Goal: Contribute content: Contribute content

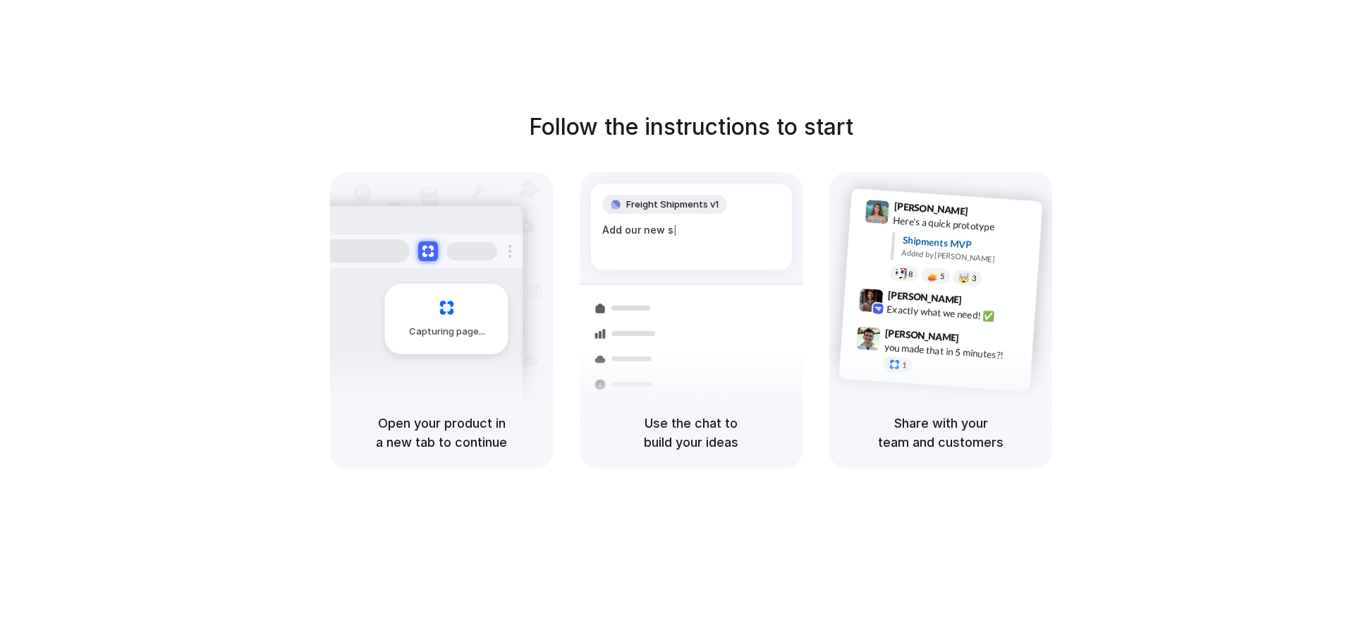
click at [943, 65] on div "Follow the instructions to start Capturing page Open your product in a new tab …" at bounding box center [691, 335] width 1383 height 671
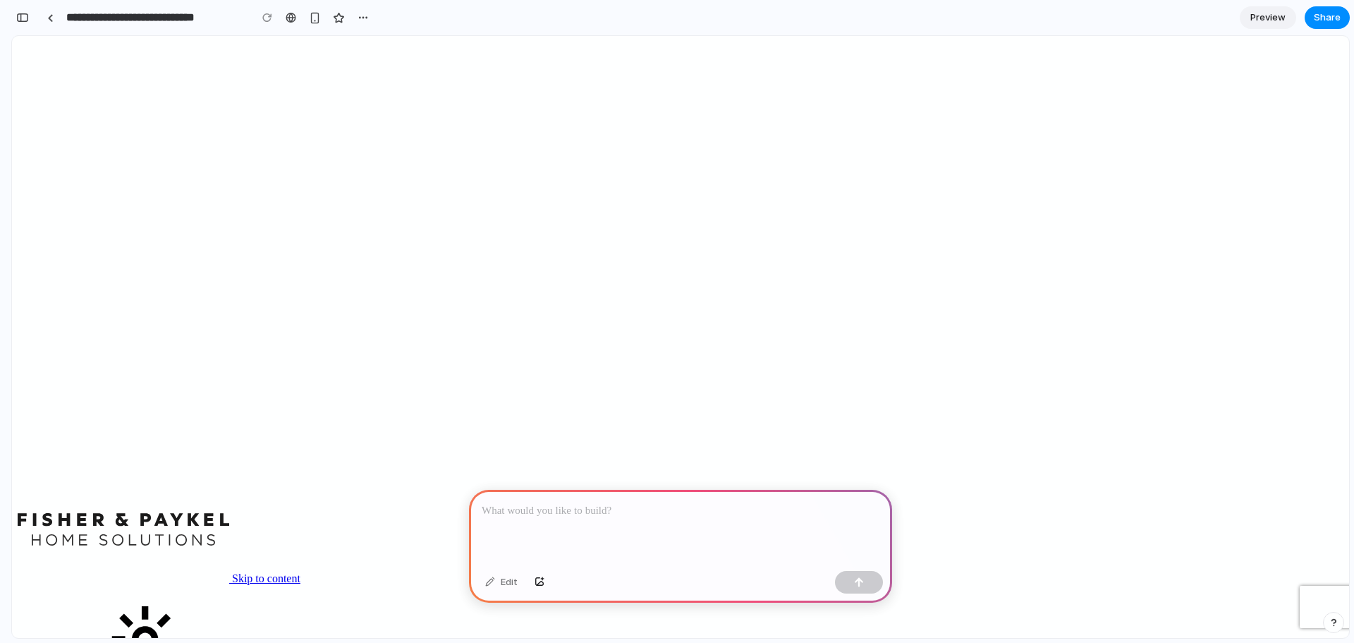
click at [630, 514] on div at bounding box center [680, 527] width 423 height 75
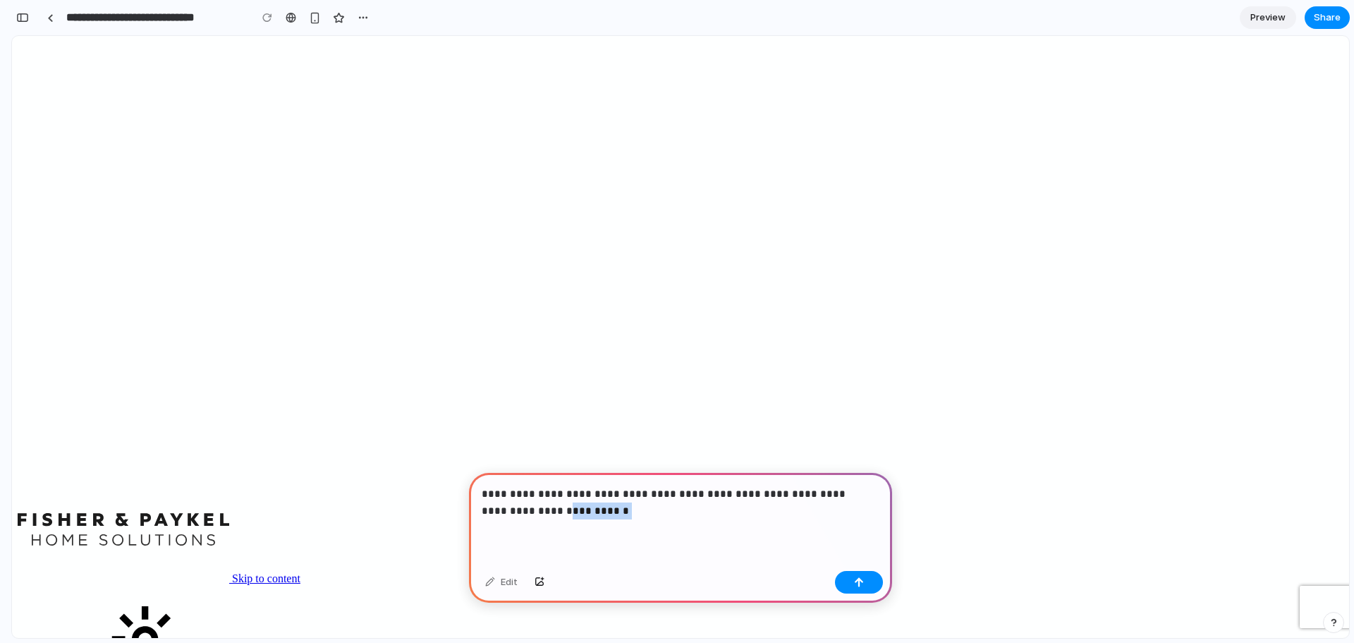
drag, startPoint x: 592, startPoint y: 500, endPoint x: 517, endPoint y: 501, distance: 74.8
click at [517, 501] on p "**********" at bounding box center [678, 502] width 392 height 34
click at [484, 504] on p "**********" at bounding box center [678, 502] width 392 height 34
drag, startPoint x: 710, startPoint y: 507, endPoint x: 718, endPoint y: 507, distance: 7.8
click at [710, 507] on p "**********" at bounding box center [678, 502] width 392 height 34
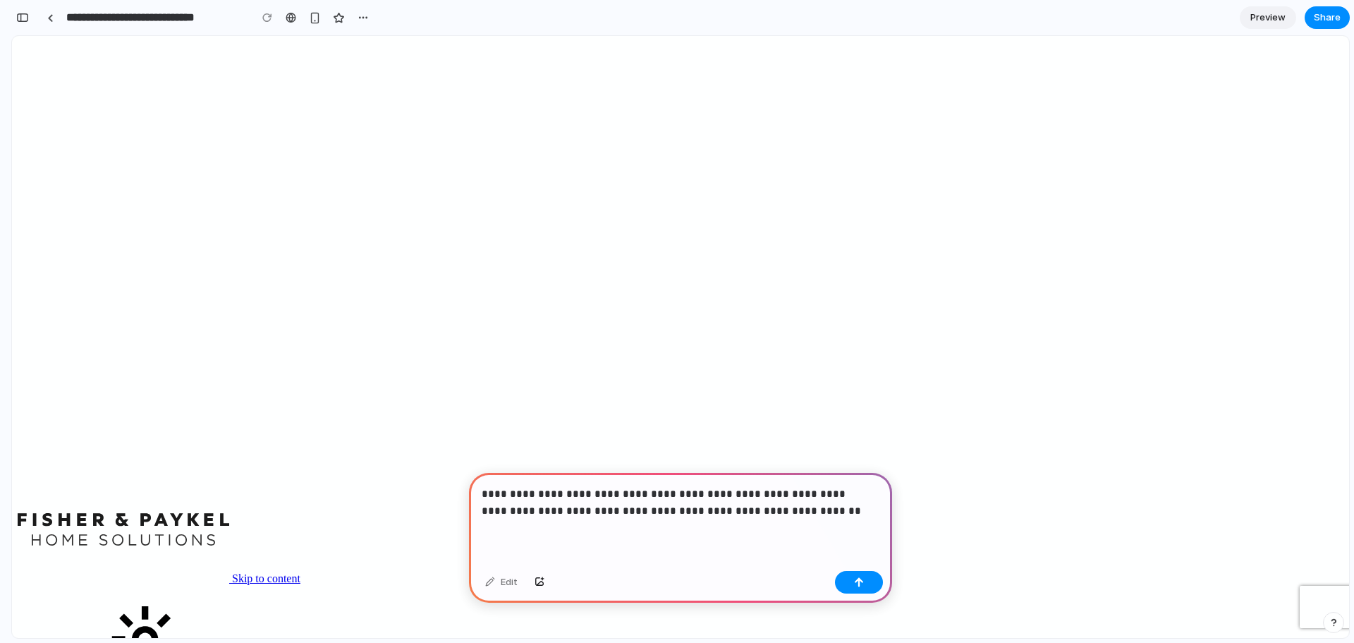
click at [627, 502] on p "**********" at bounding box center [678, 502] width 392 height 34
click at [763, 509] on p "**********" at bounding box center [678, 502] width 392 height 34
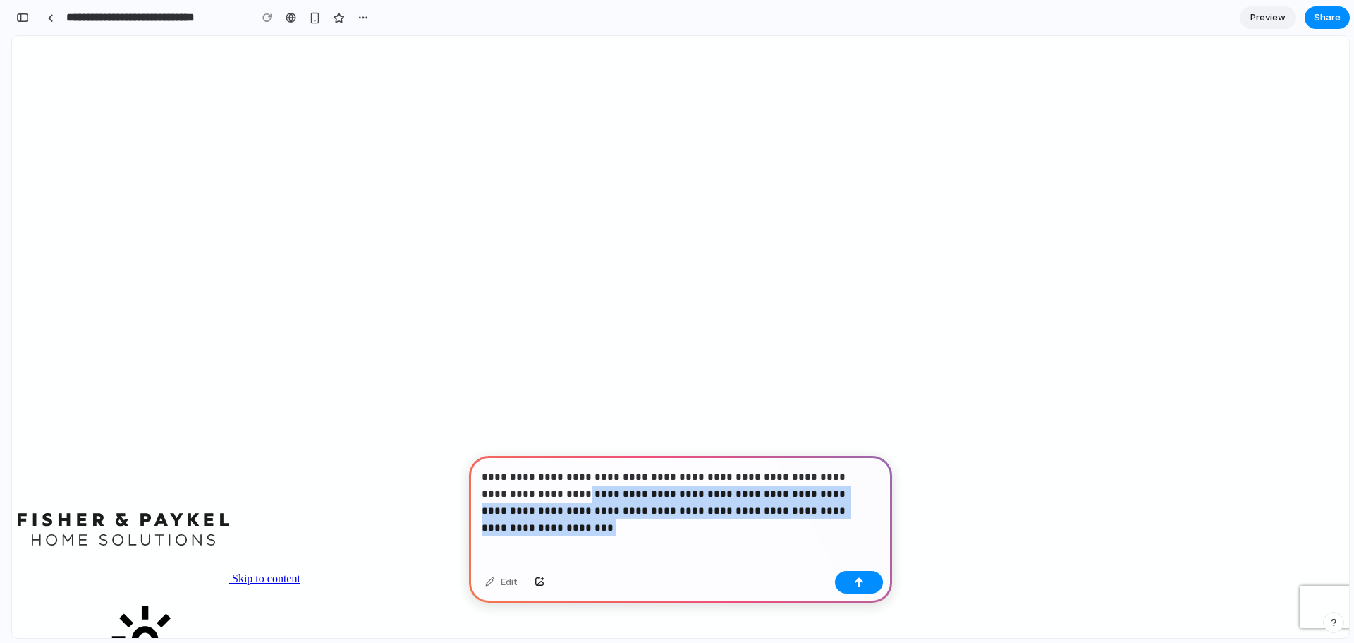
drag, startPoint x: 835, startPoint y: 550, endPoint x: 398, endPoint y: 407, distance: 460.2
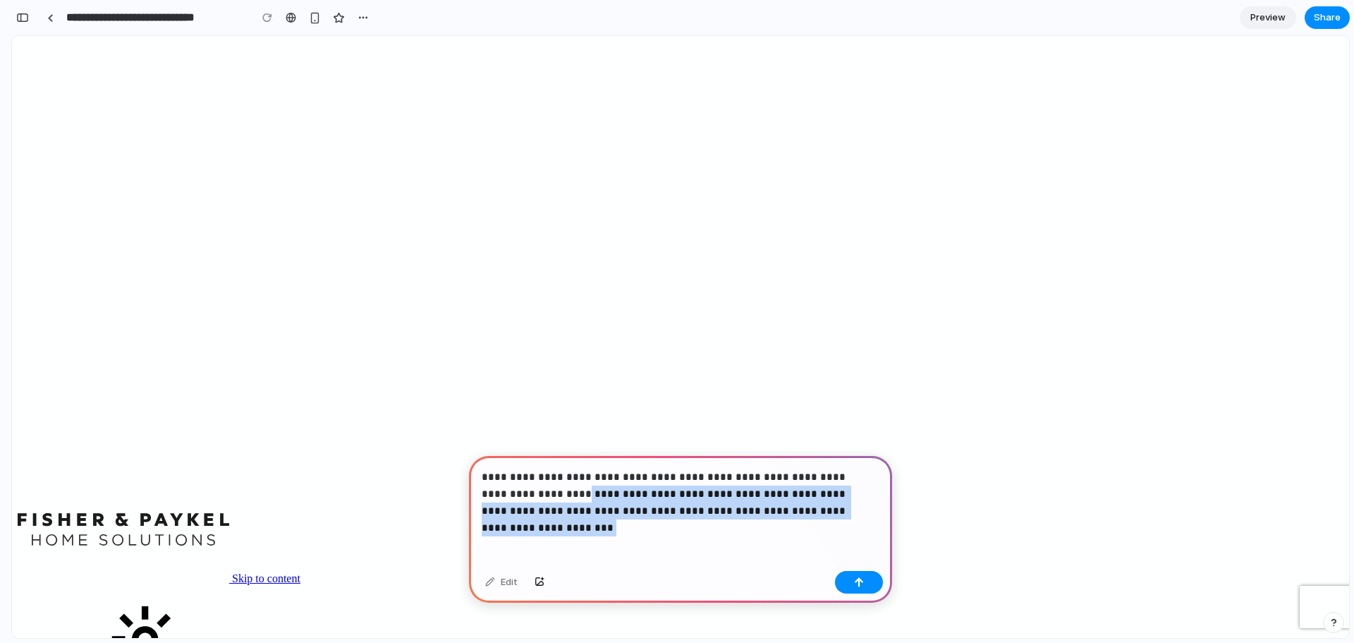
click at [655, 514] on div "**********" at bounding box center [680, 510] width 423 height 109
drag, startPoint x: 799, startPoint y: 540, endPoint x: 401, endPoint y: 442, distance: 409.8
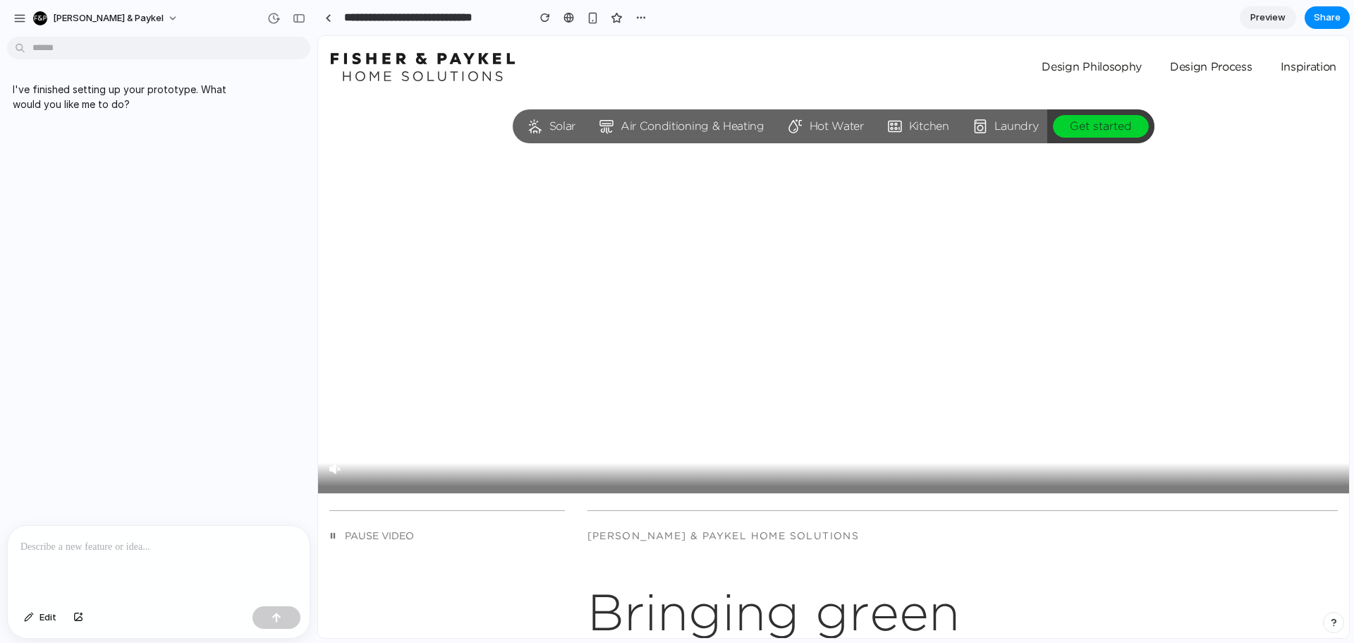
click at [247, 526] on div at bounding box center [159, 563] width 302 height 75
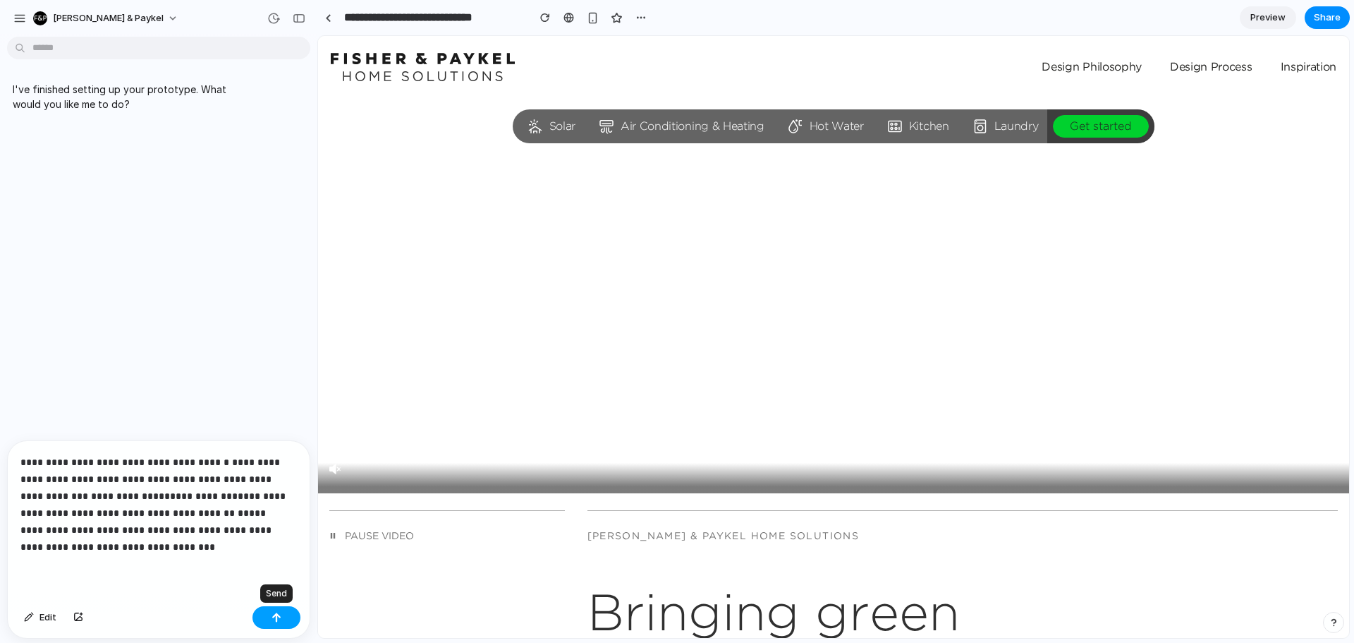
click at [279, 616] on div "button" at bounding box center [277, 617] width 10 height 10
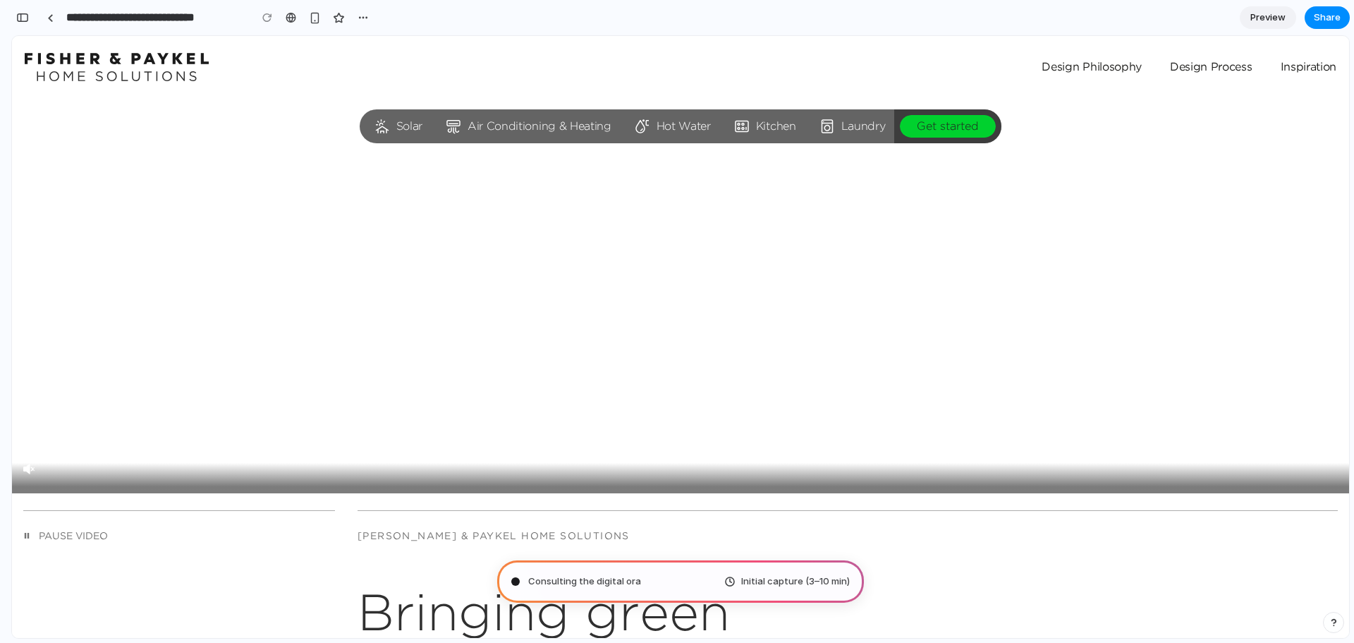
type input "**********"
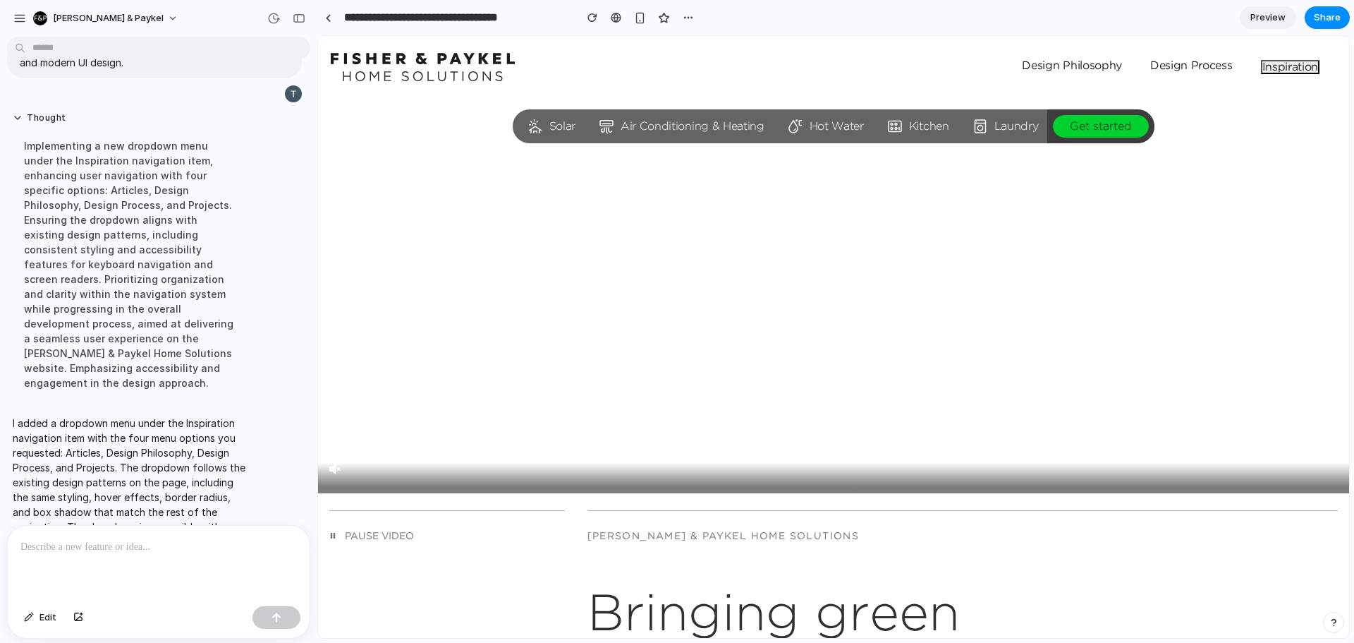
scroll to position [202, 0]
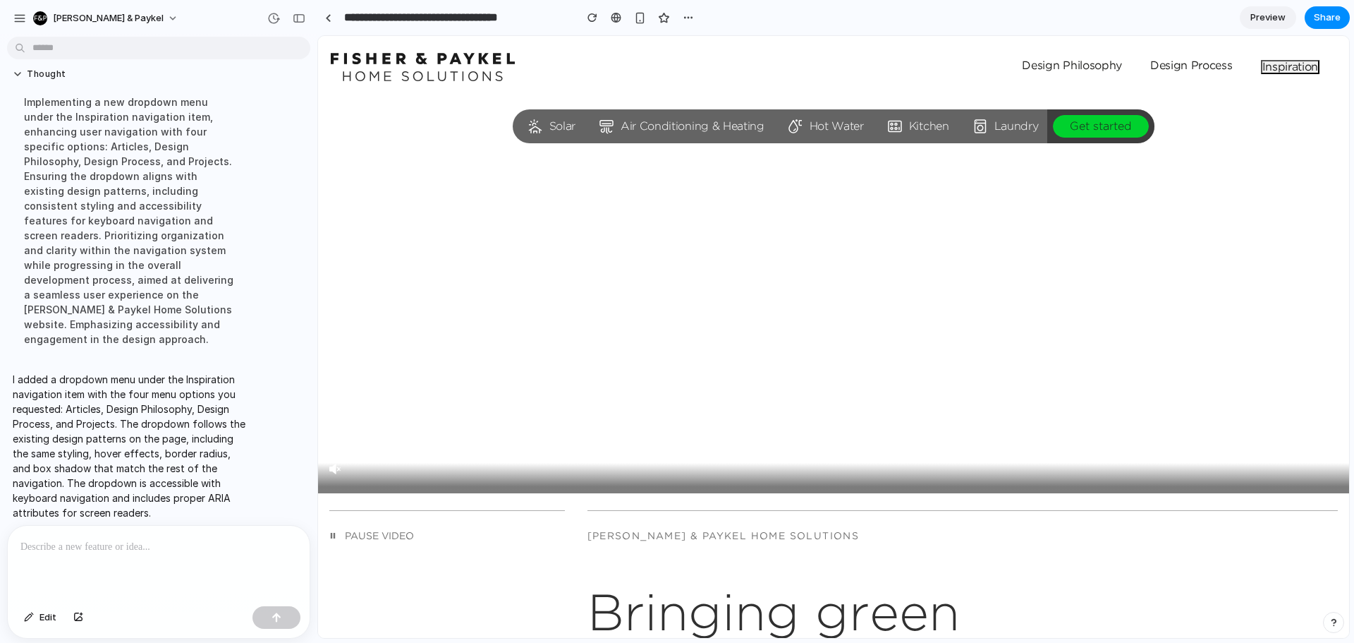
click at [1283, 66] on button "Inspiration" at bounding box center [1290, 67] width 59 height 14
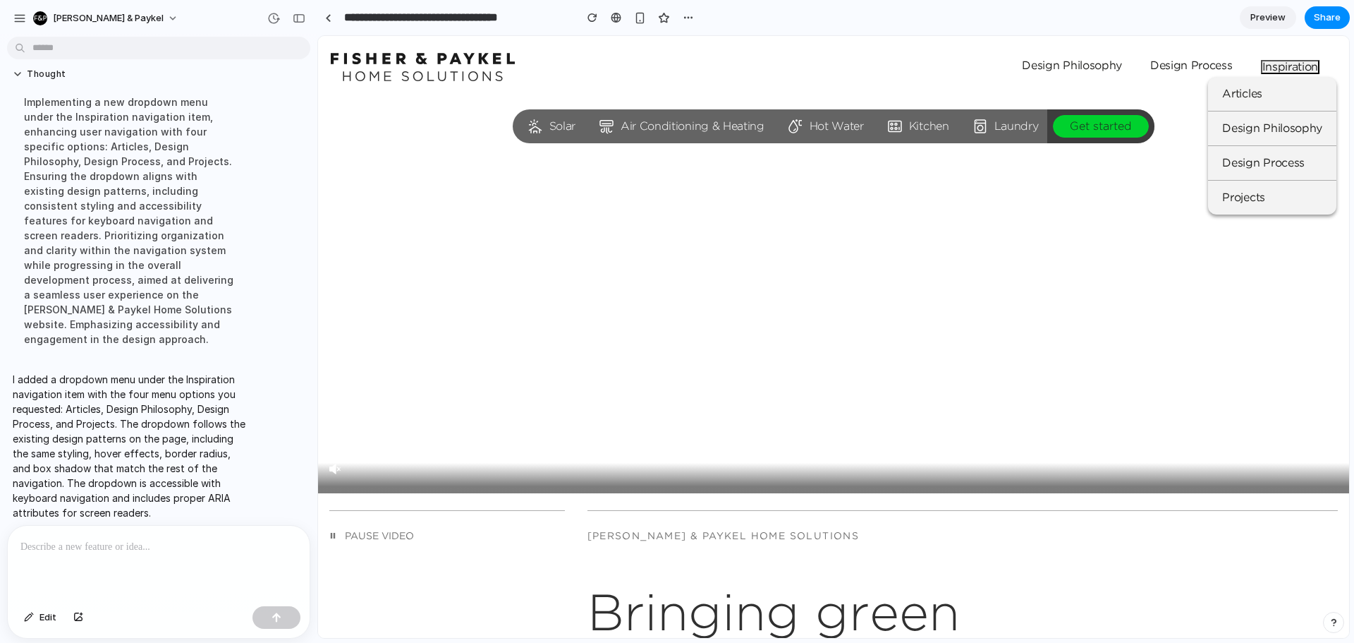
click at [1283, 66] on button "Inspiration" at bounding box center [1290, 67] width 59 height 14
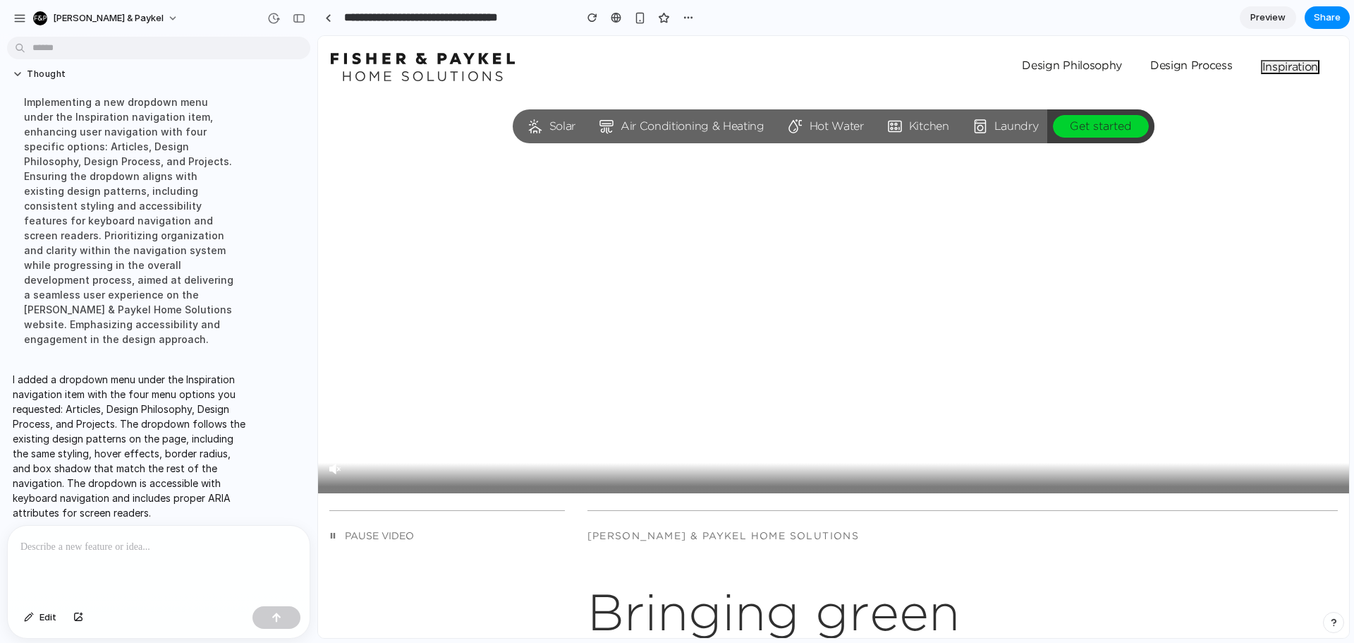
click at [1263, 69] on button "Inspiration" at bounding box center [1290, 67] width 59 height 14
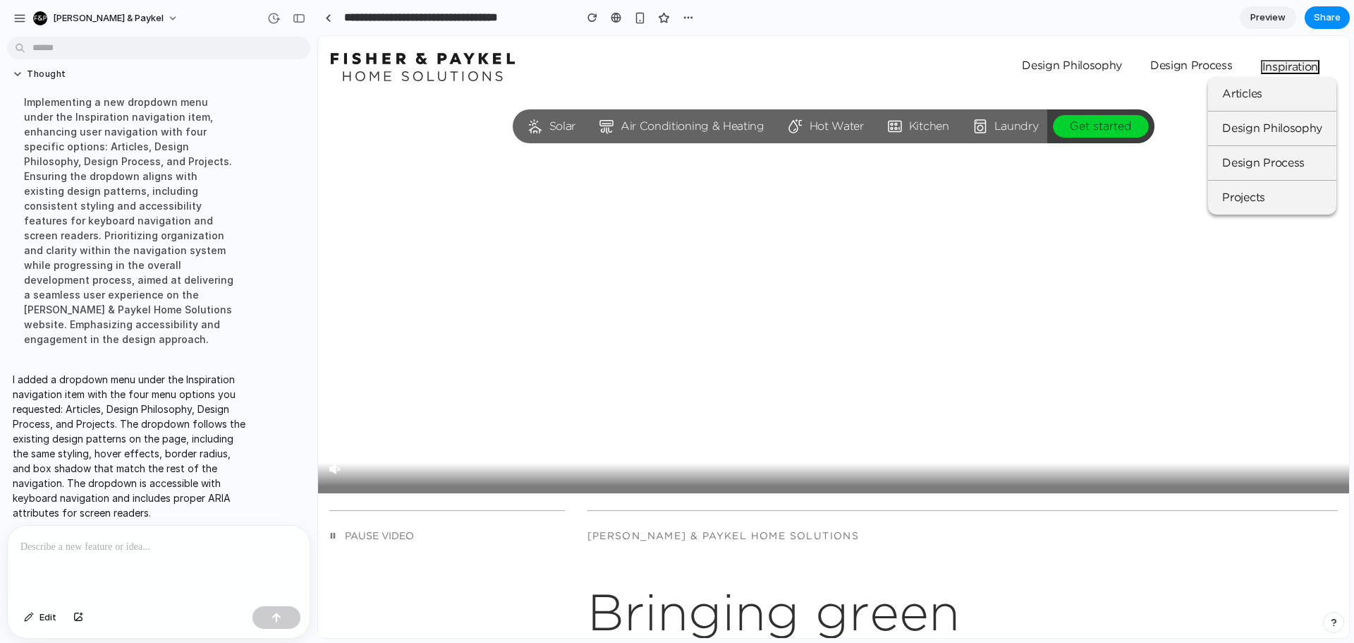
click at [1263, 69] on button "Inspiration" at bounding box center [1290, 67] width 59 height 14
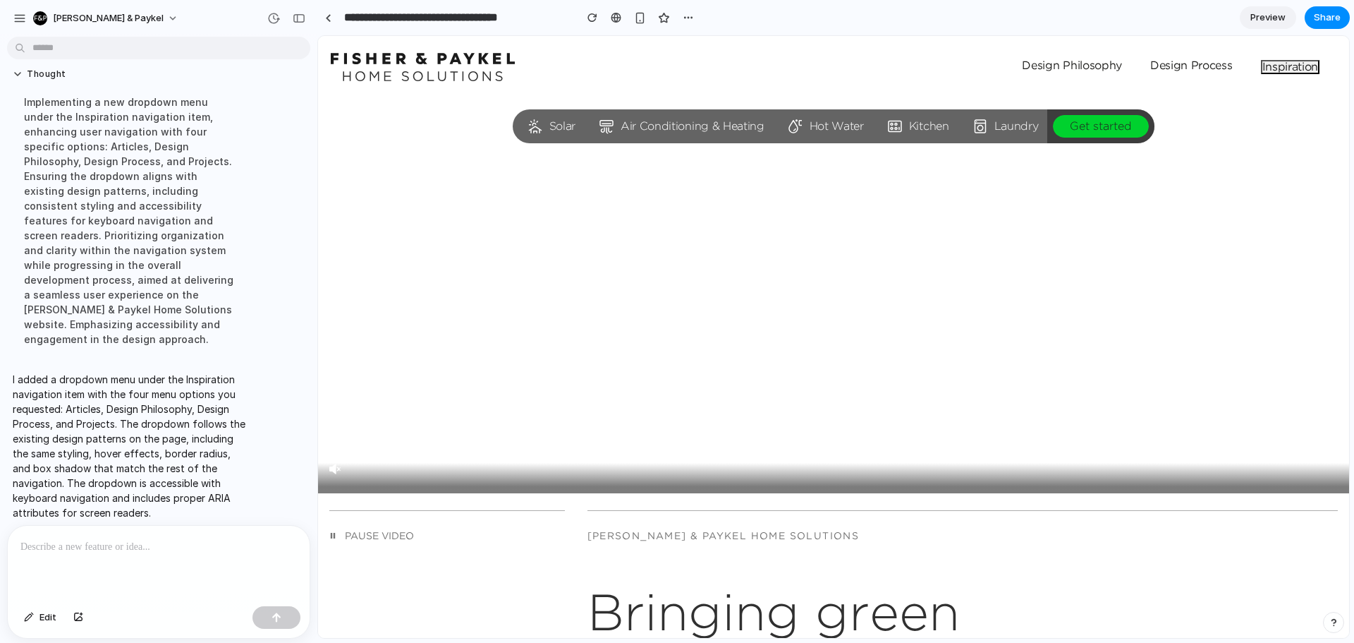
click at [1293, 67] on button "Inspiration" at bounding box center [1290, 67] width 59 height 14
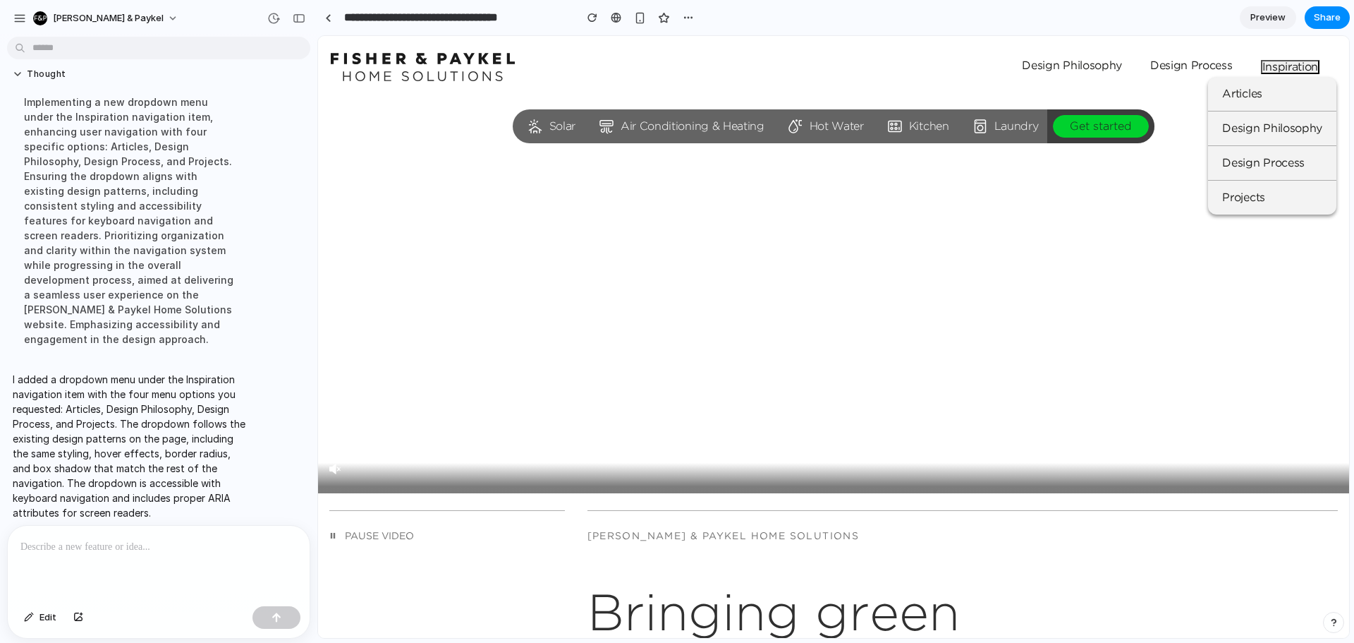
click at [1293, 67] on button "Inspiration" at bounding box center [1290, 67] width 59 height 14
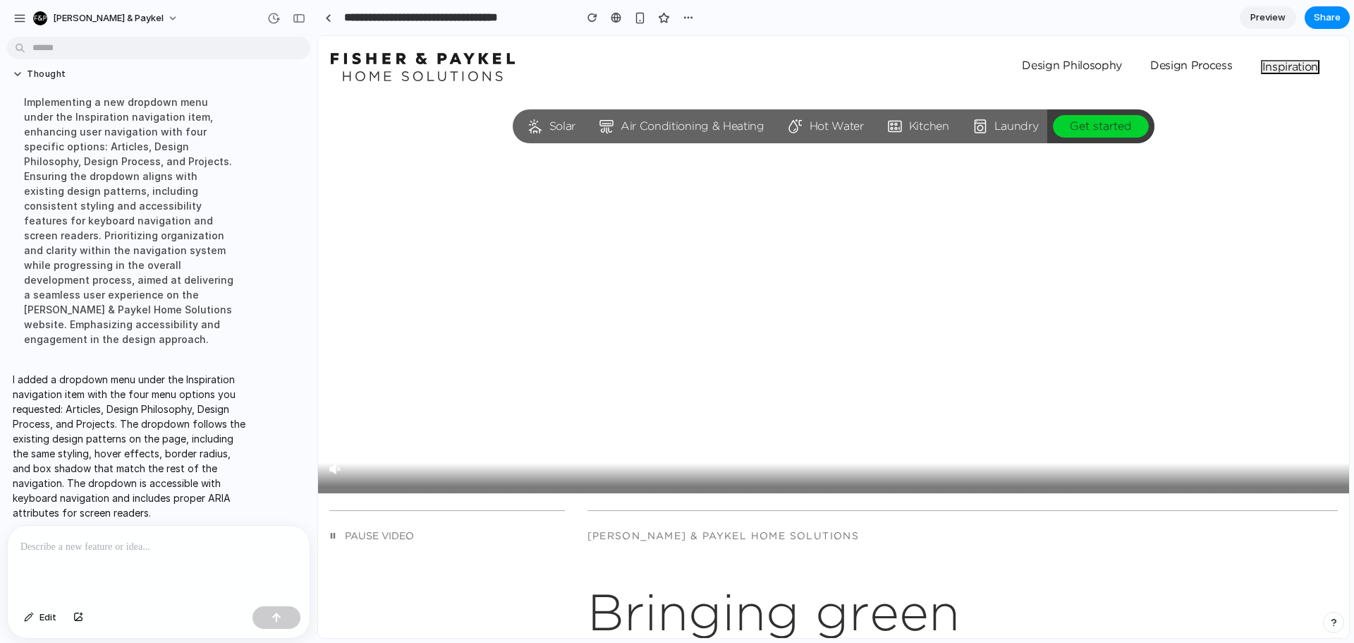
click at [1293, 67] on button "Inspiration" at bounding box center [1290, 67] width 59 height 14
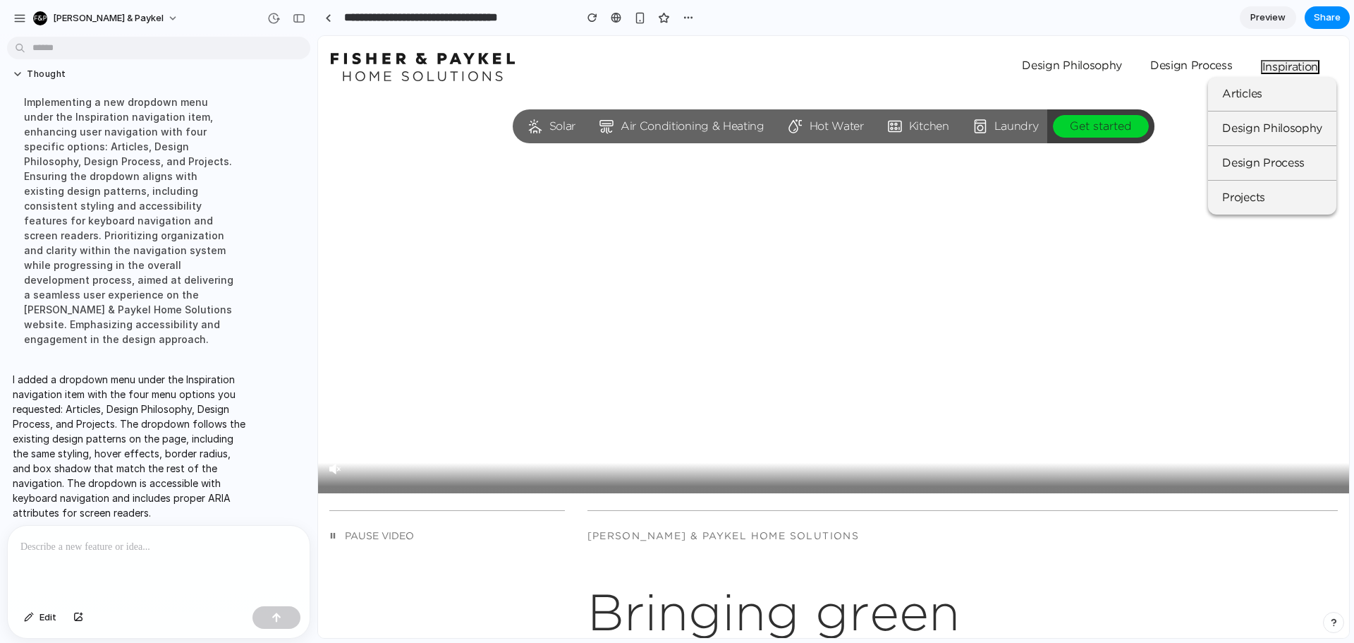
click at [1137, 48] on div "Skip to content Solar Air Conditioning & Heating Hot Water Kitchen Laundry Get …" at bounding box center [833, 67] width 1031 height 62
click at [178, 555] on div at bounding box center [159, 563] width 302 height 75
click at [49, 619] on span "Edit" at bounding box center [48, 617] width 17 height 14
click at [1053, 64] on div at bounding box center [833, 337] width 1031 height 602
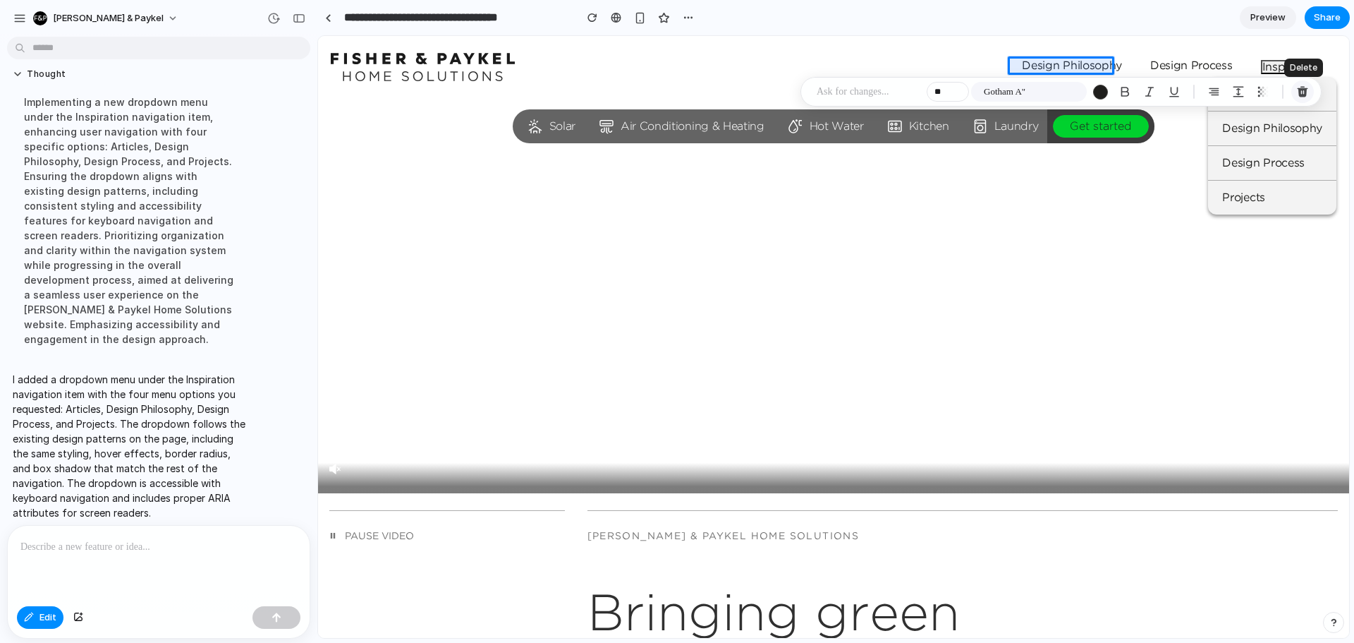
click at [1304, 93] on div "button" at bounding box center [1303, 91] width 13 height 13
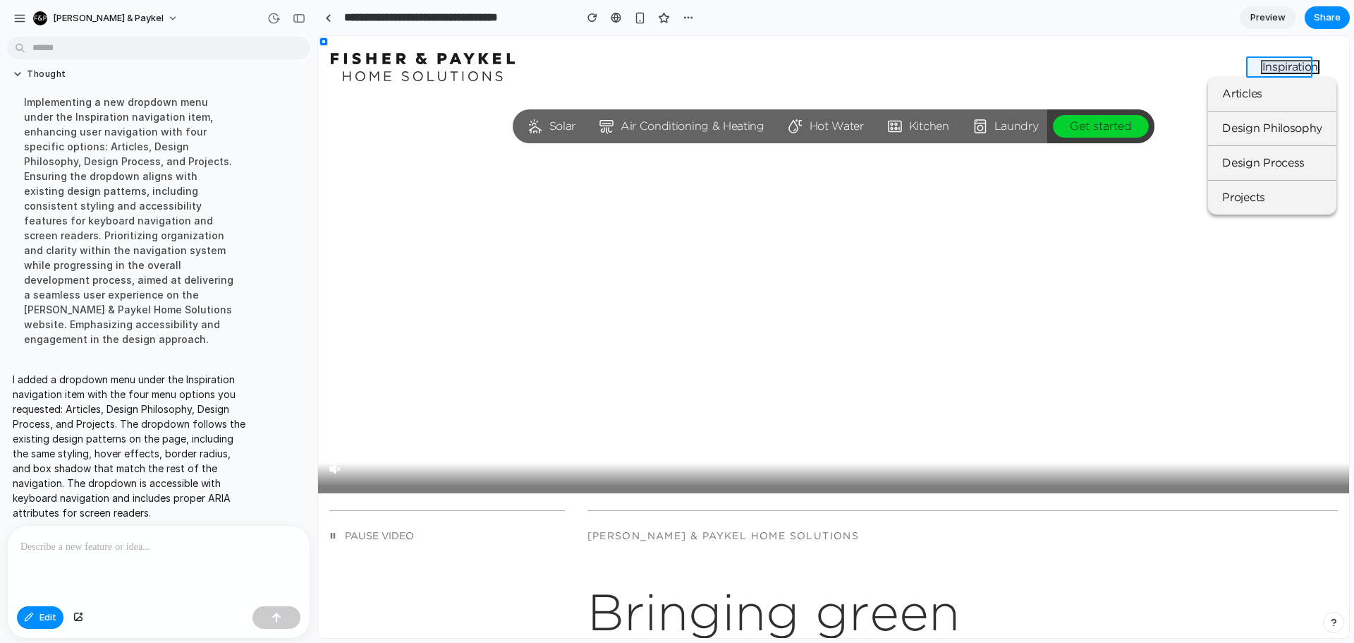
click at [1278, 66] on div at bounding box center [833, 337] width 1031 height 602
click at [275, 527] on div at bounding box center [159, 563] width 302 height 75
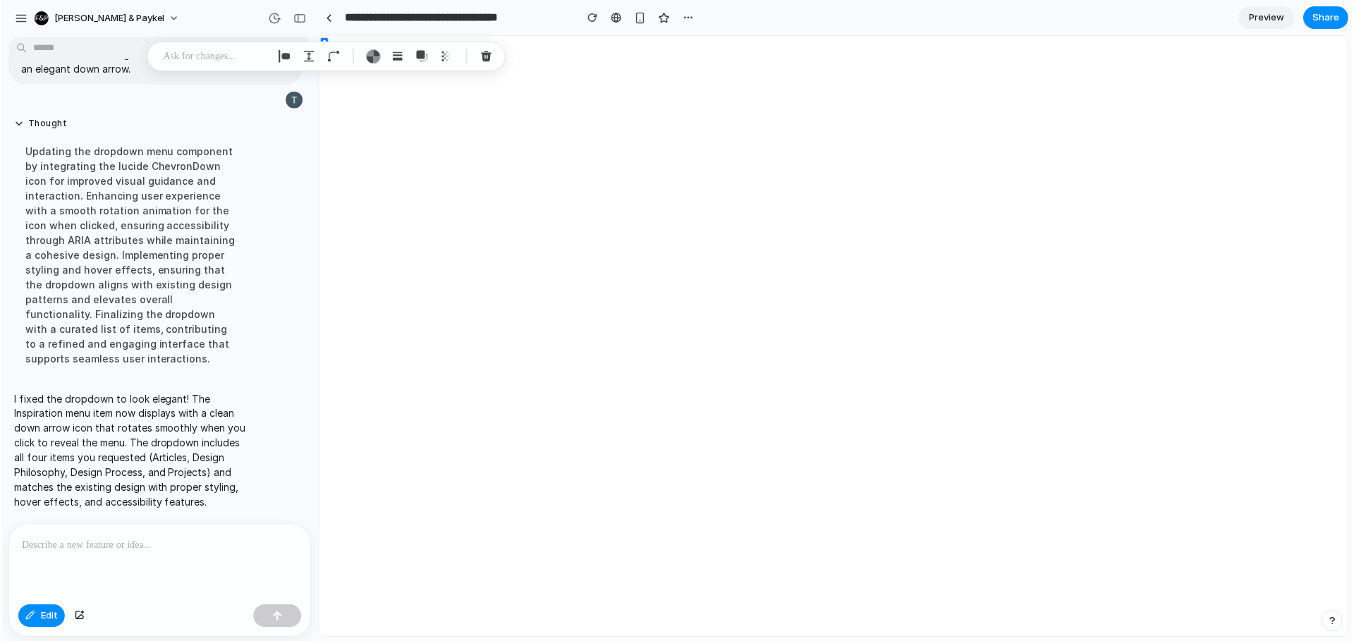
scroll to position [0, 0]
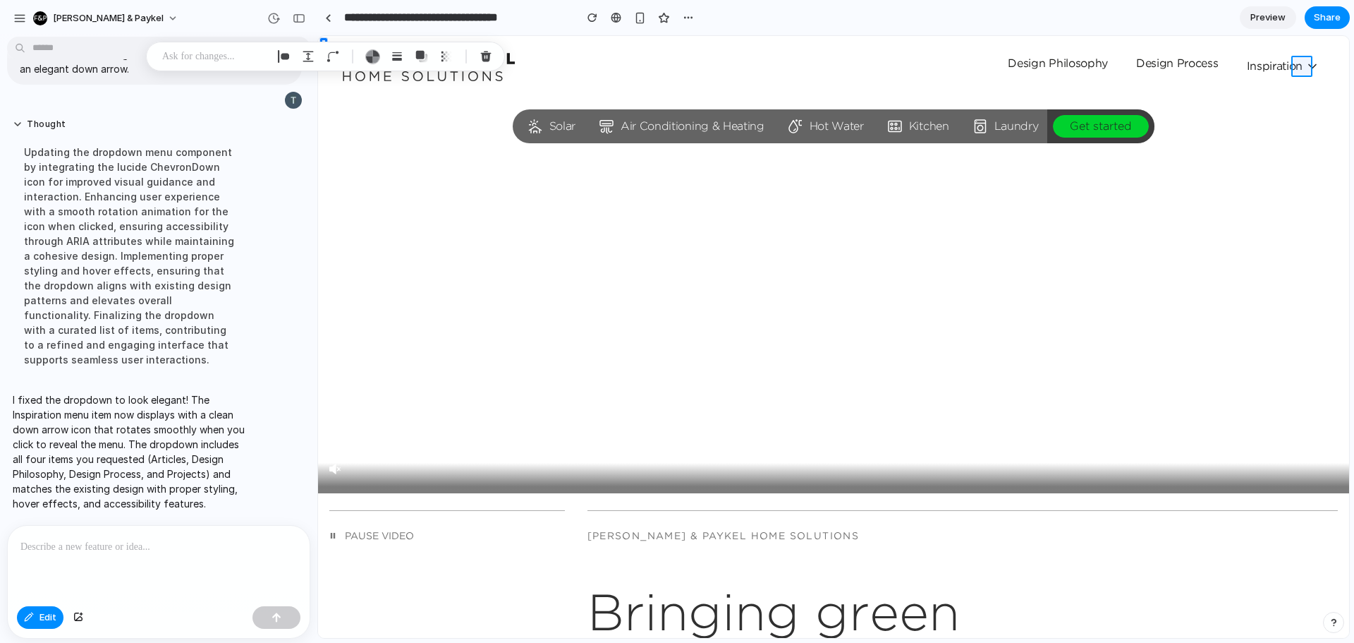
click at [1300, 65] on div at bounding box center [833, 337] width 1031 height 602
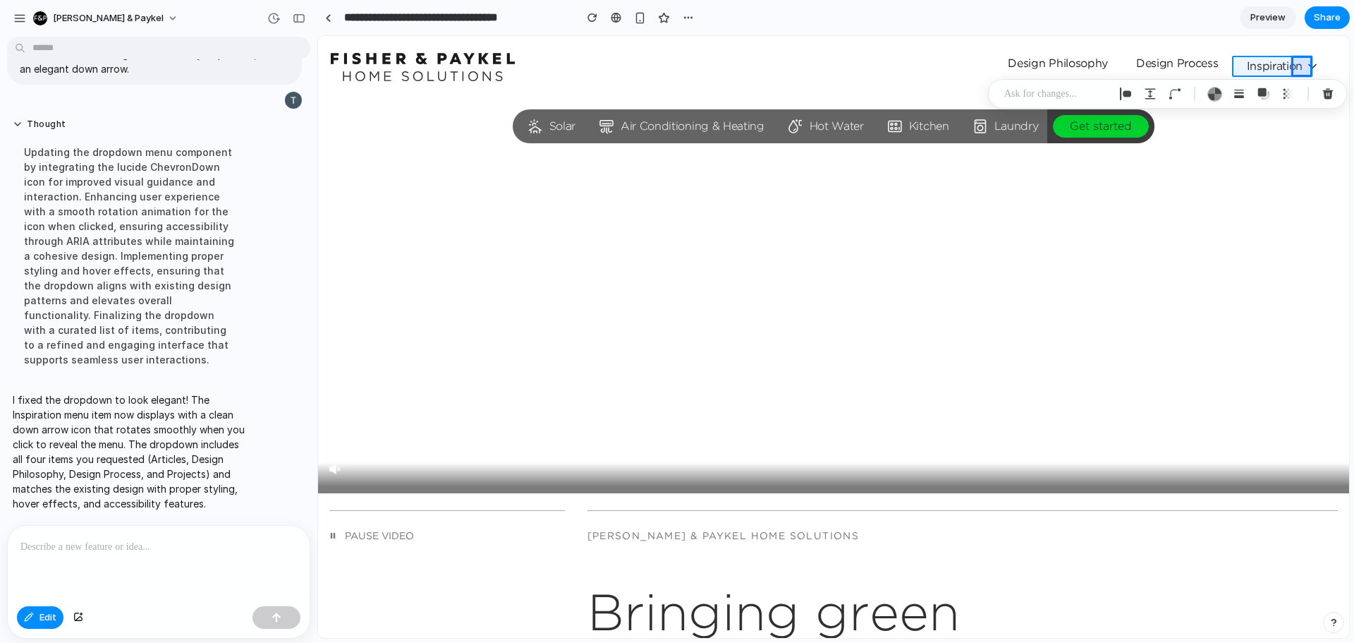
click at [1267, 61] on div at bounding box center [833, 337] width 1031 height 602
click at [38, 614] on button "Edit" at bounding box center [40, 617] width 47 height 23
click at [1275, 66] on span "Inspiration" at bounding box center [1283, 66] width 73 height 14
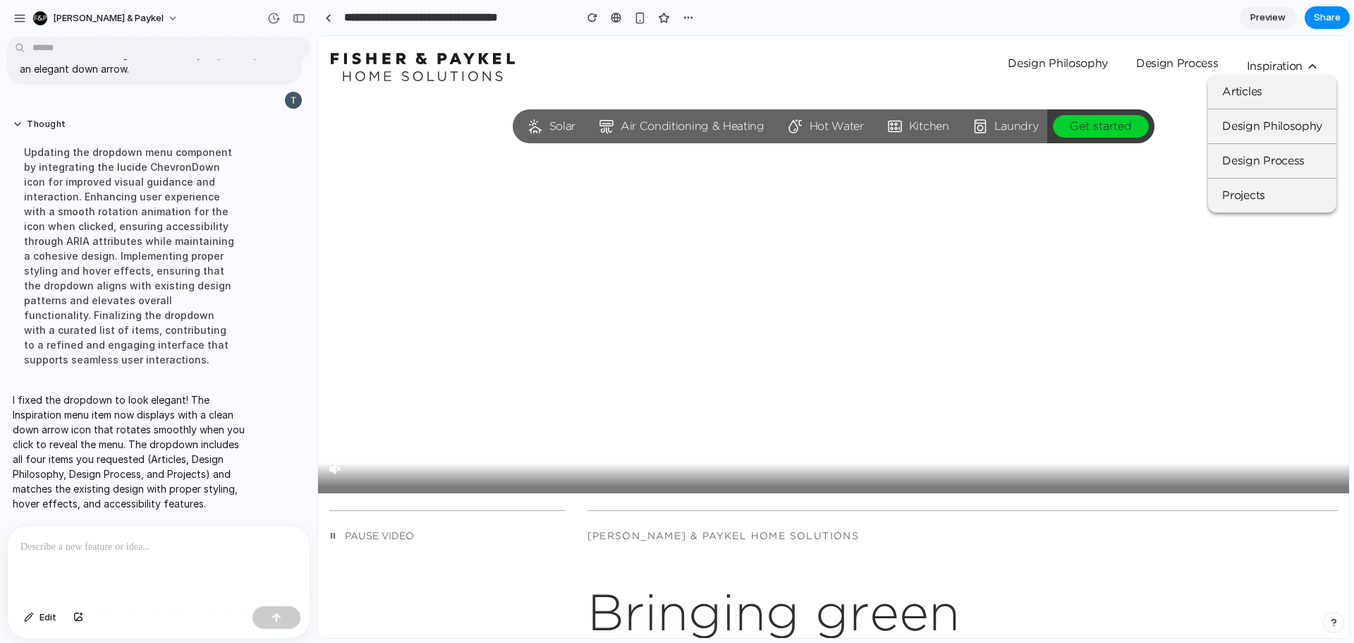
click at [1275, 66] on span "Inspiration" at bounding box center [1283, 66] width 73 height 14
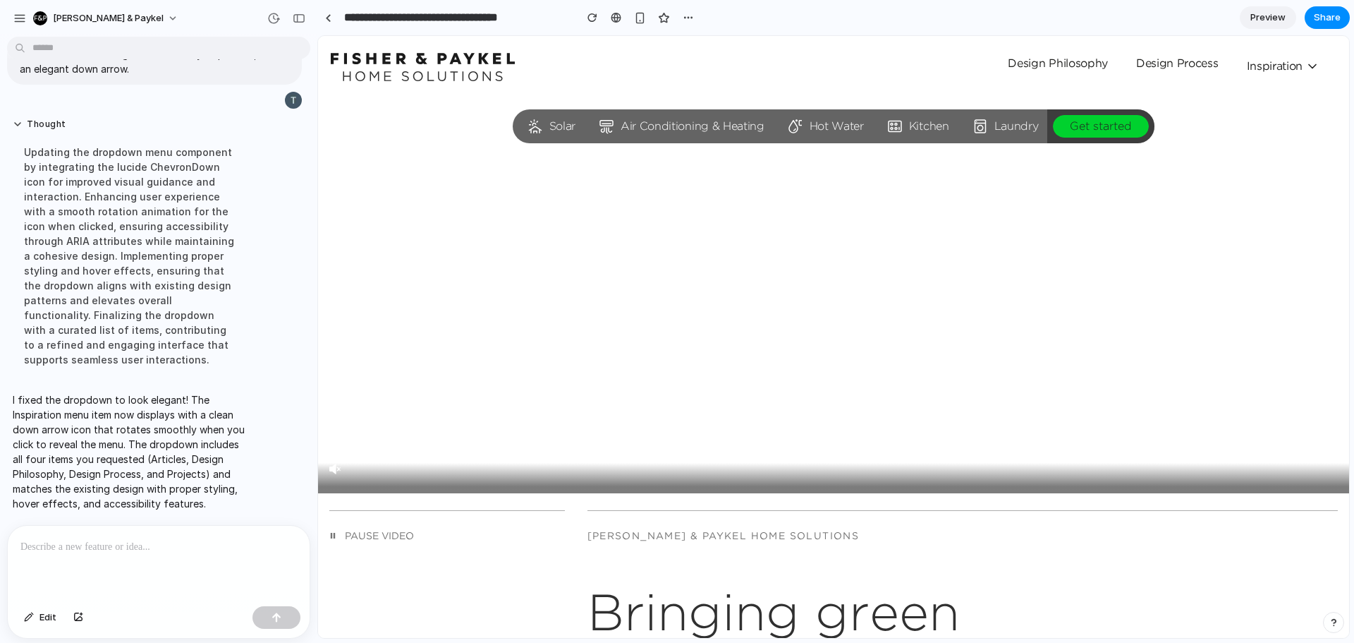
click at [1275, 66] on span "Inspiration" at bounding box center [1283, 66] width 73 height 14
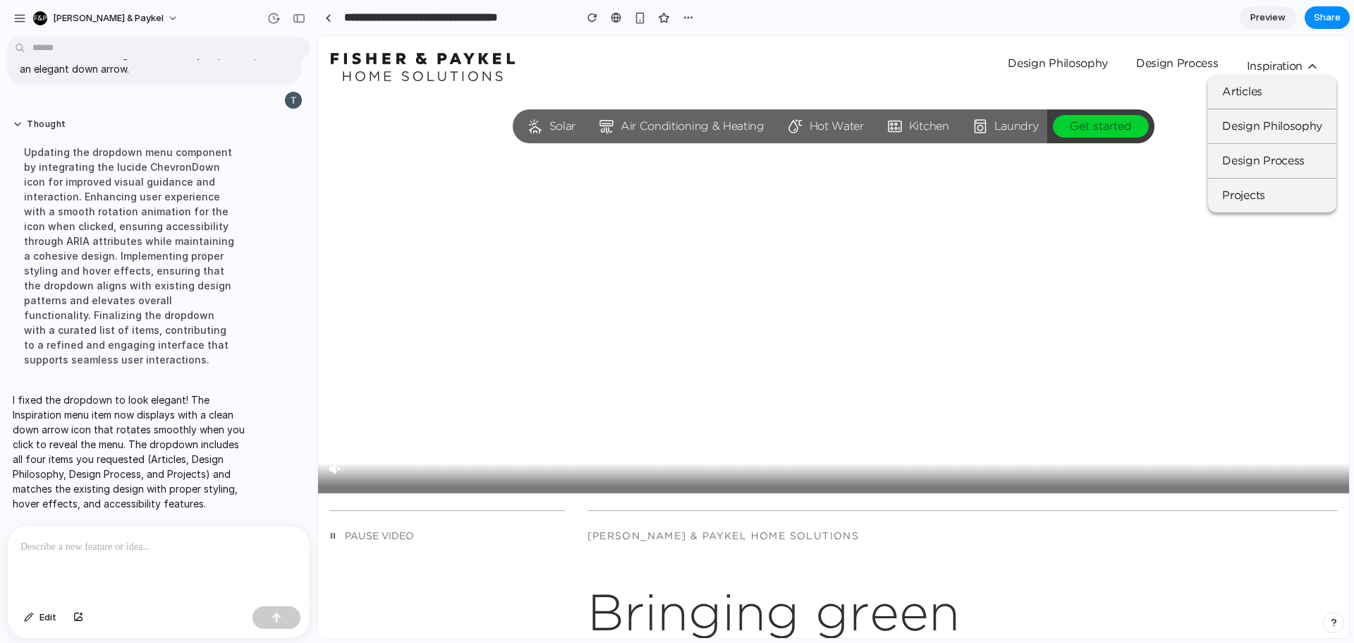
click at [1275, 66] on span "Inspiration" at bounding box center [1283, 66] width 73 height 14
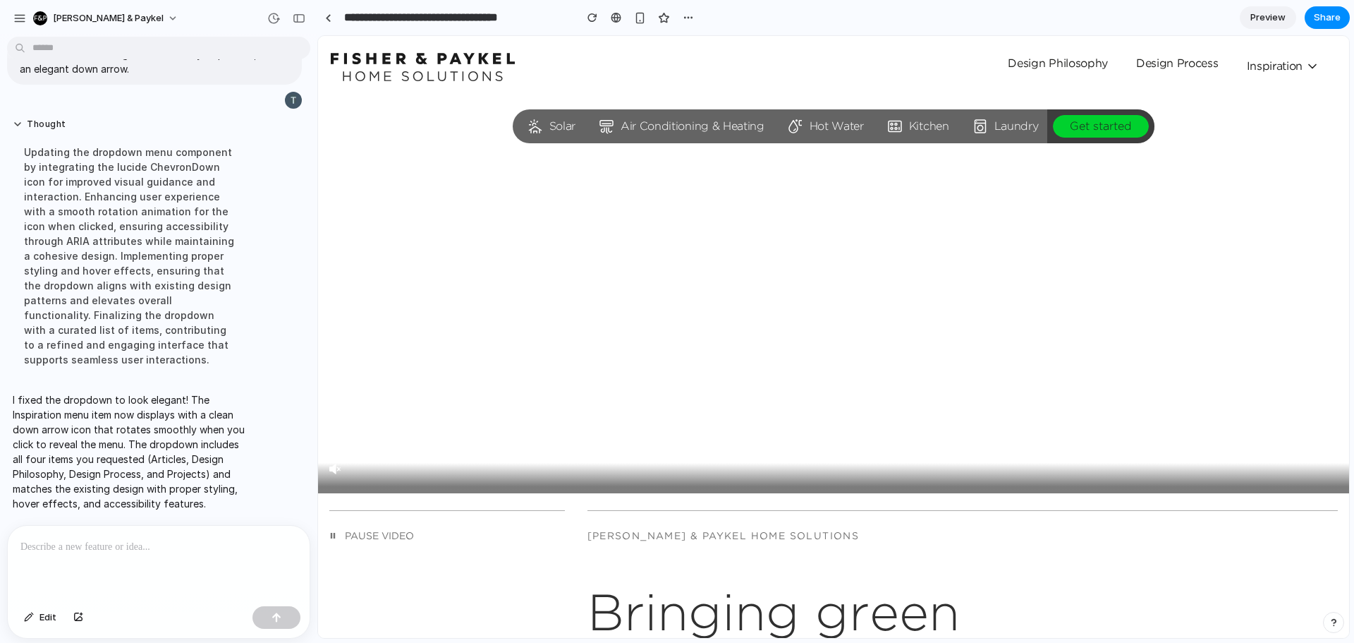
click at [1275, 66] on span "Inspiration" at bounding box center [1283, 66] width 73 height 14
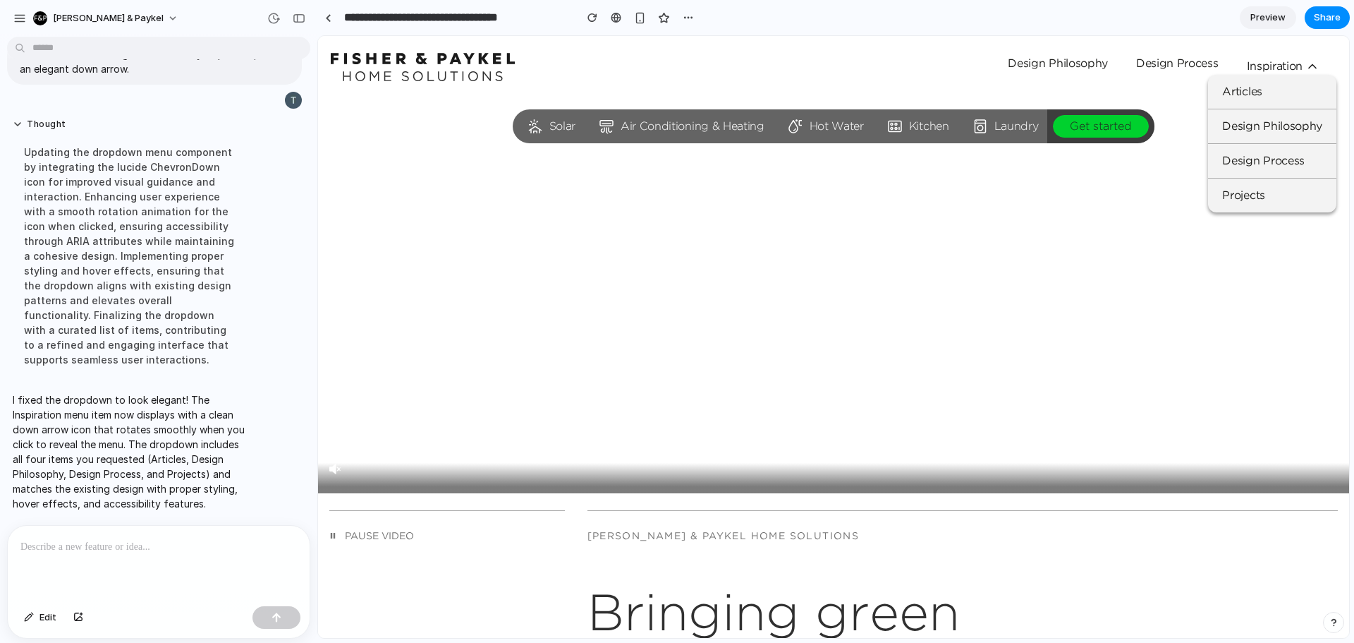
click at [1275, 66] on span "Inspiration" at bounding box center [1283, 66] width 73 height 14
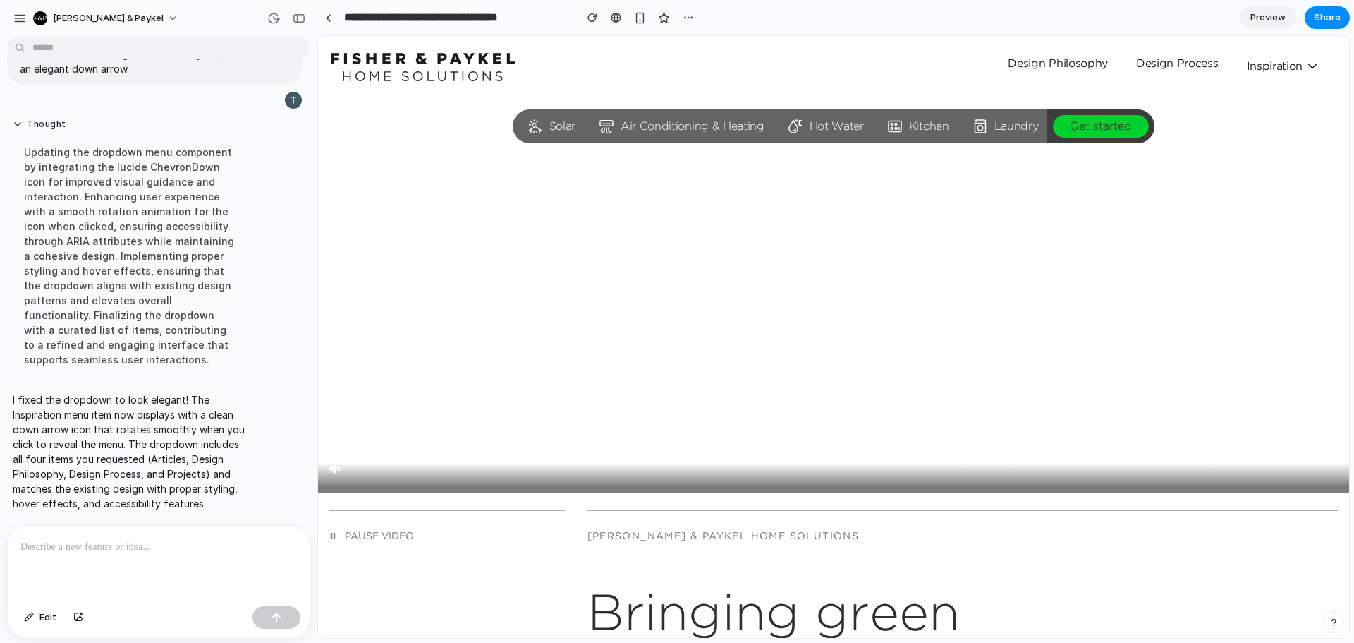
click at [1275, 66] on span "Inspiration" at bounding box center [1283, 66] width 73 height 14
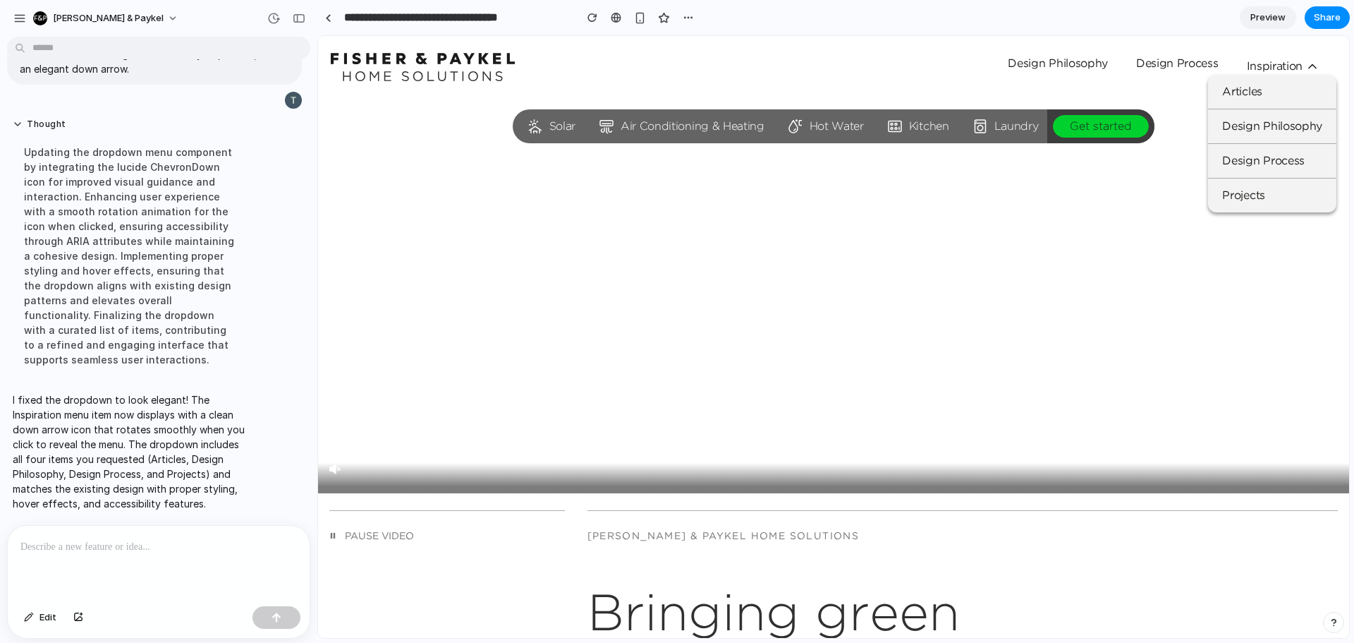
click at [1275, 66] on span "Inspiration" at bounding box center [1283, 66] width 73 height 14
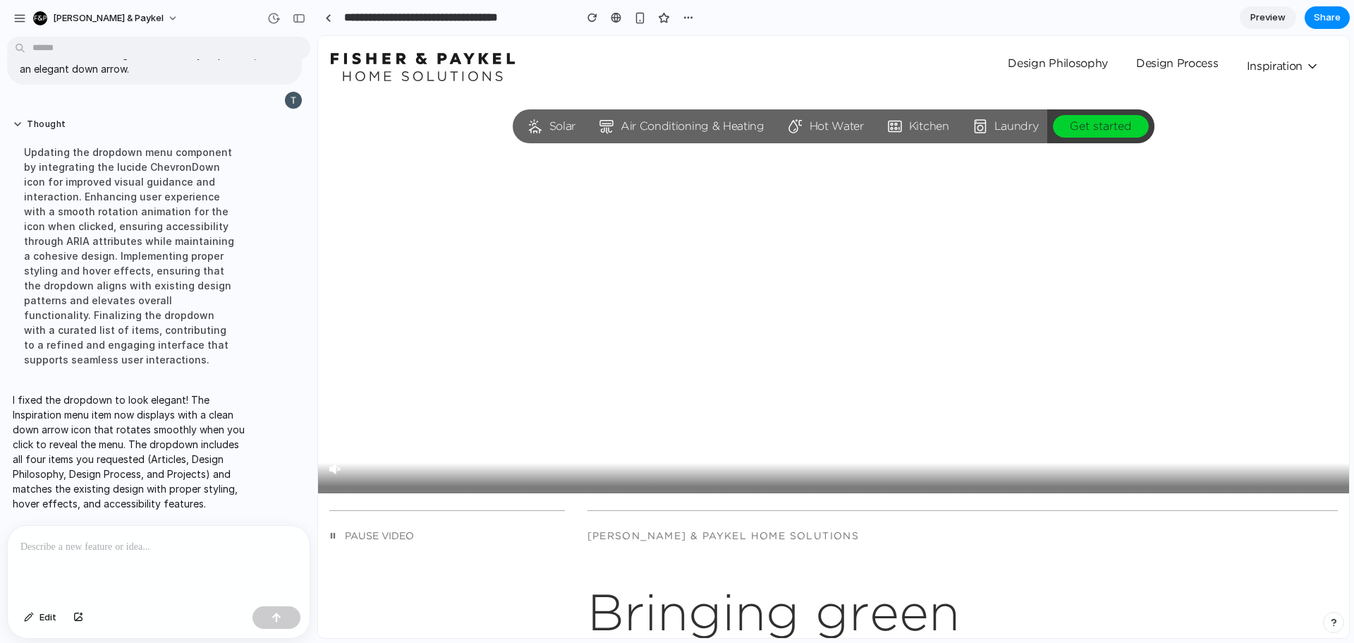
click at [1275, 66] on span "Inspiration" at bounding box center [1283, 66] width 73 height 14
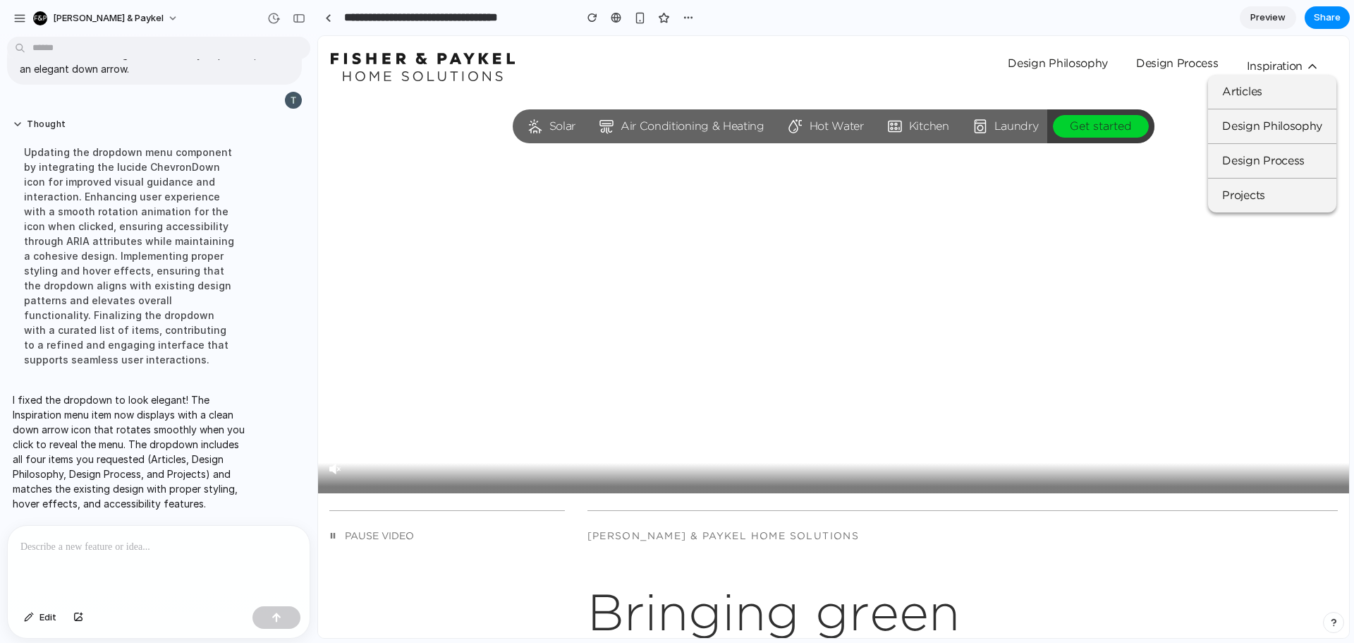
click at [1268, 63] on span "Inspiration" at bounding box center [1283, 66] width 73 height 14
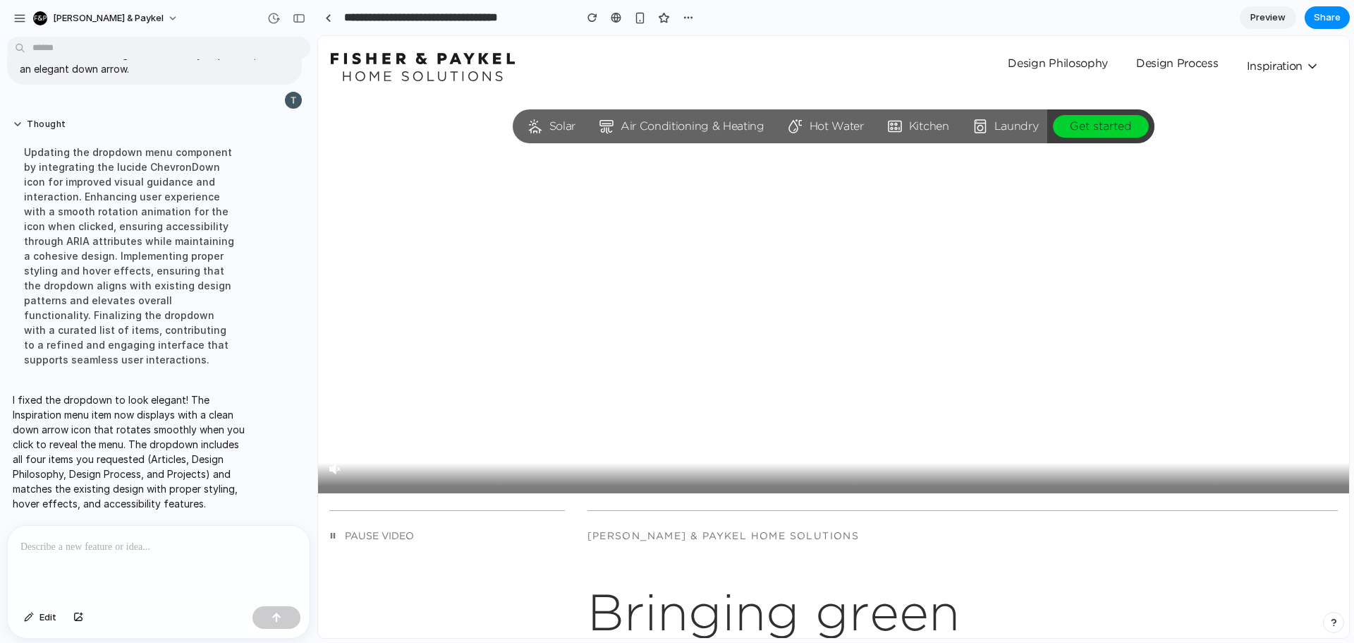
click at [1268, 63] on span "Inspiration" at bounding box center [1283, 66] width 73 height 14
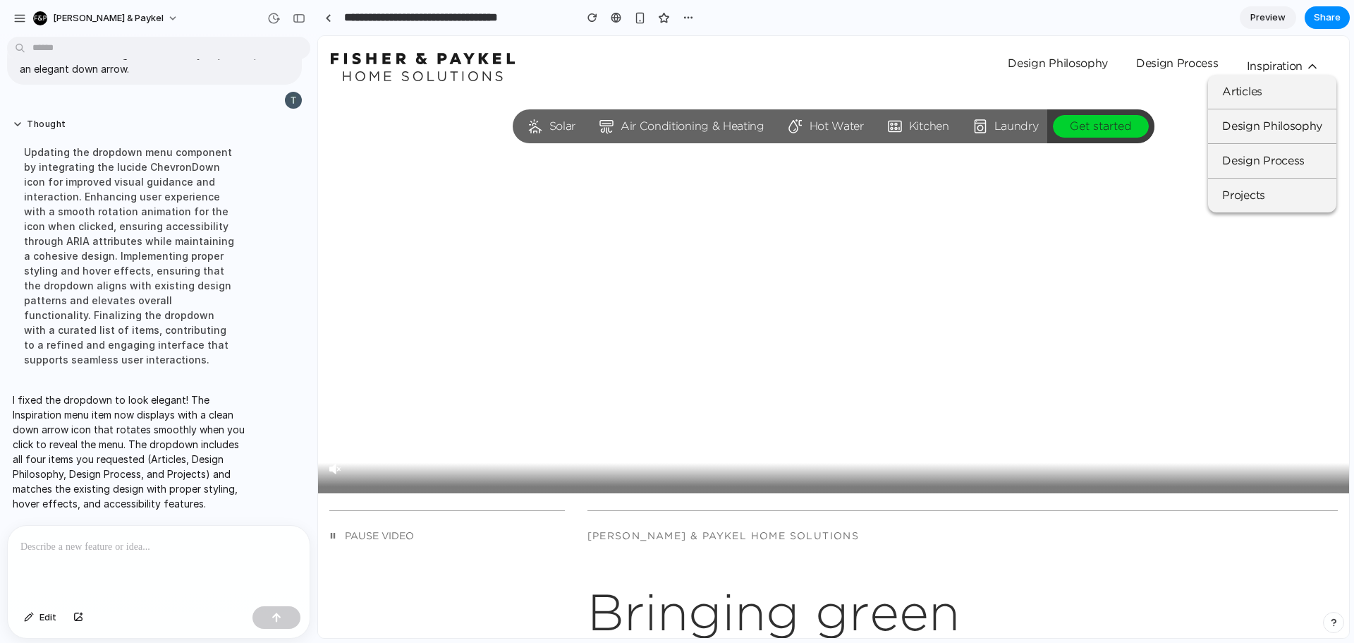
click at [1261, 60] on span "Inspiration" at bounding box center [1283, 66] width 73 height 14
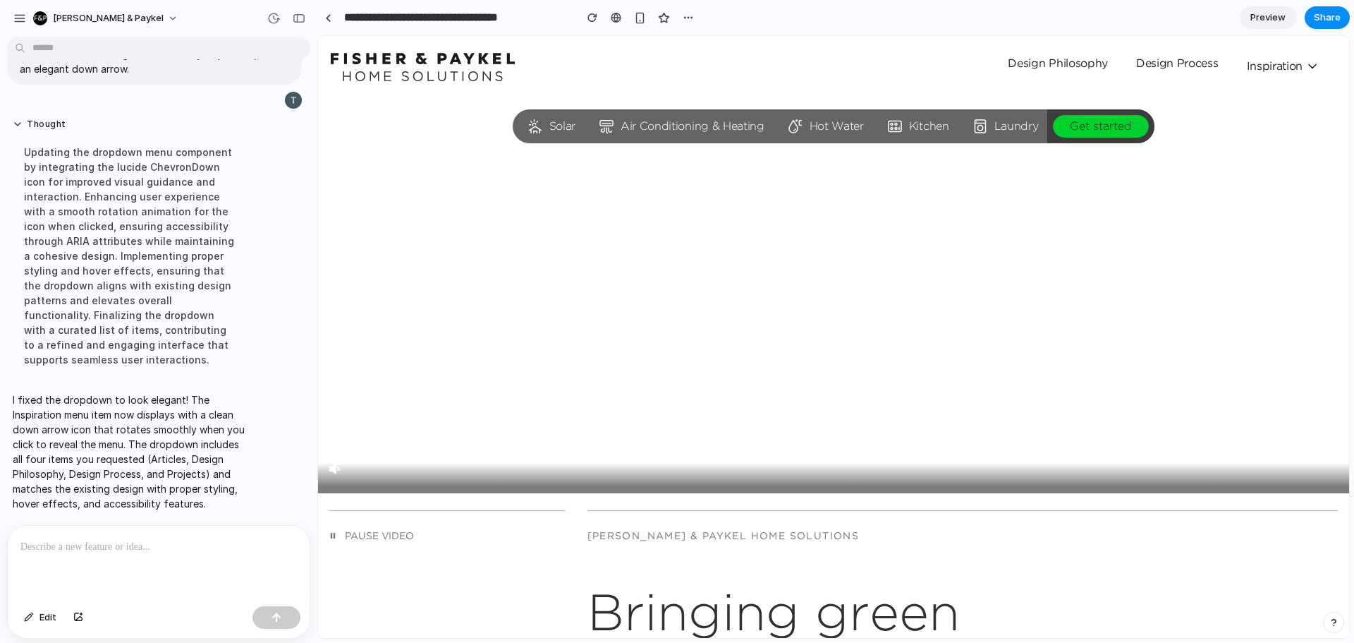
click at [1173, 61] on link "Design Process" at bounding box center [1178, 63] width 83 height 11
click at [29, 613] on div "button" at bounding box center [29, 617] width 10 height 8
click at [1048, 63] on div at bounding box center [833, 337] width 1031 height 602
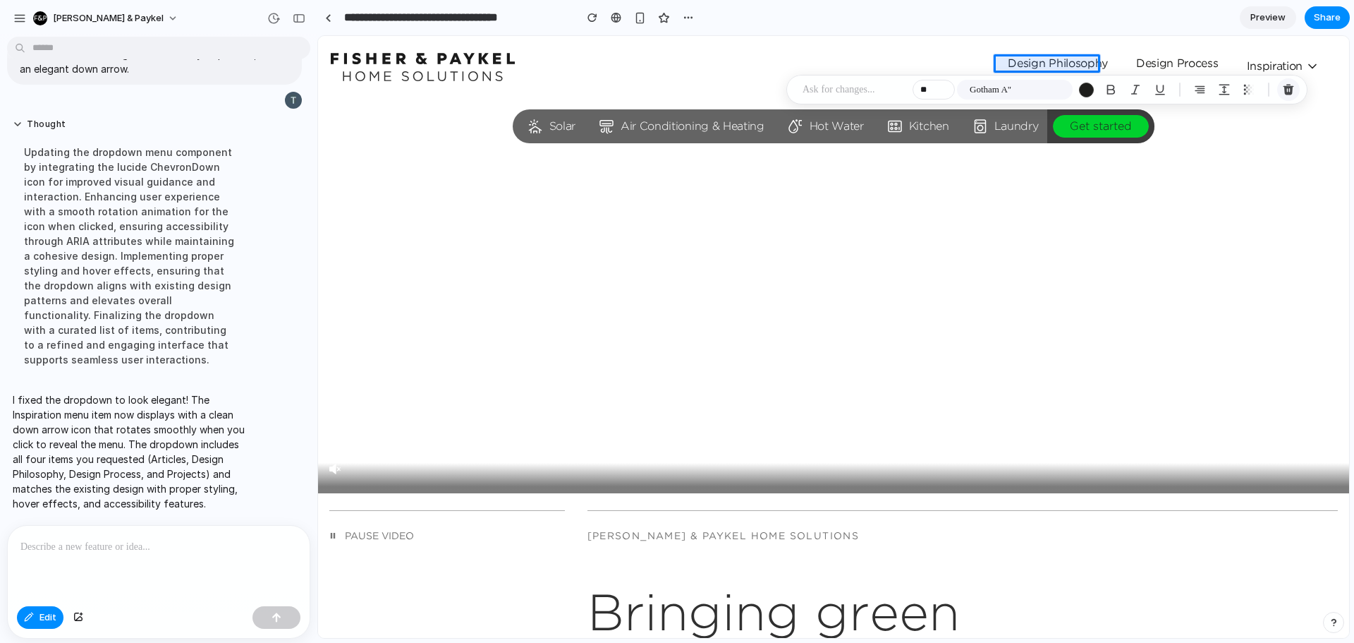
click at [1295, 90] on div "button" at bounding box center [1289, 89] width 13 height 13
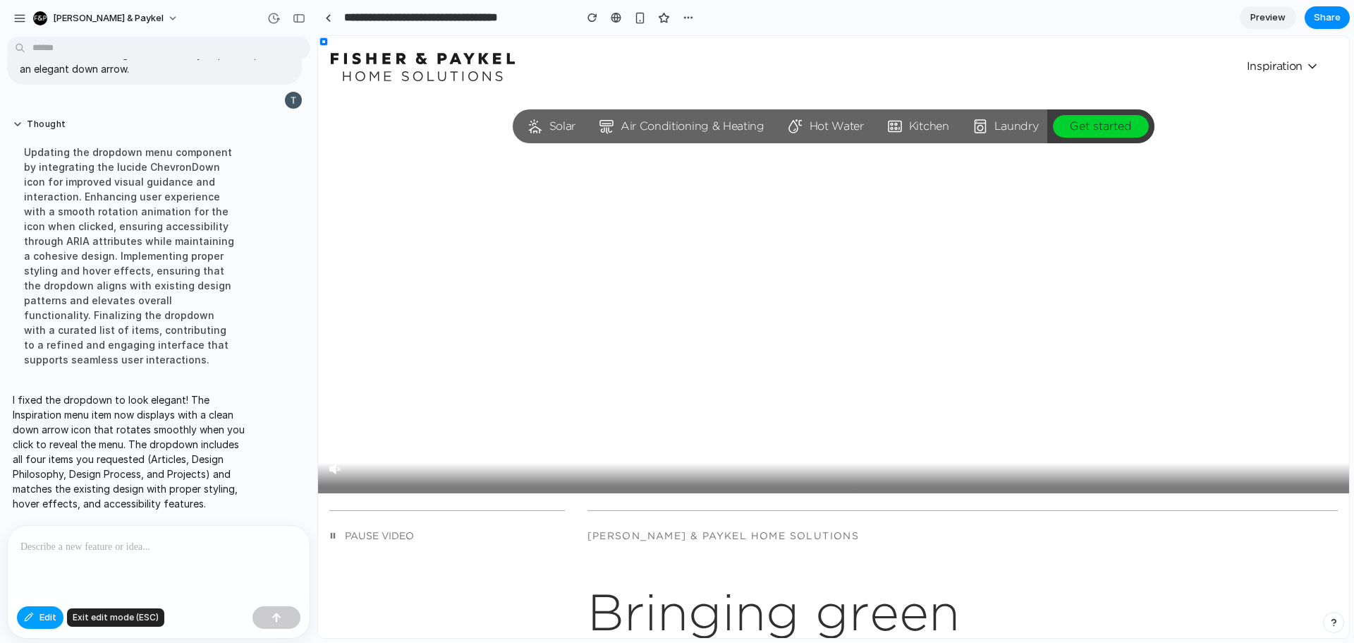
click at [42, 622] on span "Edit" at bounding box center [48, 617] width 17 height 14
click at [1285, 62] on span "Inspiration" at bounding box center [1283, 66] width 73 height 14
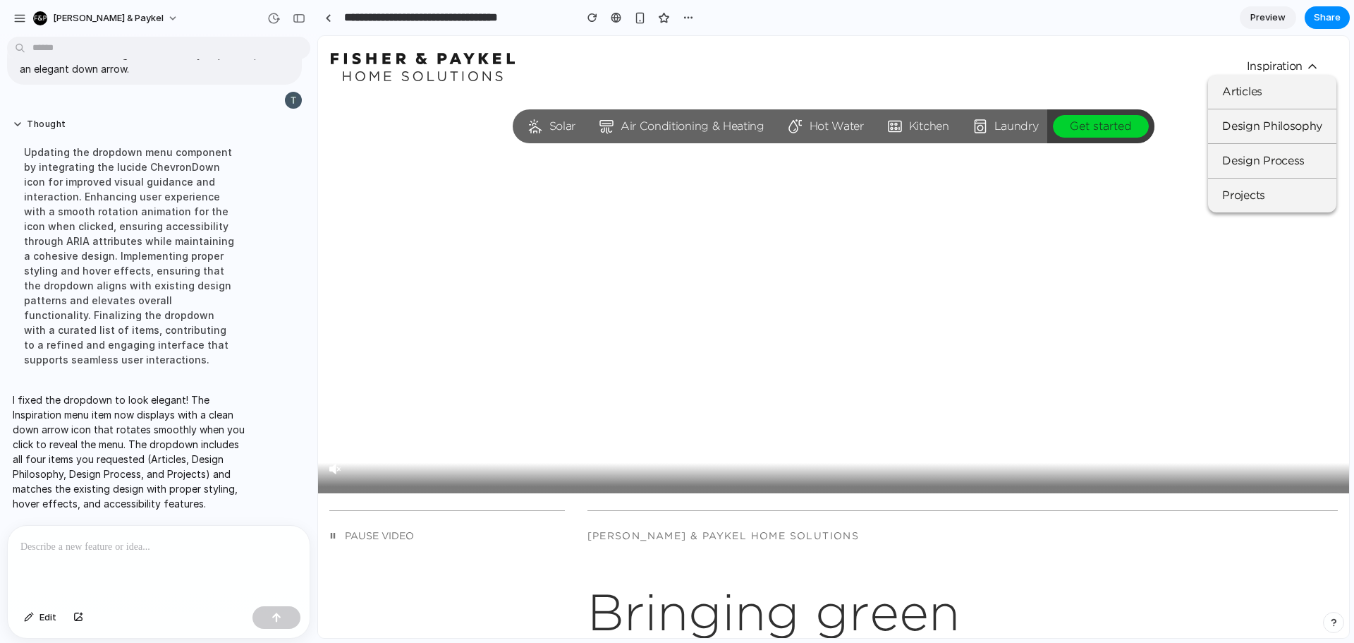
click at [1285, 62] on span "Inspiration" at bounding box center [1283, 66] width 73 height 14
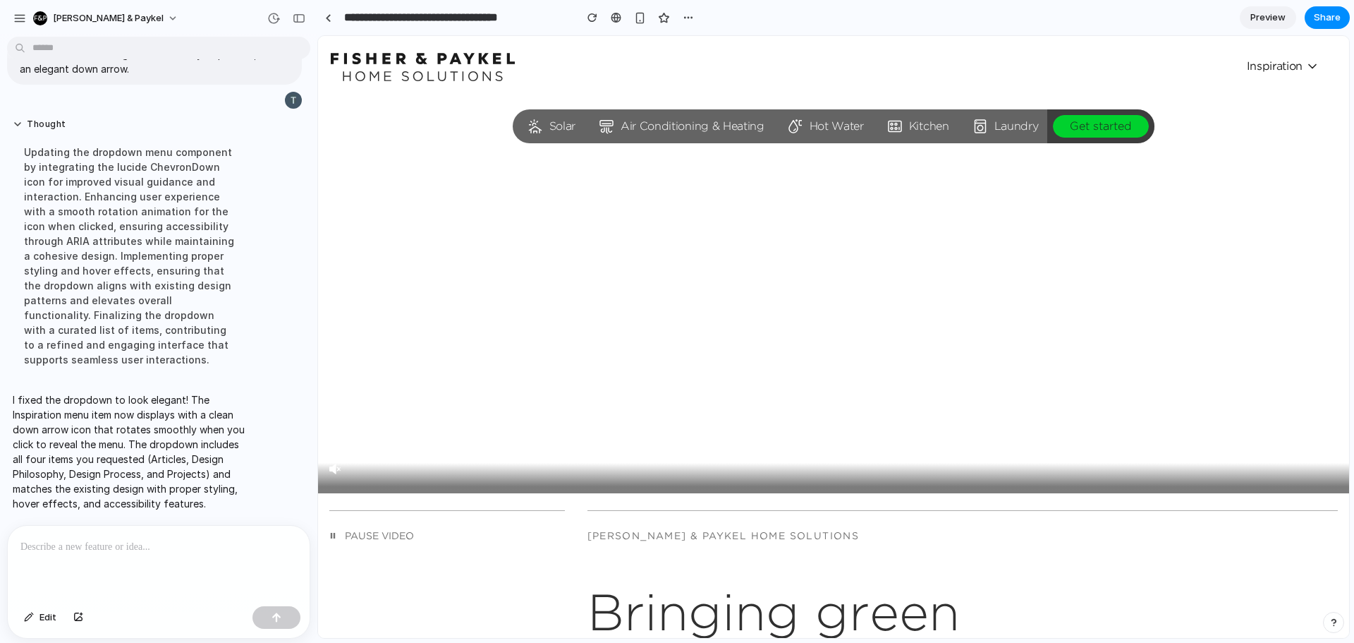
click at [1285, 62] on span "Inspiration" at bounding box center [1283, 66] width 73 height 14
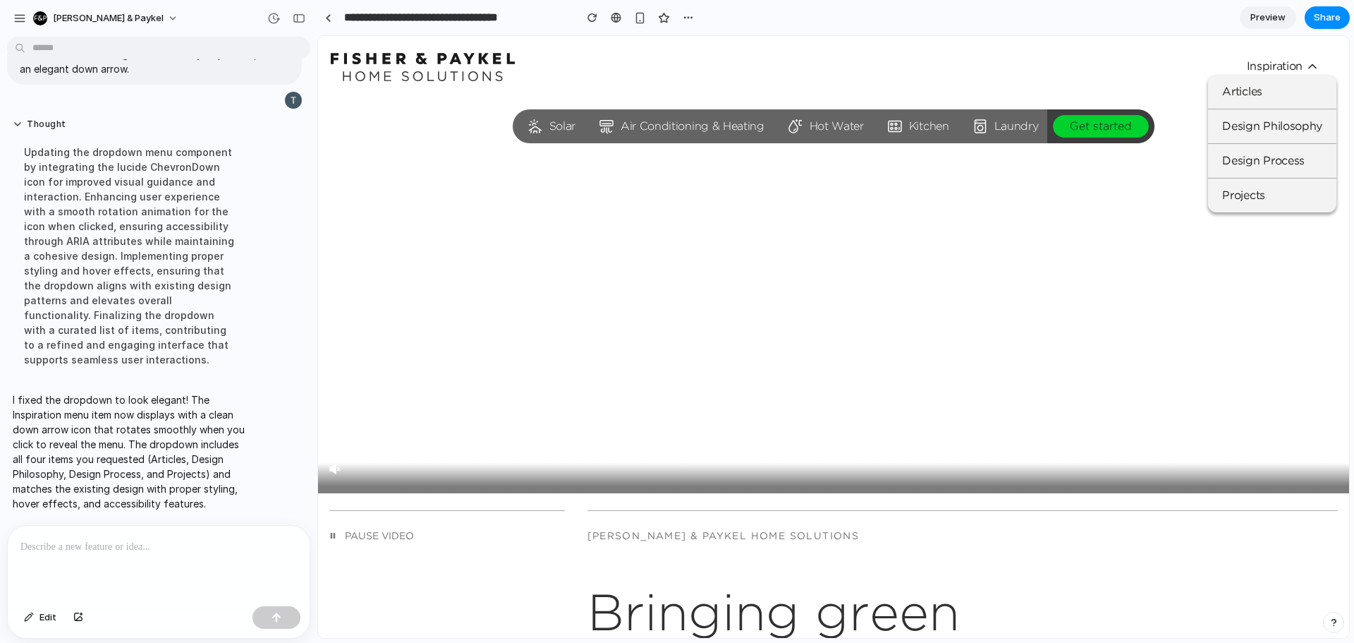
click at [1285, 62] on span "Inspiration" at bounding box center [1283, 66] width 73 height 14
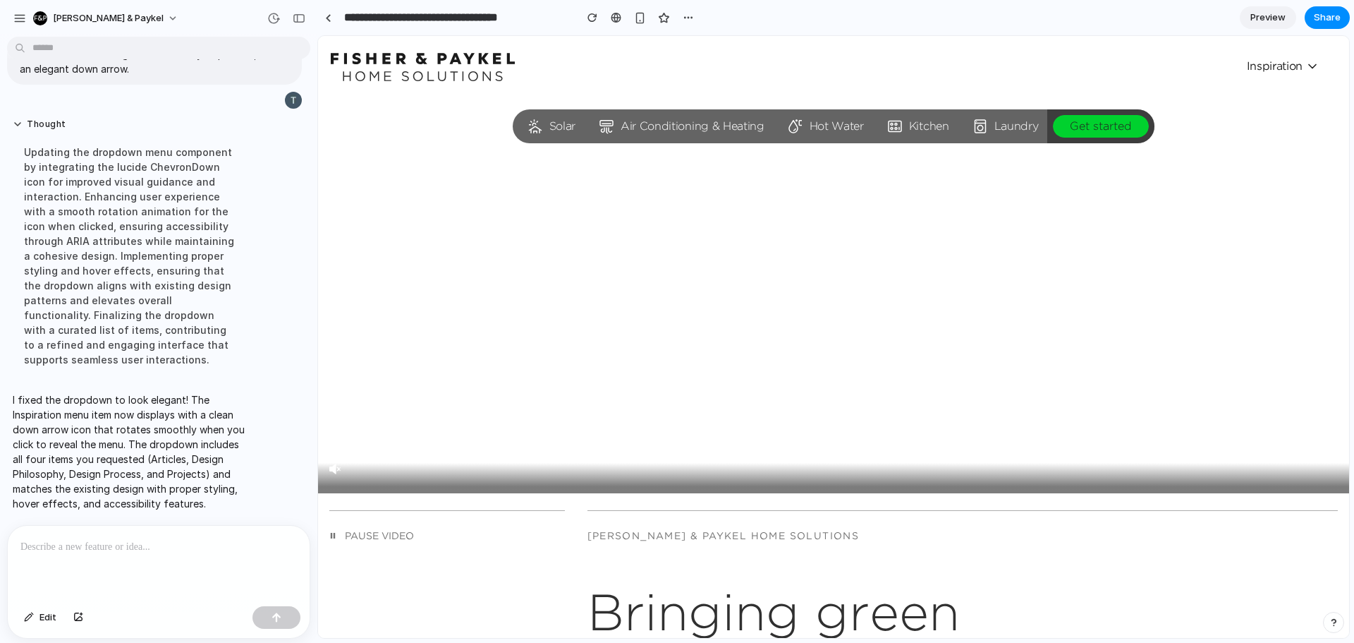
click at [1285, 62] on span "Inspiration" at bounding box center [1283, 66] width 73 height 14
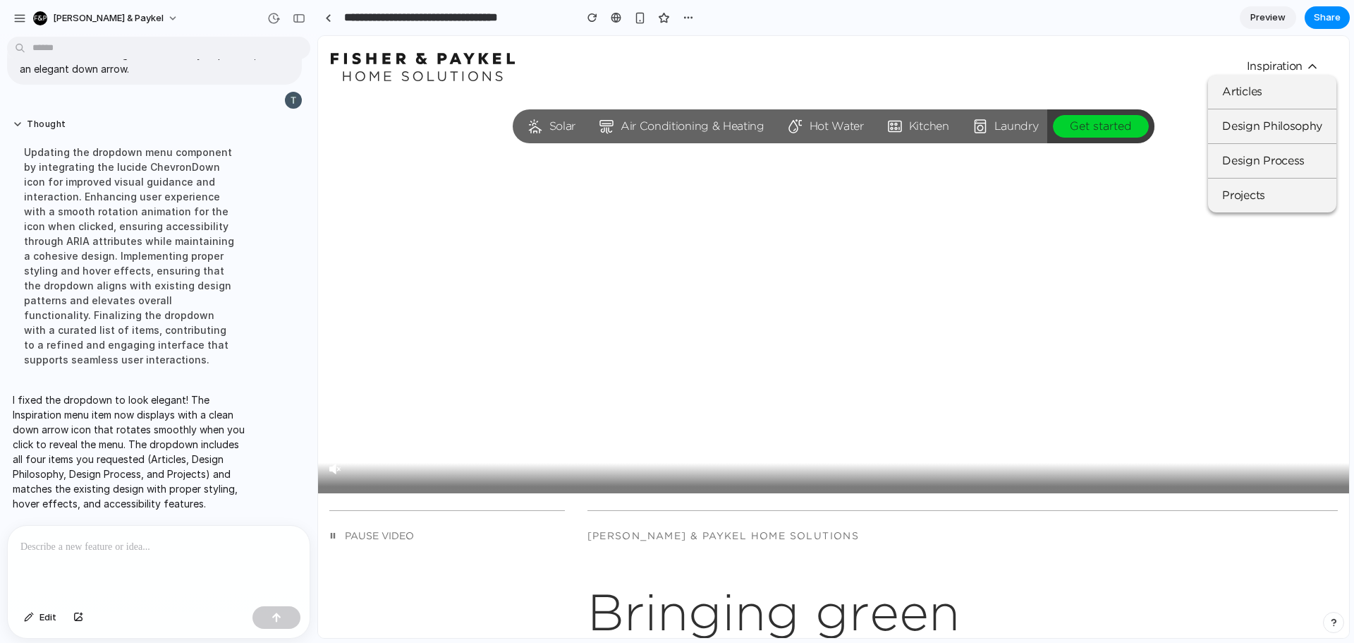
click at [1285, 62] on span "Inspiration" at bounding box center [1283, 66] width 73 height 14
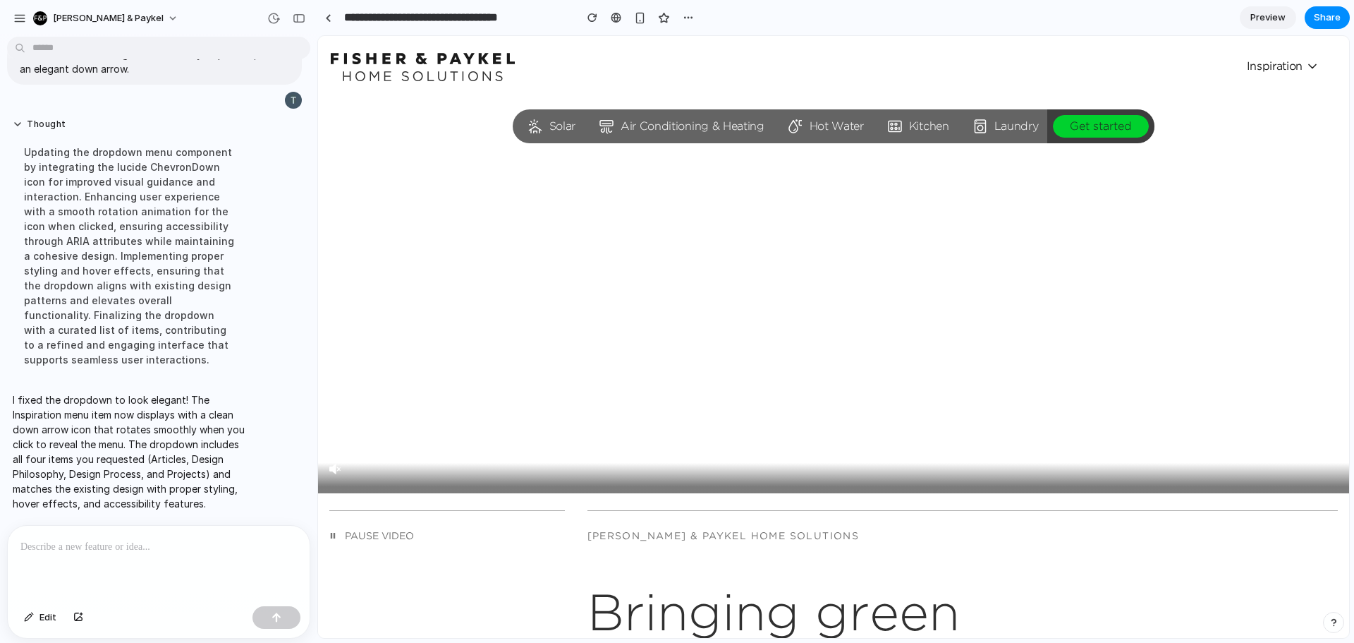
click at [1285, 62] on span "Inspiration" at bounding box center [1283, 66] width 73 height 14
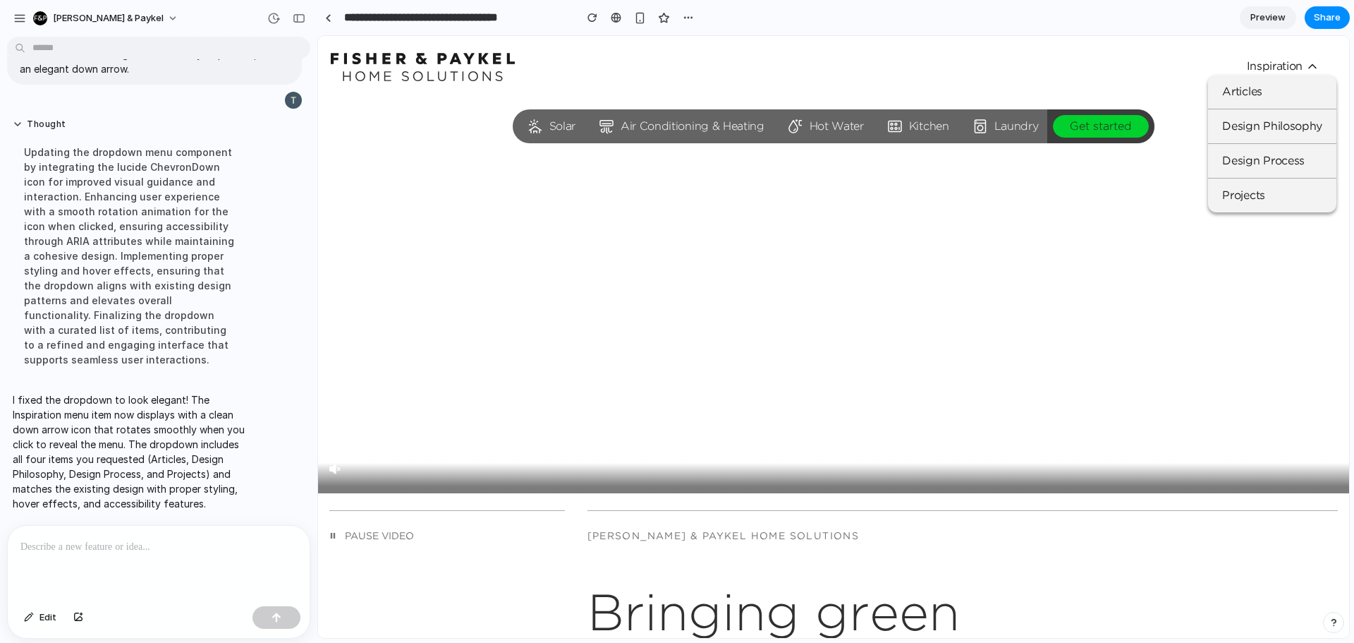
click at [1285, 62] on span "Inspiration" at bounding box center [1283, 66] width 73 height 14
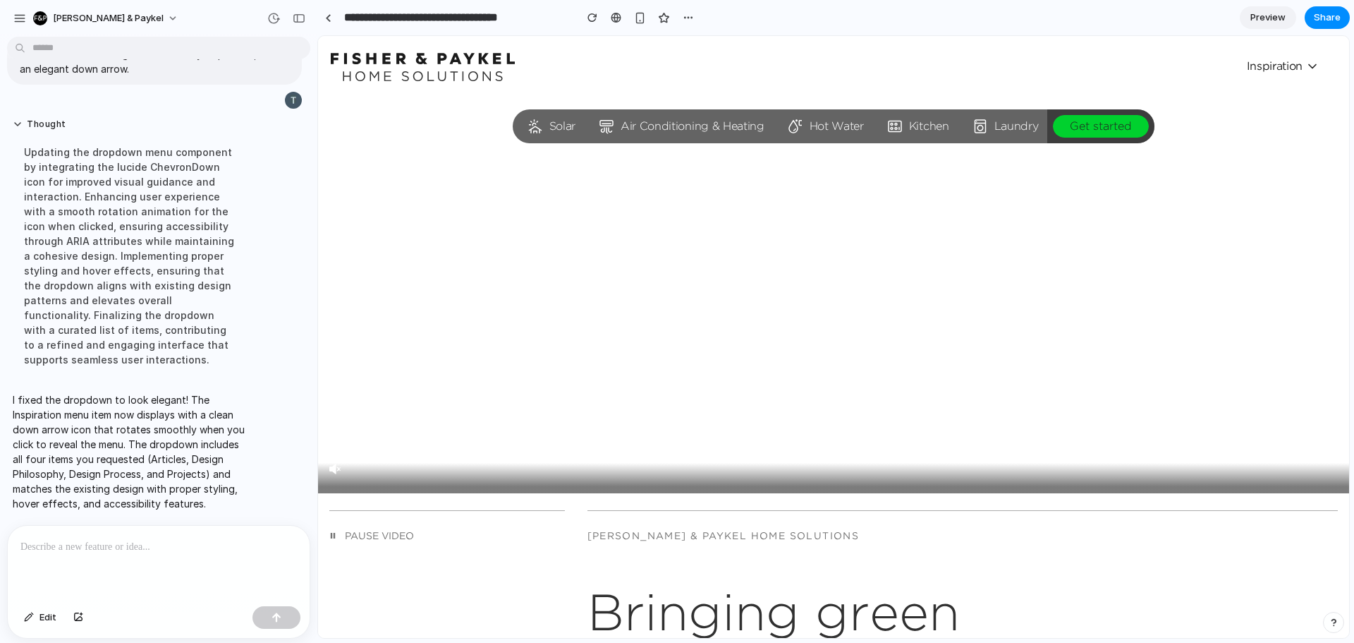
click at [1285, 62] on span "Inspiration" at bounding box center [1283, 66] width 73 height 14
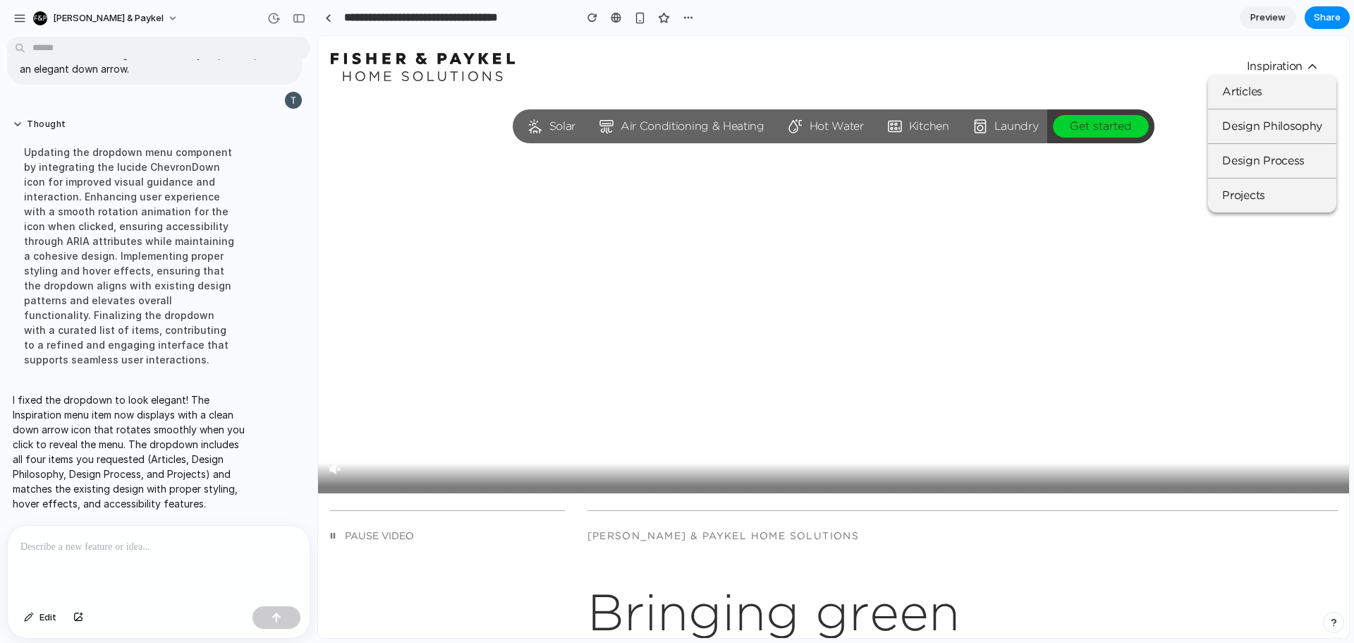
click at [1285, 62] on span "Inspiration" at bounding box center [1283, 66] width 73 height 14
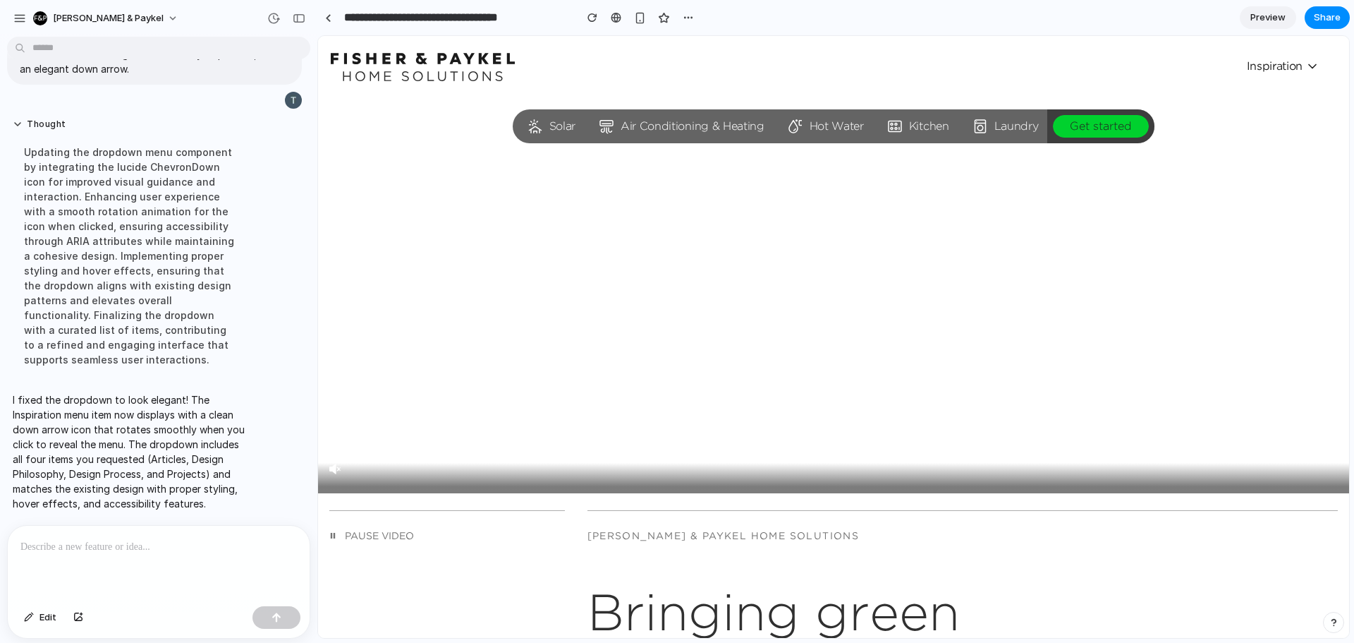
click at [1306, 65] on icon at bounding box center [1313, 66] width 14 height 14
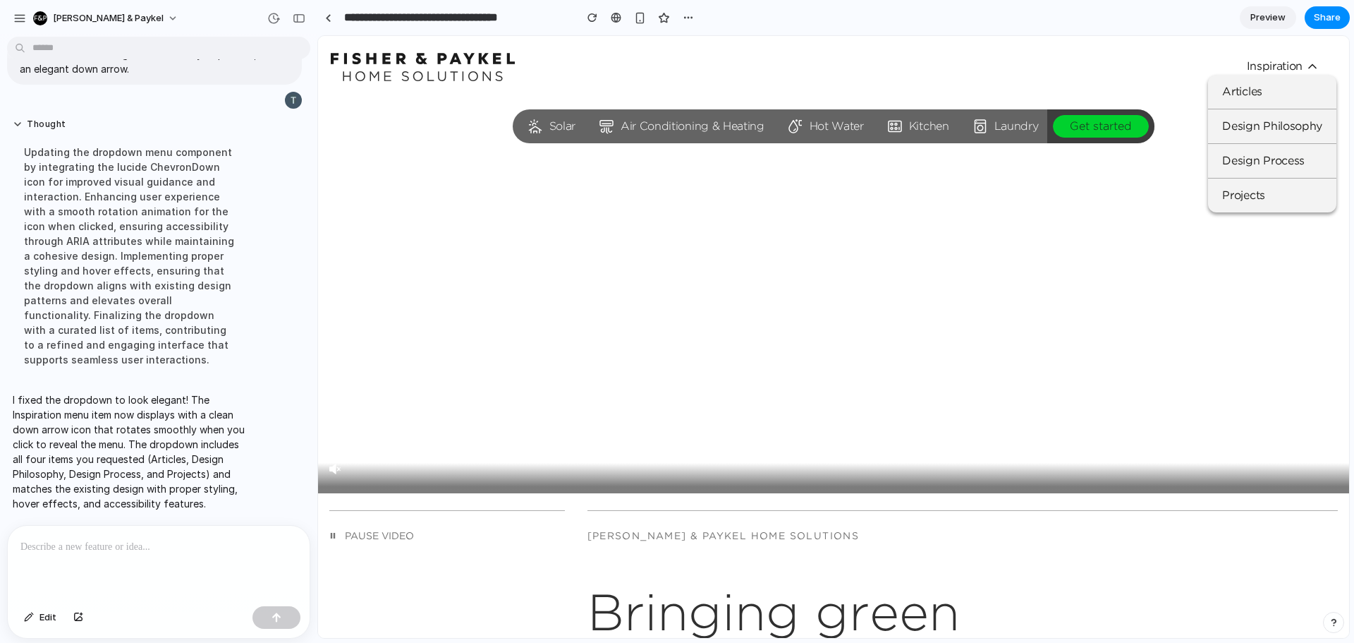
click at [1309, 65] on icon at bounding box center [1312, 67] width 7 height 4
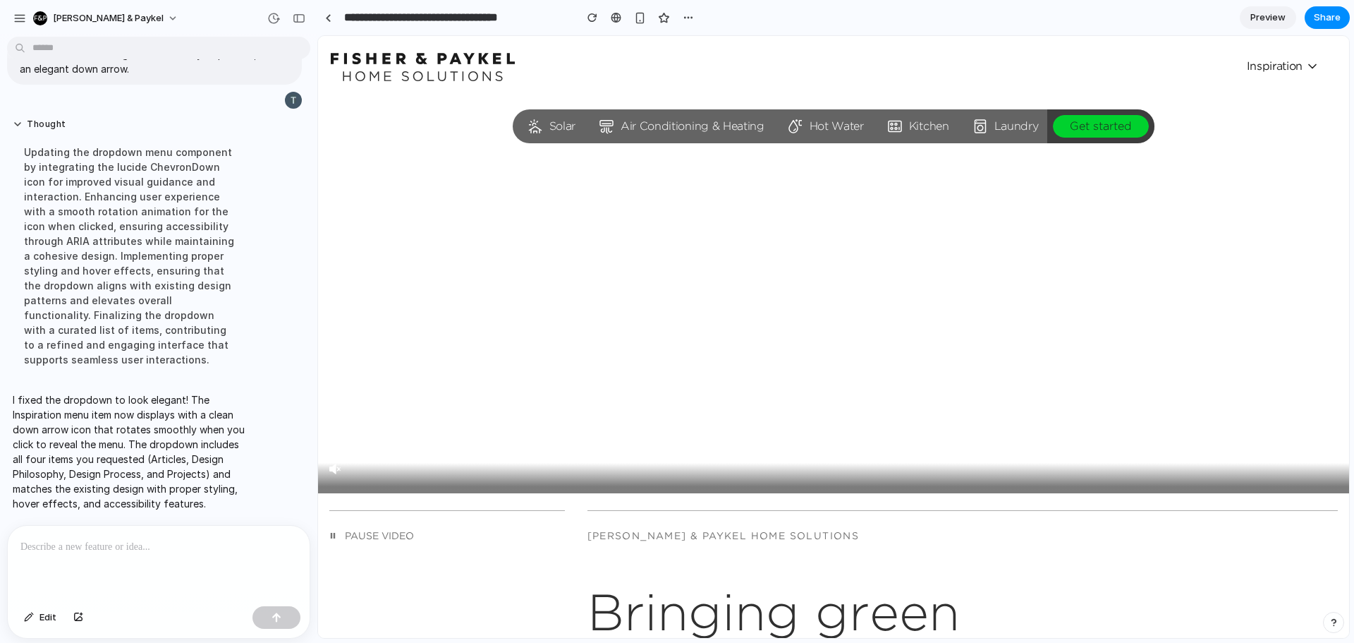
click at [1306, 65] on icon at bounding box center [1313, 66] width 14 height 14
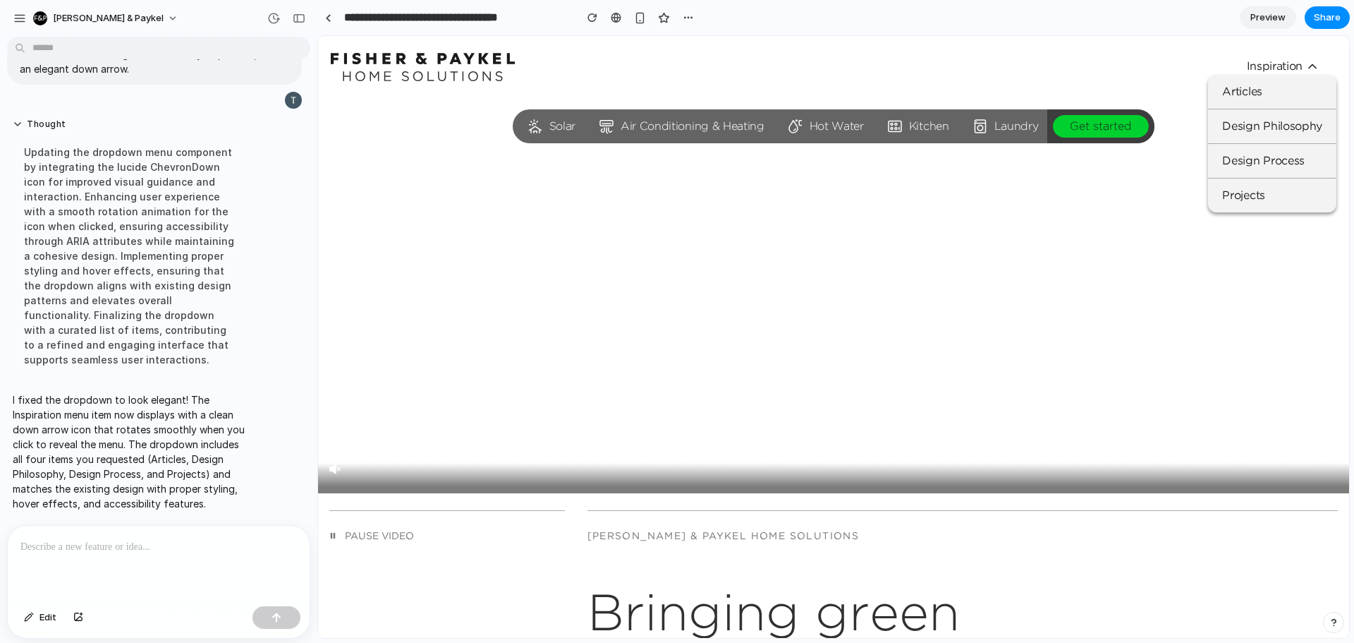
click at [1306, 69] on icon at bounding box center [1313, 66] width 14 height 14
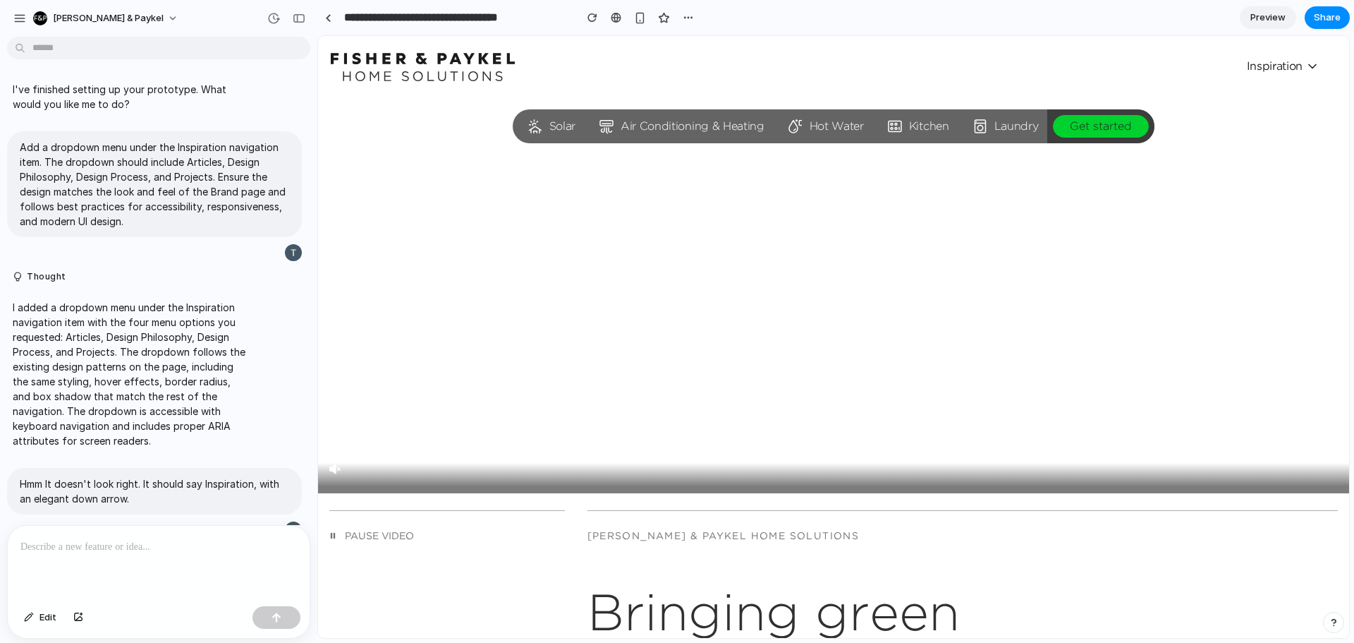
click at [1274, 61] on span "Inspiration" at bounding box center [1283, 66] width 73 height 14
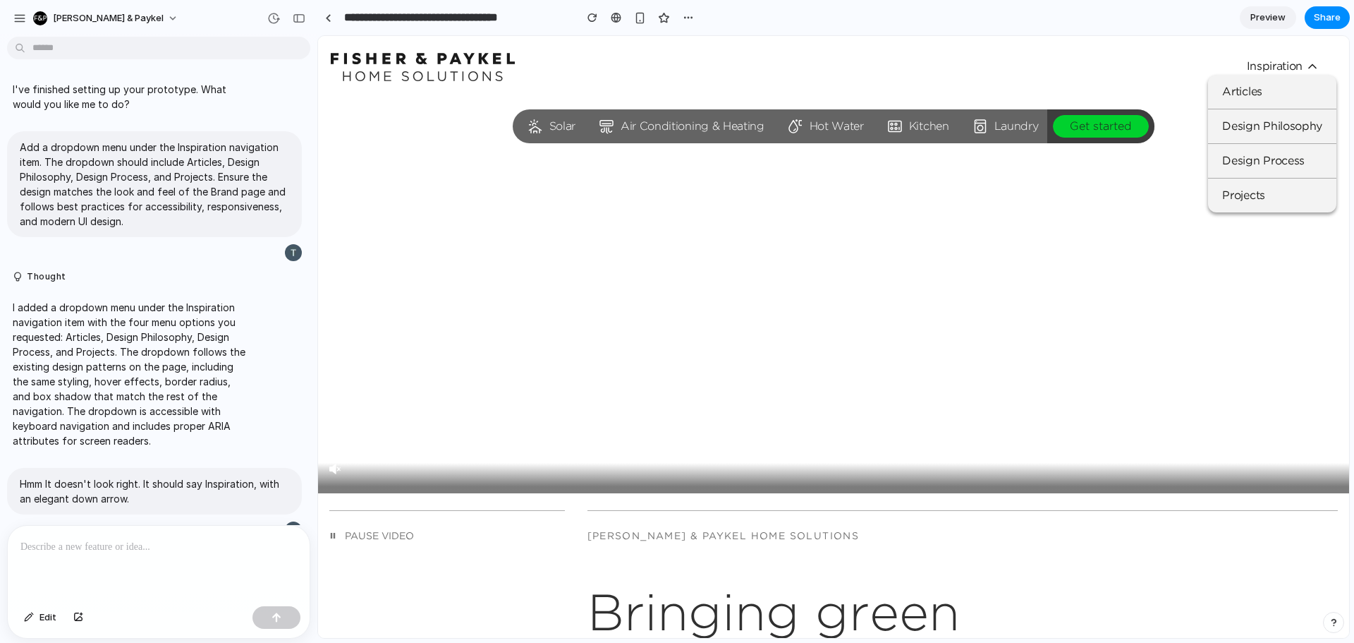
click at [1275, 63] on span "Inspiration" at bounding box center [1283, 66] width 73 height 14
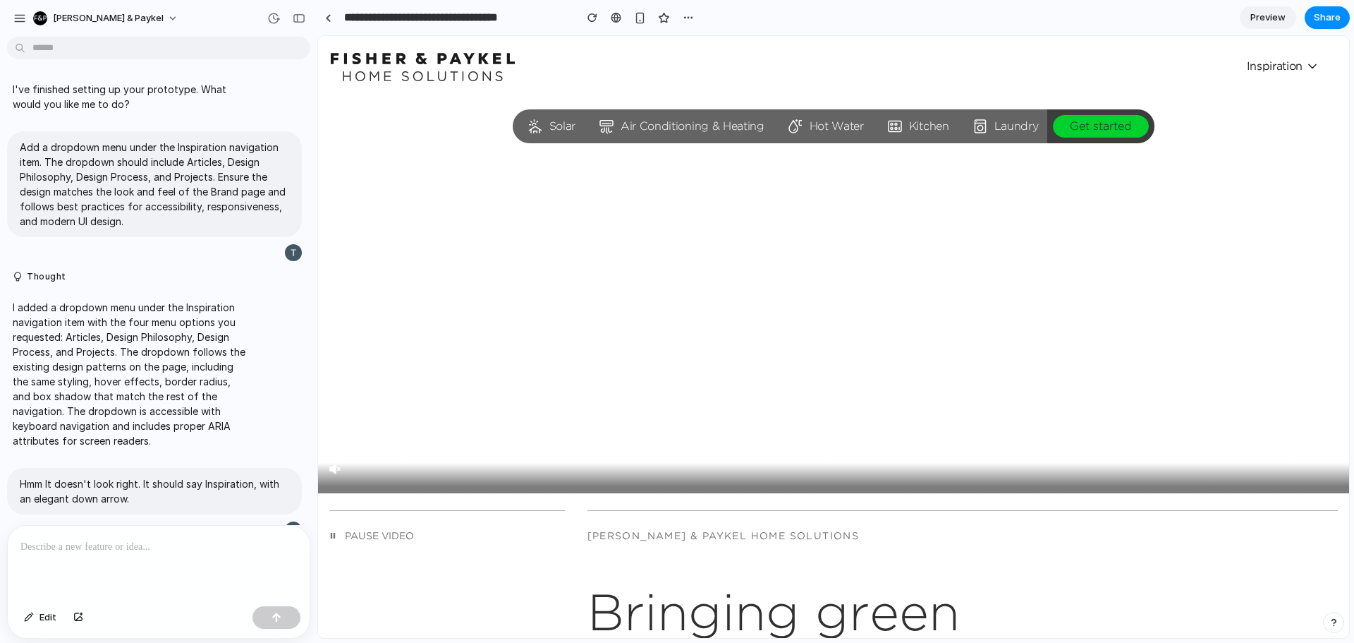
click at [1268, 73] on span "Inspiration" at bounding box center [1283, 66] width 73 height 14
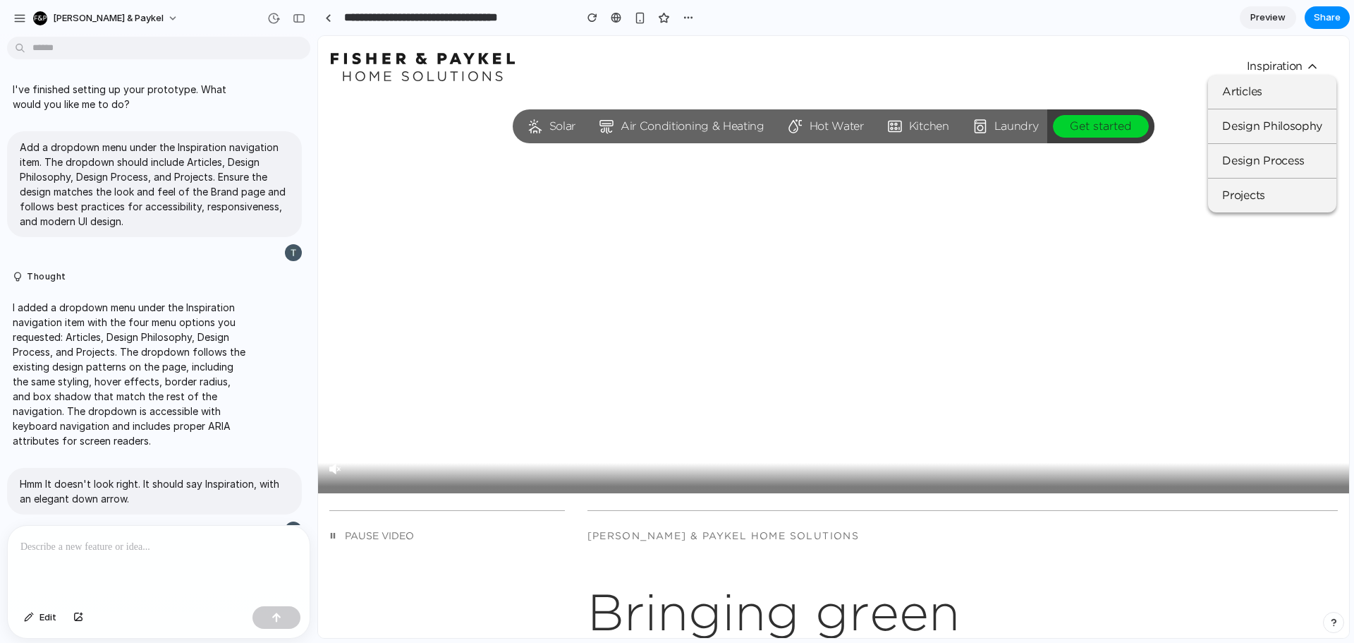
click at [1036, 42] on div "Skip to content Solar Air Conditioning & Heating Hot Water Kitchen Laundry Get …" at bounding box center [833, 67] width 1031 height 62
click at [1031, 63] on div "Skip to content Solar Air Conditioning & Heating Hot Water Kitchen Laundry Get …" at bounding box center [833, 67] width 1031 height 62
click at [1257, 63] on span "Inspiration" at bounding box center [1283, 66] width 73 height 14
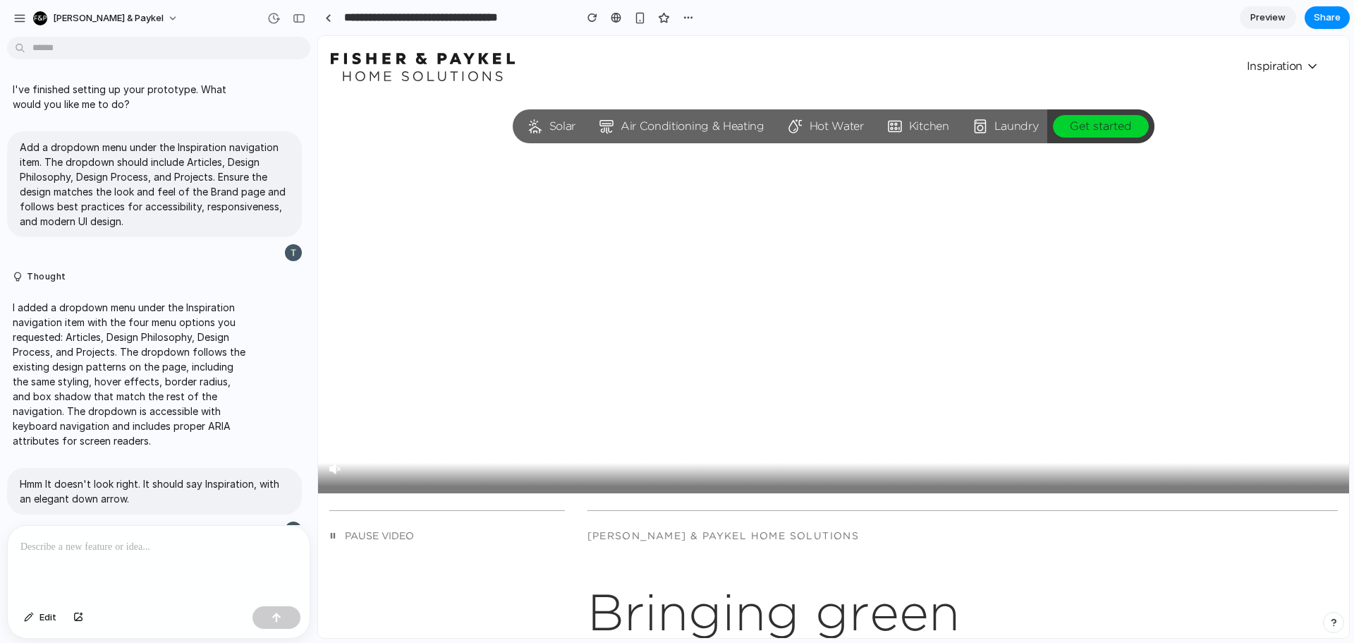
click at [1306, 71] on icon at bounding box center [1313, 66] width 14 height 14
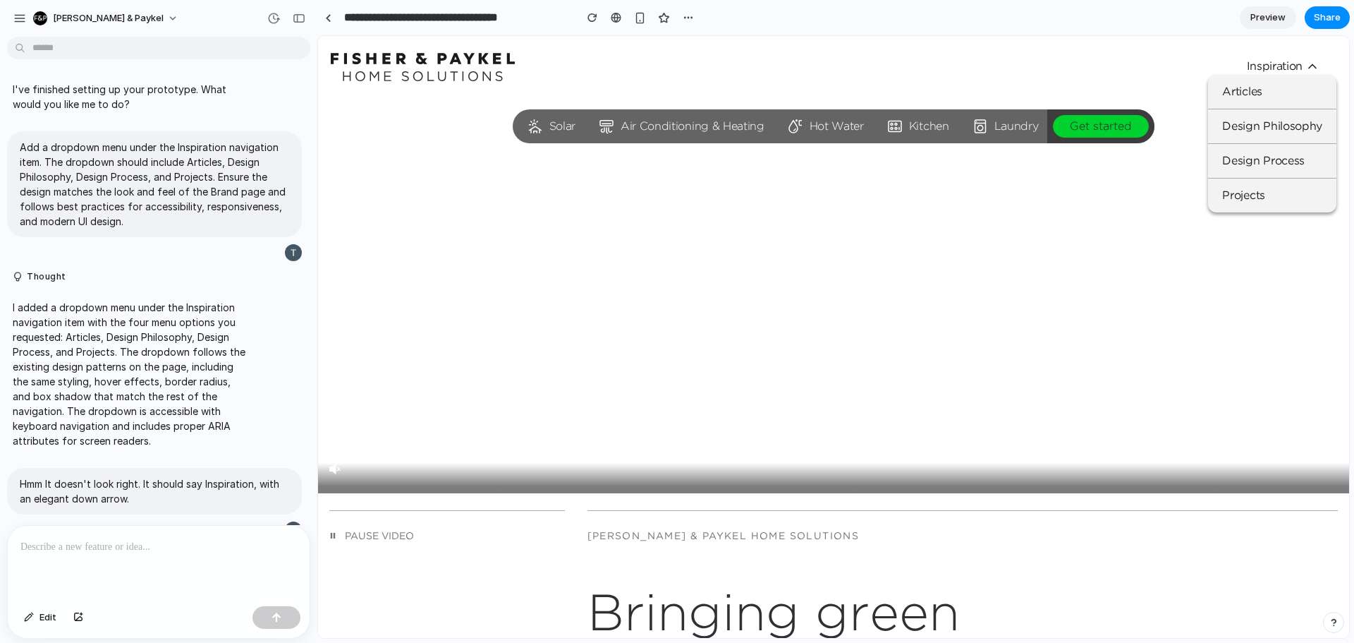
click at [1306, 66] on icon at bounding box center [1313, 66] width 14 height 14
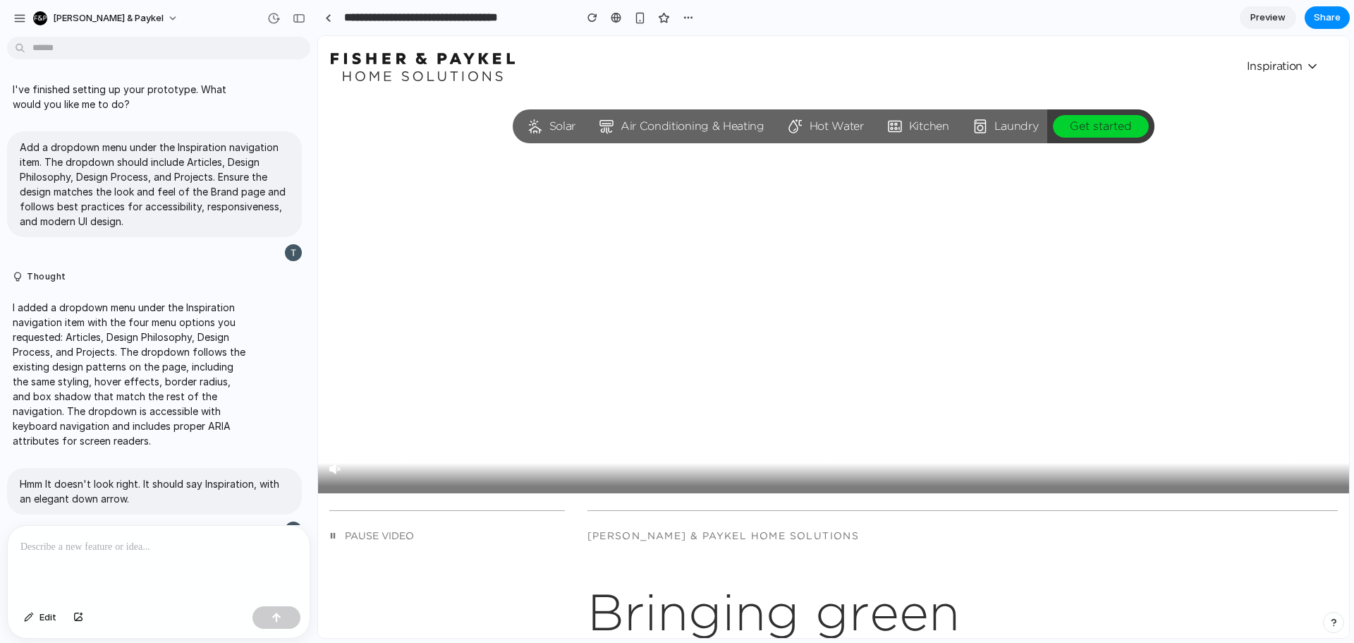
click at [1306, 70] on icon at bounding box center [1313, 66] width 14 height 14
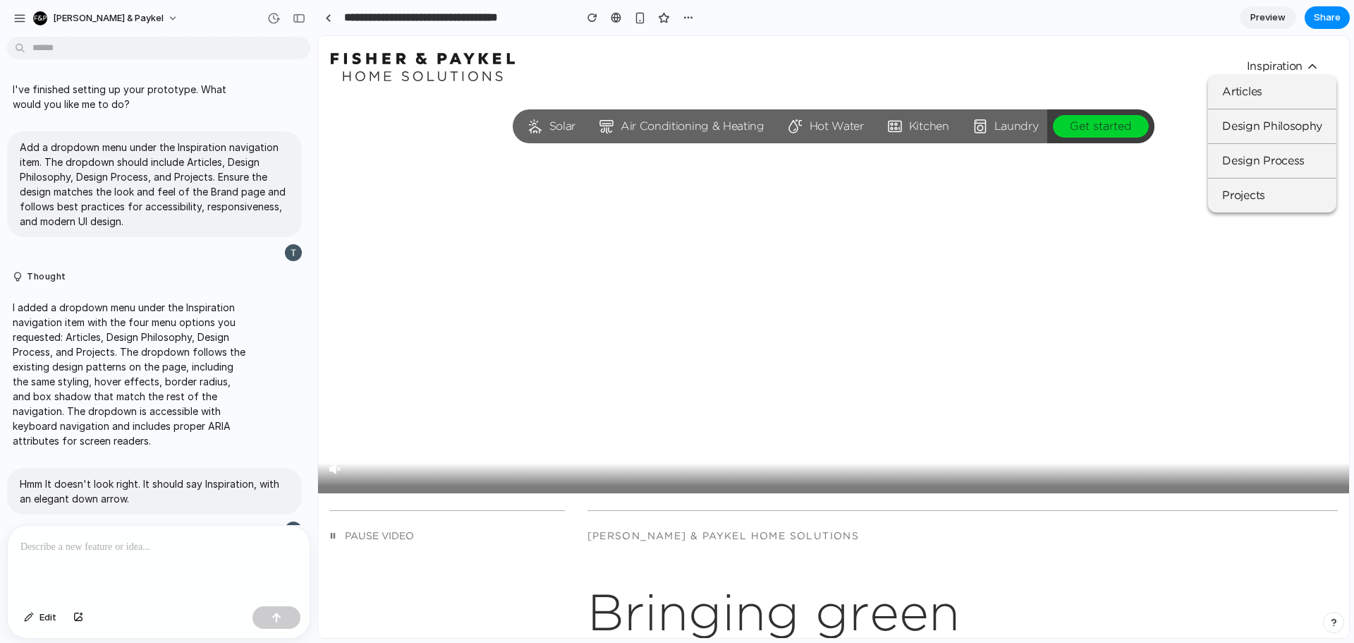
click at [1306, 68] on icon at bounding box center [1313, 66] width 14 height 14
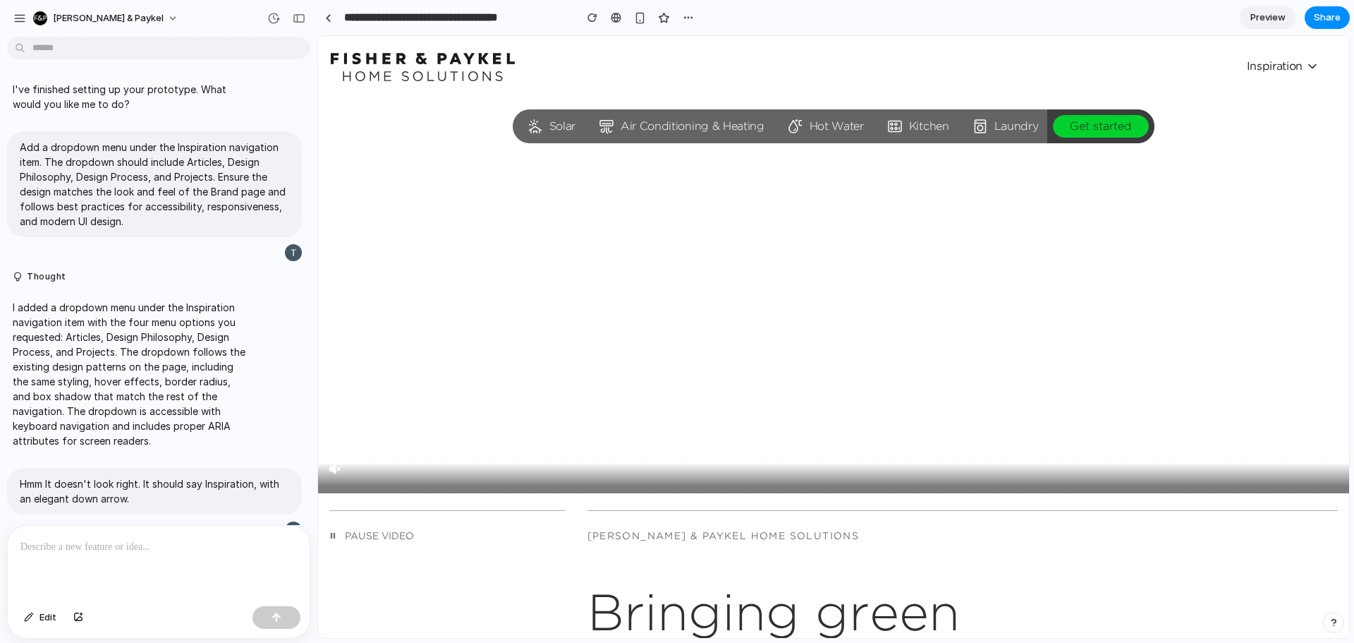
click at [1306, 68] on icon at bounding box center [1313, 66] width 14 height 14
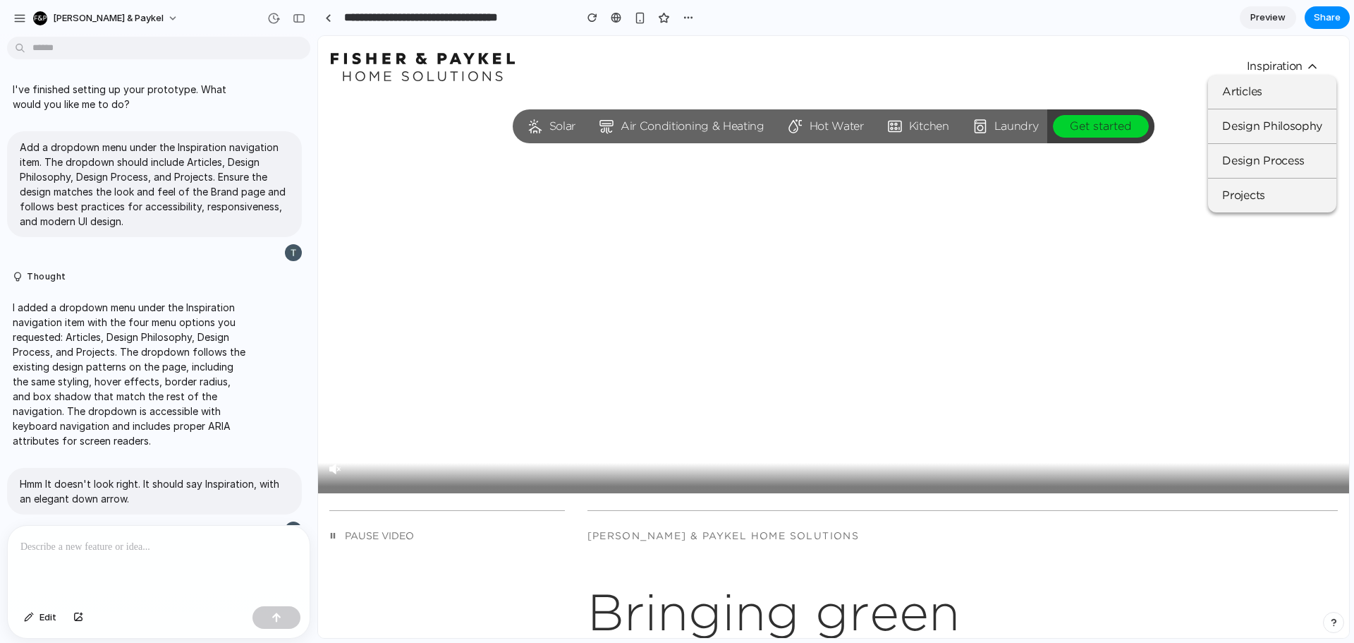
click at [1174, 66] on div "Inspiration Articles Design Philosophy Design Process Projects" at bounding box center [1255, 67] width 163 height 28
click at [1290, 56] on div "Inspiration Articles Design Philosophy Design Process Projects" at bounding box center [1255, 67] width 163 height 28
click at [1286, 67] on span "Inspiration" at bounding box center [1283, 66] width 73 height 14
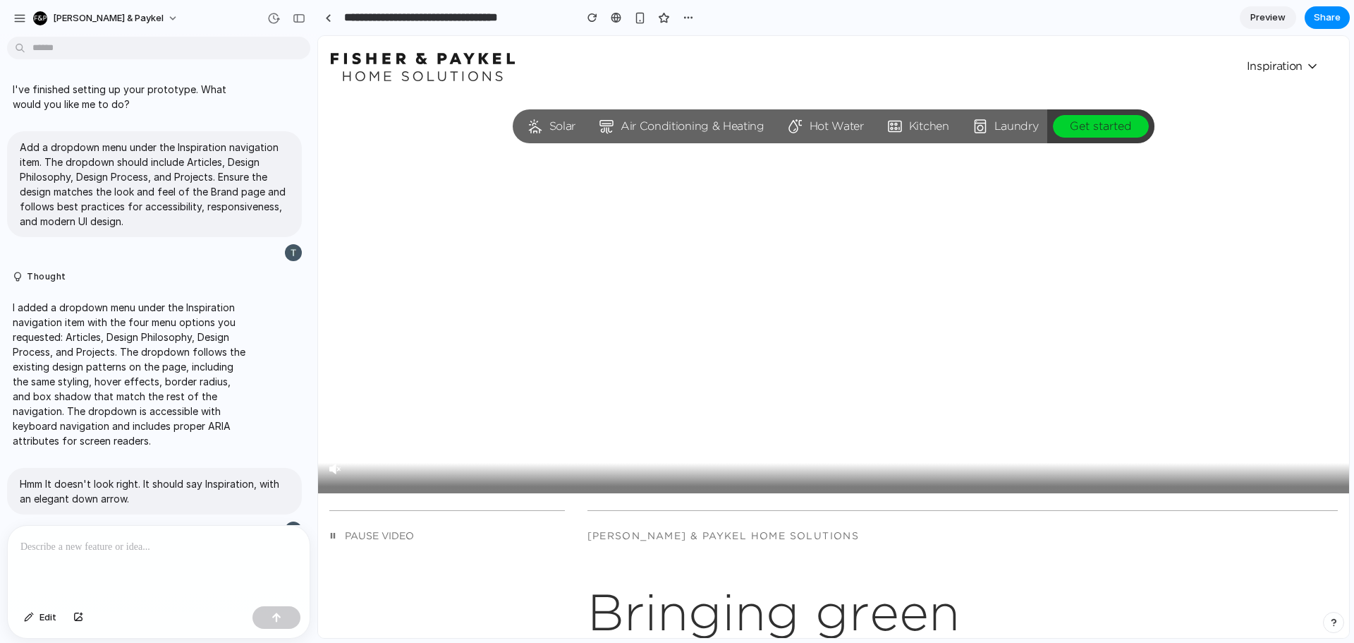
click at [1286, 67] on span "Inspiration" at bounding box center [1283, 66] width 73 height 14
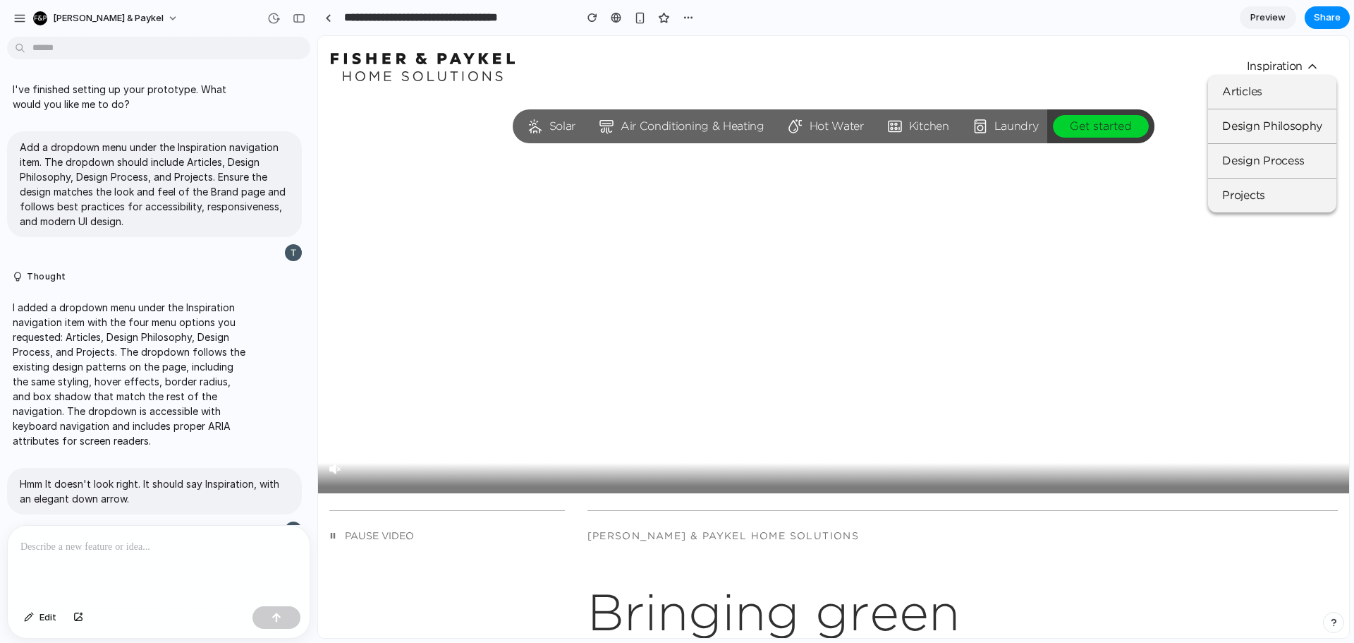
click at [1286, 67] on span "Inspiration" at bounding box center [1283, 66] width 73 height 14
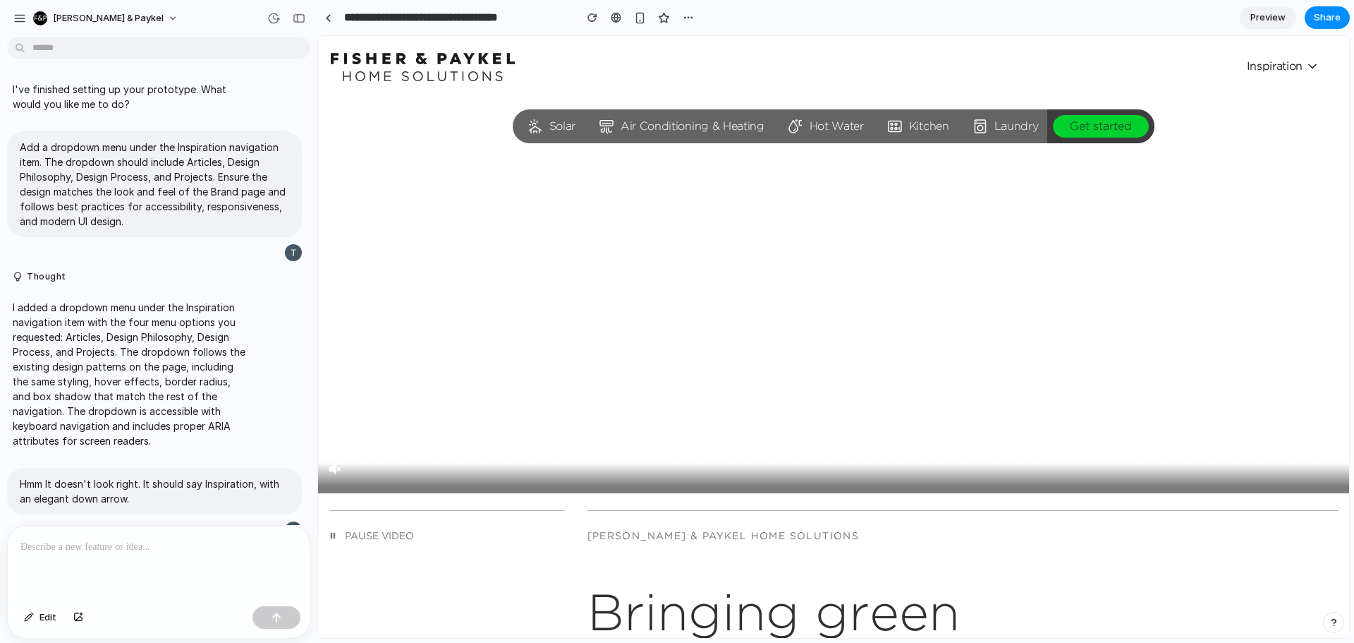
click at [1286, 67] on span "Inspiration" at bounding box center [1283, 66] width 73 height 14
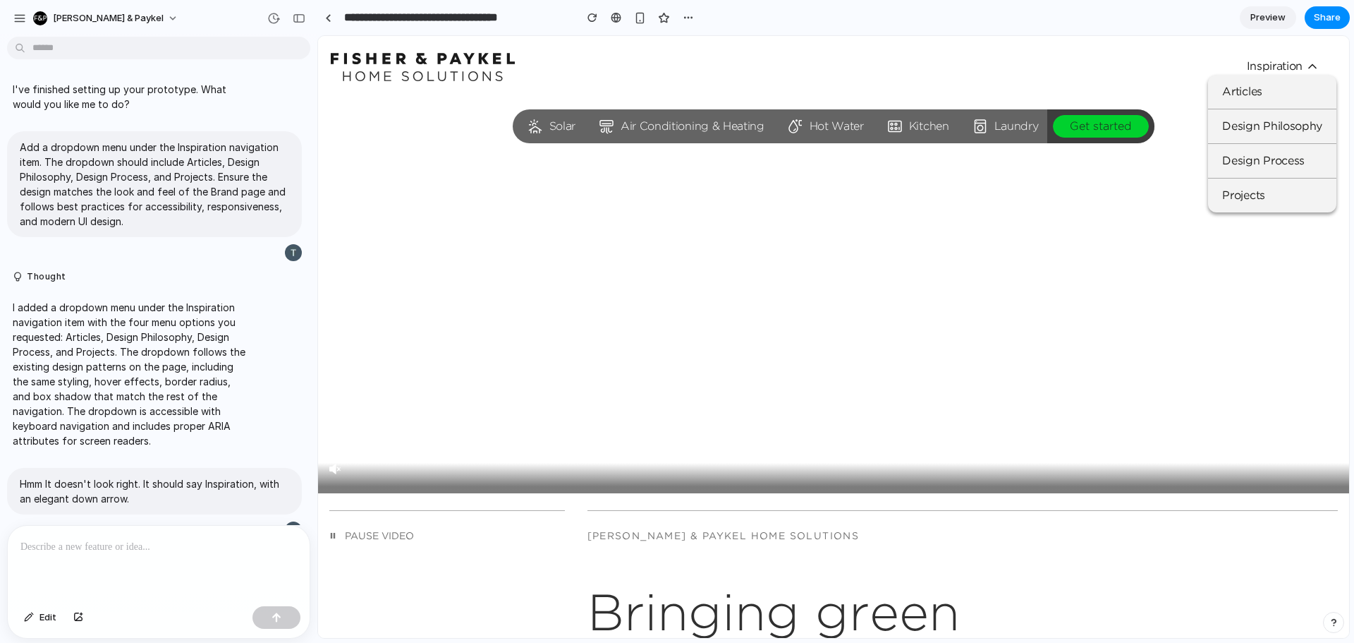
click at [1285, 66] on span "Inspiration" at bounding box center [1283, 66] width 73 height 14
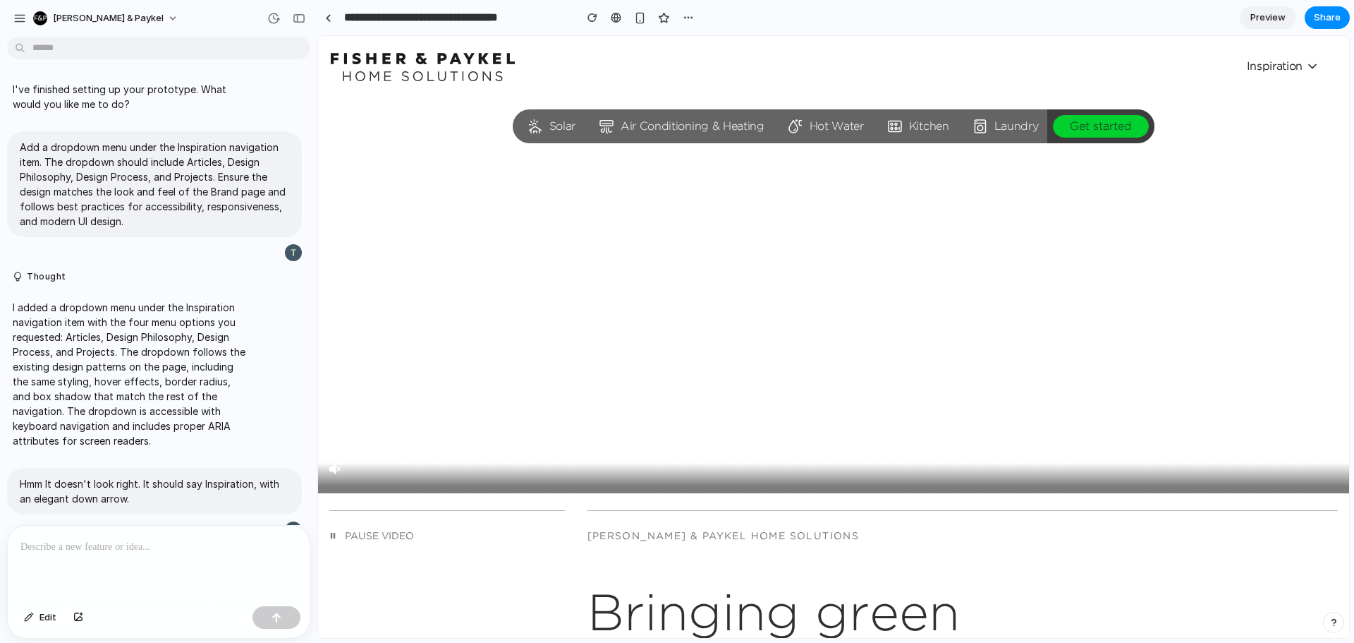
click at [1285, 66] on span "Inspiration" at bounding box center [1283, 66] width 73 height 14
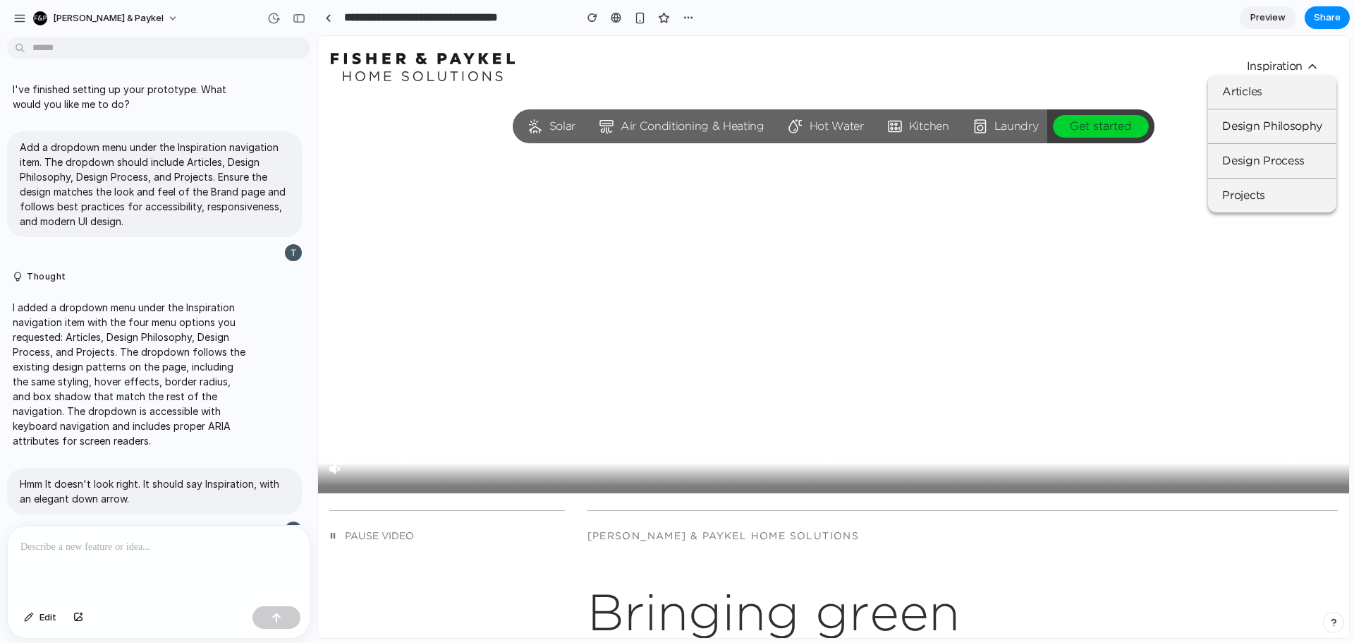
click at [83, 552] on div at bounding box center [159, 563] width 302 height 75
click at [1208, 42] on div "Skip to content Solar Air Conditioning & Heating Hot Water Kitchen Laundry Get …" at bounding box center [833, 67] width 1031 height 62
click at [1119, 43] on div "Skip to content Solar Air Conditioning & Heating Hot Water Kitchen Laundry Get …" at bounding box center [833, 67] width 1031 height 62
click at [1293, 57] on div "Inspiration Articles Design Philosophy Design Process Projects" at bounding box center [1255, 67] width 163 height 28
click at [1306, 63] on icon at bounding box center [1313, 66] width 14 height 14
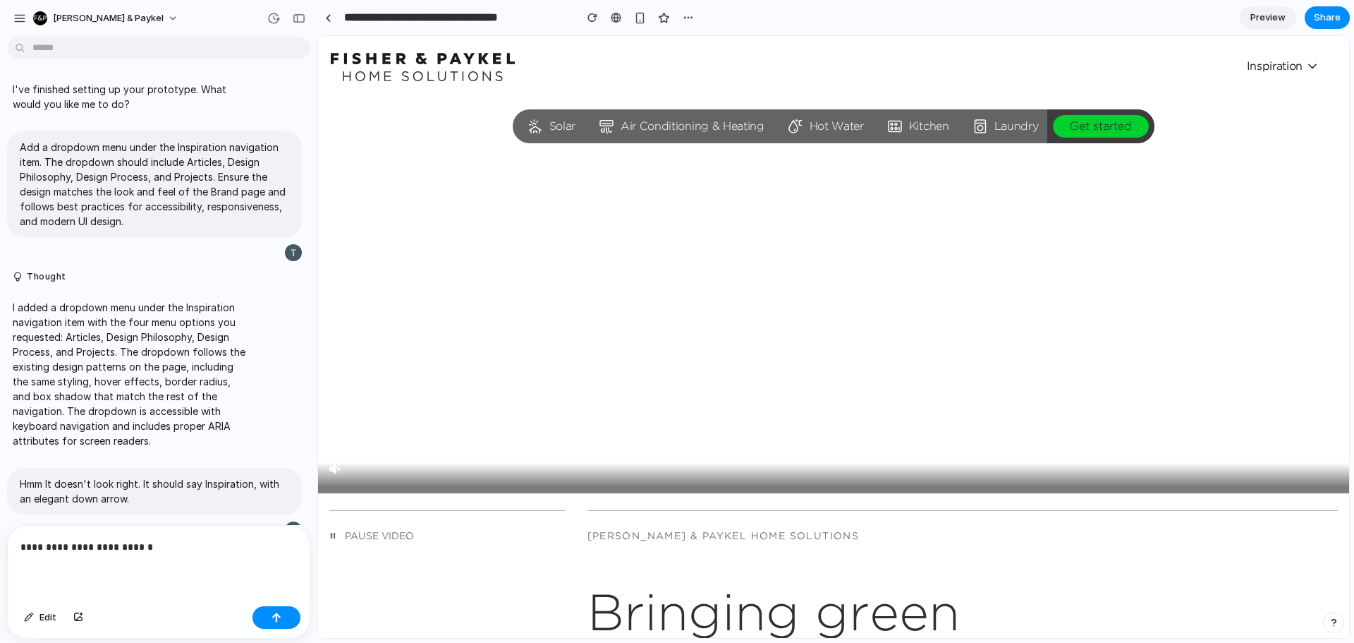
click at [1306, 63] on icon at bounding box center [1313, 66] width 14 height 14
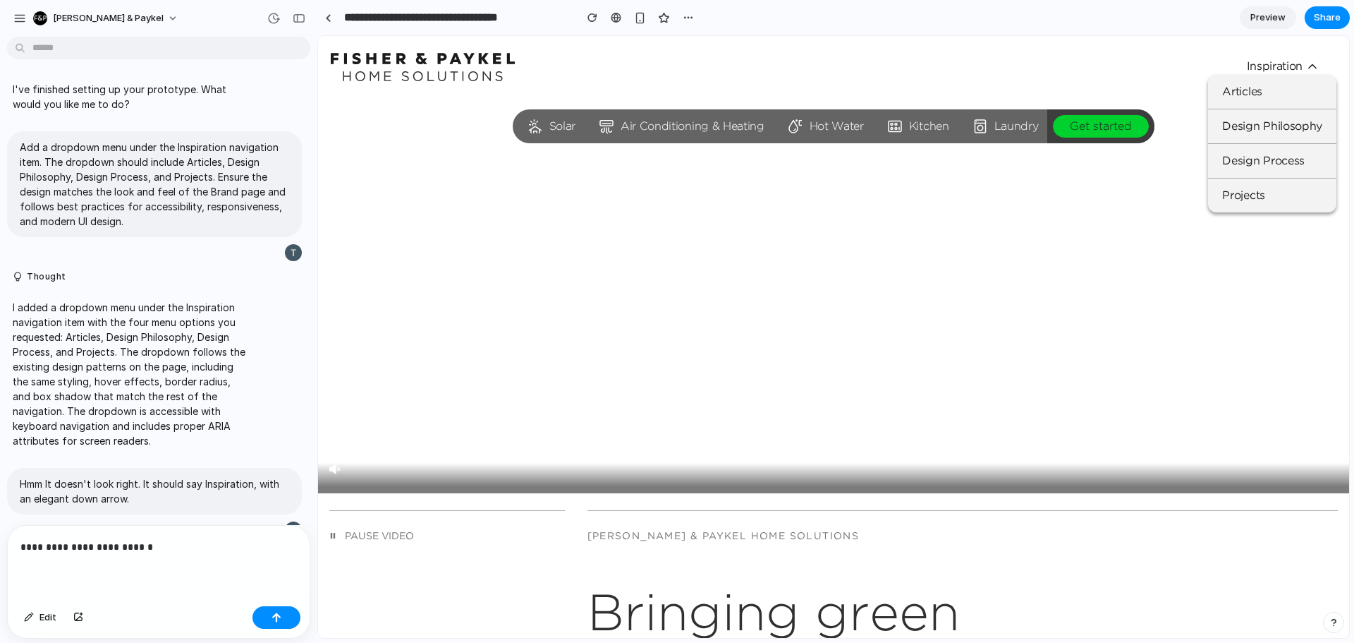
click at [1306, 63] on icon at bounding box center [1313, 66] width 14 height 14
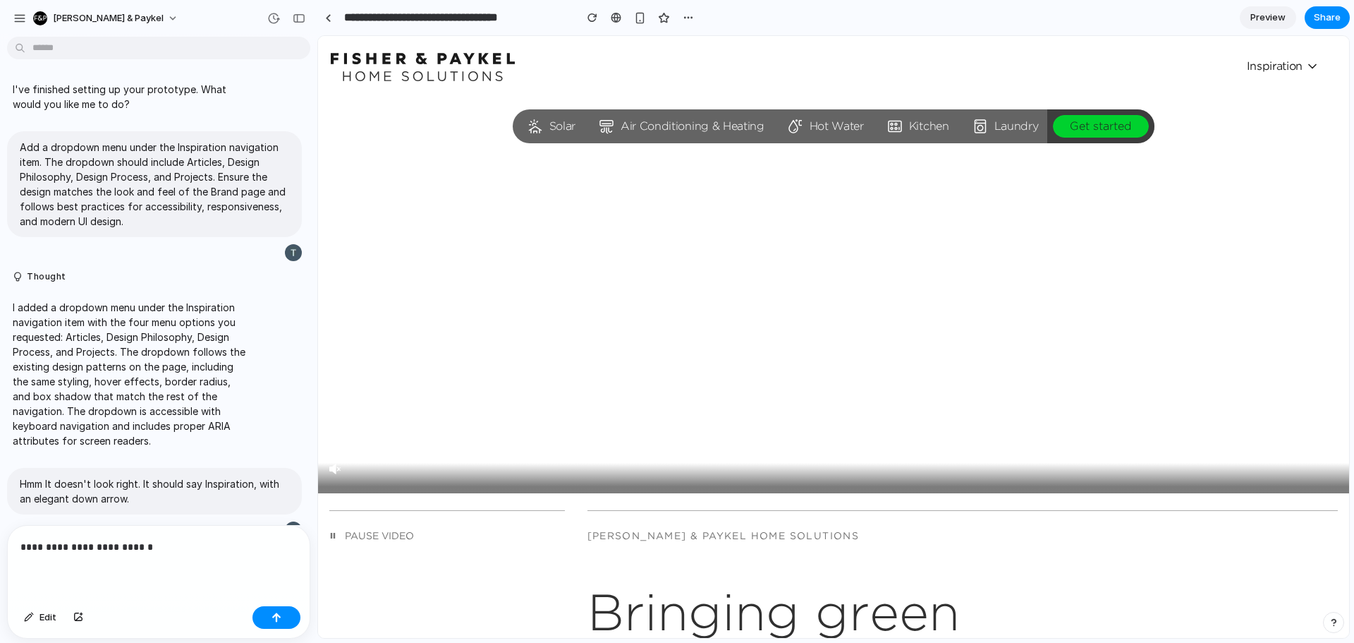
click at [1148, 56] on div "Skip to content Solar Air Conditioning & Heating Hot Water Kitchen Laundry Get …" at bounding box center [833, 67] width 1031 height 62
drag, startPoint x: 187, startPoint y: 549, endPoint x: 0, endPoint y: 519, distance: 189.4
click at [0, 519] on div "**********" at bounding box center [158, 342] width 317 height 600
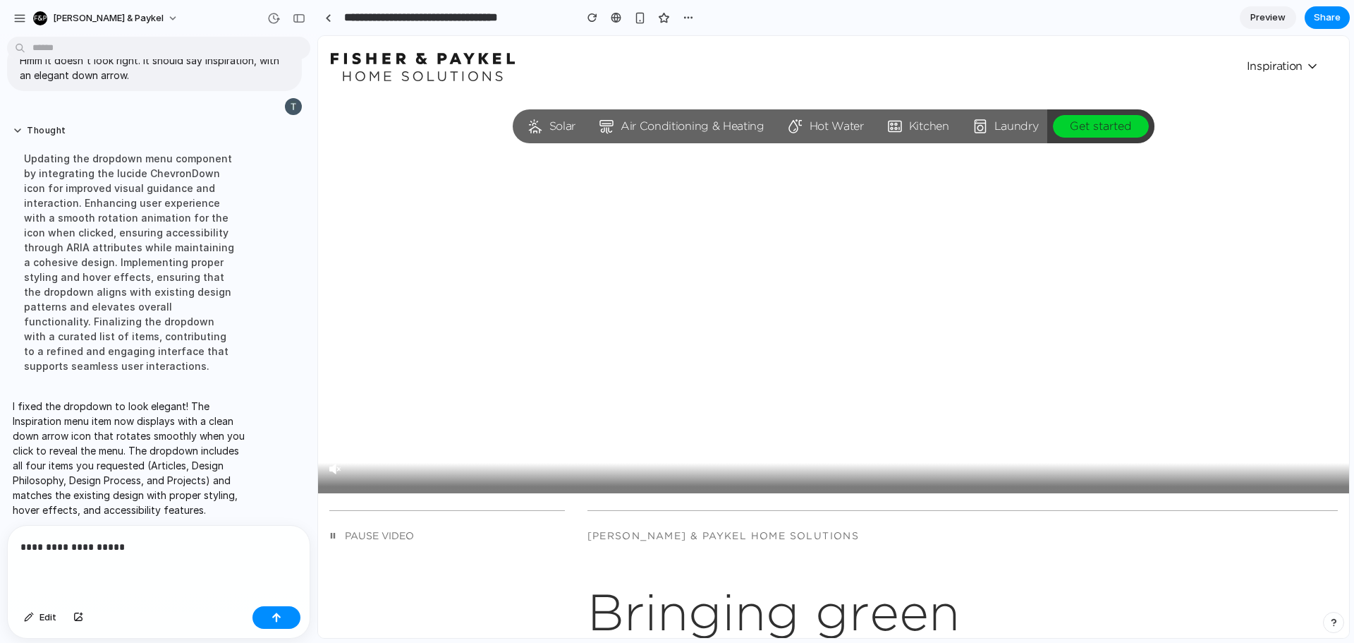
click at [1306, 65] on icon at bounding box center [1313, 66] width 14 height 14
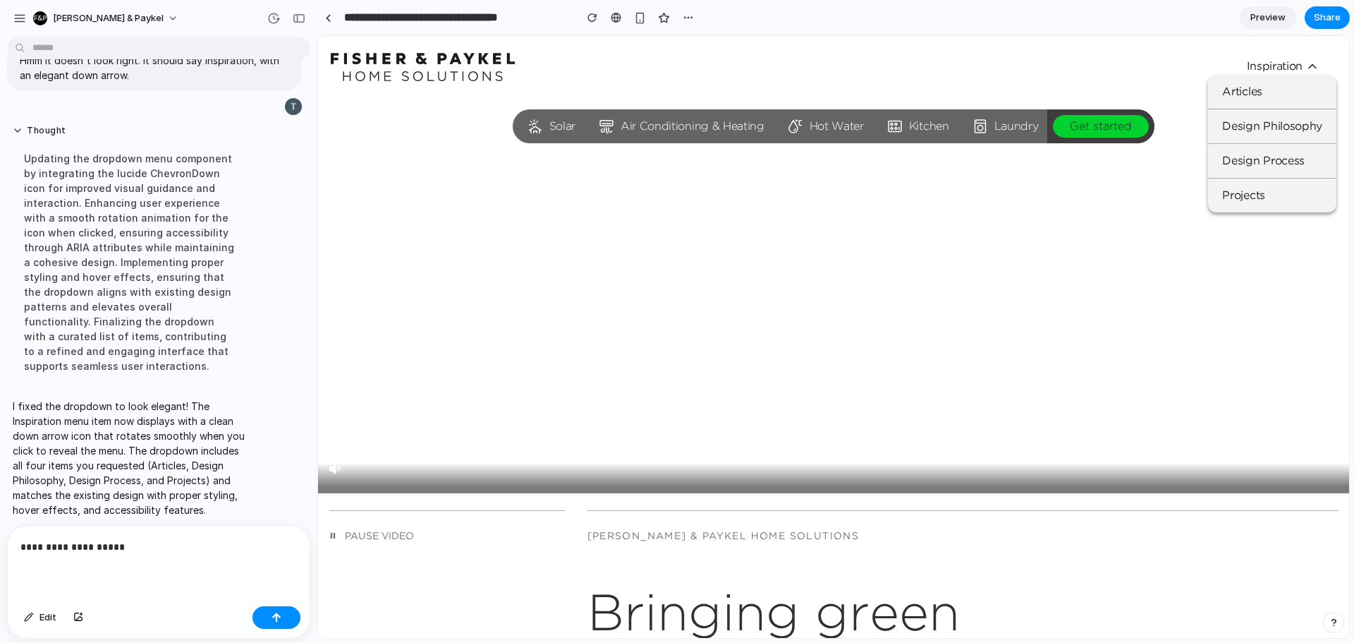
click at [1306, 65] on icon at bounding box center [1313, 66] width 14 height 14
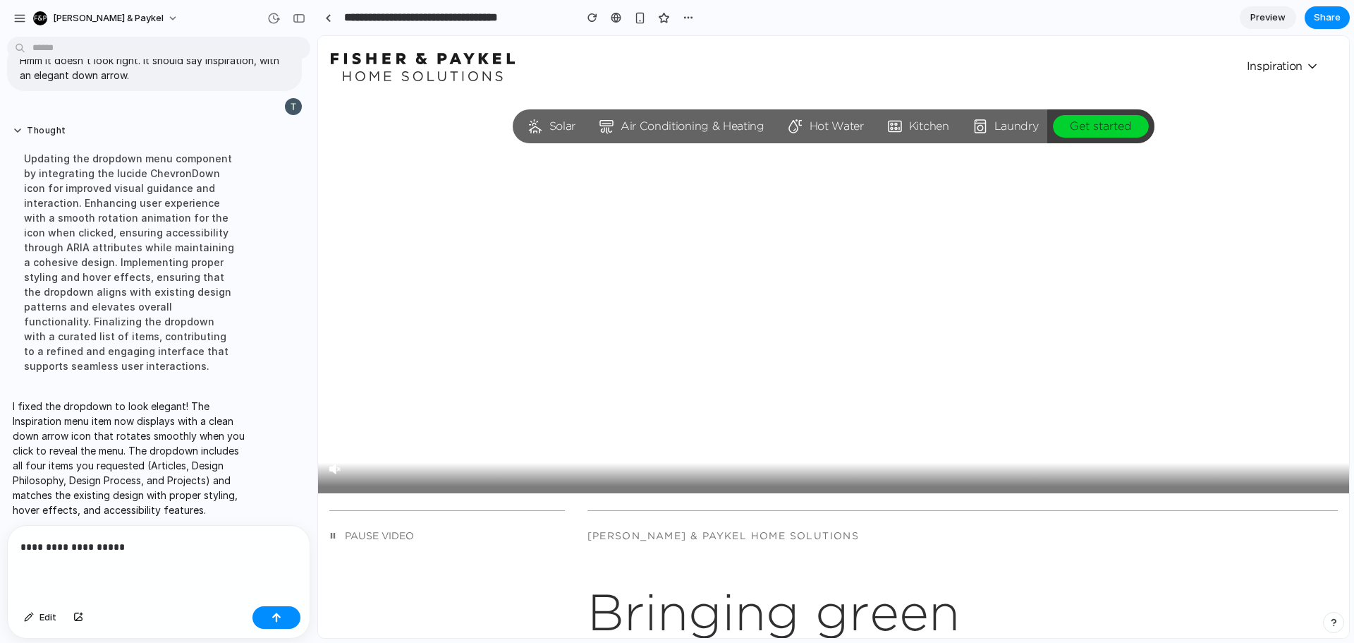
click at [162, 549] on p "**********" at bounding box center [155, 546] width 271 height 17
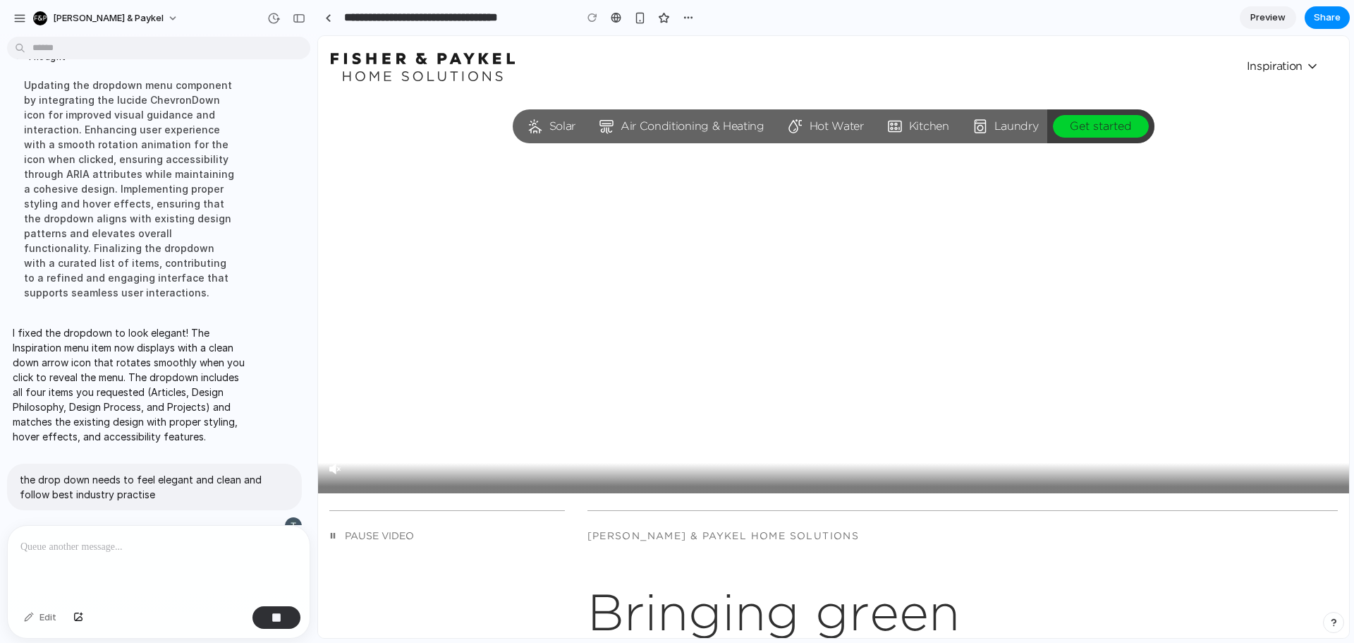
scroll to position [409, 0]
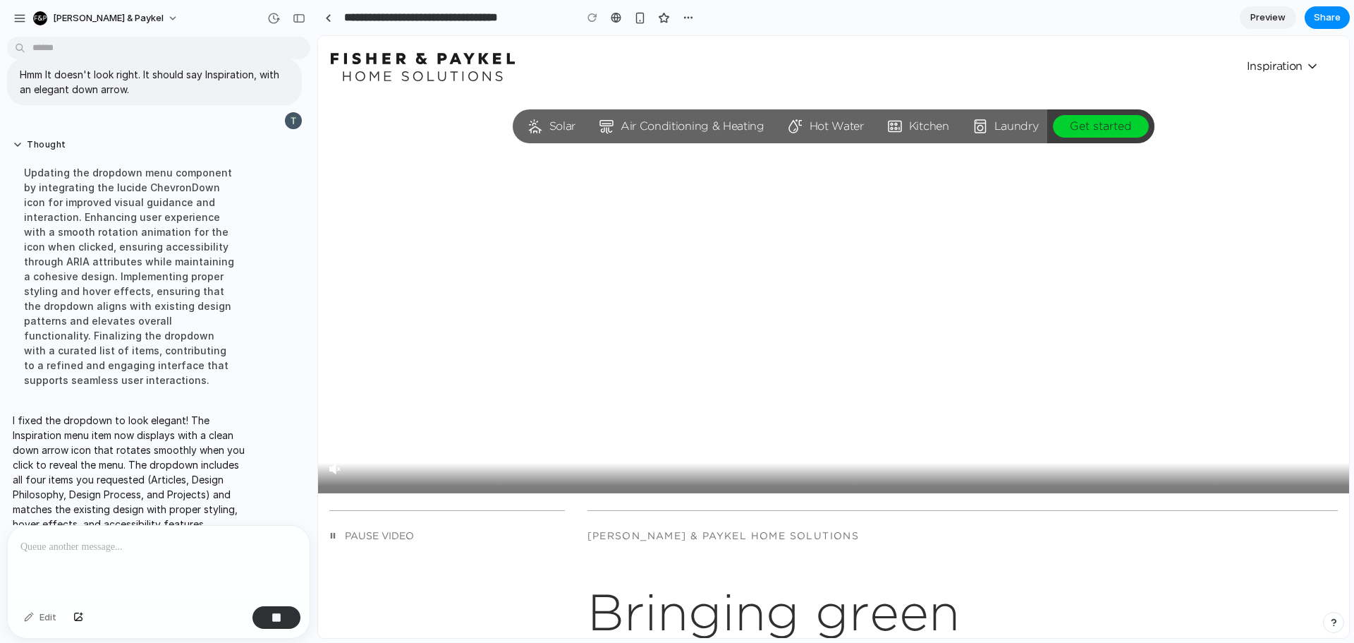
click at [1283, 67] on span "Inspiration" at bounding box center [1283, 66] width 73 height 14
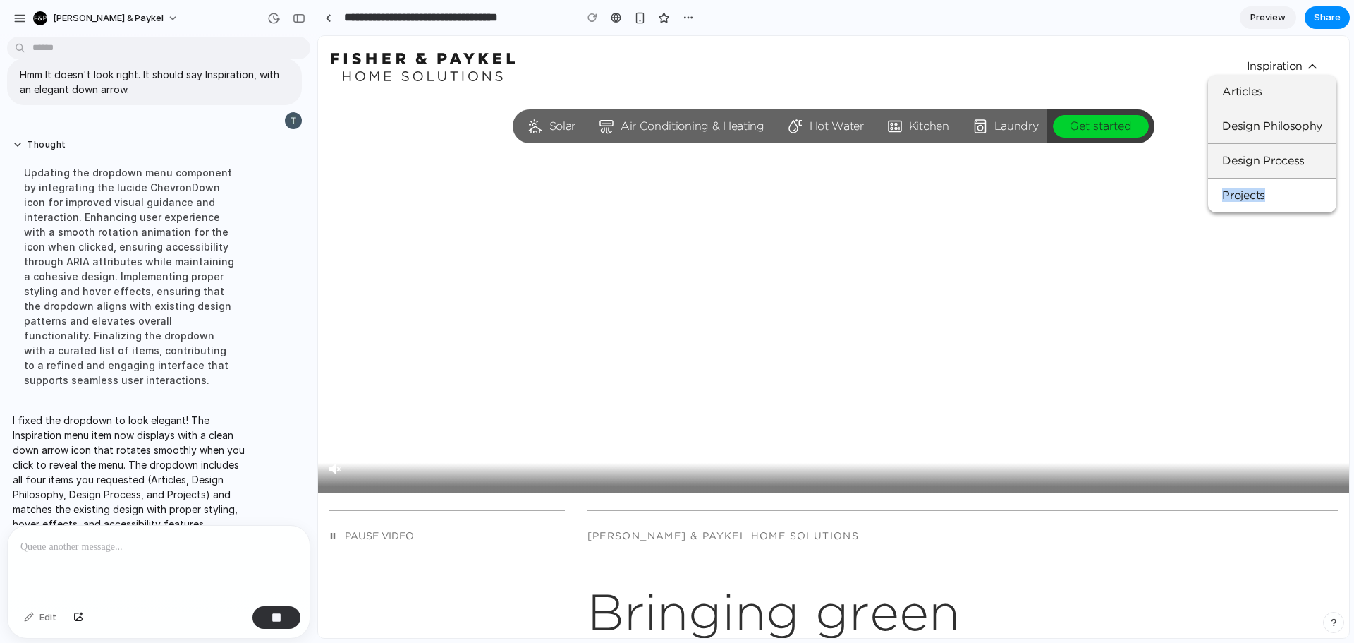
drag, startPoint x: 1262, startPoint y: 194, endPoint x: 1208, endPoint y: 200, distance: 54.0
click at [1208, 200] on link "Projects" at bounding box center [1272, 195] width 128 height 34
click at [1239, 197] on link "Projects" at bounding box center [1272, 195] width 128 height 34
drag, startPoint x: 1293, startPoint y: 158, endPoint x: 1228, endPoint y: 154, distance: 65.7
click at [1226, 159] on link "Design Process" at bounding box center [1272, 161] width 128 height 34
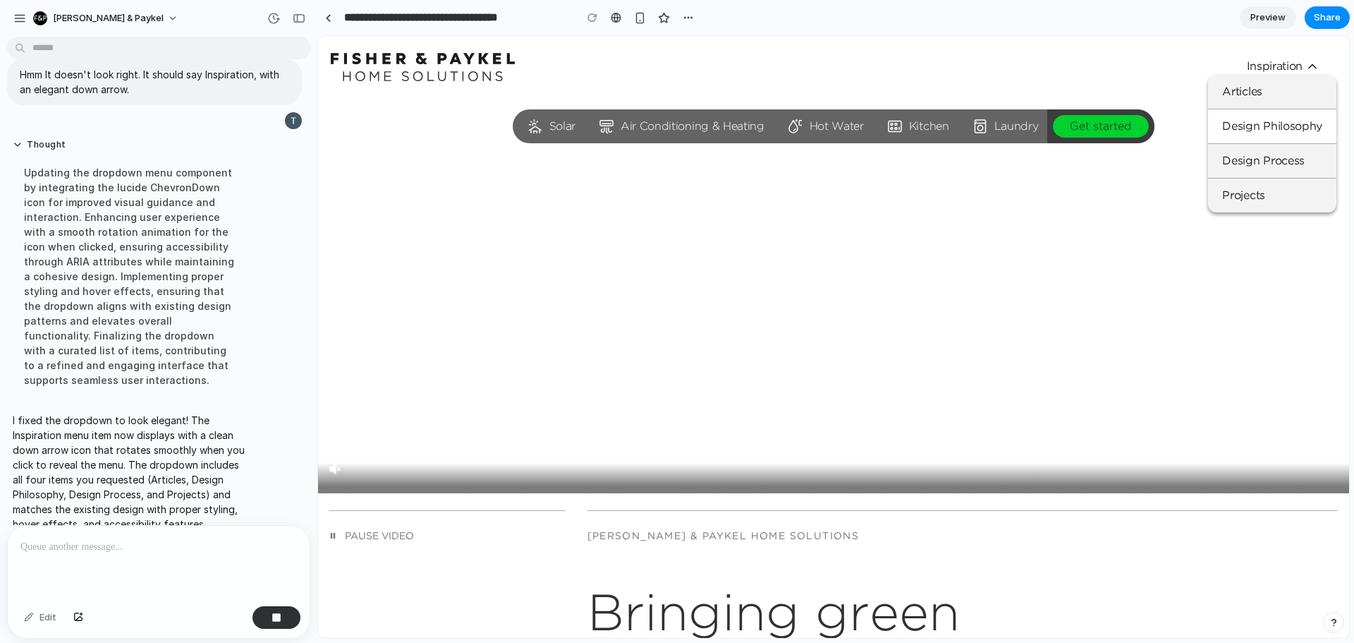
click at [1266, 128] on link "Design Philosophy" at bounding box center [1272, 126] width 128 height 34
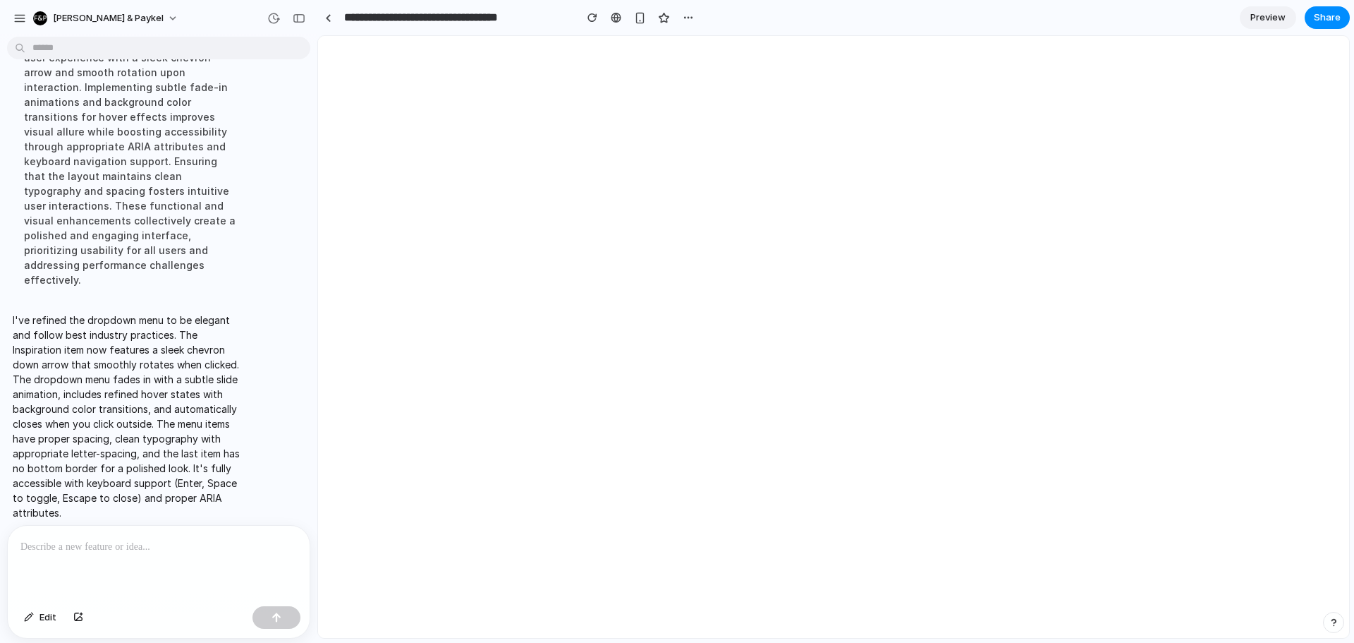
scroll to position [0, 0]
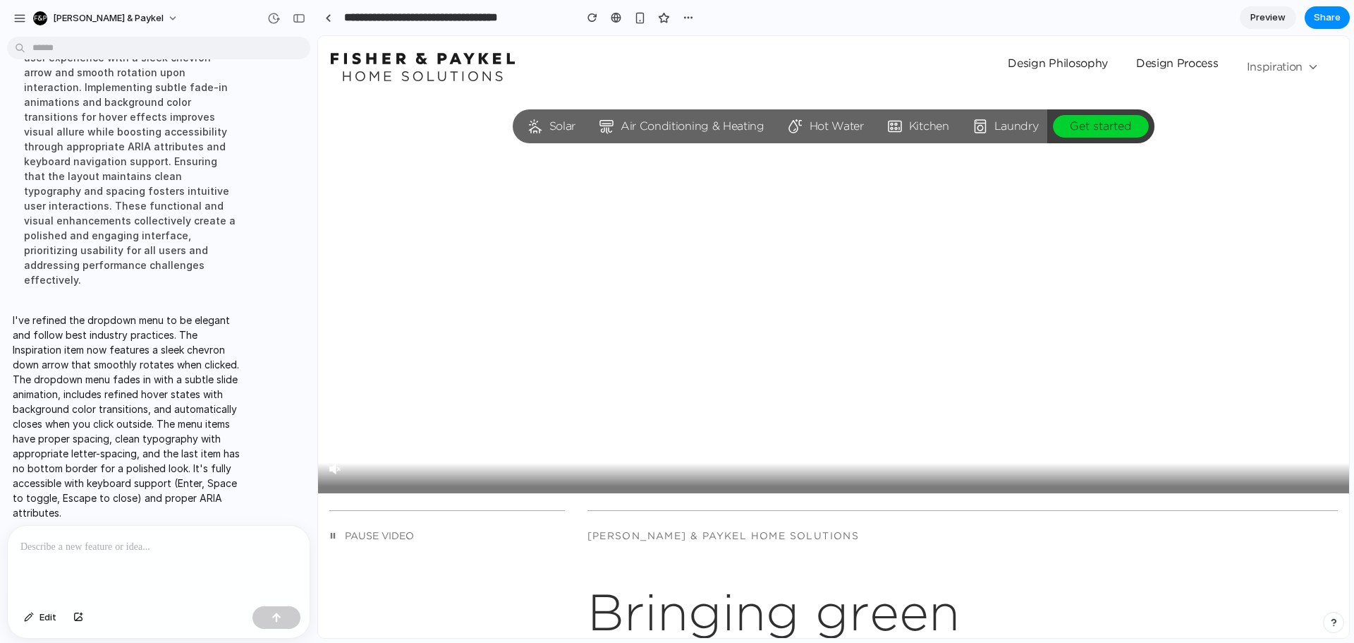
click at [1283, 68] on span "Inspiration" at bounding box center [1283, 67] width 73 height 18
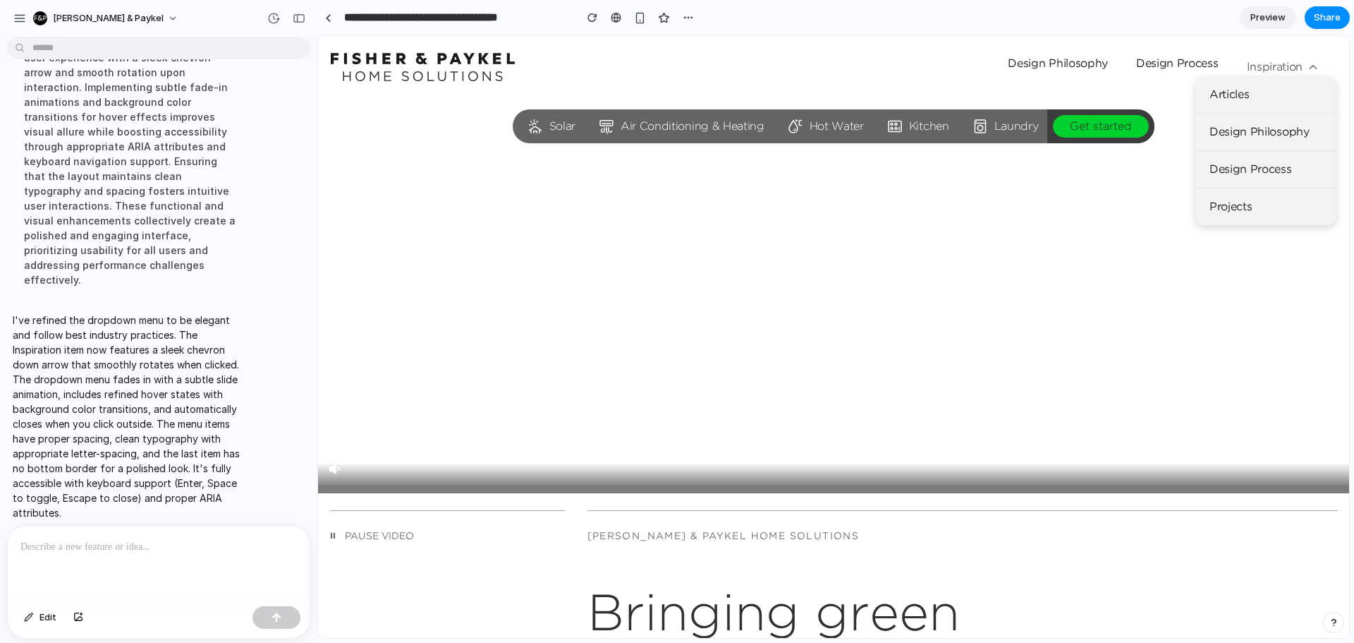
click at [1283, 68] on span "Inspiration" at bounding box center [1283, 67] width 73 height 18
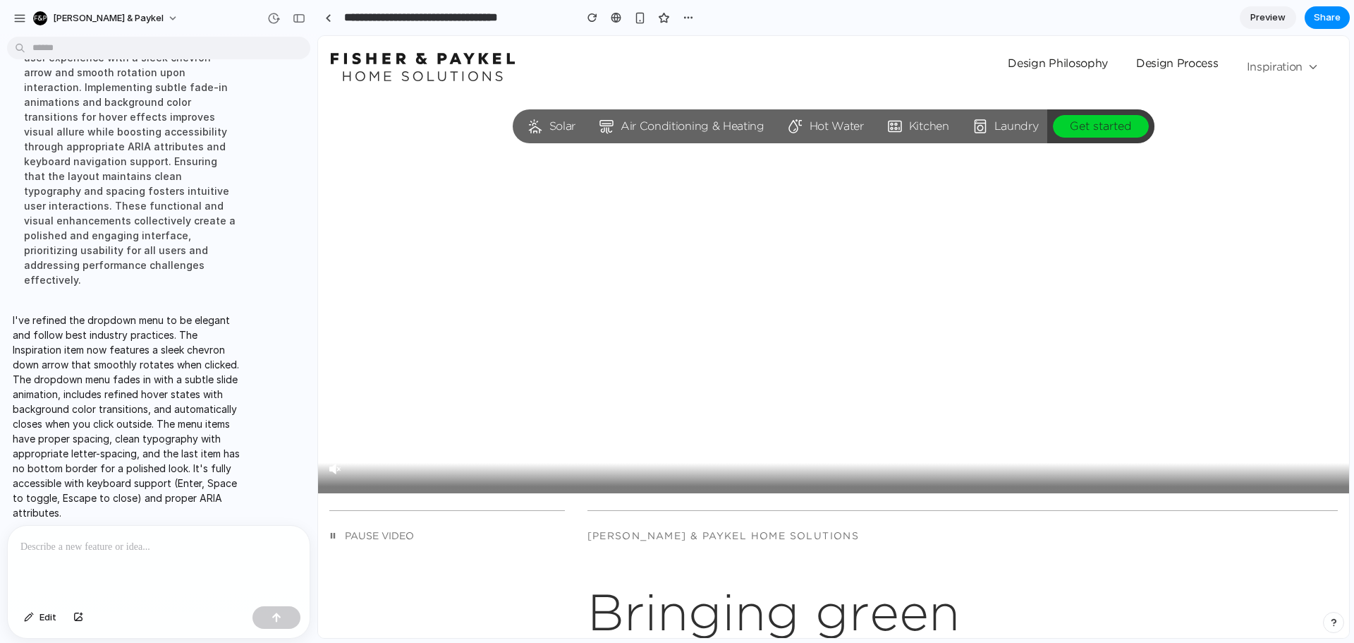
click at [1283, 68] on span "Inspiration" at bounding box center [1283, 67] width 73 height 18
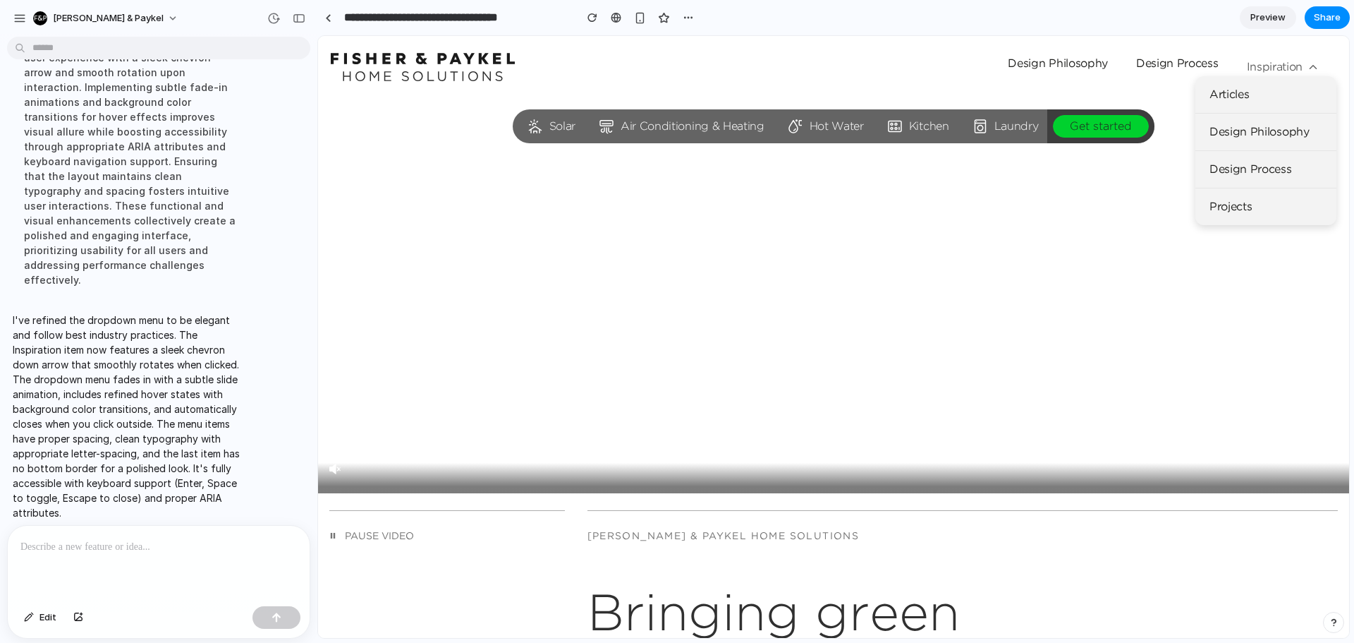
click at [1283, 68] on span "Inspiration" at bounding box center [1283, 67] width 73 height 18
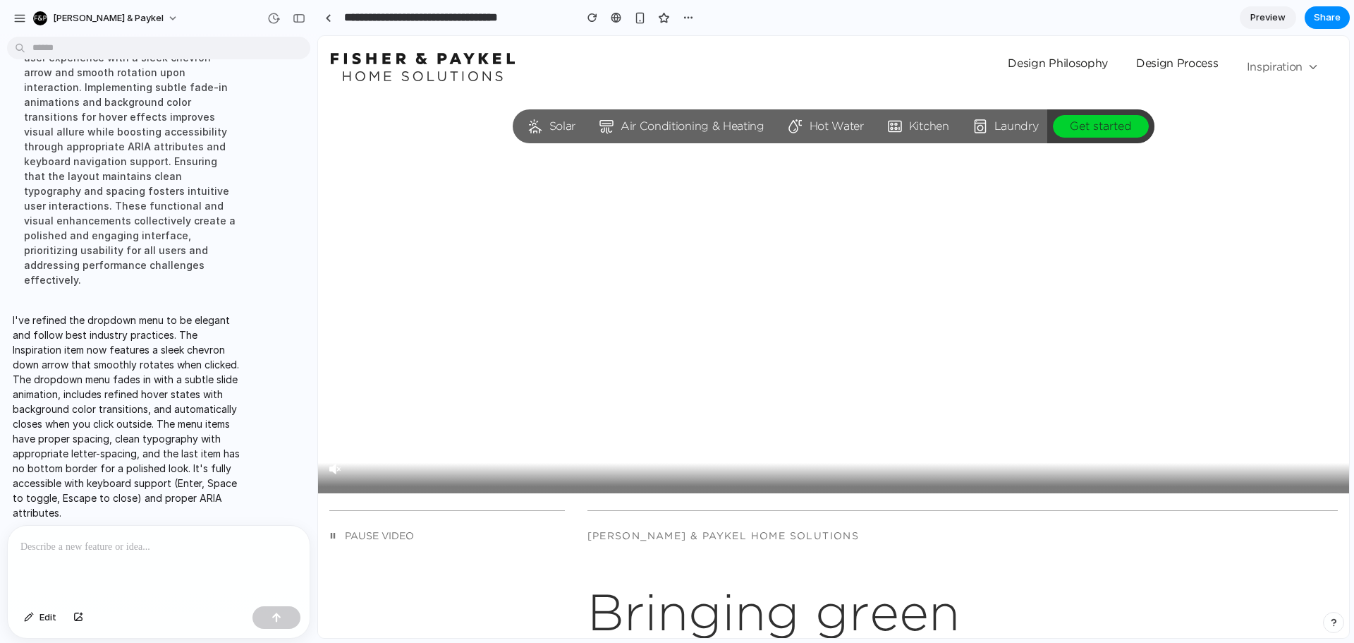
click at [1283, 68] on span "Inspiration" at bounding box center [1283, 67] width 73 height 18
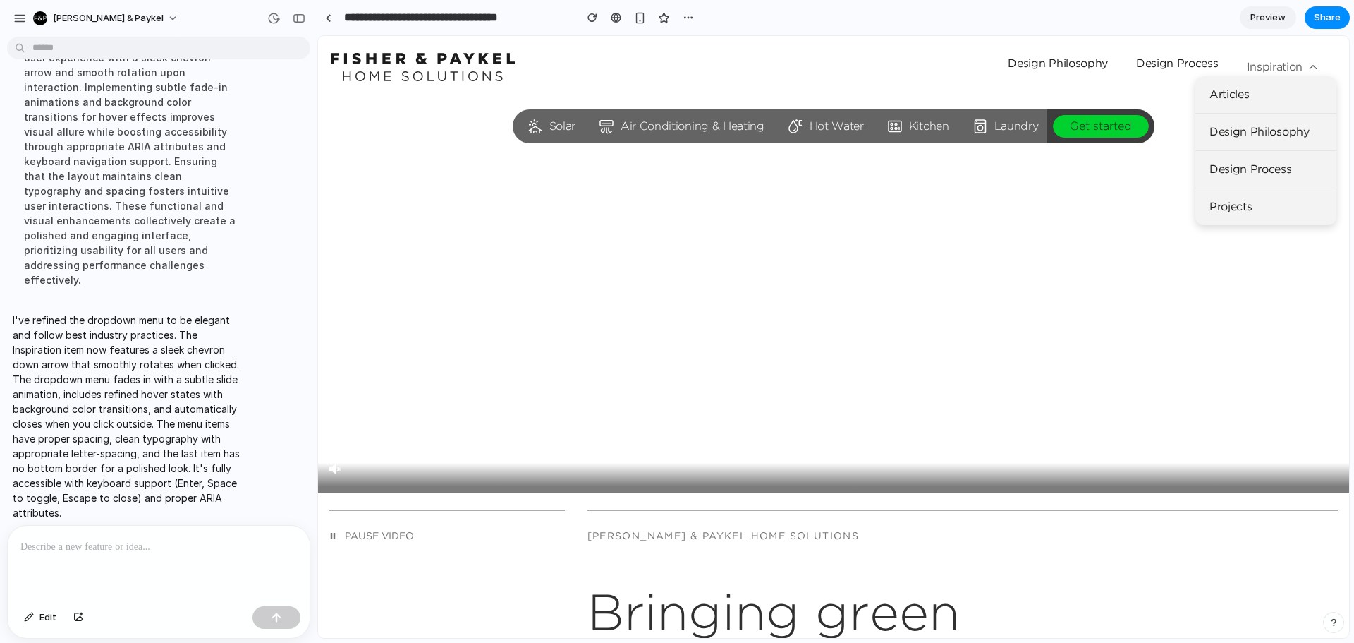
click at [1283, 68] on span "Inspiration" at bounding box center [1283, 67] width 73 height 18
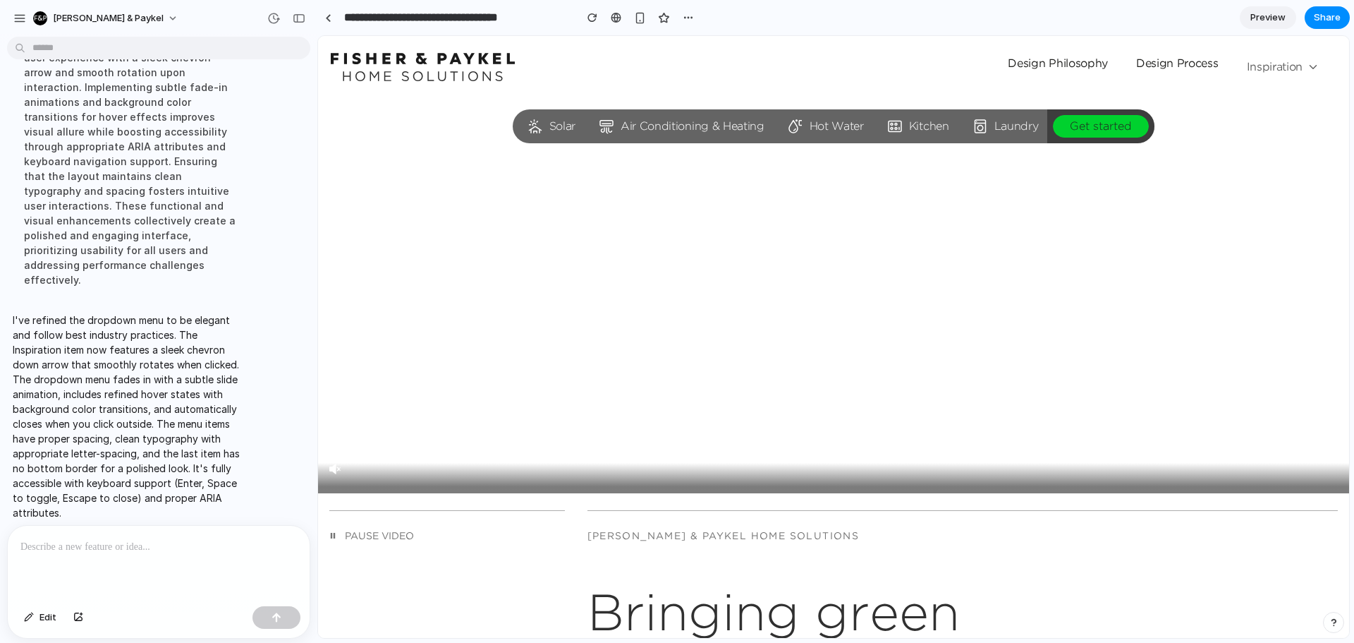
click at [1283, 68] on span "Inspiration" at bounding box center [1283, 67] width 73 height 18
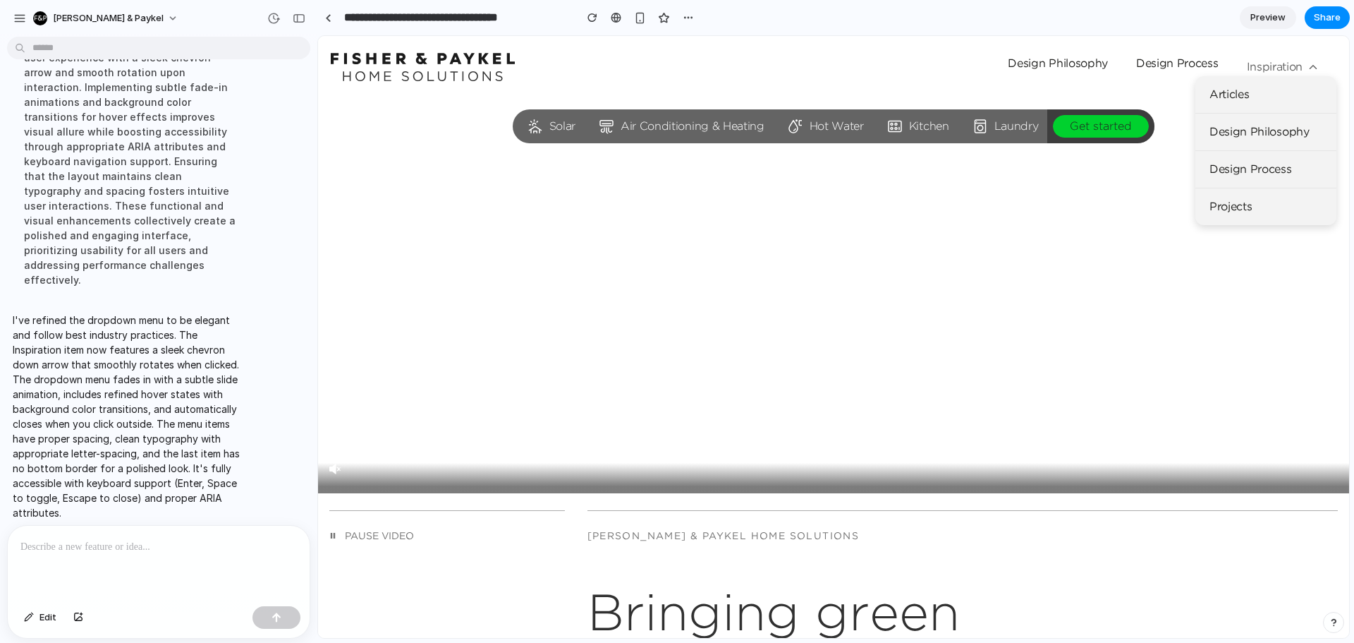
click at [1283, 68] on span "Inspiration" at bounding box center [1283, 67] width 73 height 18
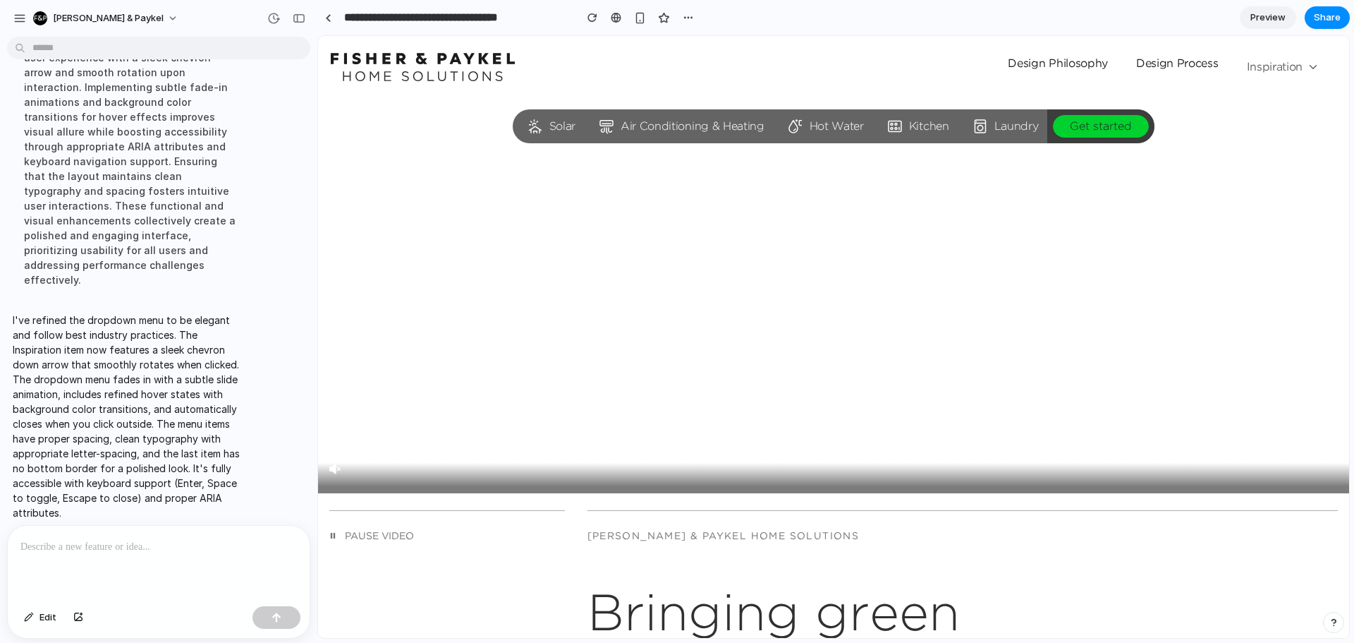
click at [1283, 68] on span "Inspiration" at bounding box center [1283, 67] width 73 height 18
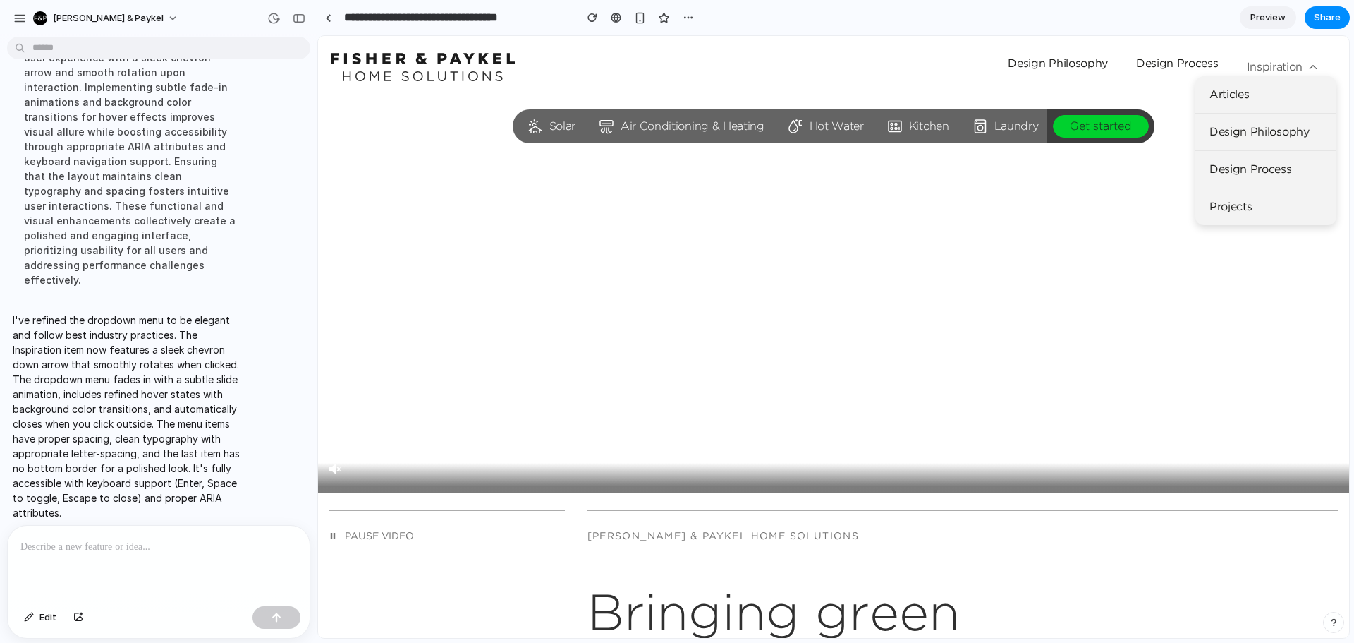
click at [1283, 68] on span "Inspiration" at bounding box center [1283, 67] width 73 height 18
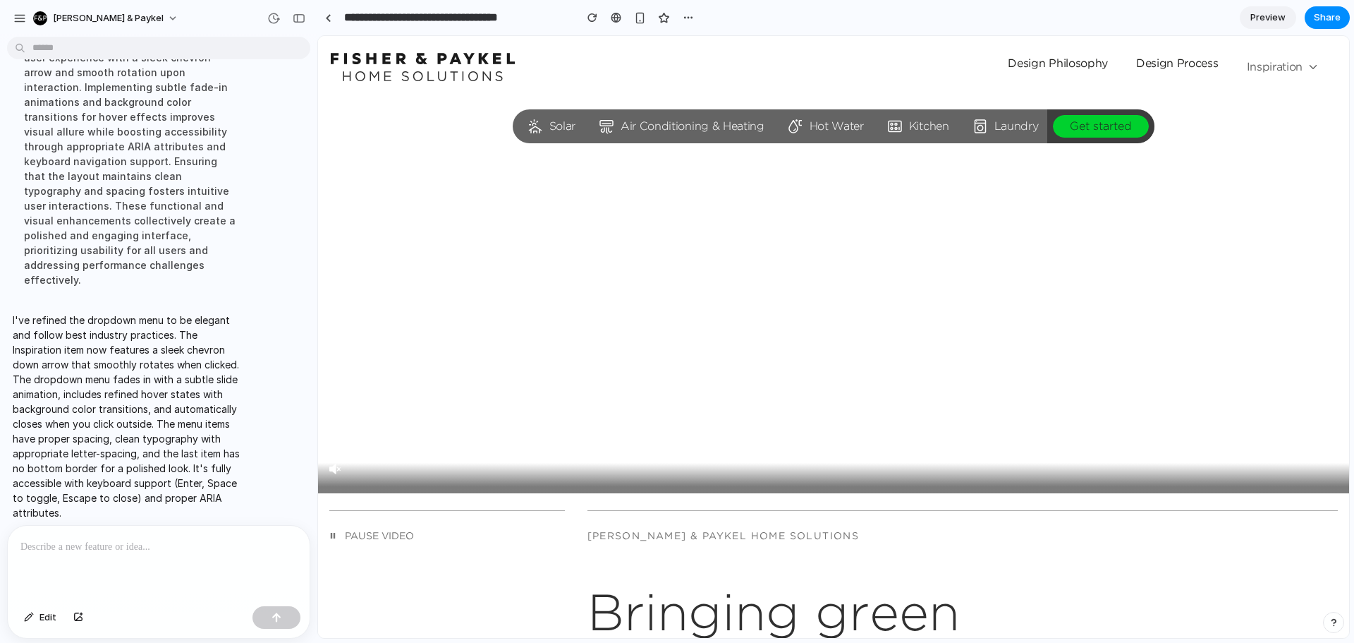
click at [1283, 68] on span "Inspiration" at bounding box center [1283, 67] width 73 height 18
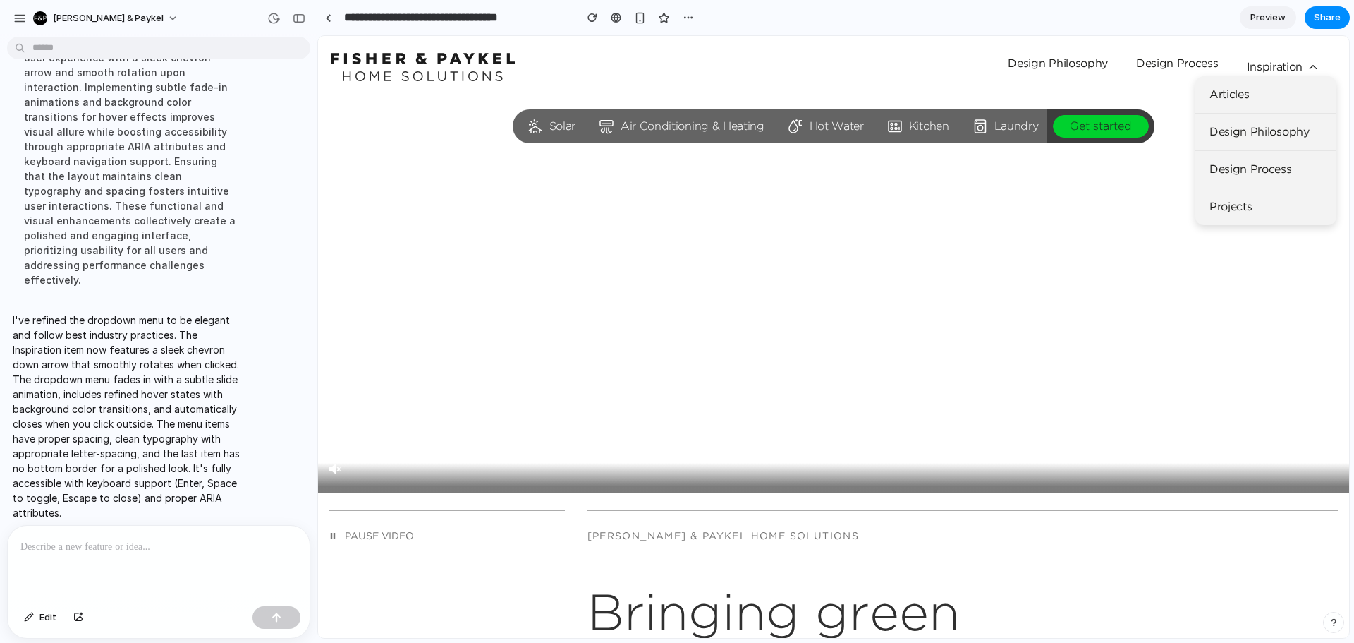
click at [1170, 92] on div "Skip to content Solar Air Conditioning & Heating Hot Water Kitchen Laundry Get …" at bounding box center [833, 67] width 1031 height 62
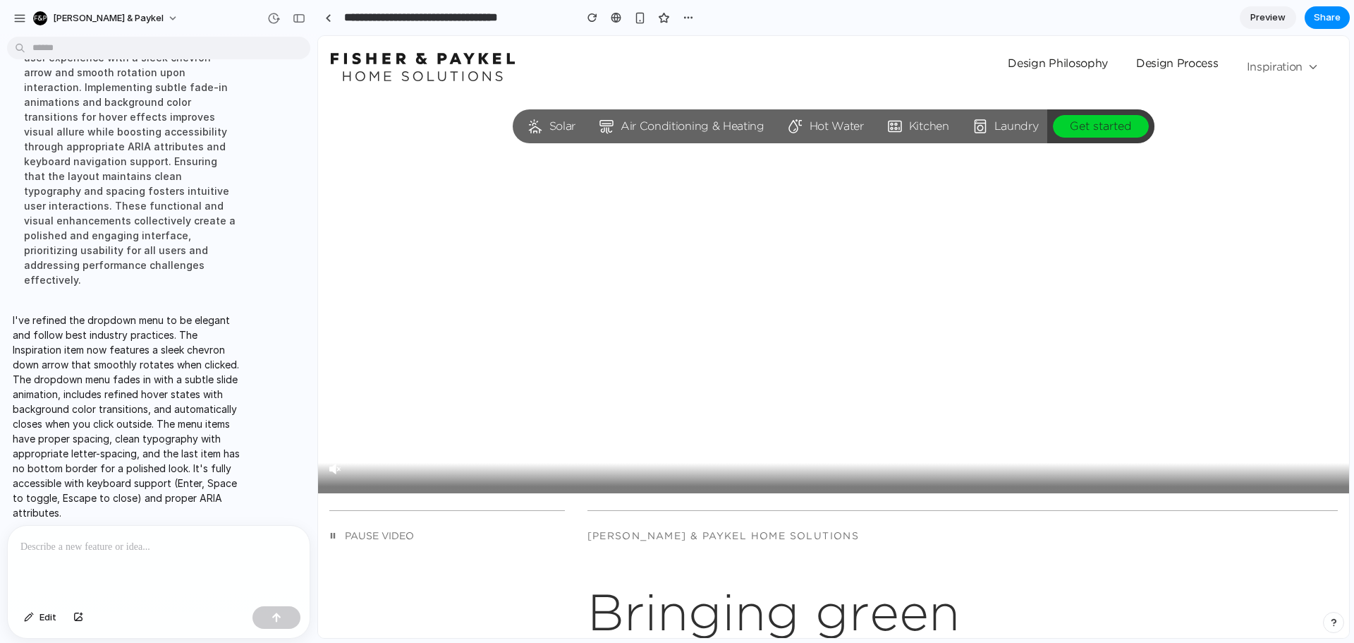
click at [1262, 71] on span "Inspiration" at bounding box center [1283, 67] width 73 height 18
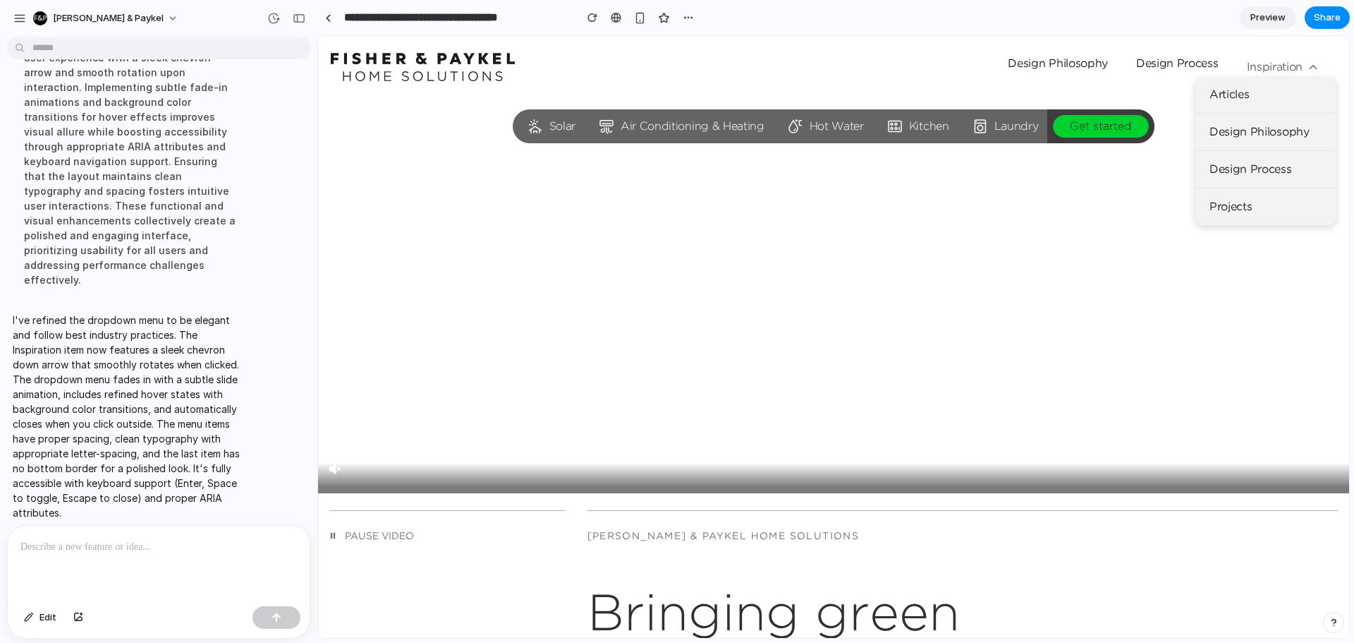
click at [1277, 69] on span "Inspiration" at bounding box center [1283, 67] width 73 height 18
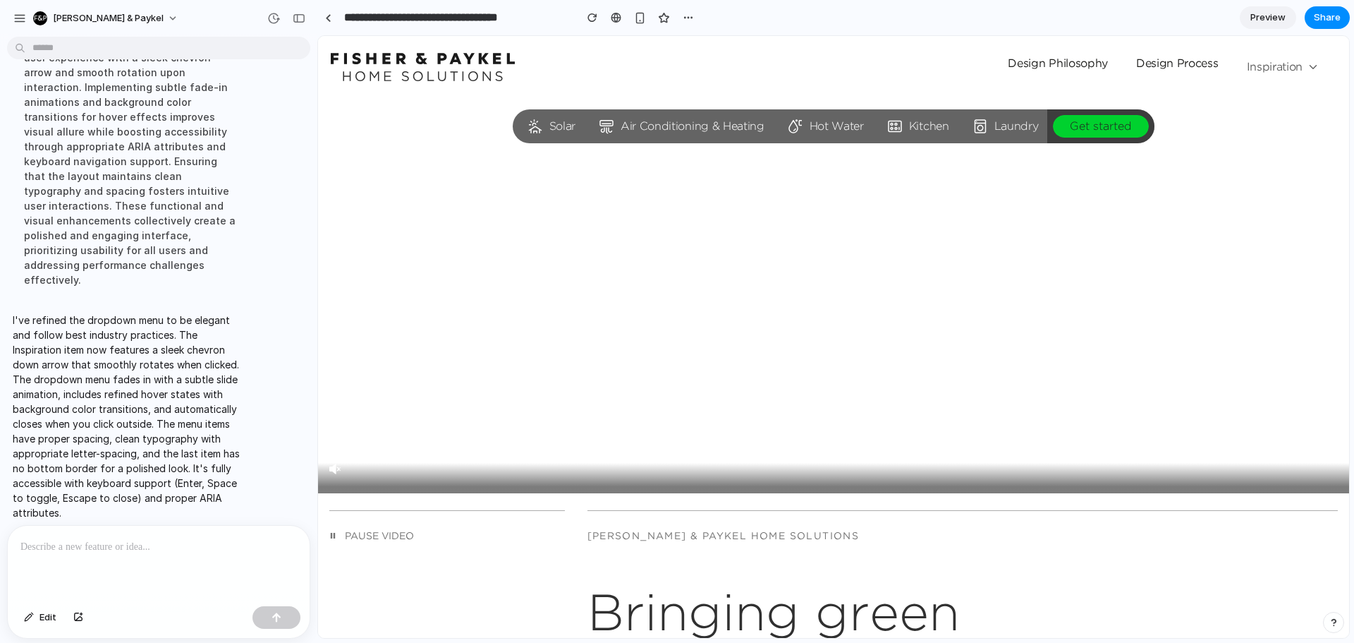
click at [1263, 67] on span "Inspiration" at bounding box center [1283, 67] width 73 height 18
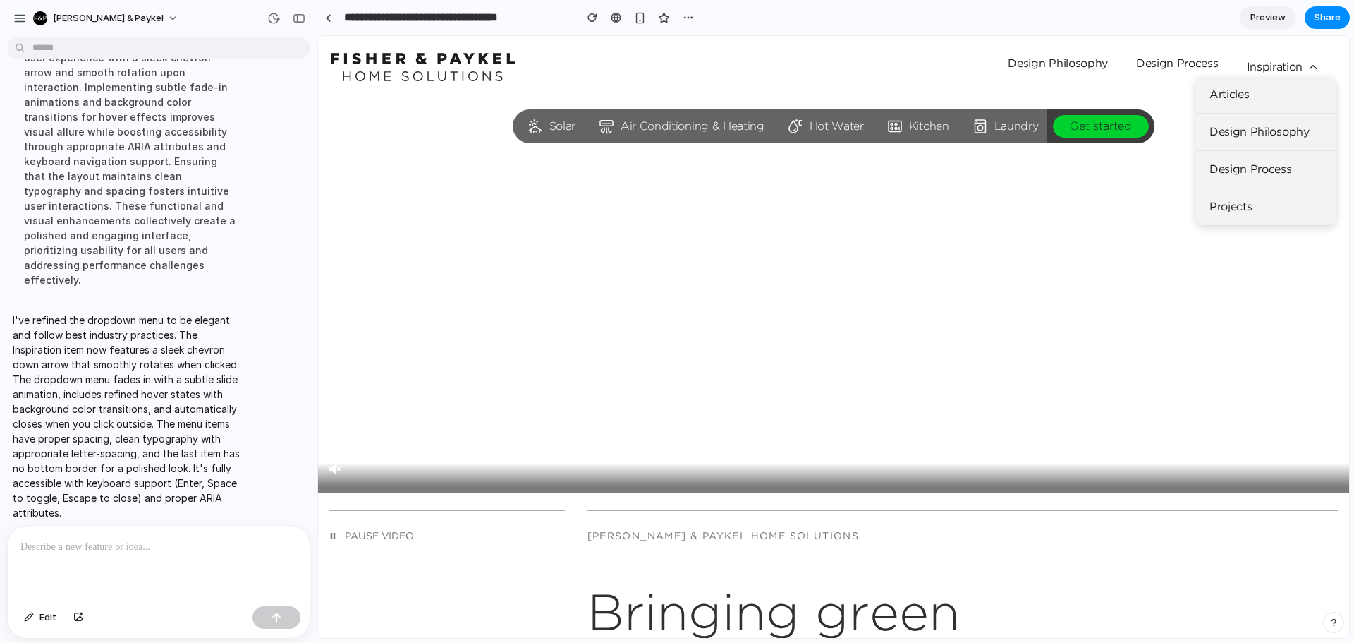
click at [1132, 84] on div "Skip to content Solar Air Conditioning & Heating Hot Water Kitchen Laundry Get …" at bounding box center [833, 67] width 1031 height 62
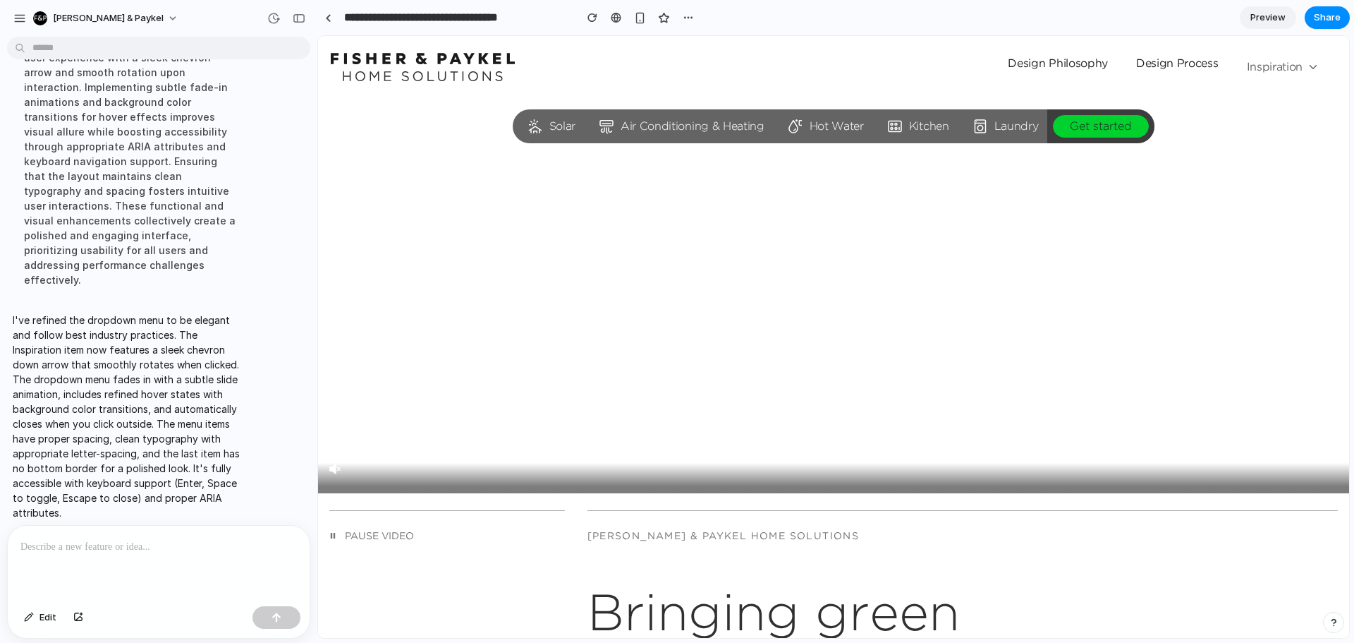
click at [1264, 71] on span "Inspiration" at bounding box center [1283, 67] width 73 height 18
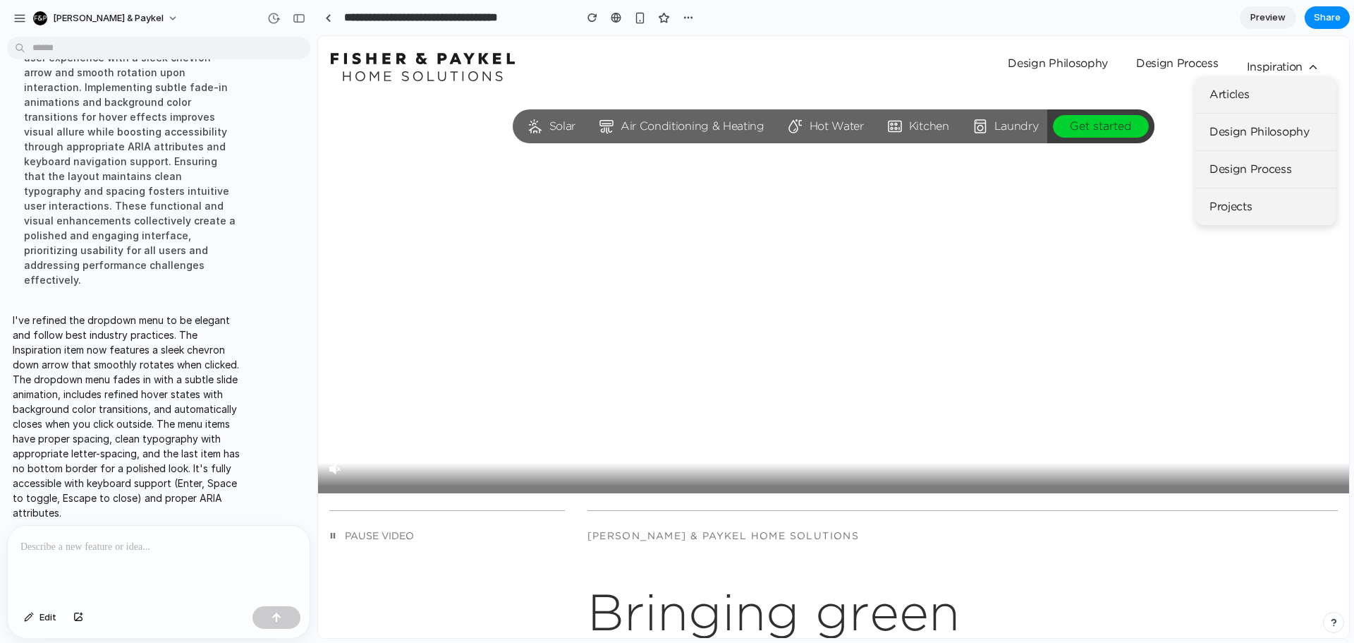
click at [1160, 78] on div "Design Philosophy Design Process Inspiration Articles Design Philosophy Design …" at bounding box center [1164, 67] width 346 height 28
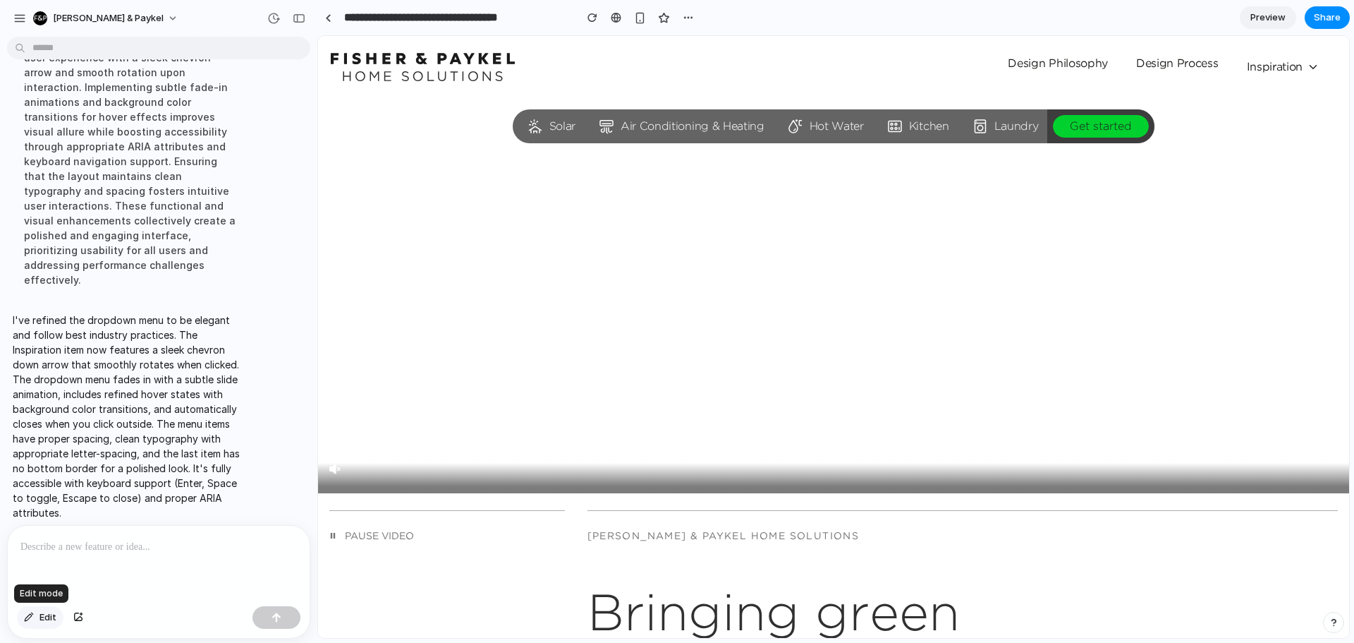
click at [40, 623] on span "Edit" at bounding box center [48, 617] width 17 height 14
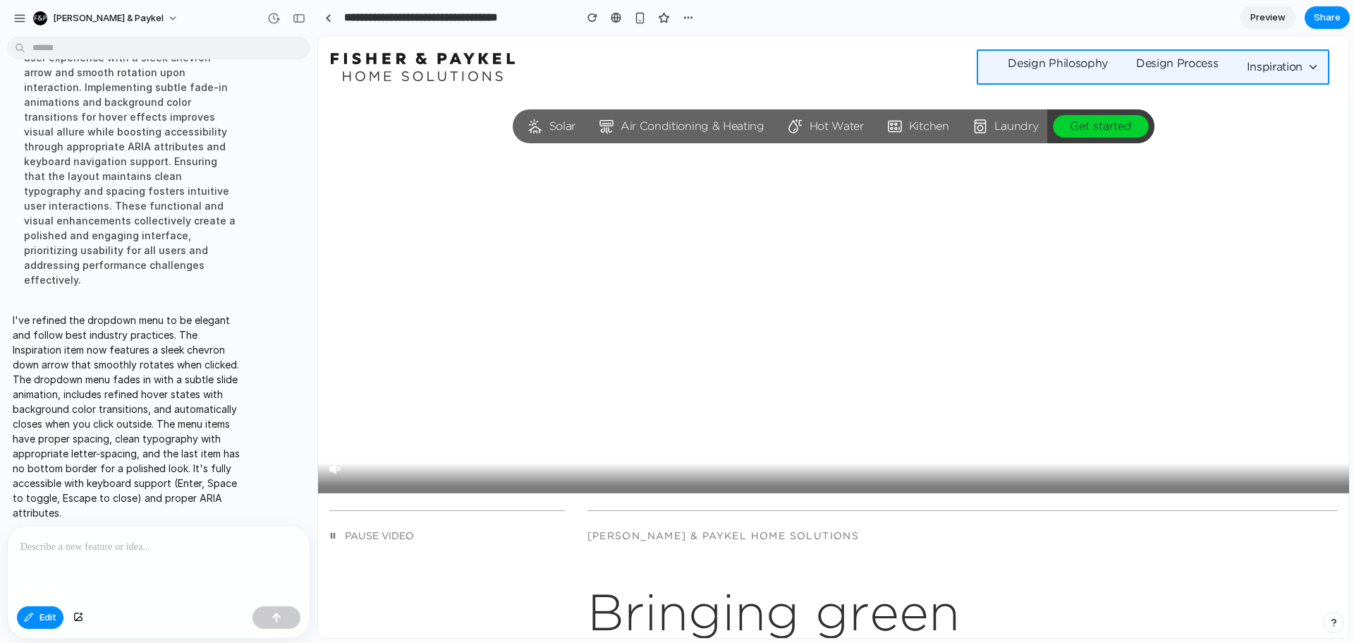
click at [1165, 56] on div at bounding box center [833, 337] width 1031 height 602
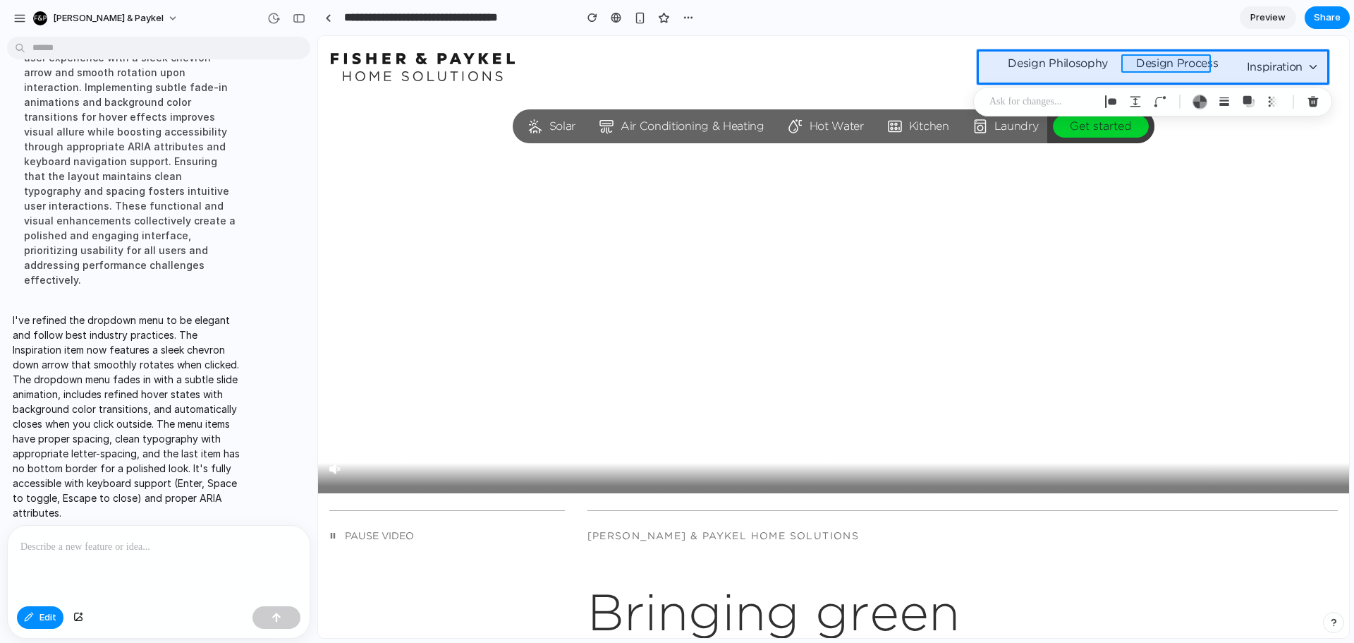
drag, startPoint x: 1160, startPoint y: 49, endPoint x: 1182, endPoint y: 62, distance: 25.3
click at [1181, 61] on div at bounding box center [833, 337] width 1031 height 602
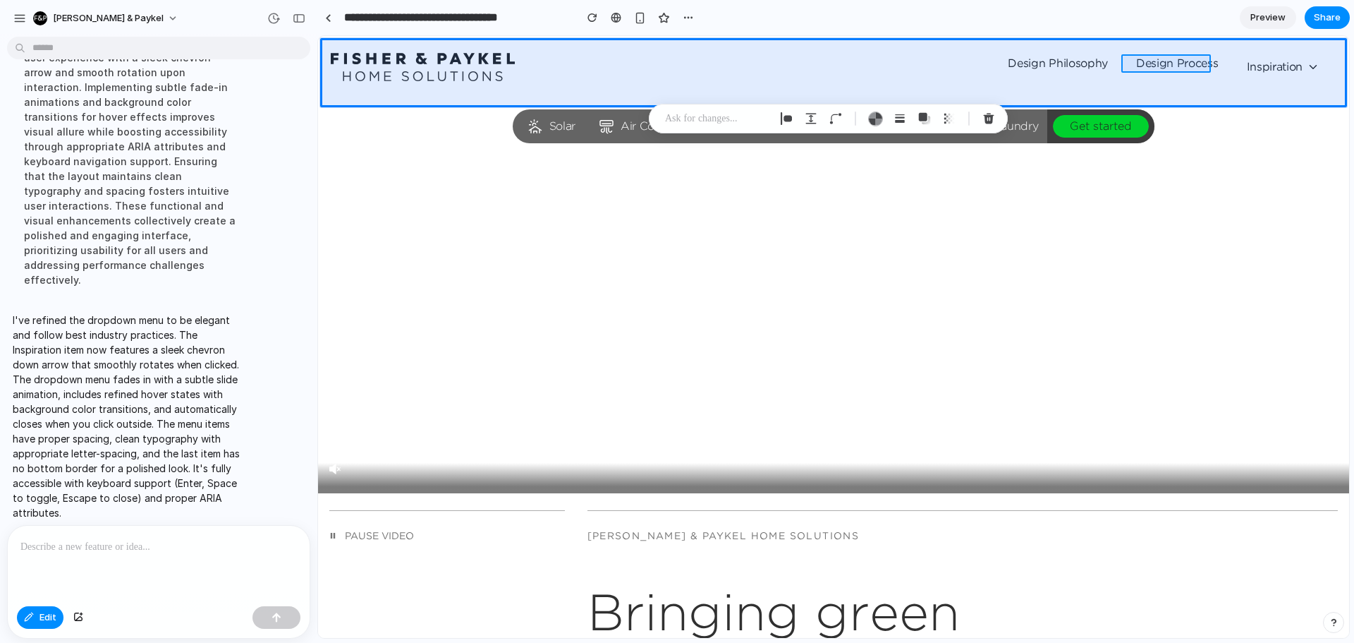
click at [1175, 62] on div at bounding box center [833, 337] width 1031 height 602
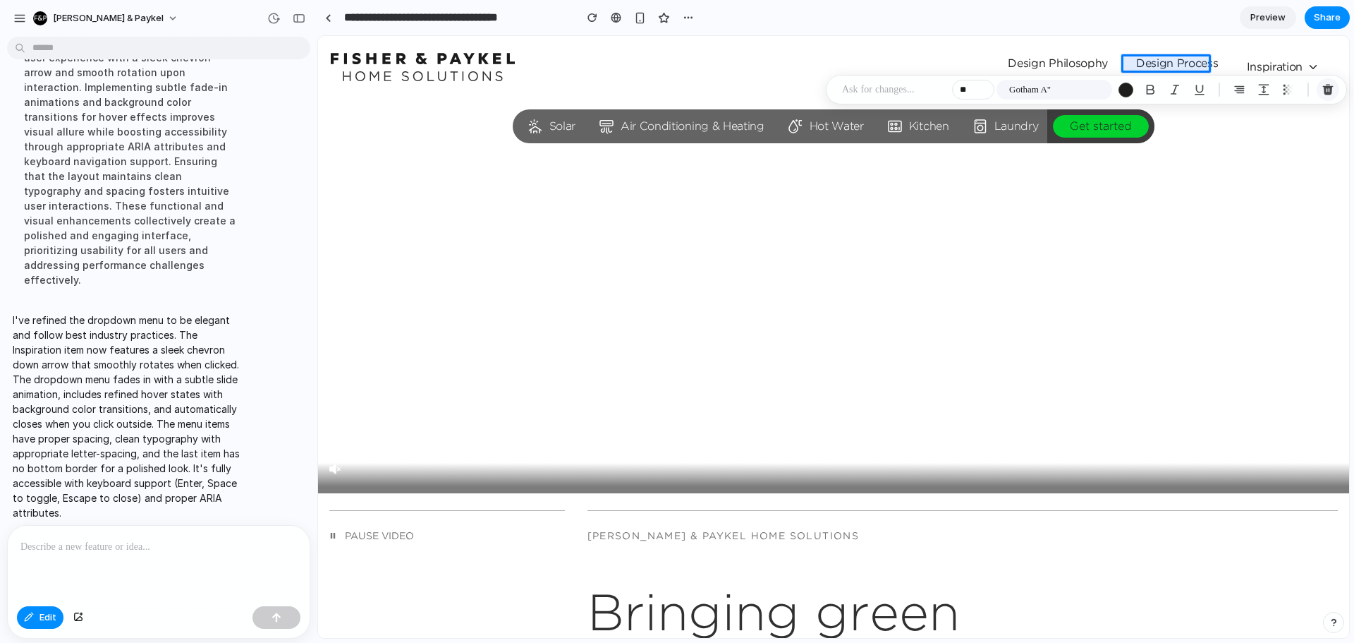
click at [1327, 87] on div "button" at bounding box center [1328, 89] width 13 height 13
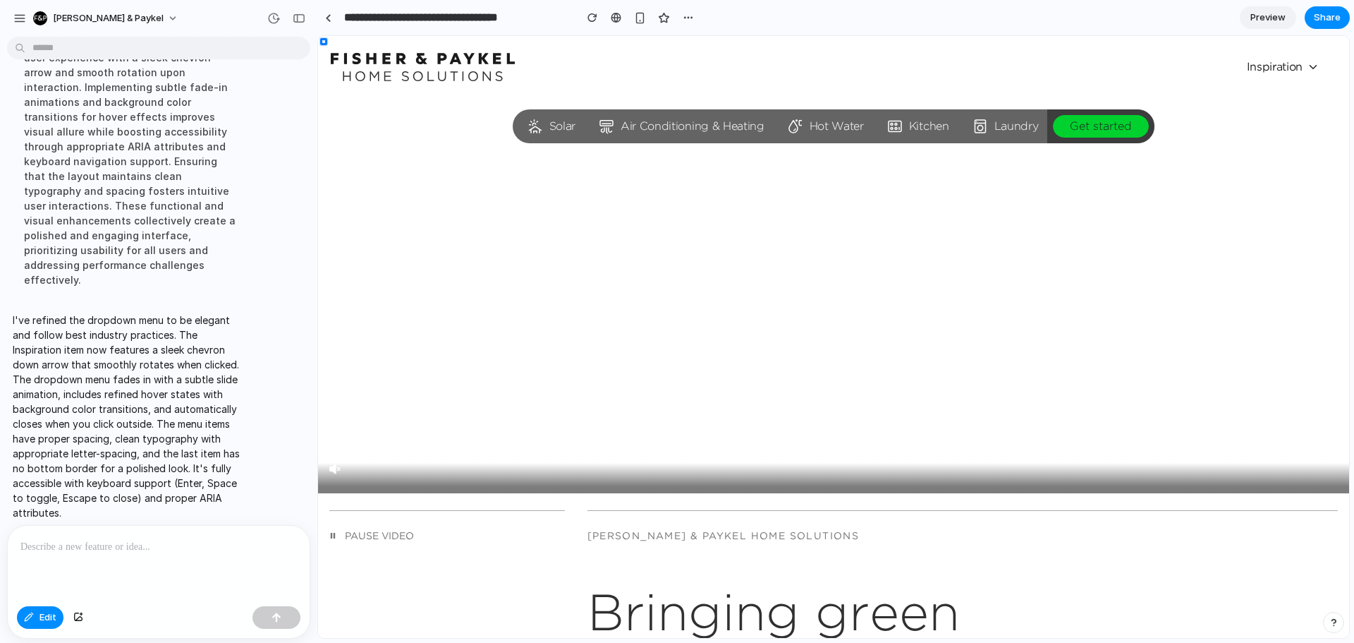
click at [116, 565] on div at bounding box center [159, 563] width 302 height 75
click at [128, 552] on div at bounding box center [159, 563] width 302 height 75
click at [41, 629] on div "Edit" at bounding box center [159, 618] width 302 height 37
click at [43, 621] on span "Edit" at bounding box center [48, 617] width 17 height 14
click at [195, 548] on p at bounding box center [155, 546] width 271 height 17
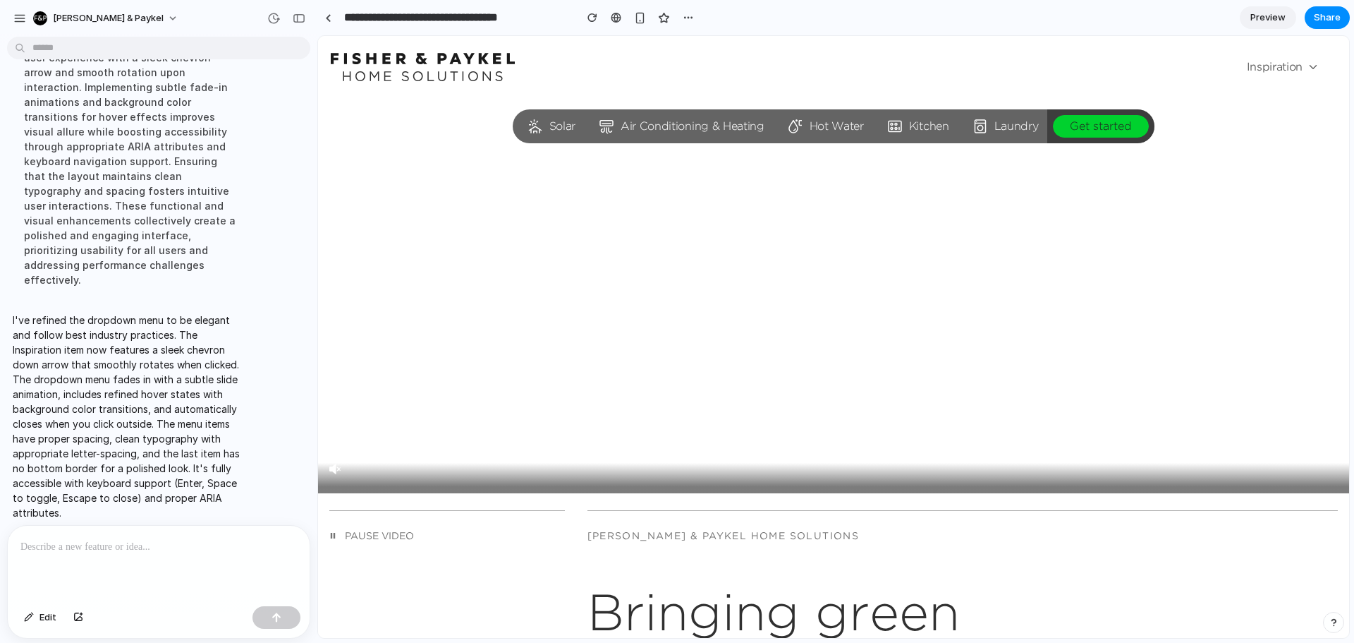
click at [1311, 66] on icon at bounding box center [1314, 68] width 6 height 4
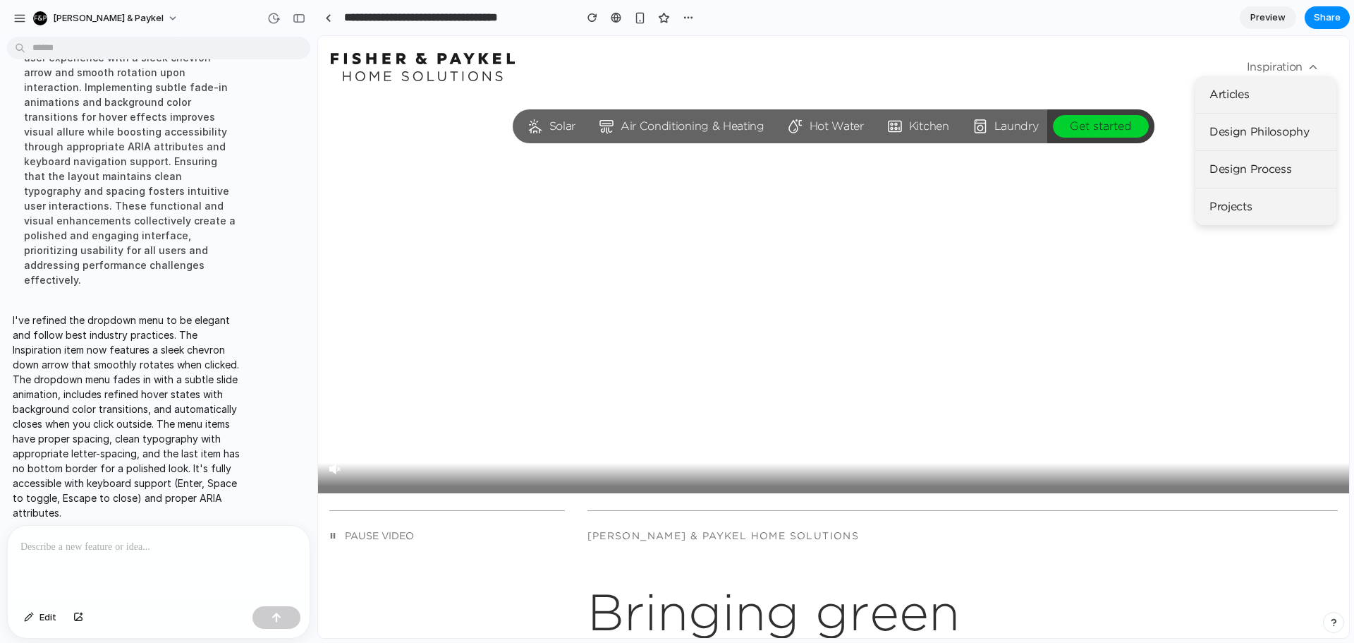
click at [1307, 66] on icon at bounding box center [1313, 67] width 13 height 13
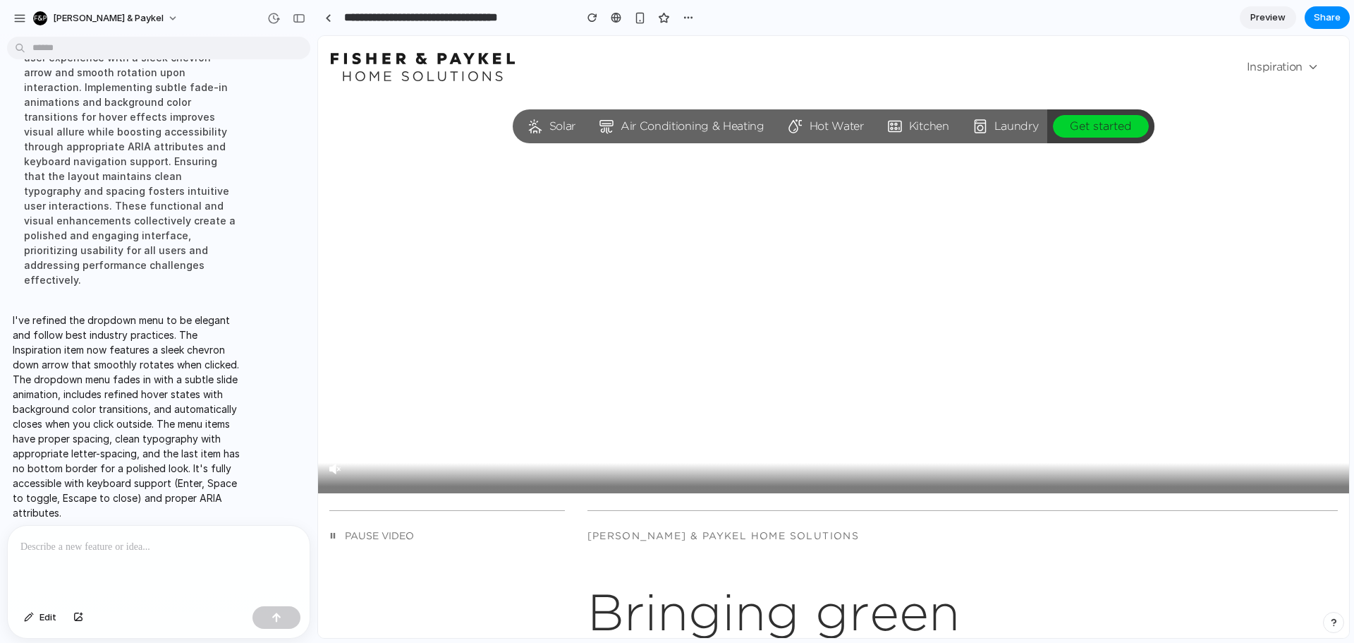
click at [1311, 66] on icon at bounding box center [1314, 68] width 6 height 4
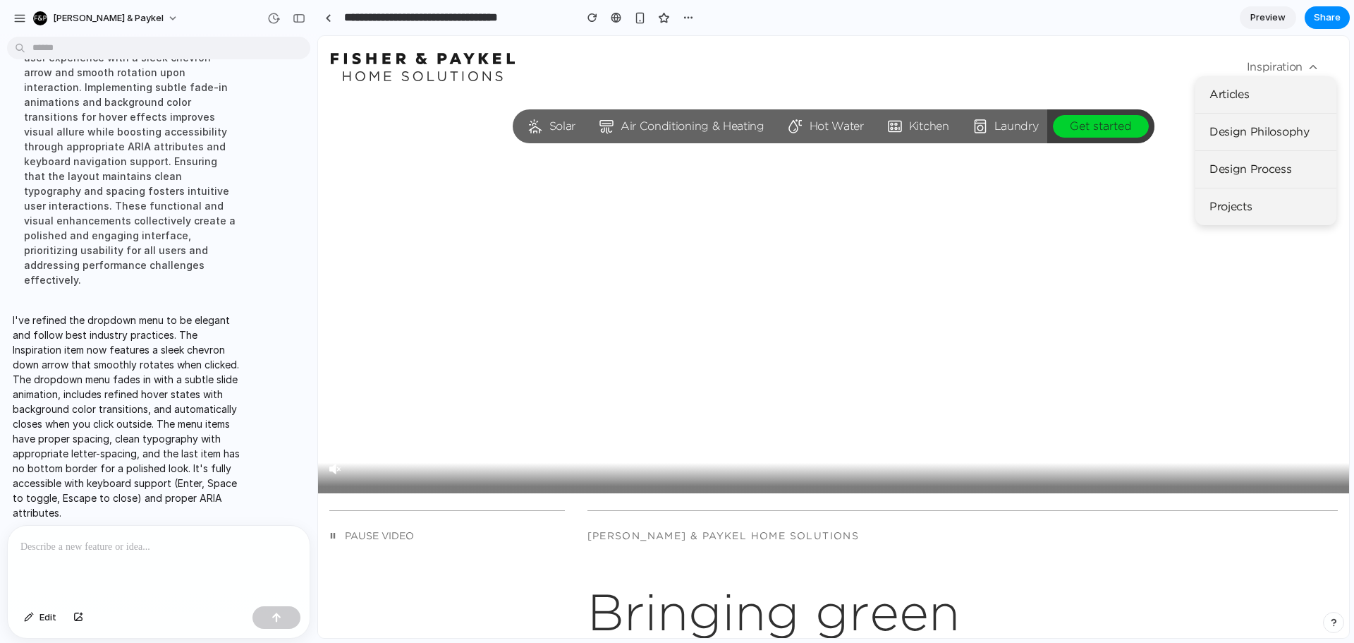
click at [1307, 66] on icon at bounding box center [1313, 67] width 13 height 13
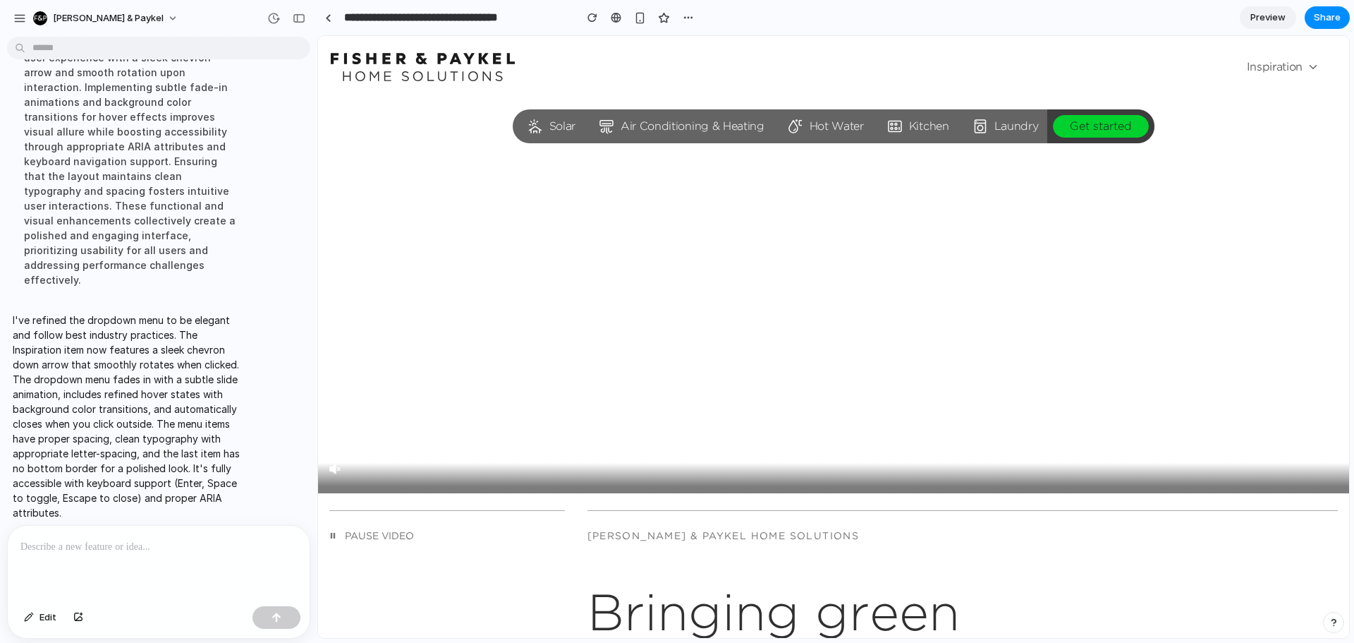
click at [1311, 66] on icon at bounding box center [1314, 68] width 6 height 4
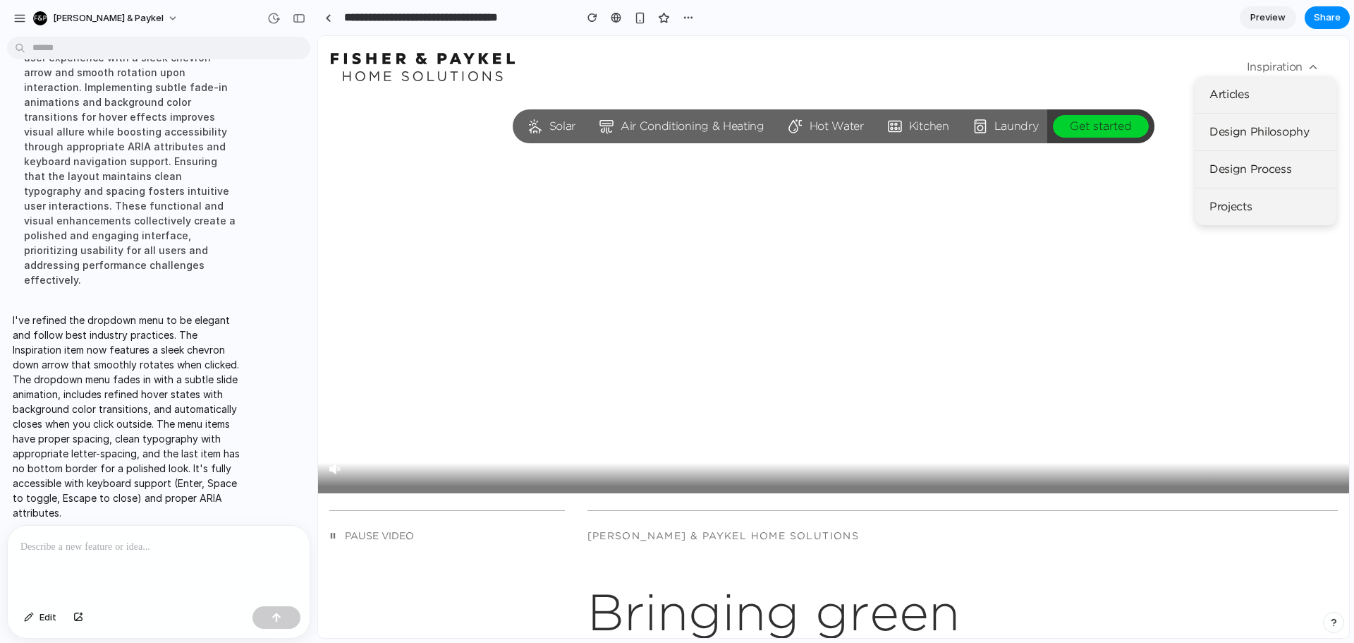
click at [1307, 66] on icon at bounding box center [1313, 67] width 13 height 13
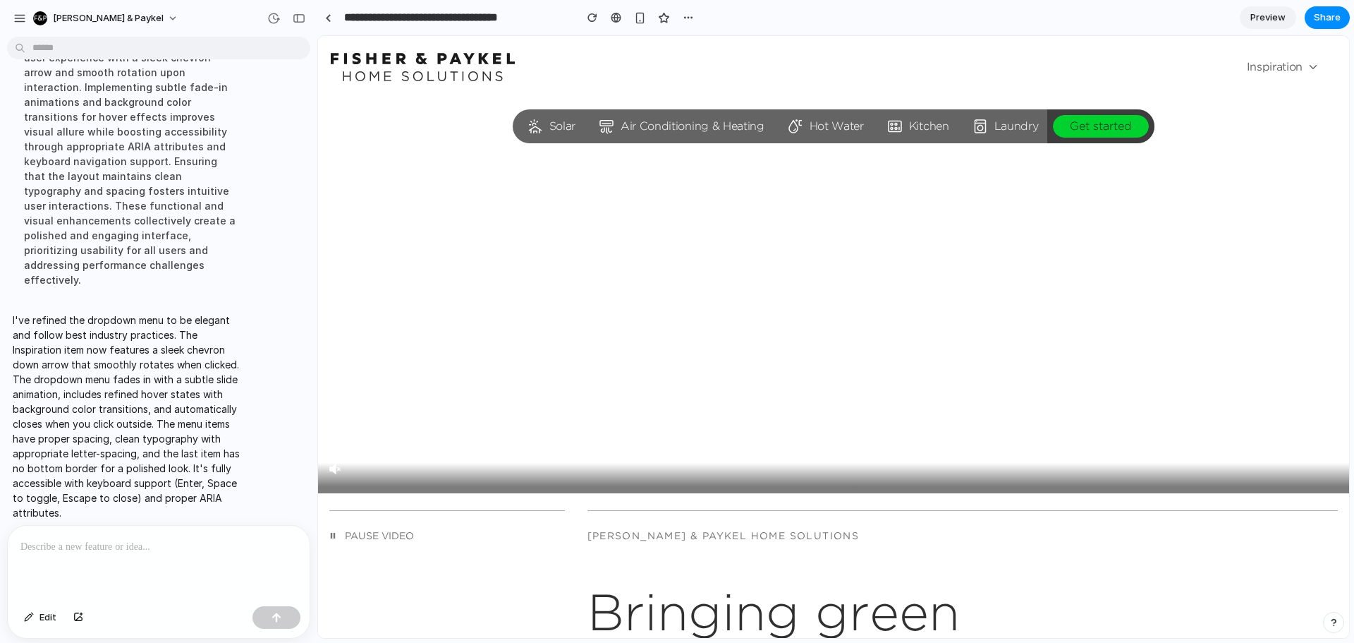
click at [1311, 66] on icon at bounding box center [1314, 68] width 6 height 4
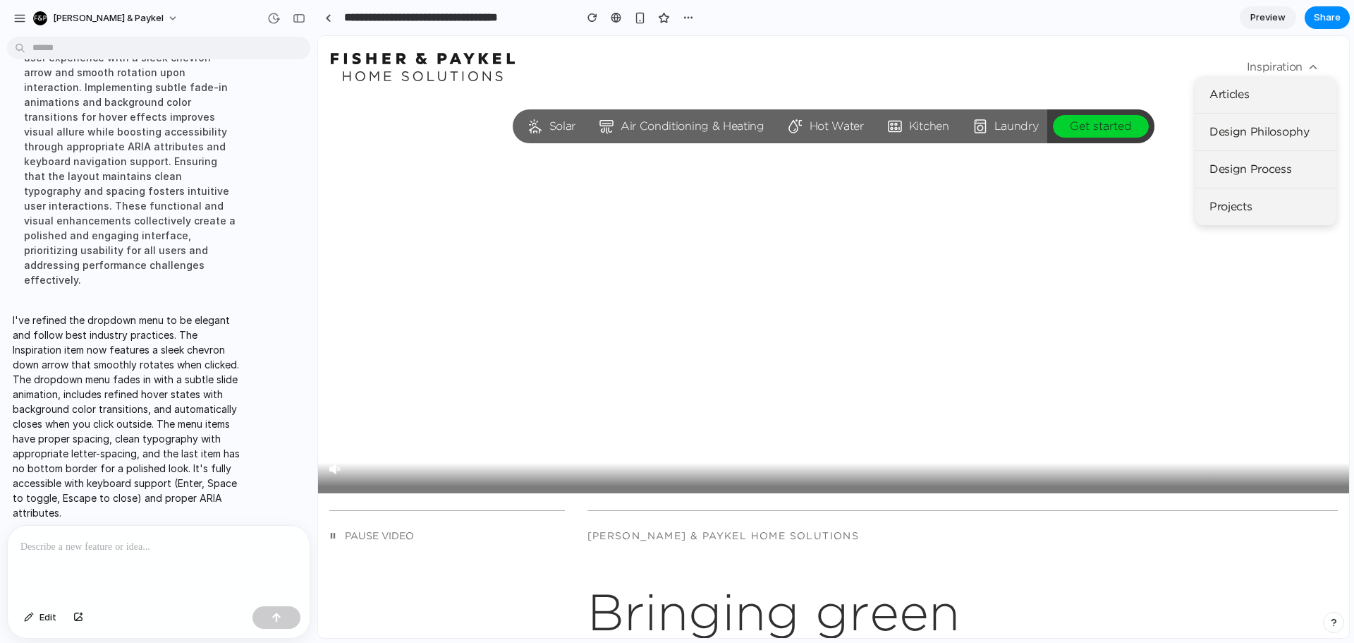
click at [1307, 66] on icon at bounding box center [1313, 67] width 13 height 13
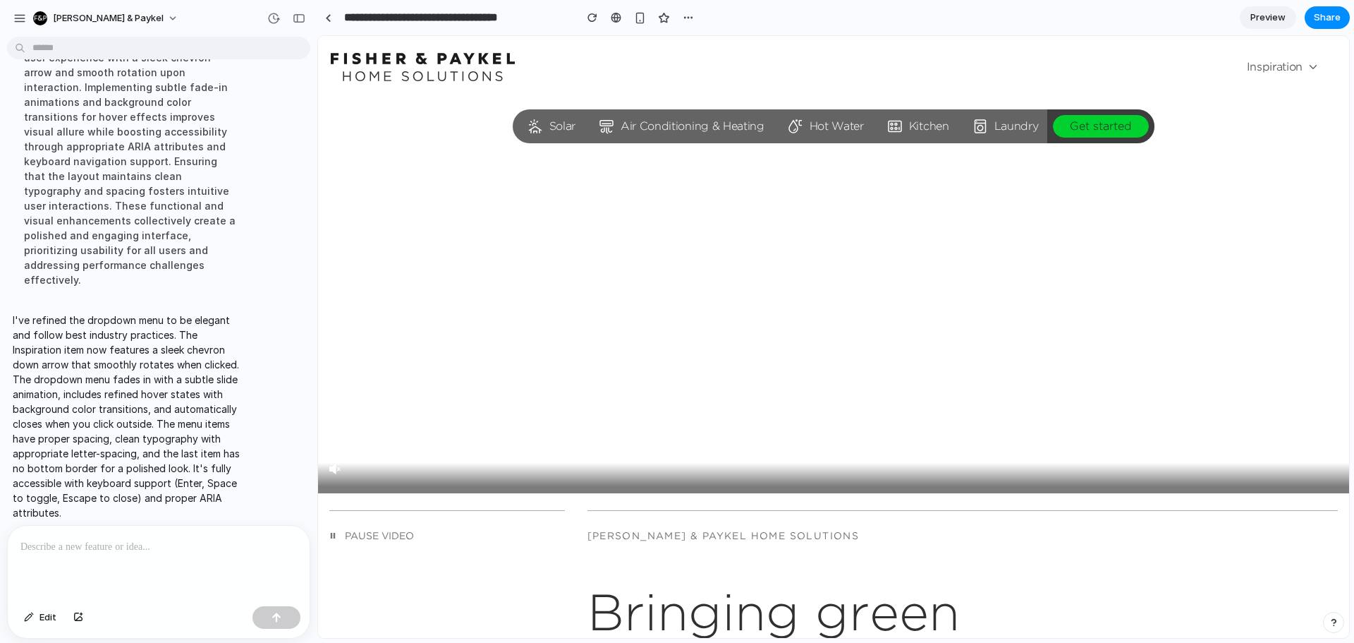
click at [1264, 63] on span "Inspiration" at bounding box center [1283, 67] width 73 height 18
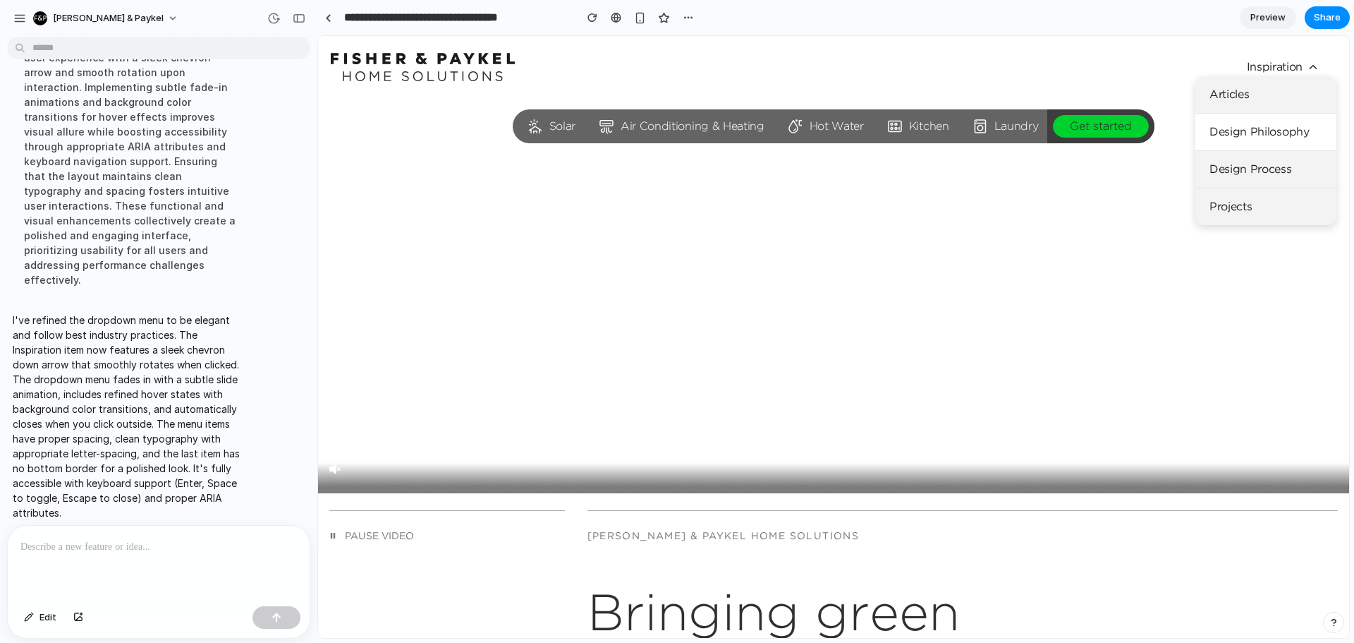
click at [1230, 128] on link "Design Philosophy" at bounding box center [1266, 132] width 141 height 37
drag, startPoint x: 1229, startPoint y: 169, endPoint x: 1224, endPoint y: 187, distance: 18.3
click at [1229, 172] on link "Design Process" at bounding box center [1266, 169] width 141 height 37
click at [107, 544] on p at bounding box center [155, 546] width 271 height 17
click at [81, 554] on div "*******" at bounding box center [159, 563] width 302 height 75
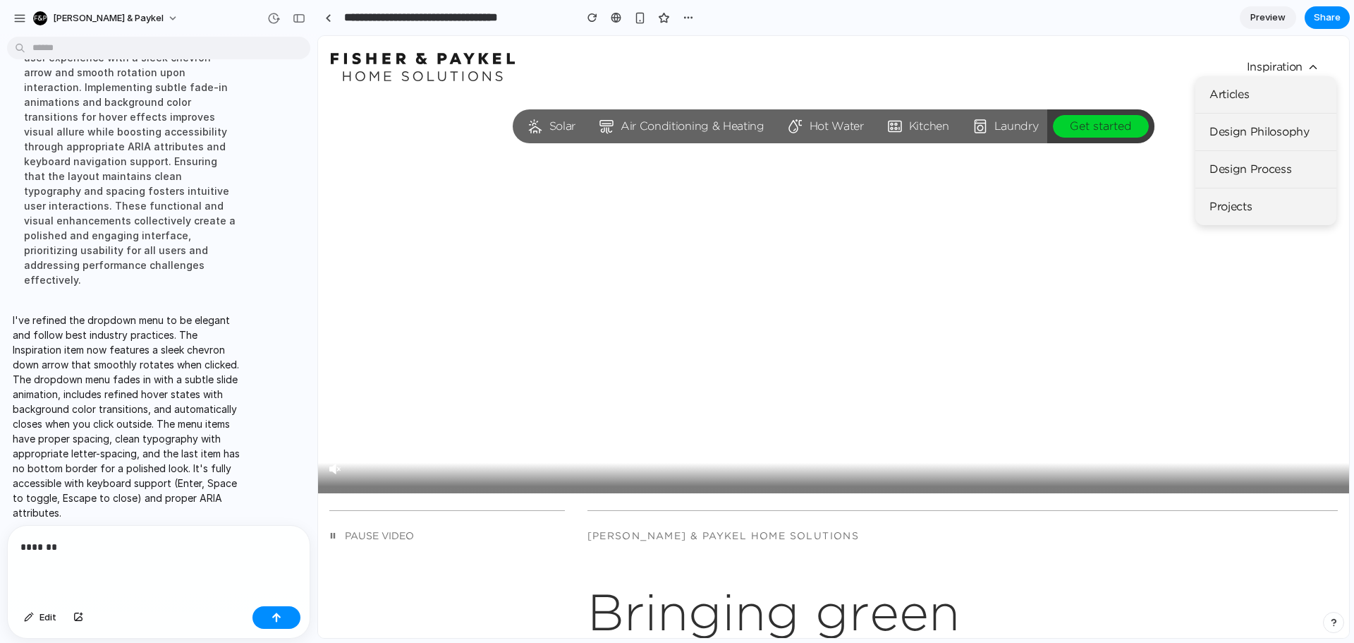
click at [81, 554] on div "*******" at bounding box center [159, 563] width 302 height 75
click at [83, 545] on p "*******" at bounding box center [155, 546] width 271 height 17
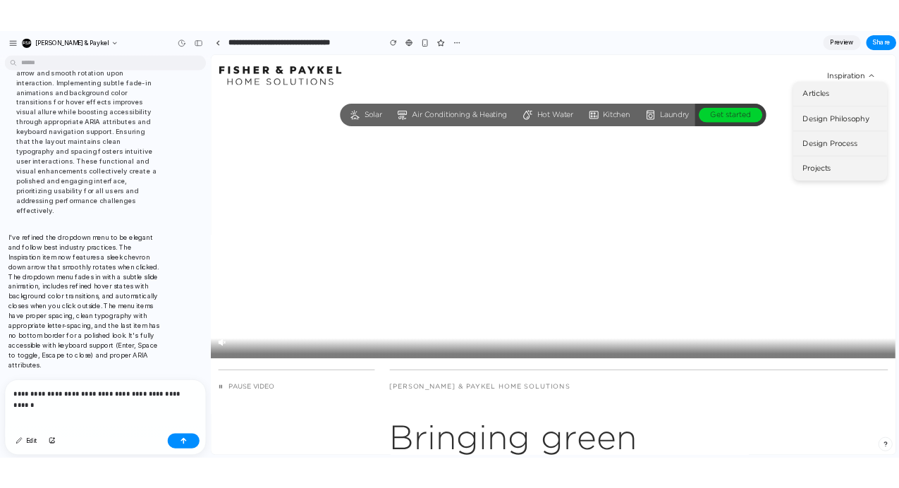
scroll to position [786, 0]
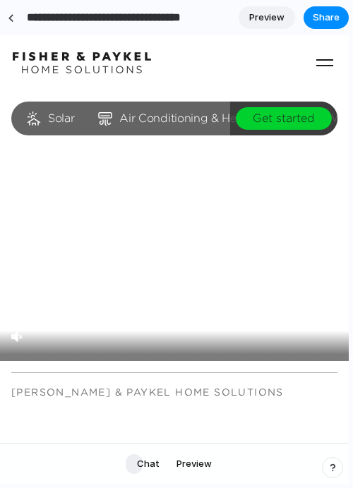
click at [318, 66] on use "button" at bounding box center [324, 62] width 17 height 7
click at [316, 59] on use "button" at bounding box center [324, 62] width 17 height 7
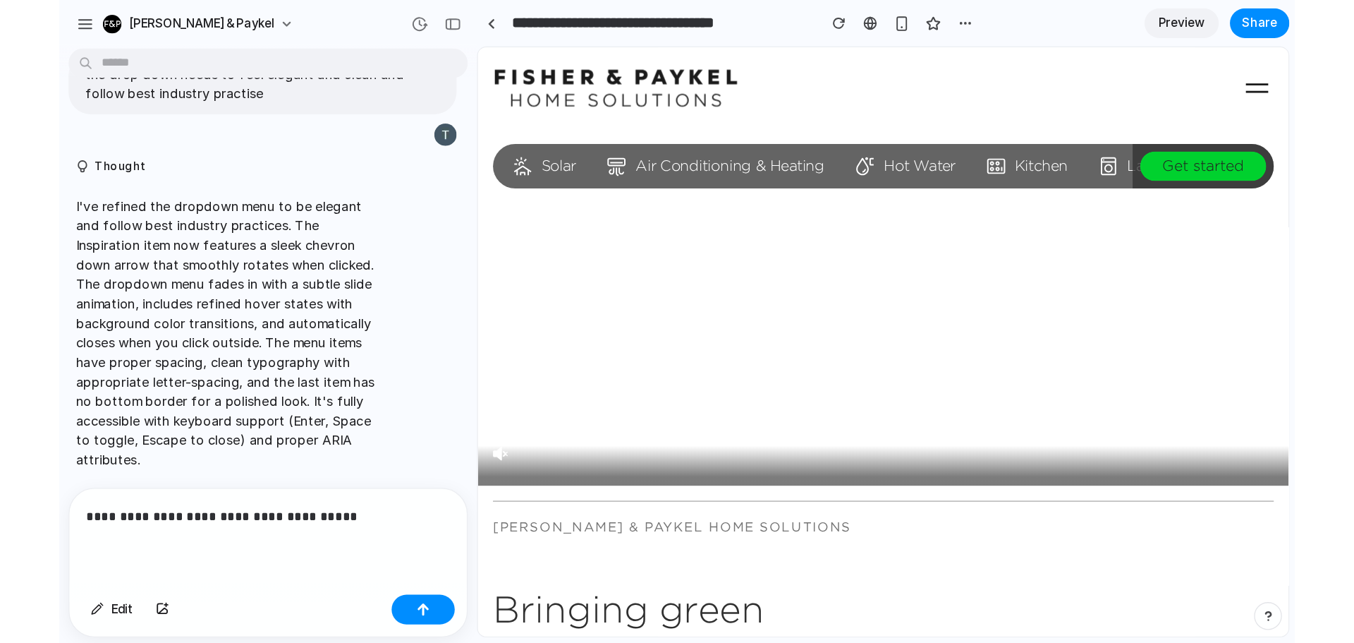
scroll to position [0, 0]
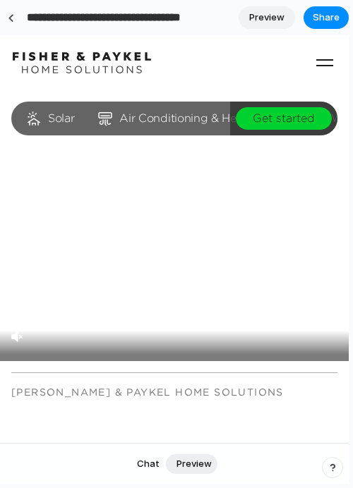
click at [302, 66] on div "Skip to content" at bounding box center [174, 62] width 323 height 21
click at [316, 61] on use "button" at bounding box center [324, 62] width 17 height 7
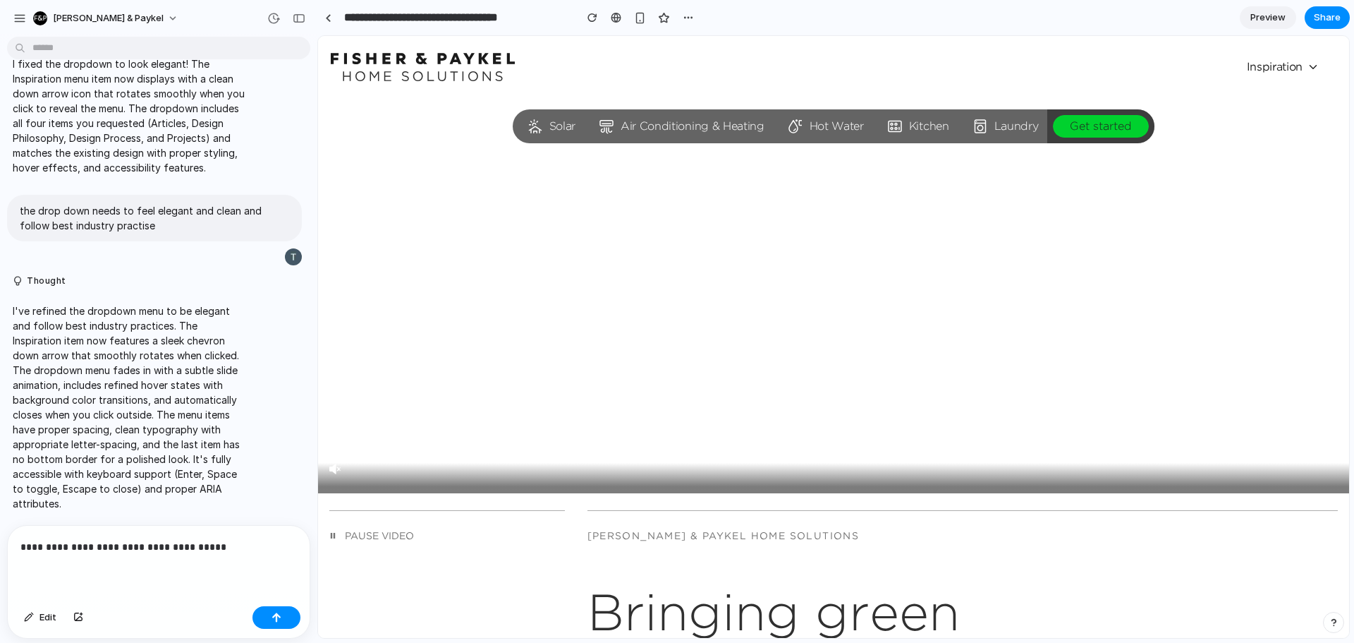
click at [238, 540] on p "**********" at bounding box center [155, 546] width 271 height 17
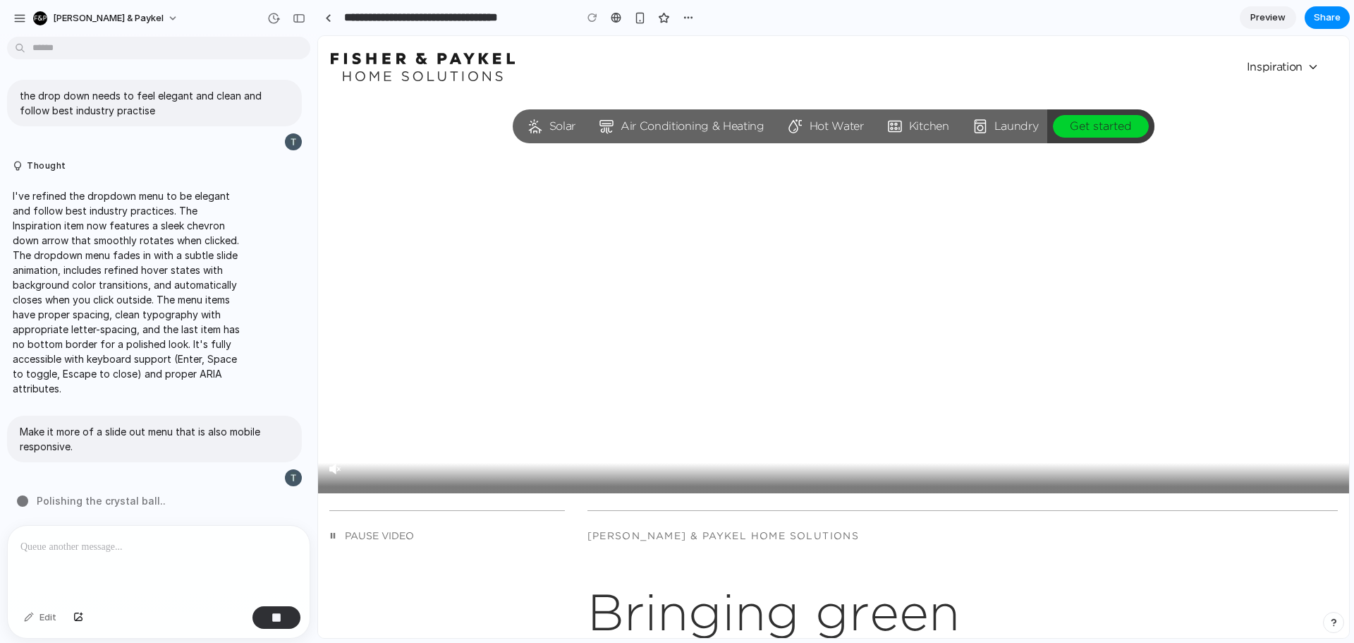
click at [1110, 59] on div "Skip to content Solar Air Conditioning & Heating Hot Water Kitchen Laundry Get …" at bounding box center [833, 67] width 1031 height 62
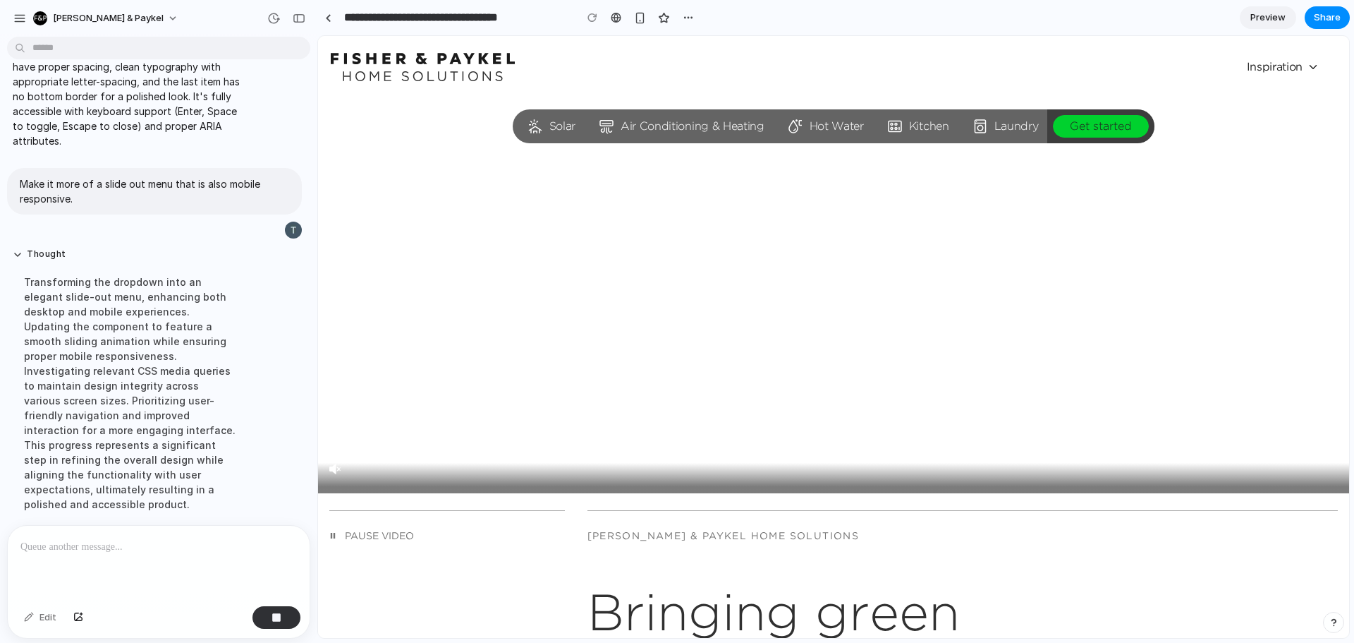
scroll to position [915, 0]
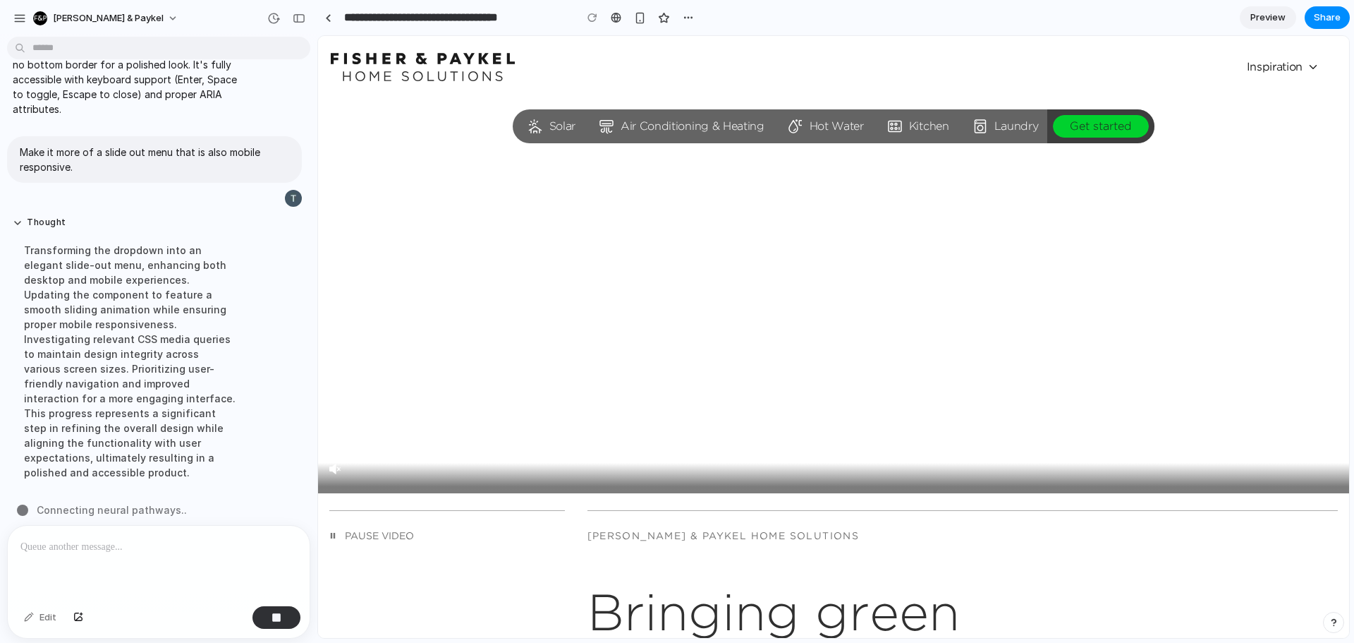
click at [338, 466] on icon at bounding box center [334, 468] width 11 height 11
click at [1307, 63] on icon at bounding box center [1313, 67] width 13 height 13
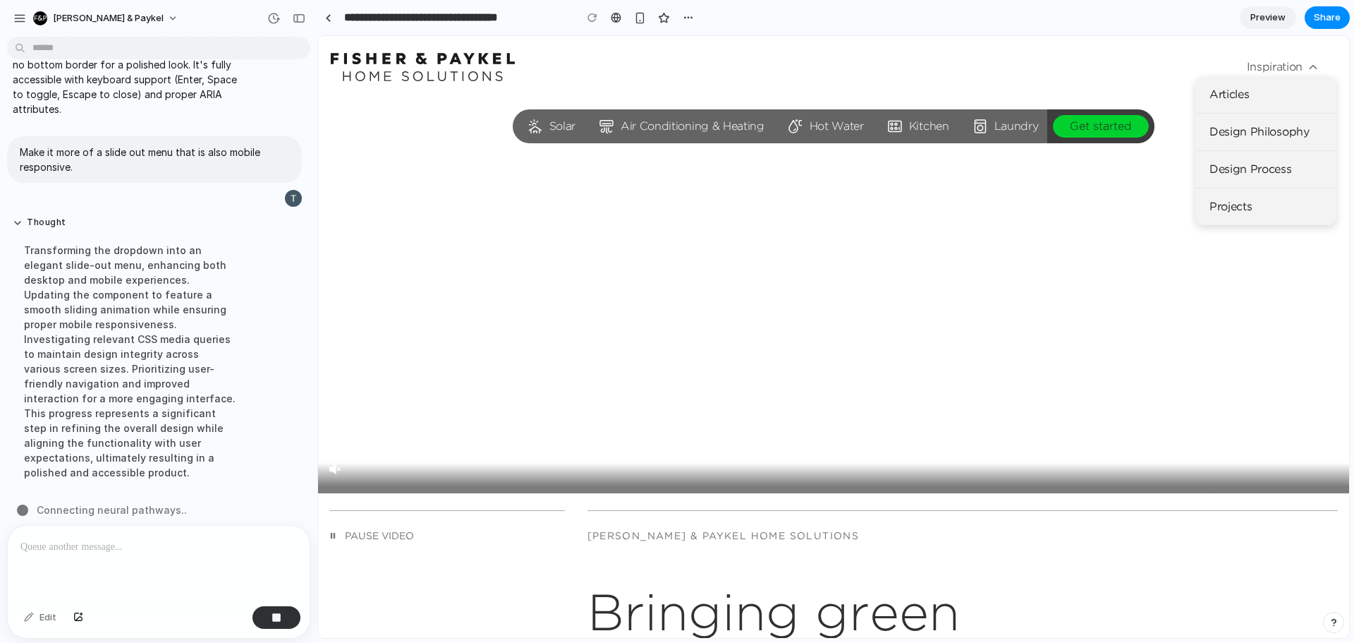
click at [1307, 63] on icon at bounding box center [1313, 67] width 13 height 13
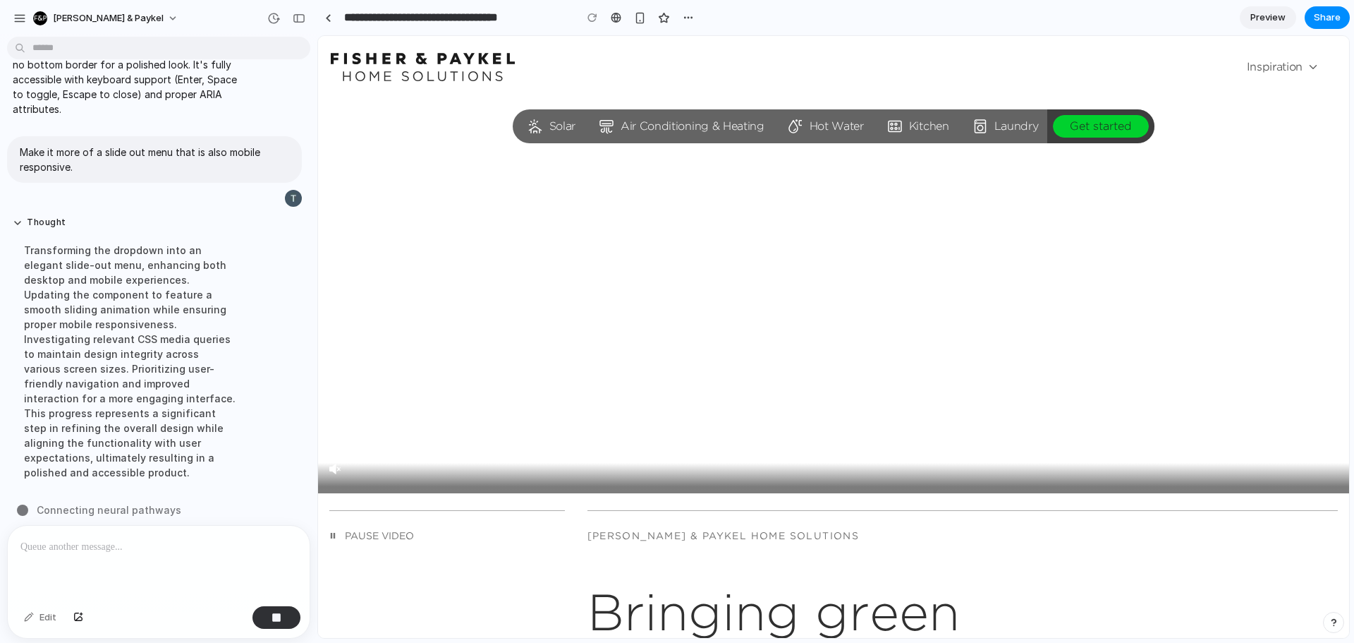
click at [1307, 63] on icon at bounding box center [1313, 67] width 13 height 13
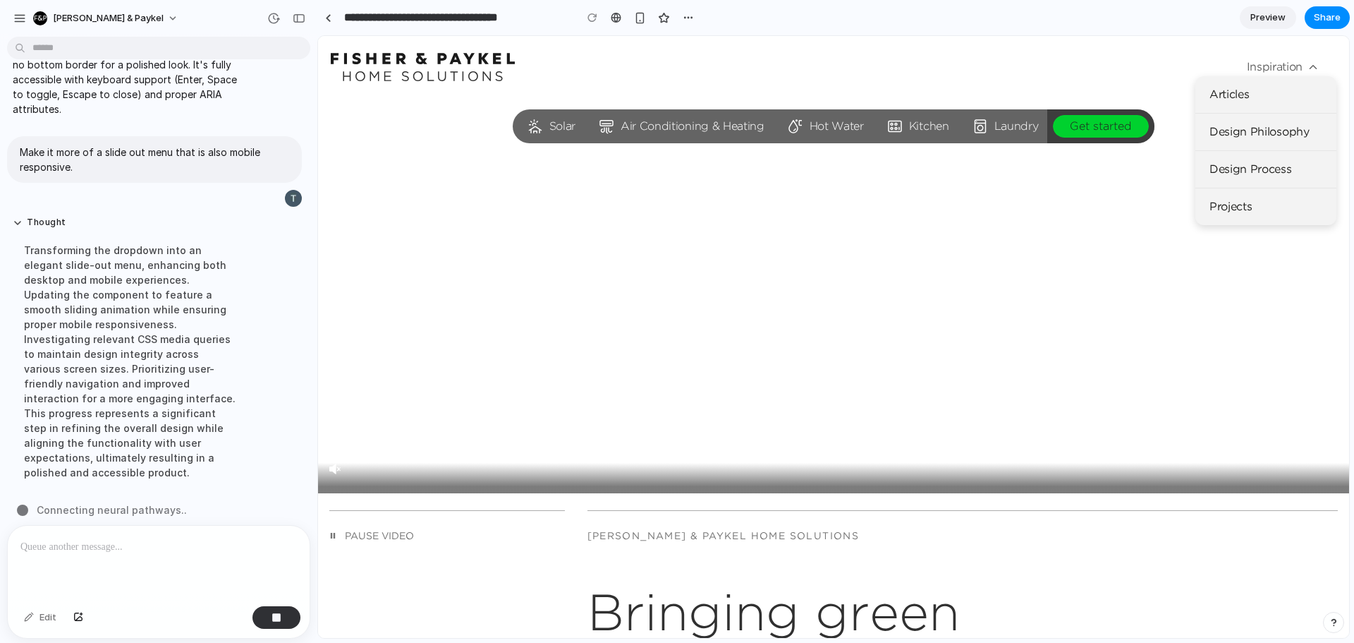
click at [1307, 63] on icon at bounding box center [1313, 67] width 13 height 13
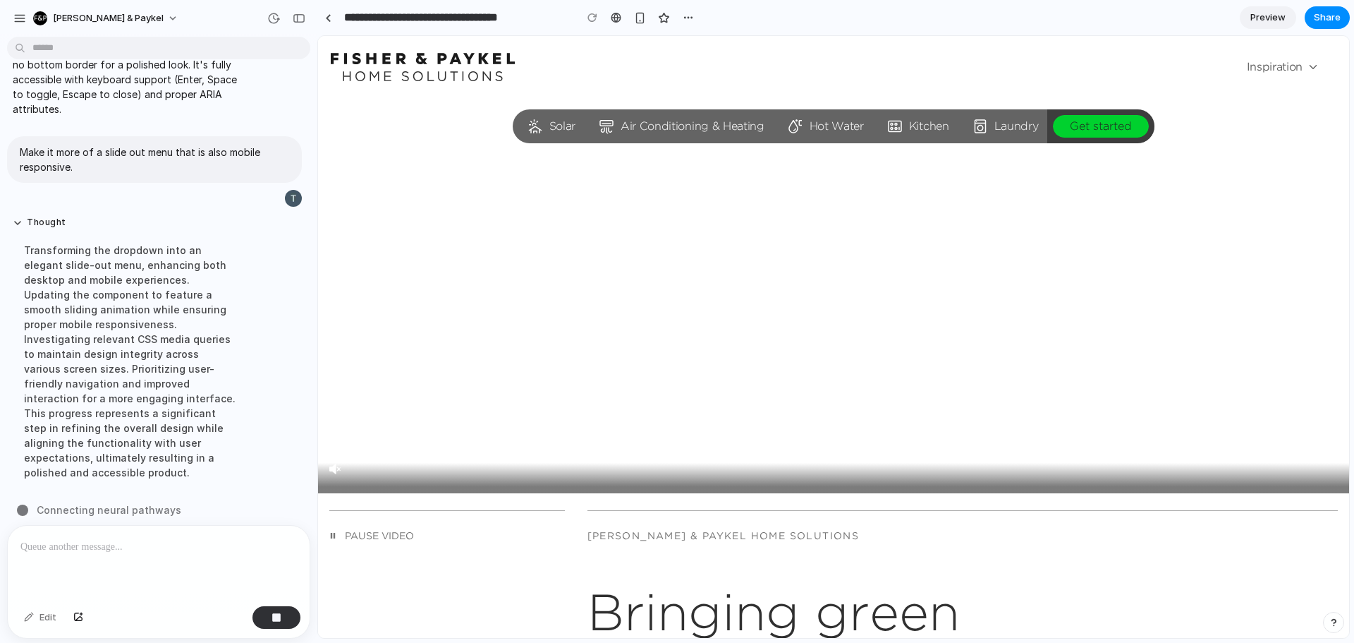
click at [1307, 63] on icon at bounding box center [1313, 67] width 13 height 13
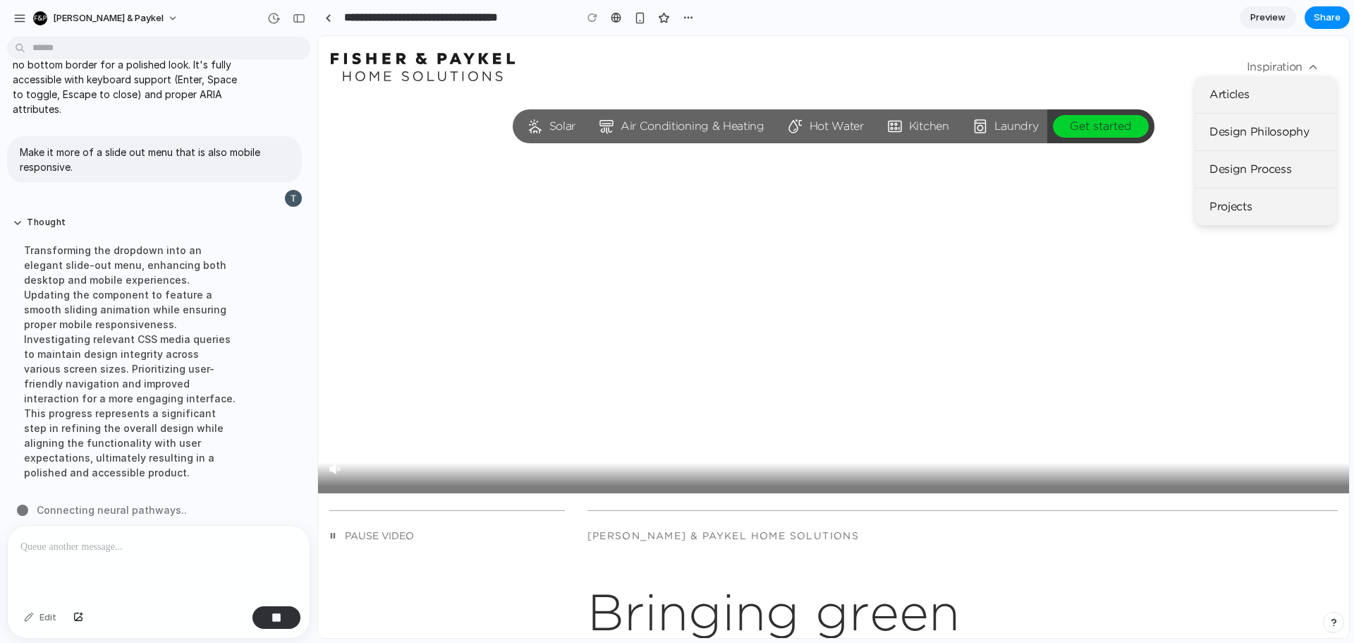
click at [1307, 63] on icon at bounding box center [1313, 67] width 13 height 13
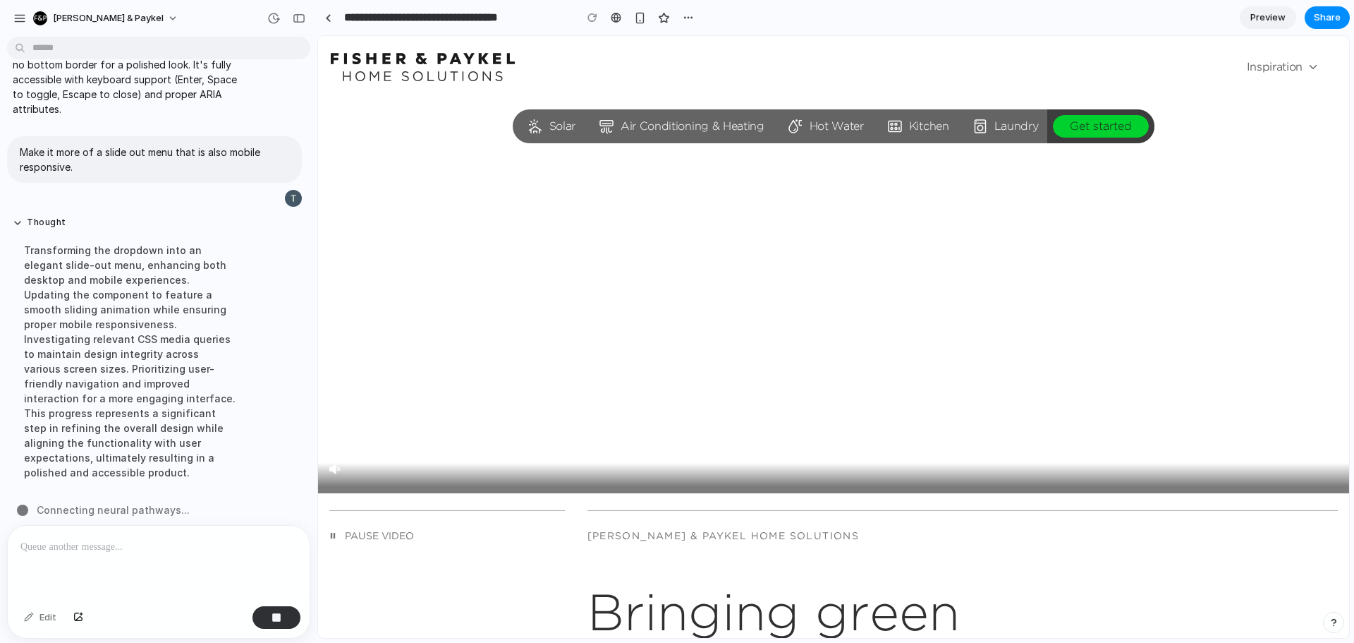
click at [1307, 63] on icon at bounding box center [1313, 67] width 13 height 13
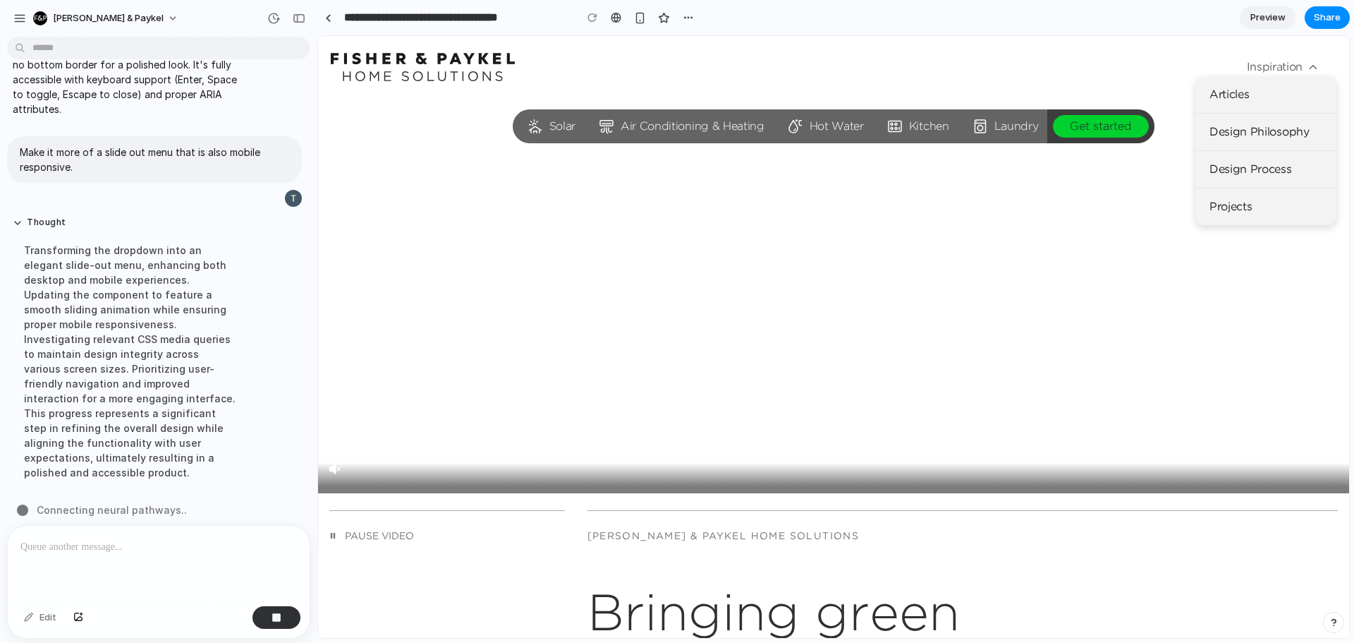
click at [1307, 63] on icon at bounding box center [1313, 67] width 13 height 13
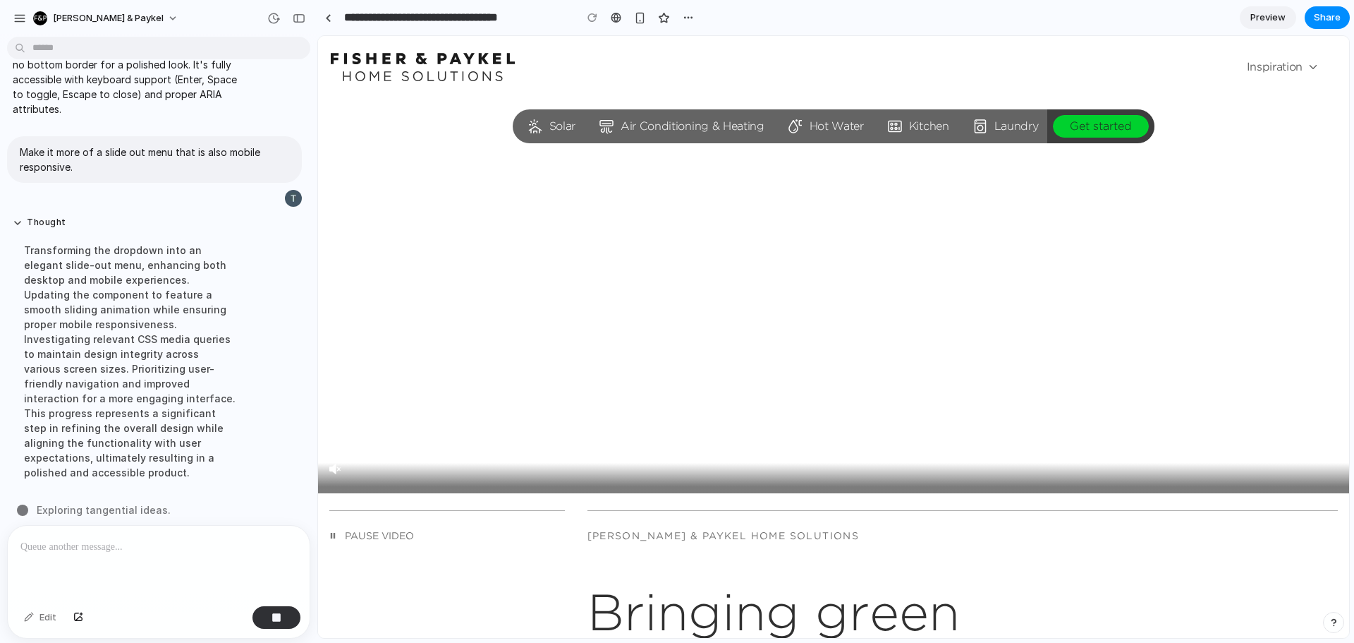
click at [1307, 63] on icon at bounding box center [1313, 67] width 13 height 13
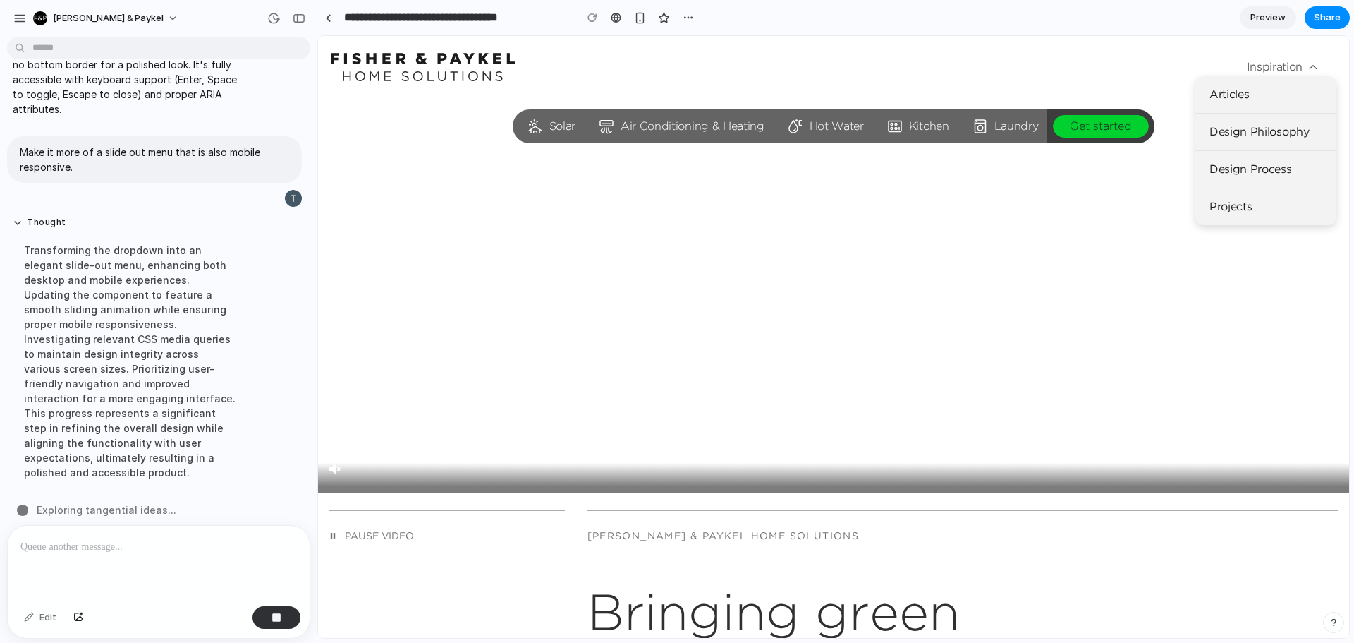
click at [1307, 63] on icon at bounding box center [1313, 67] width 13 height 13
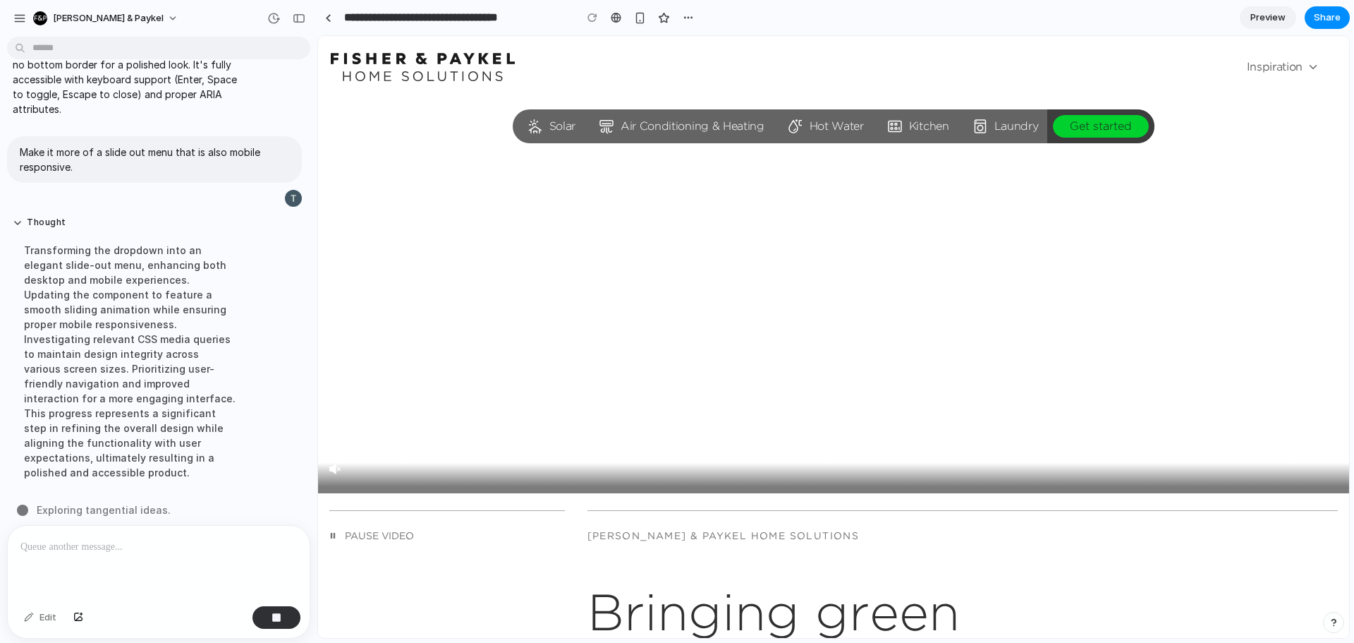
click at [1307, 63] on icon at bounding box center [1313, 67] width 13 height 13
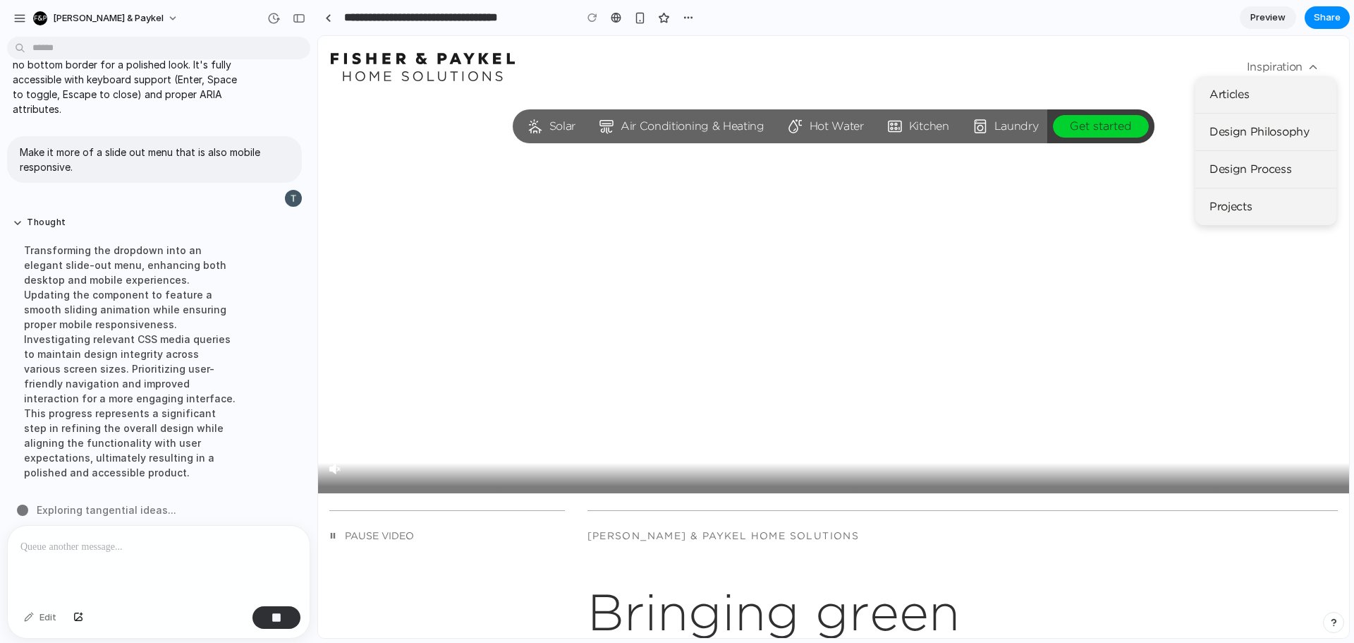
click at [1307, 63] on icon at bounding box center [1313, 67] width 13 height 13
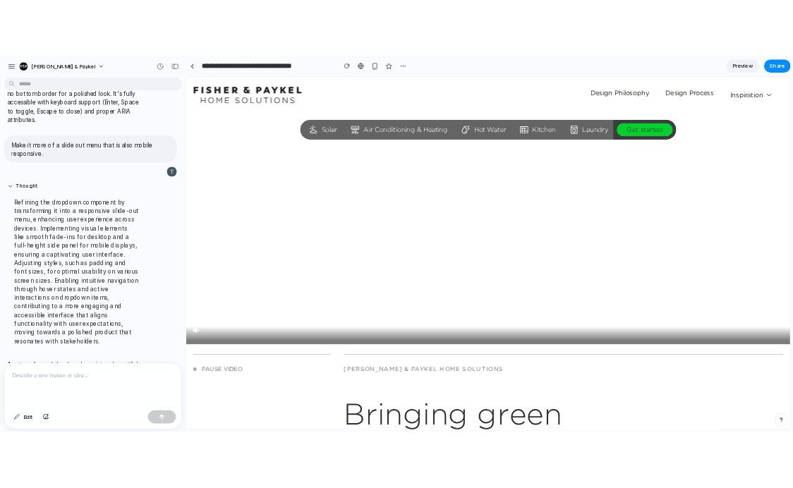
scroll to position [1093, 0]
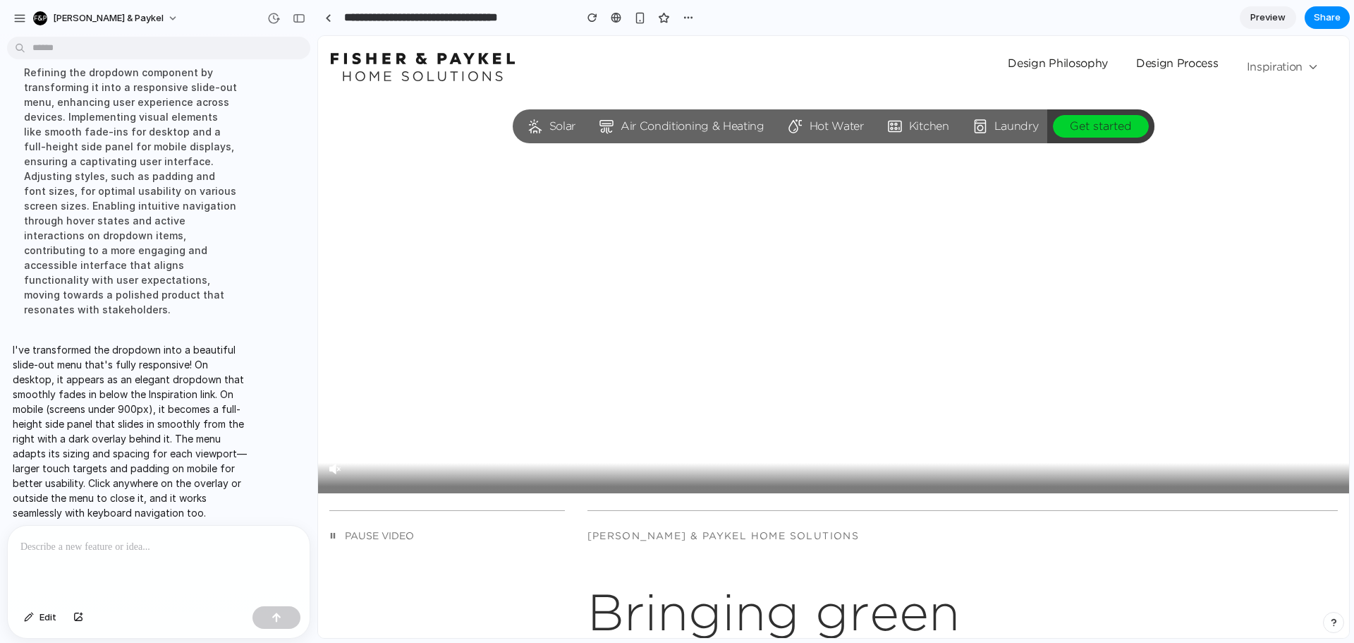
click at [1271, 66] on span "Inspiration" at bounding box center [1283, 67] width 73 height 18
click at [1307, 64] on icon at bounding box center [1313, 67] width 13 height 13
click at [1266, 64] on span "Inspiration" at bounding box center [1283, 67] width 73 height 18
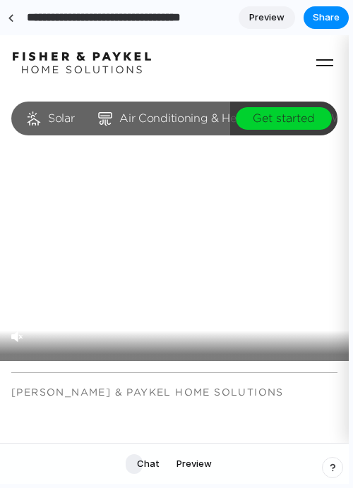
click at [316, 66] on use "button" at bounding box center [324, 62] width 17 height 7
click at [315, 63] on icon "button" at bounding box center [324, 62] width 23 height 23
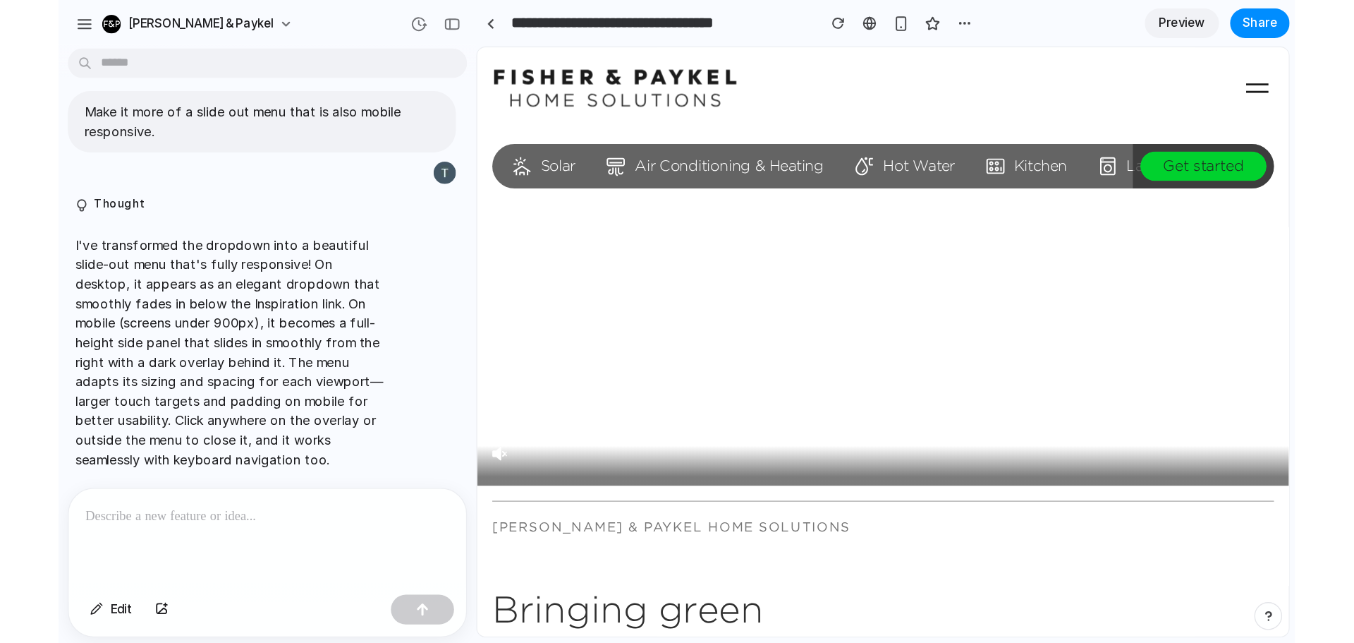
scroll to position [833, 0]
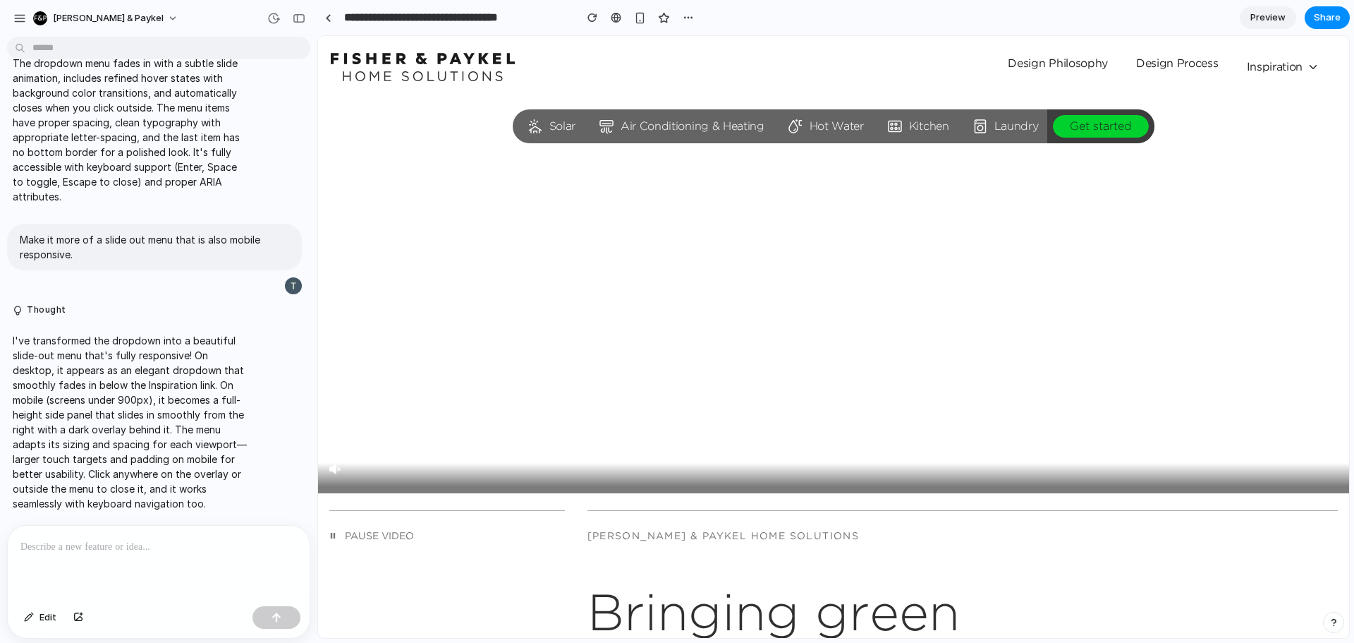
click at [1186, 78] on div "Design Philosophy Design Process Inspiration Articles Design Philosophy Design …" at bounding box center [1164, 67] width 346 height 28
click at [1282, 69] on span "Inspiration" at bounding box center [1283, 67] width 73 height 18
click at [1307, 66] on icon at bounding box center [1313, 67] width 13 height 13
click at [228, 548] on p at bounding box center [158, 546] width 277 height 17
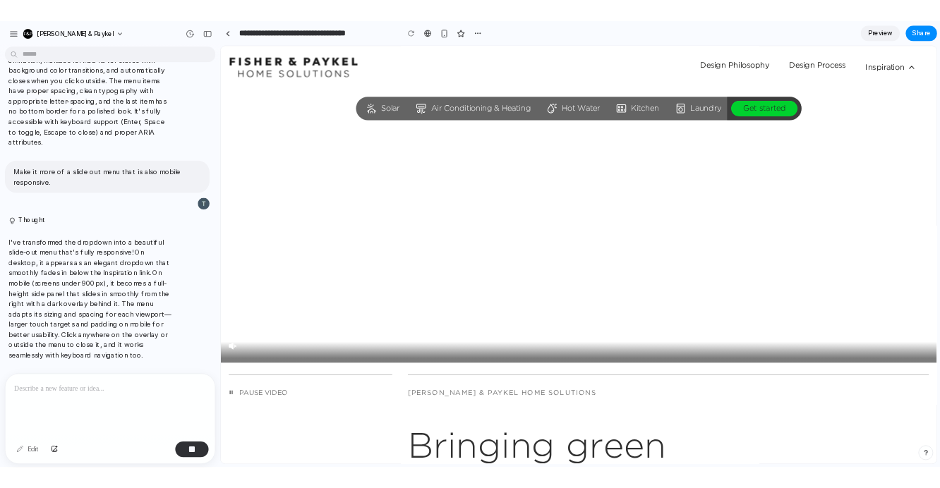
scroll to position [948, 0]
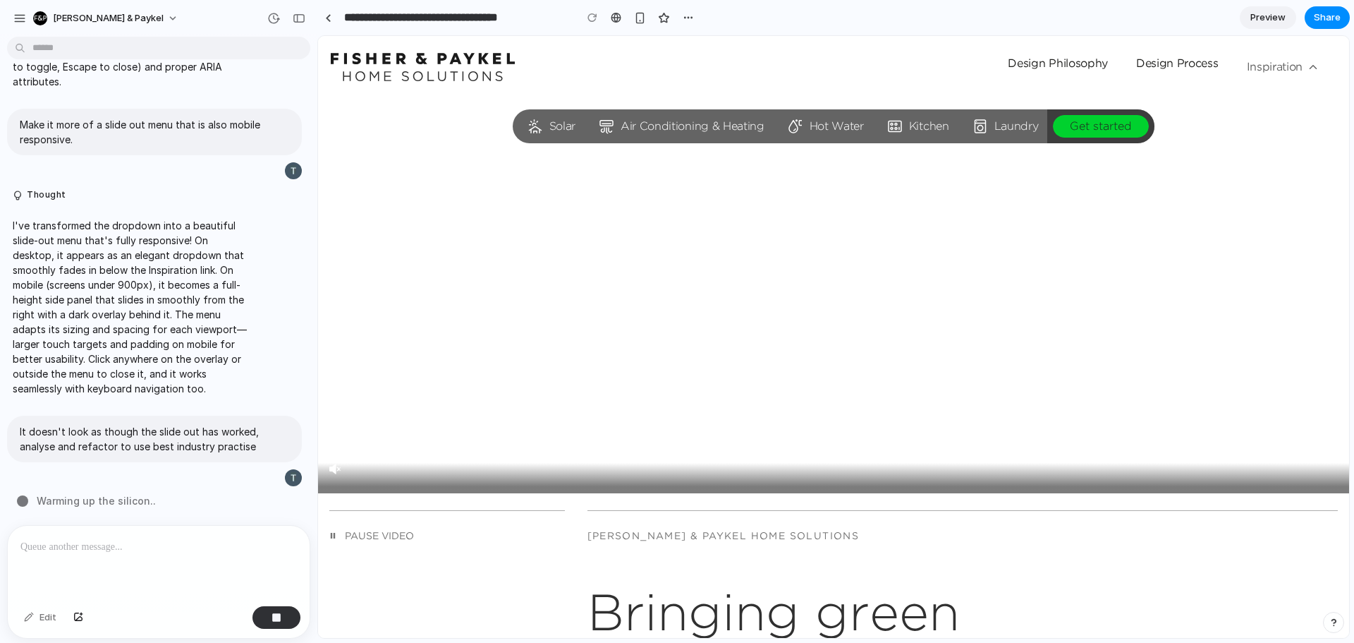
click at [1285, 71] on span "Inspiration" at bounding box center [1283, 67] width 73 height 18
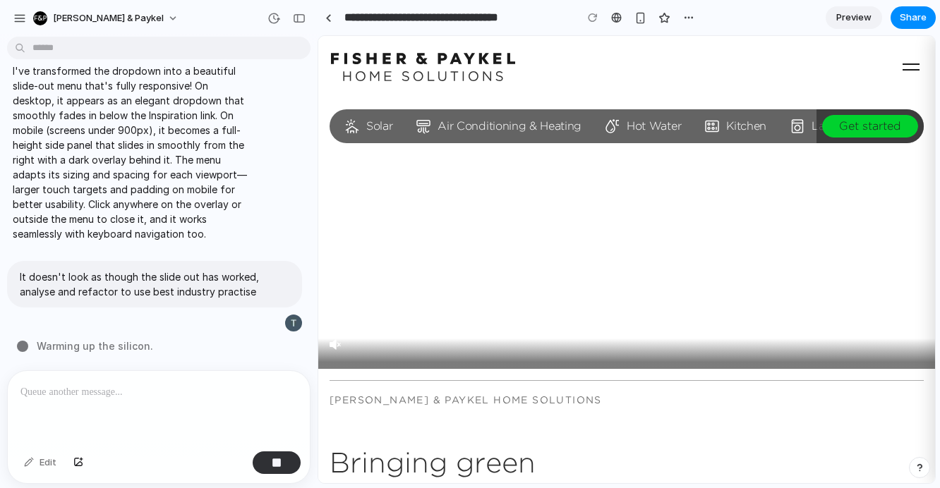
click at [902, 70] on use "button" at bounding box center [910, 66] width 17 height 7
click at [900, 66] on icon "button" at bounding box center [910, 67] width 23 height 23
click at [902, 65] on use "button" at bounding box center [910, 66] width 17 height 7
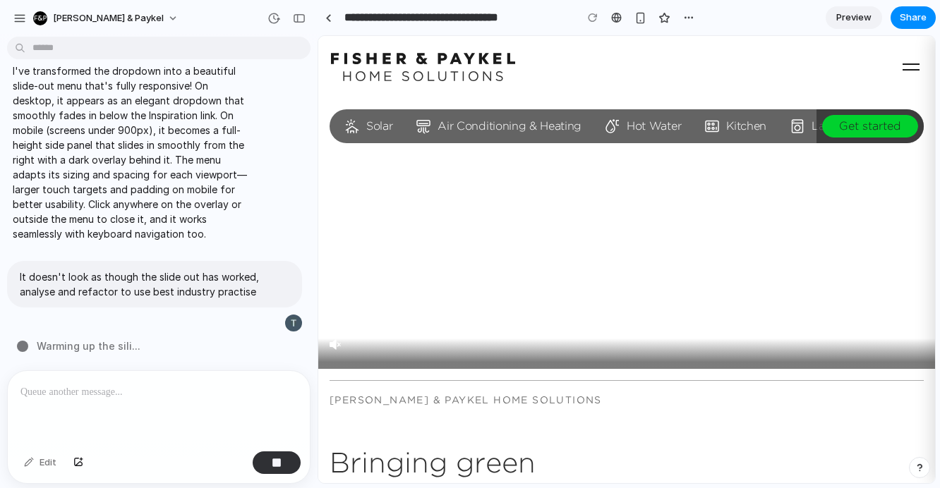
click at [869, 75] on div "Skip to content" at bounding box center [626, 67] width 591 height 28
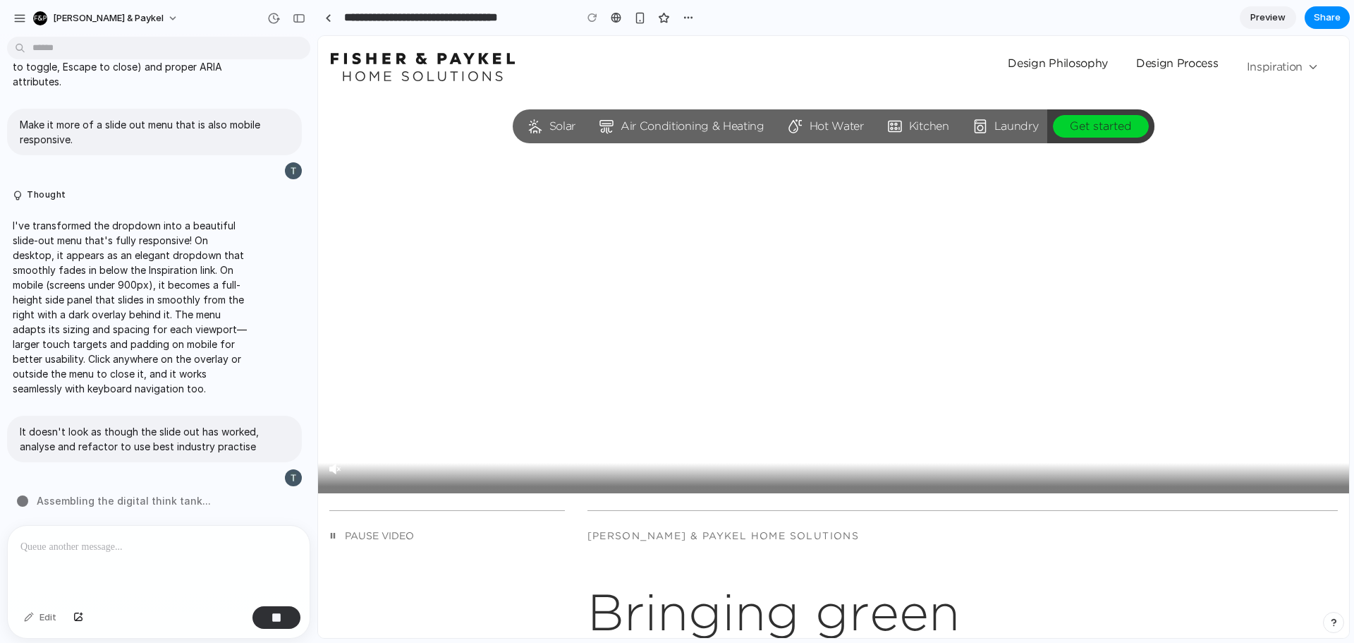
click at [1293, 69] on span "Inspiration" at bounding box center [1283, 67] width 73 height 18
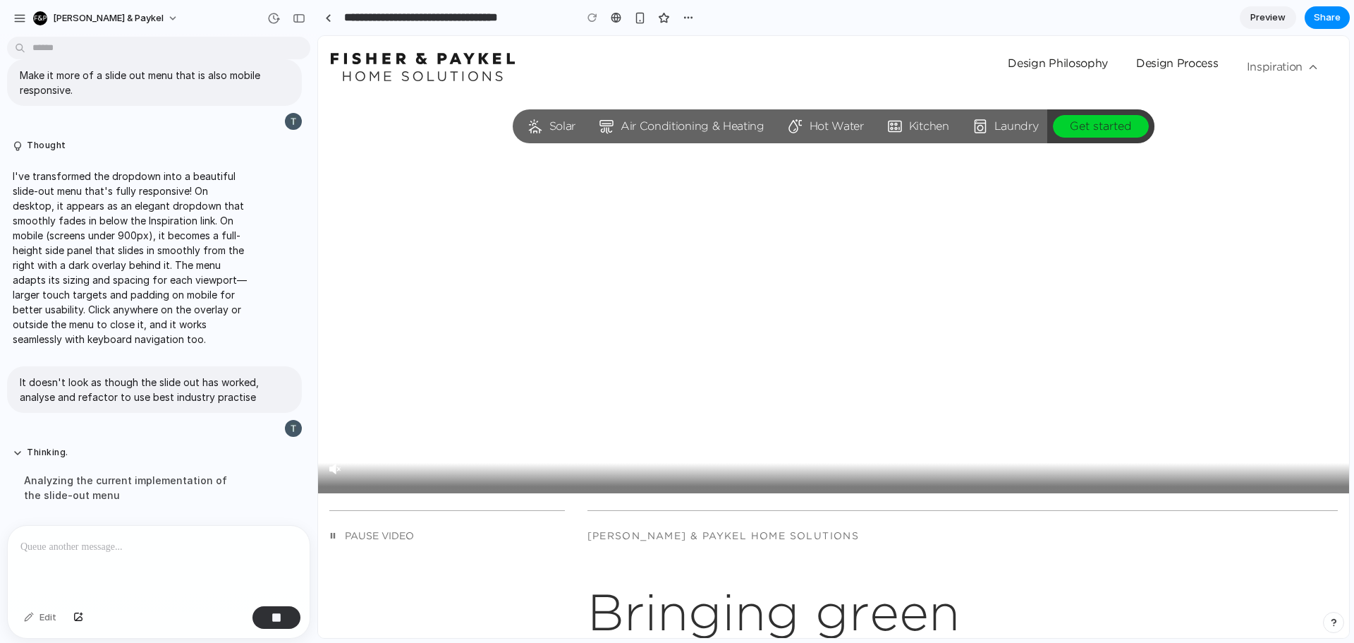
click at [1293, 69] on span "Inspiration" at bounding box center [1283, 67] width 73 height 18
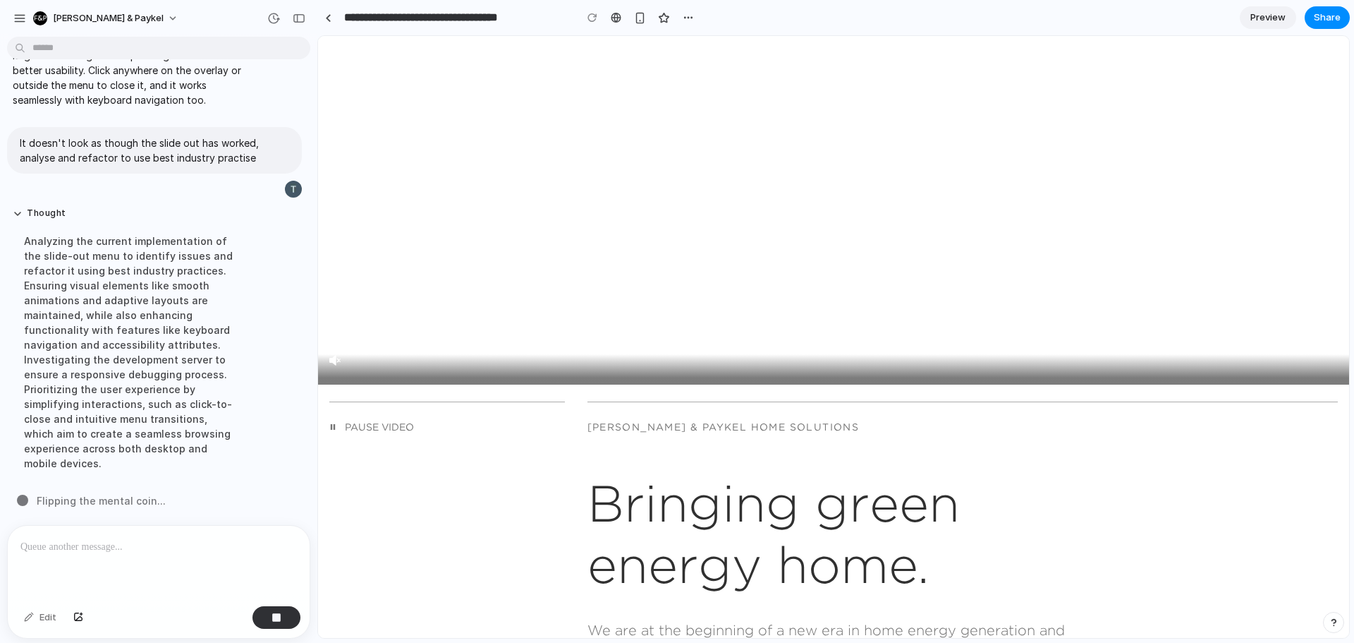
scroll to position [0, 0]
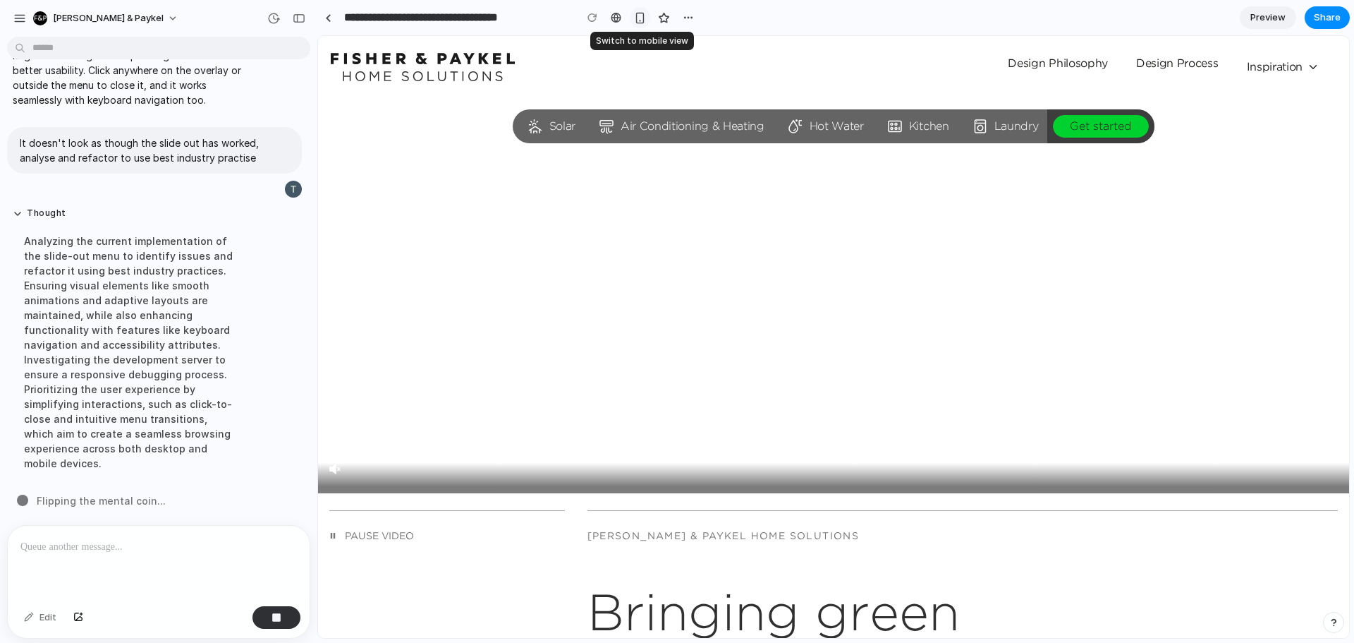
click at [639, 18] on div "button" at bounding box center [640, 18] width 12 height 12
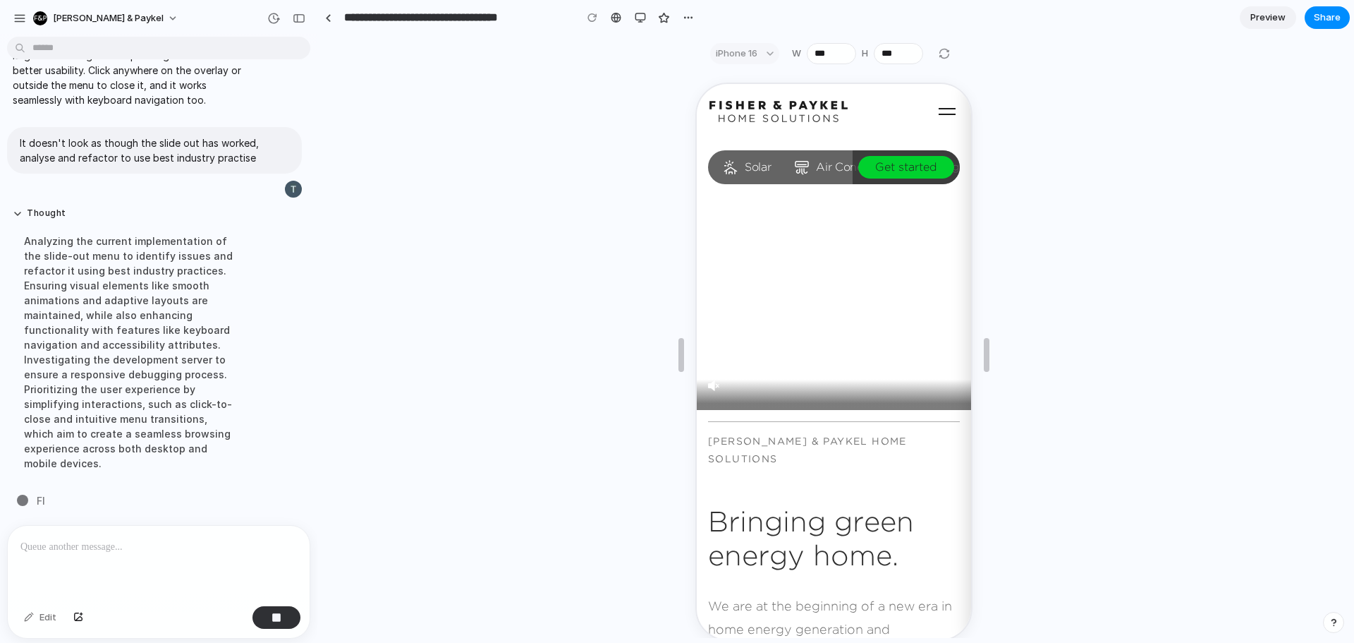
click at [940, 108] on use "button" at bounding box center [945, 110] width 17 height 7
click at [646, 19] on div "button" at bounding box center [640, 17] width 11 height 11
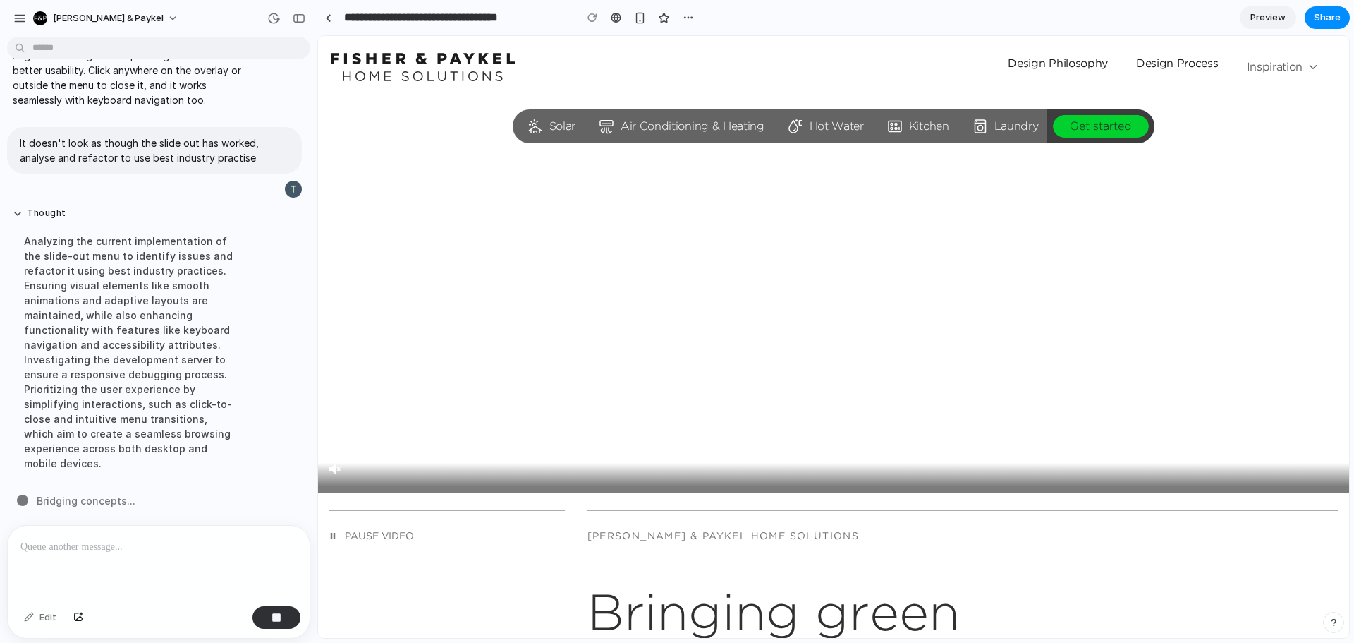
click at [1288, 62] on span "Inspiration" at bounding box center [1283, 67] width 73 height 18
click at [637, 19] on div "button" at bounding box center [640, 18] width 12 height 12
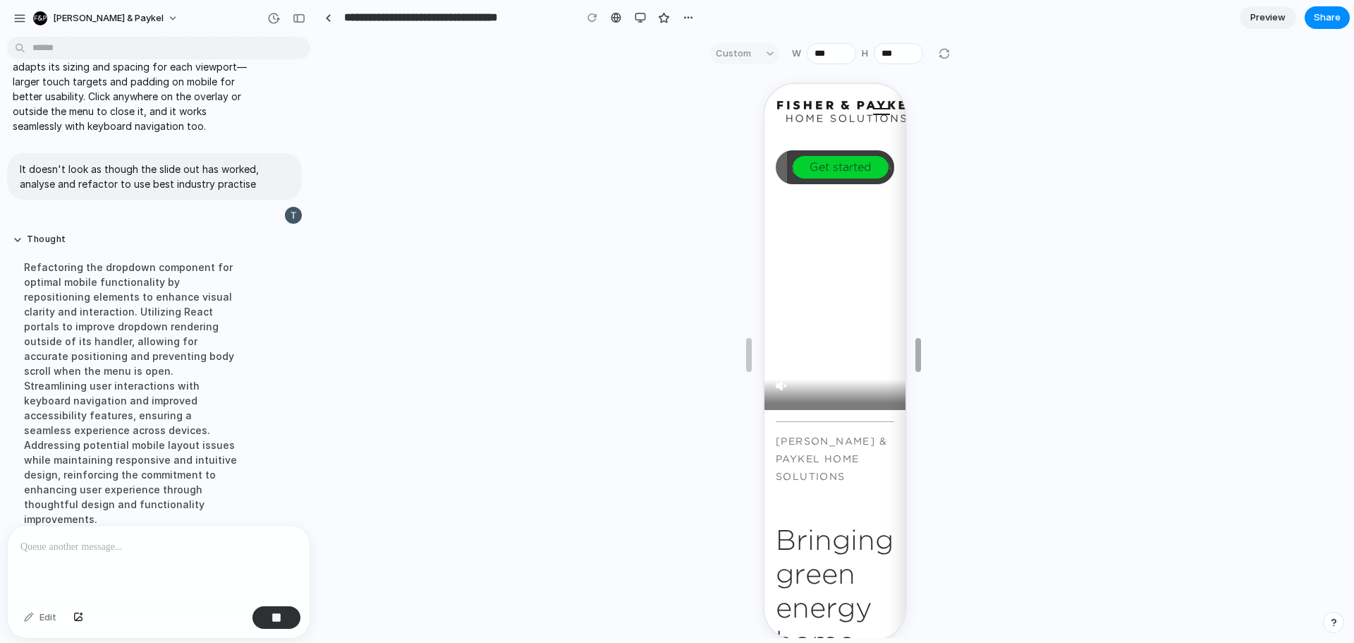
scroll to position [1251, 0]
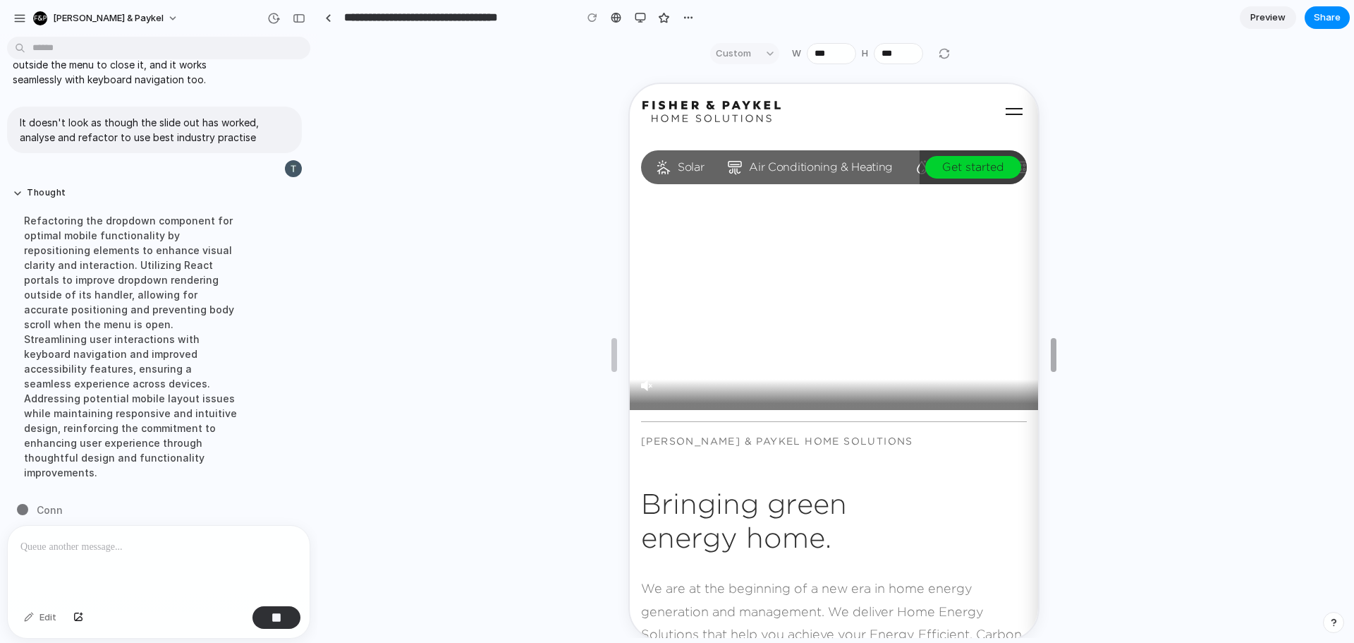
drag, startPoint x: 986, startPoint y: 340, endPoint x: 1048, endPoint y: 312, distance: 67.6
click at [995, 120] on icon "button" at bounding box center [1006, 110] width 23 height 23
click at [998, 109] on icon "button" at bounding box center [1006, 110] width 23 height 23
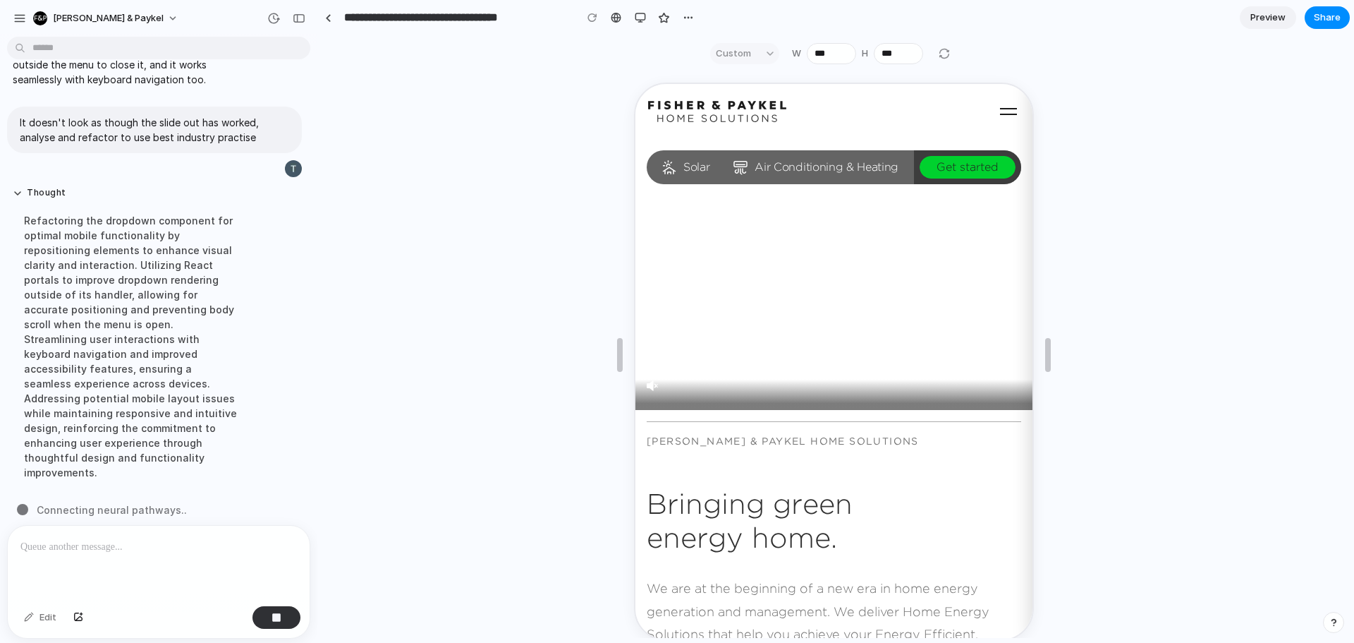
click at [998, 109] on icon "button" at bounding box center [1006, 110] width 23 height 23
click at [935, 166] on span "Get started" at bounding box center [966, 165] width 62 height 13
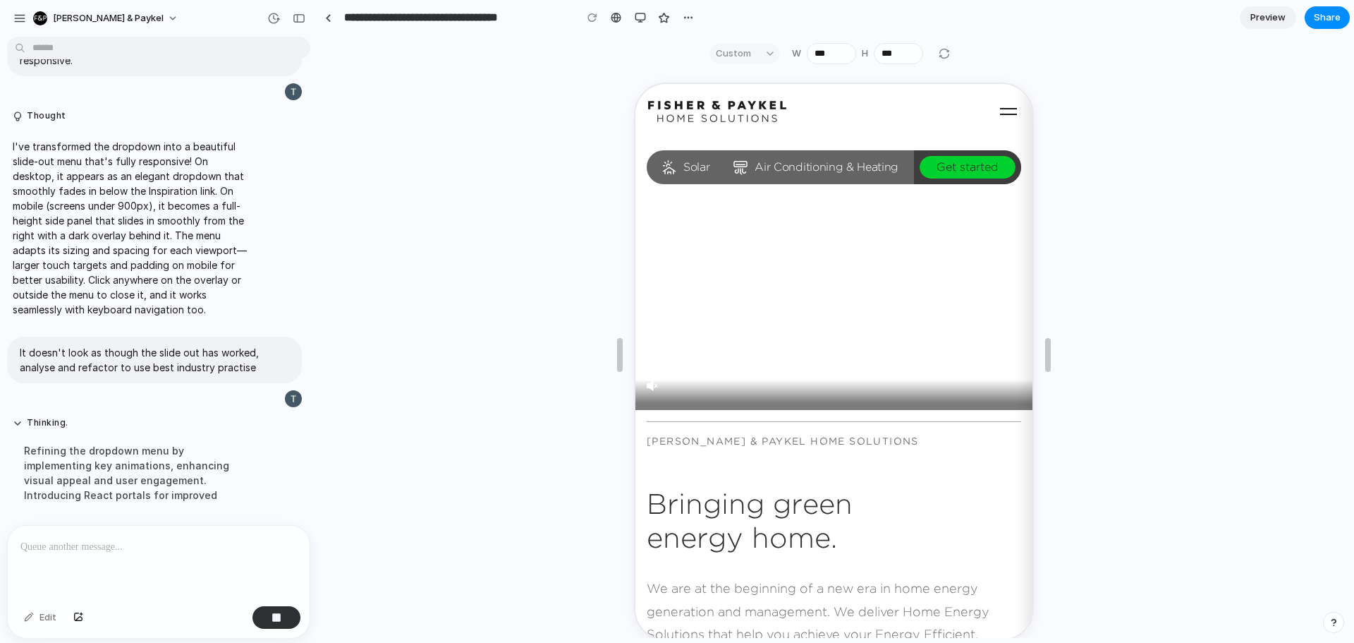
click at [1001, 111] on icon "button" at bounding box center [1006, 110] width 23 height 23
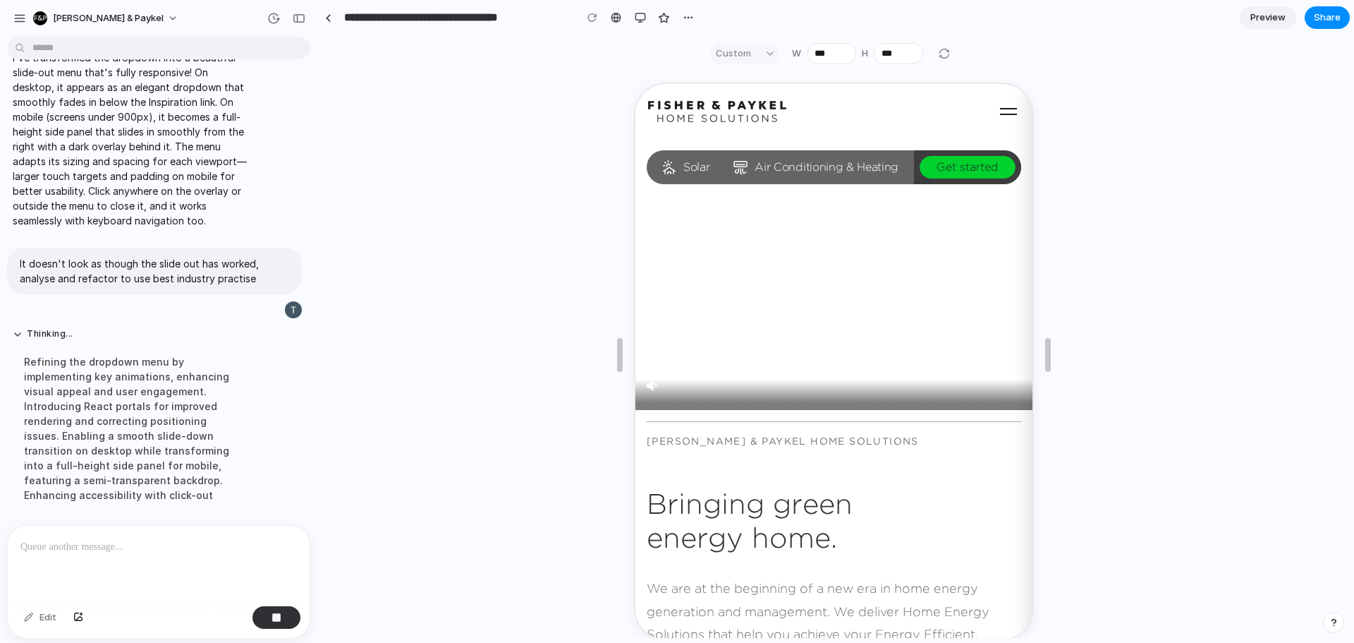
click at [1001, 111] on icon "button" at bounding box center [1006, 110] width 23 height 23
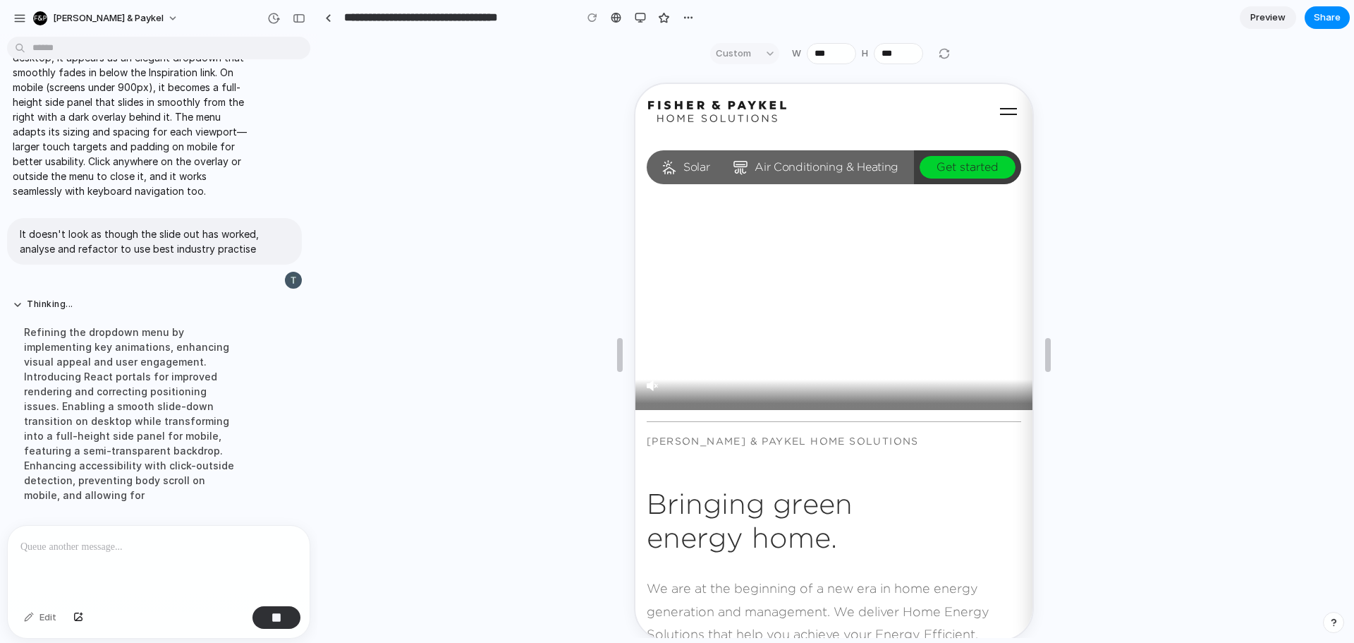
click at [1001, 111] on icon "button" at bounding box center [1006, 110] width 23 height 23
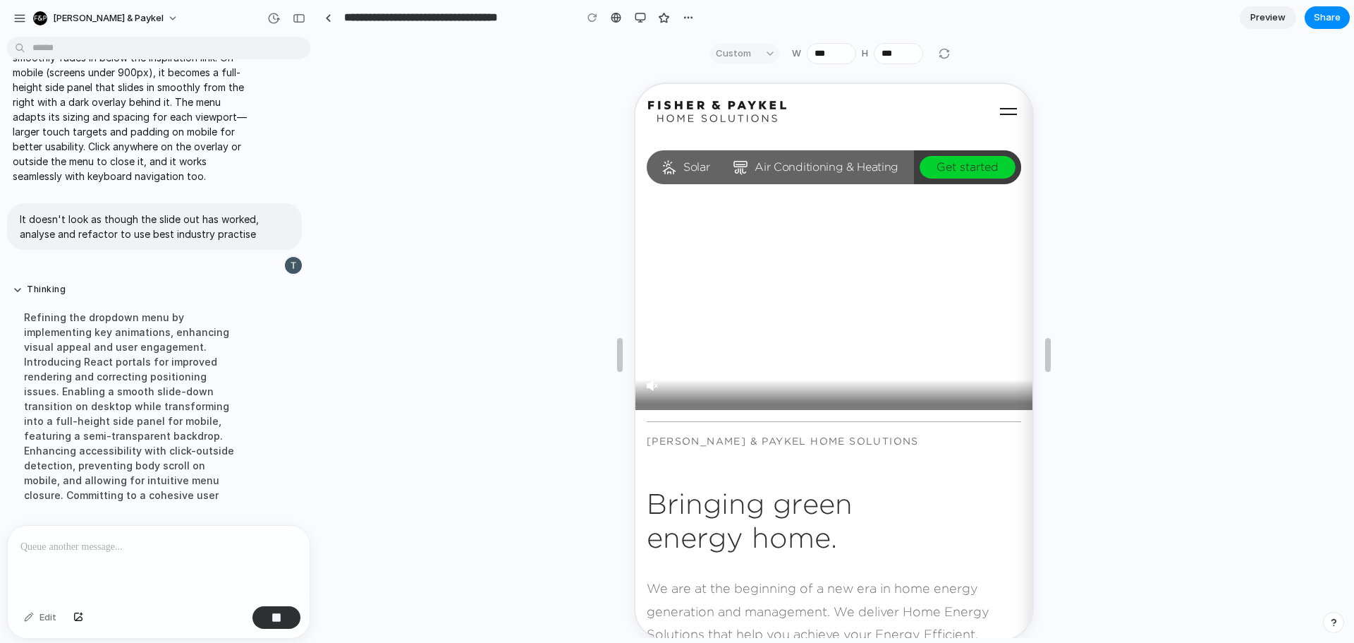
click at [1001, 111] on icon "button" at bounding box center [1006, 110] width 23 height 23
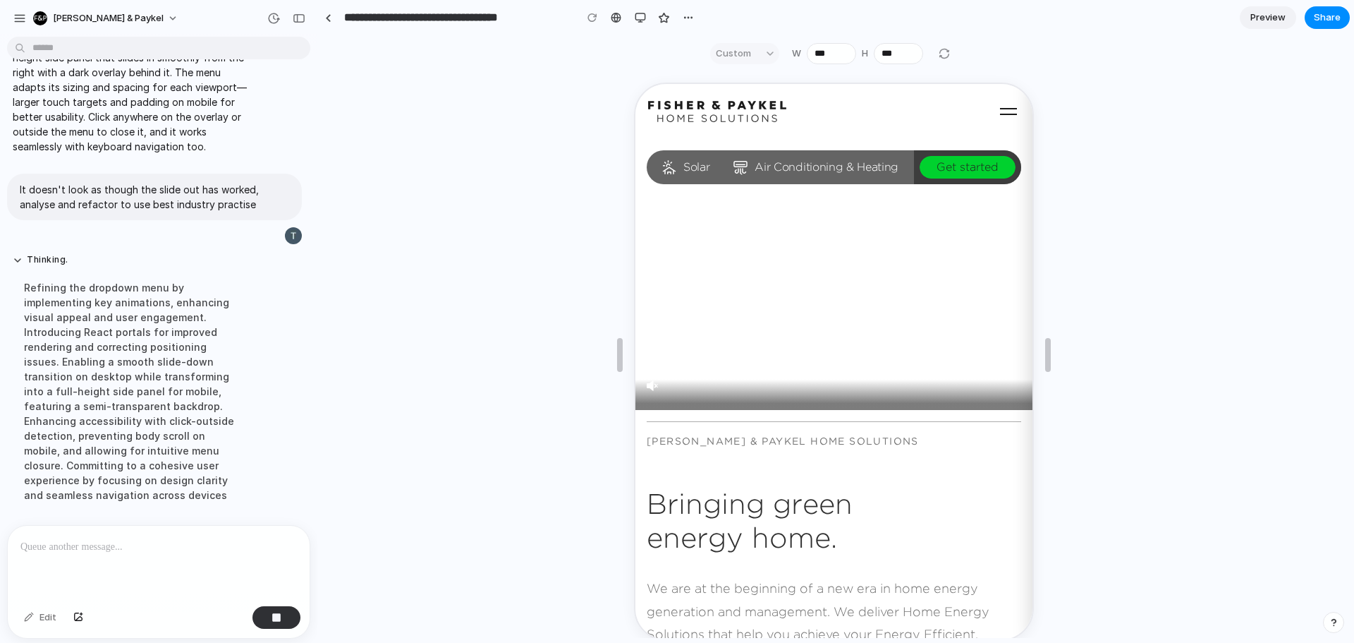
click at [1001, 111] on icon "button" at bounding box center [1006, 110] width 23 height 23
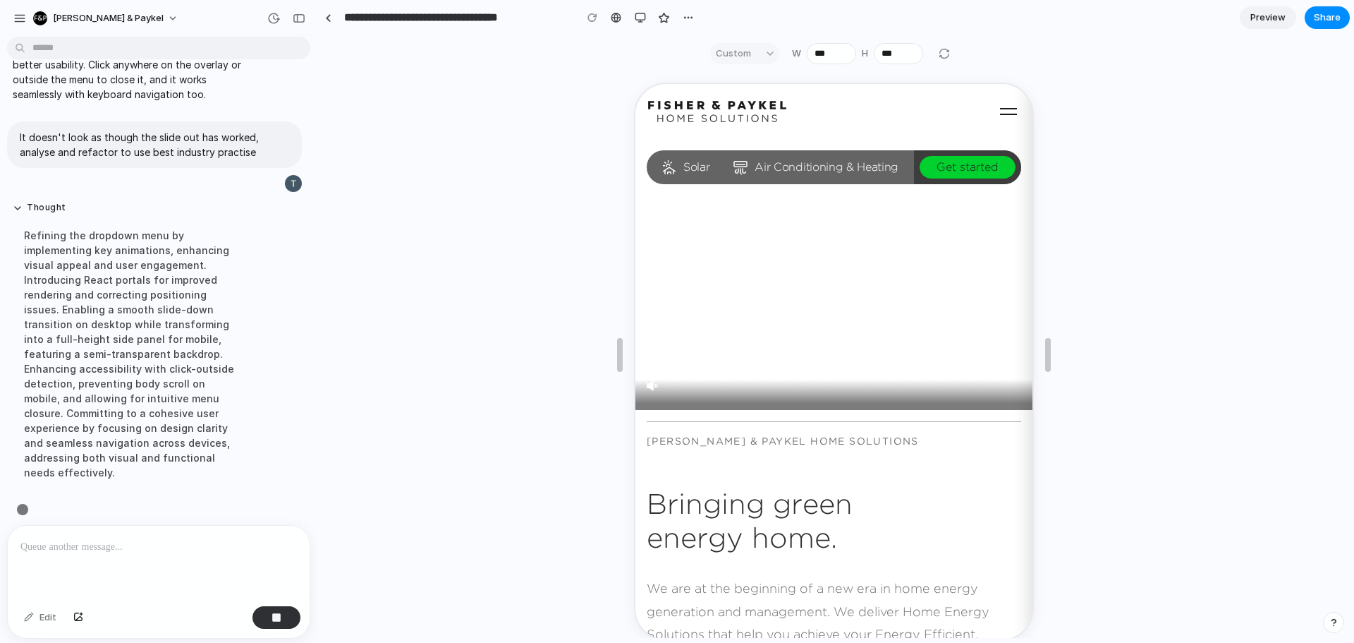
click at [1001, 111] on icon "button" at bounding box center [1006, 110] width 23 height 23
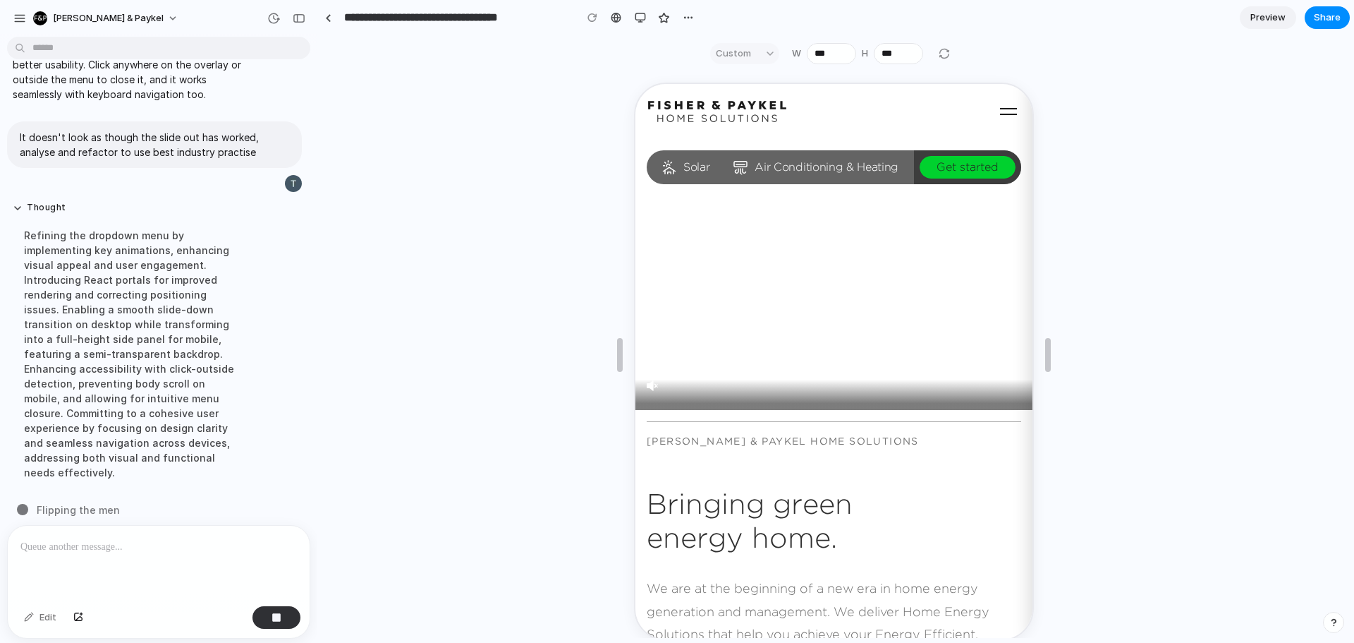
click at [1001, 111] on icon "button" at bounding box center [1006, 110] width 23 height 23
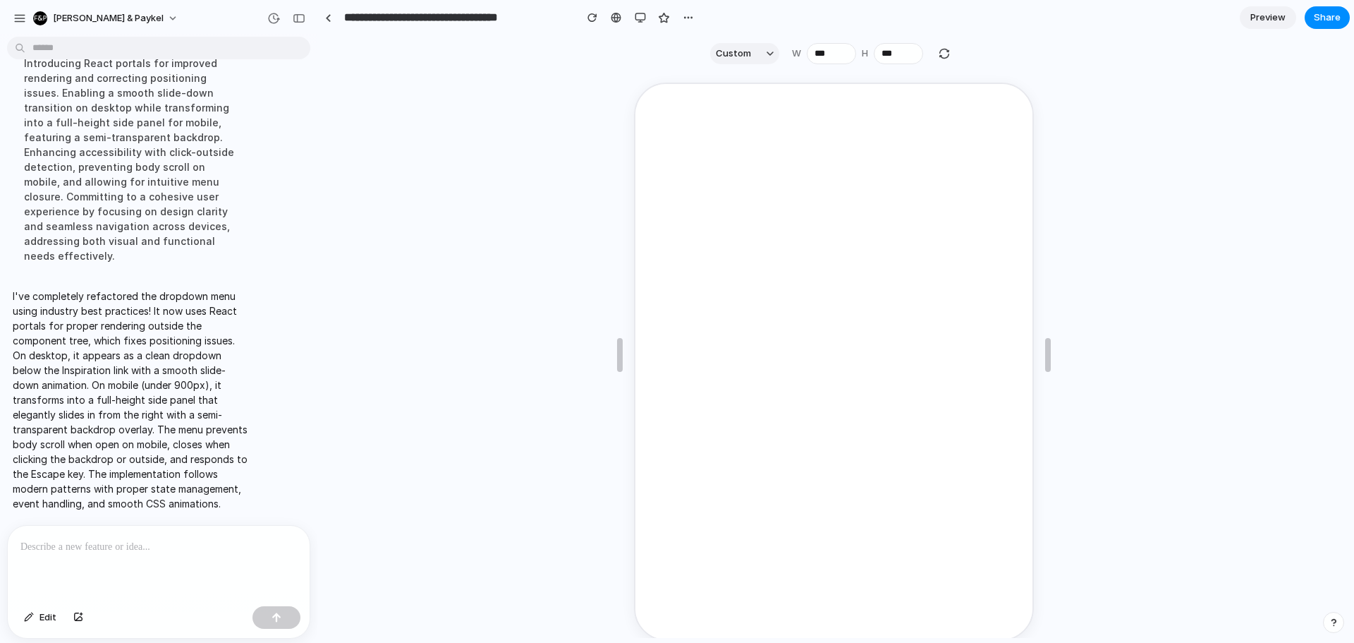
scroll to position [0, 0]
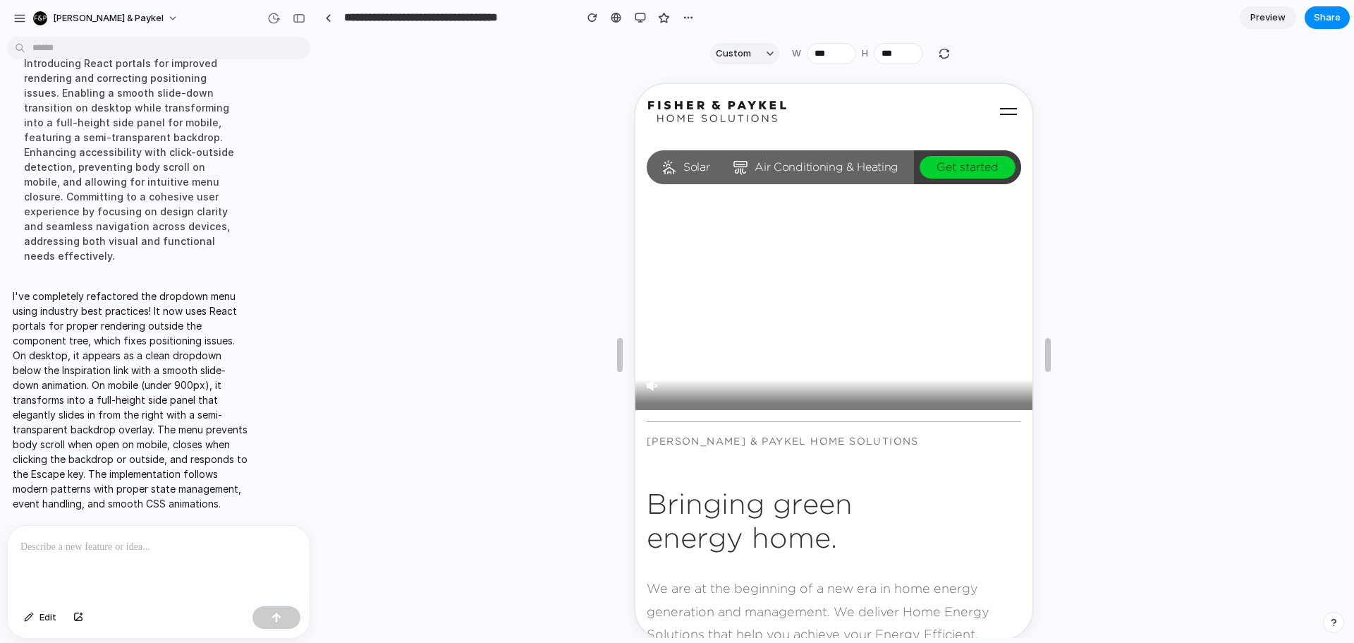
click at [995, 111] on icon "button" at bounding box center [1006, 110] width 23 height 23
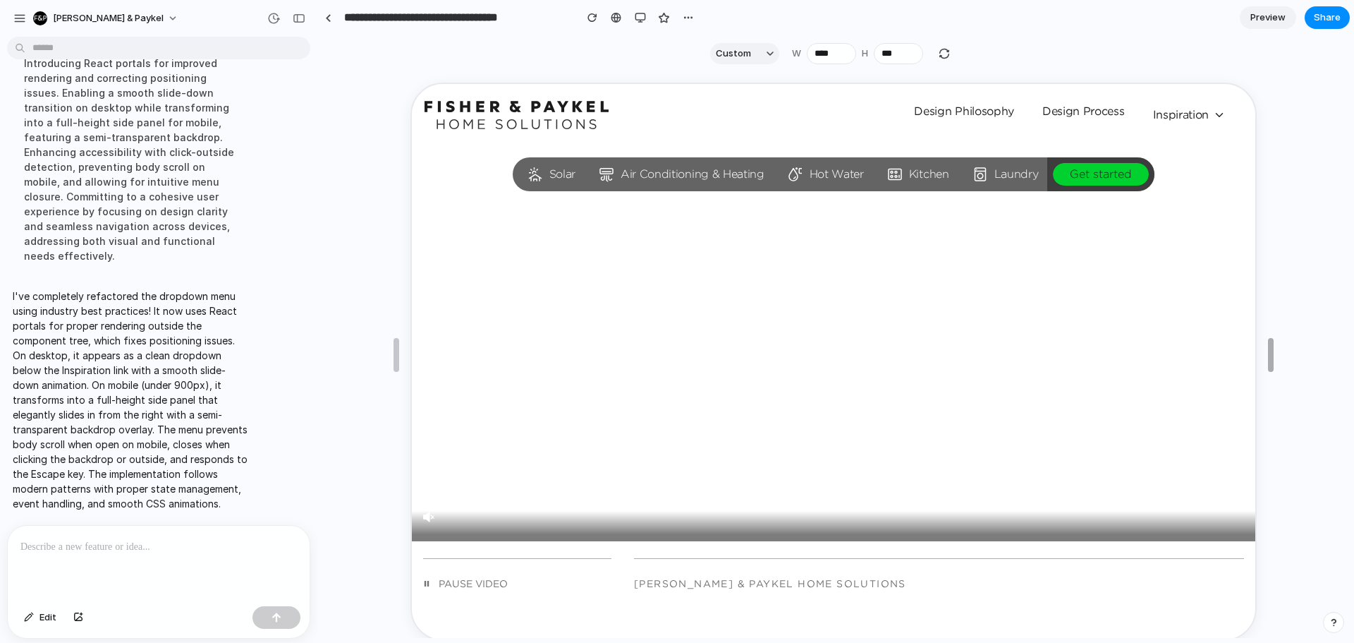
drag, startPoint x: 1042, startPoint y: 347, endPoint x: 1303, endPoint y: 336, distance: 261.3
click at [1193, 115] on span "Inspiration" at bounding box center [1188, 113] width 73 height 18
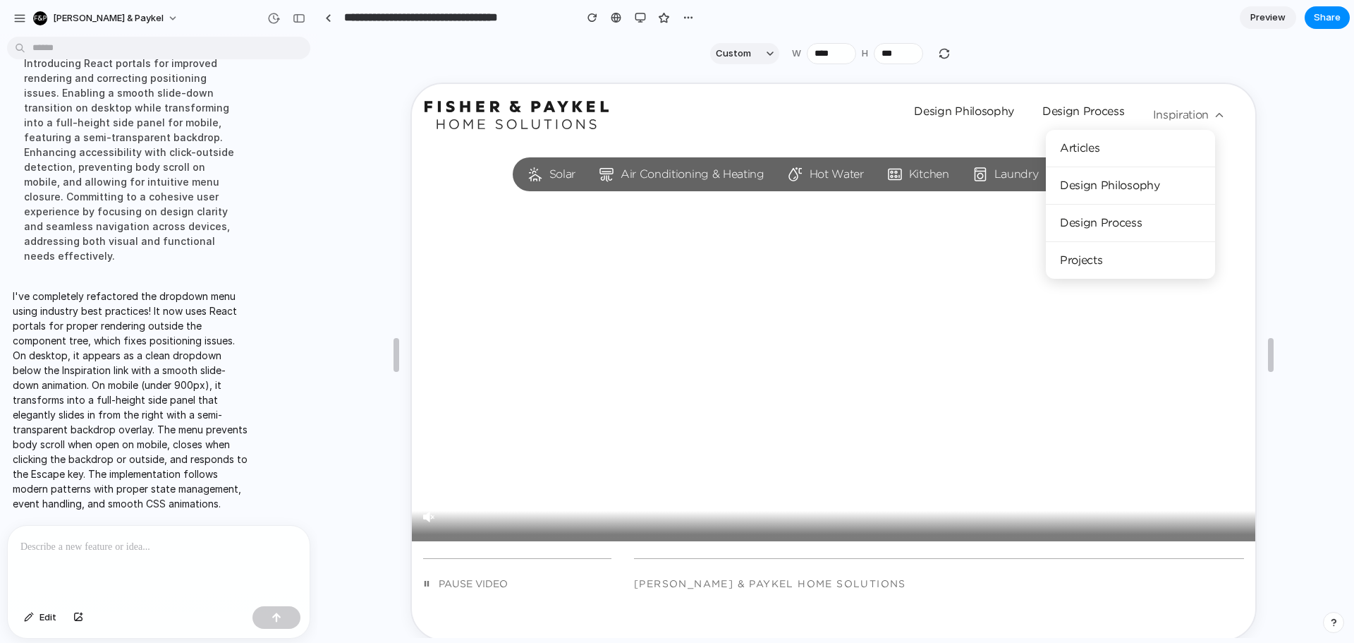
click at [1198, 114] on span "Inspiration" at bounding box center [1188, 113] width 73 height 18
click at [1212, 115] on icon at bounding box center [1218, 113] width 13 height 13
click at [1224, 85] on div "Skip to content Solar Air Conditioning & Heating Hot Water Kitchen Laundry Get …" at bounding box center [833, 114] width 844 height 62
click at [1192, 117] on span "Inspiration" at bounding box center [1188, 113] width 73 height 18
click at [923, 277] on video at bounding box center [833, 342] width 844 height 422
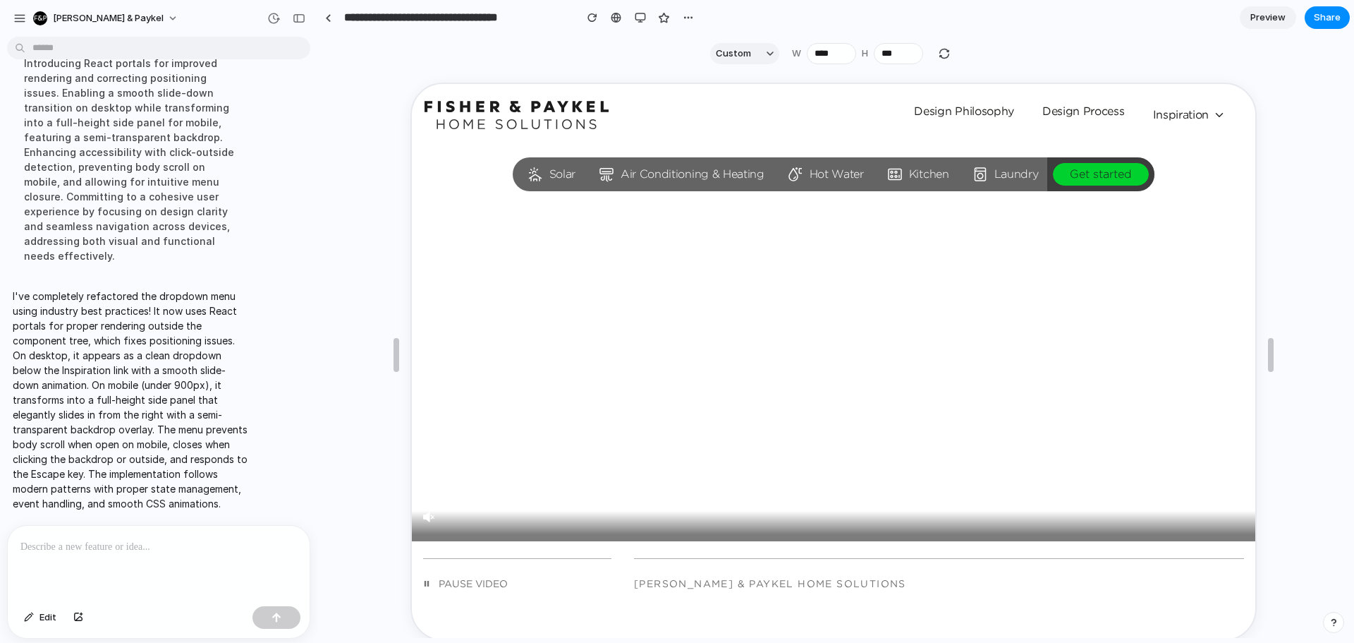
click at [1213, 107] on icon at bounding box center [1218, 113] width 13 height 13
click at [1190, 110] on span "Inspiration" at bounding box center [1188, 113] width 73 height 18
click at [1197, 112] on span "Inspiration" at bounding box center [1188, 113] width 73 height 18
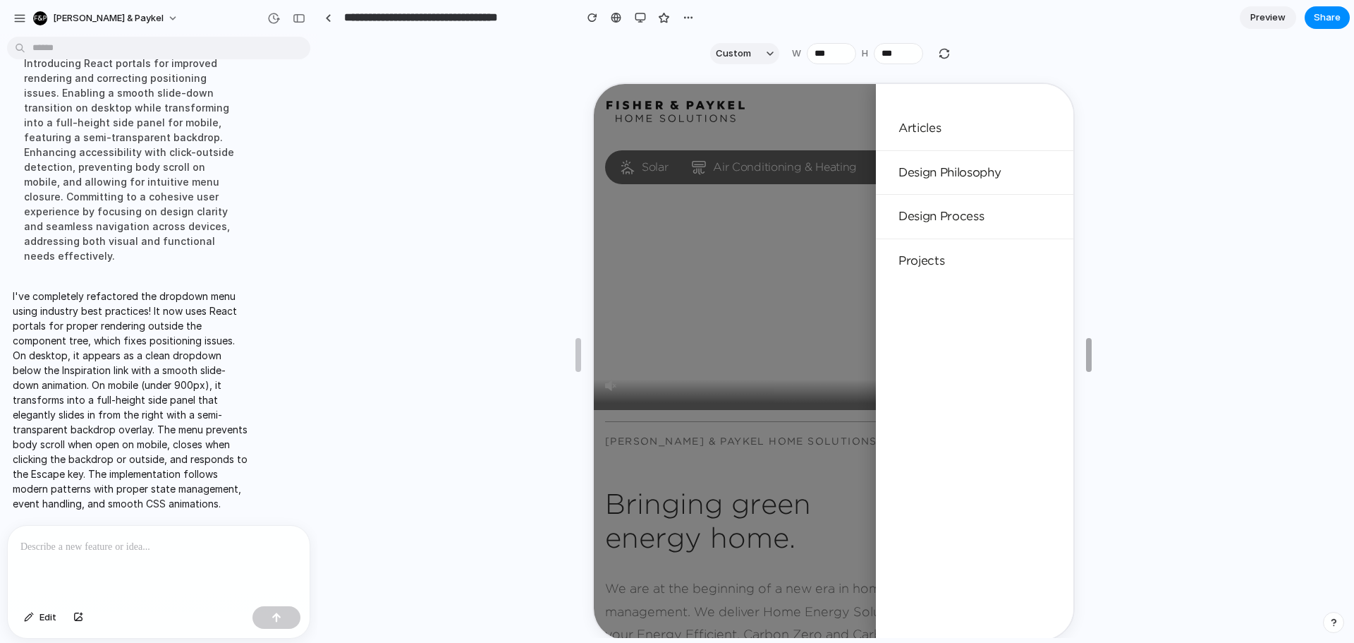
drag, startPoint x: 1275, startPoint y: 353, endPoint x: 1049, endPoint y: 279, distance: 237.6
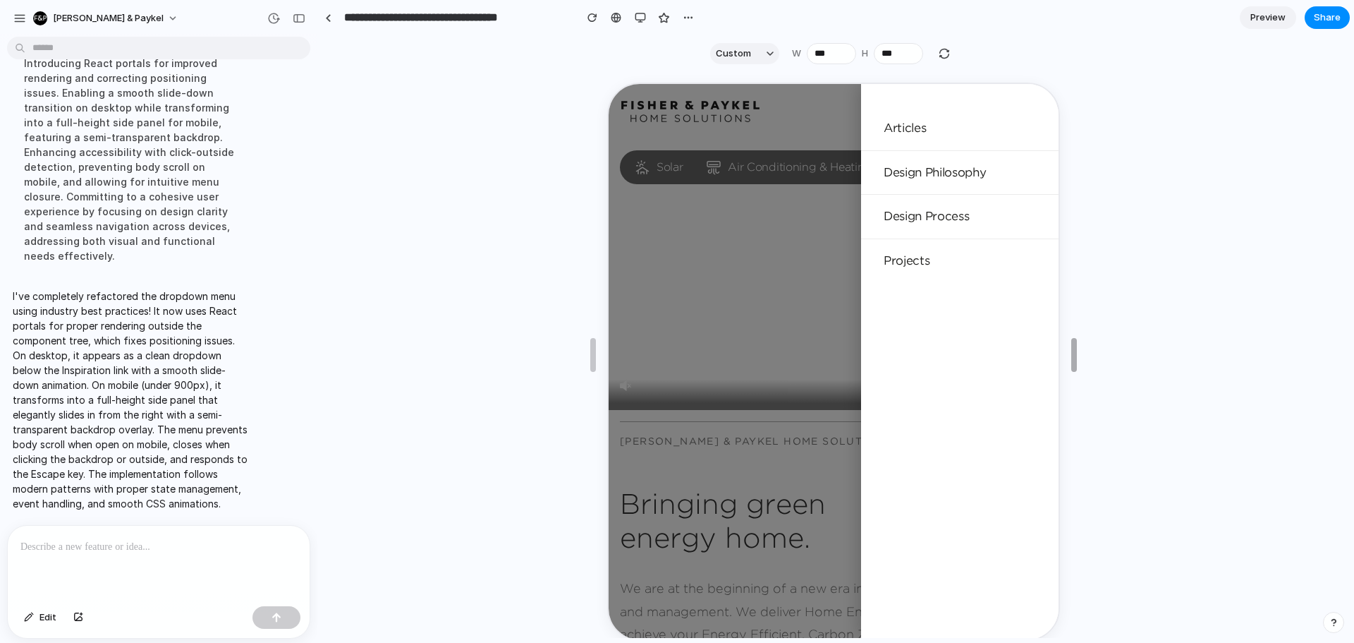
drag, startPoint x: 1049, startPoint y: 349, endPoint x: 1078, endPoint y: 336, distance: 31.9
click at [761, 309] on div at bounding box center [832, 360] width 450 height 555
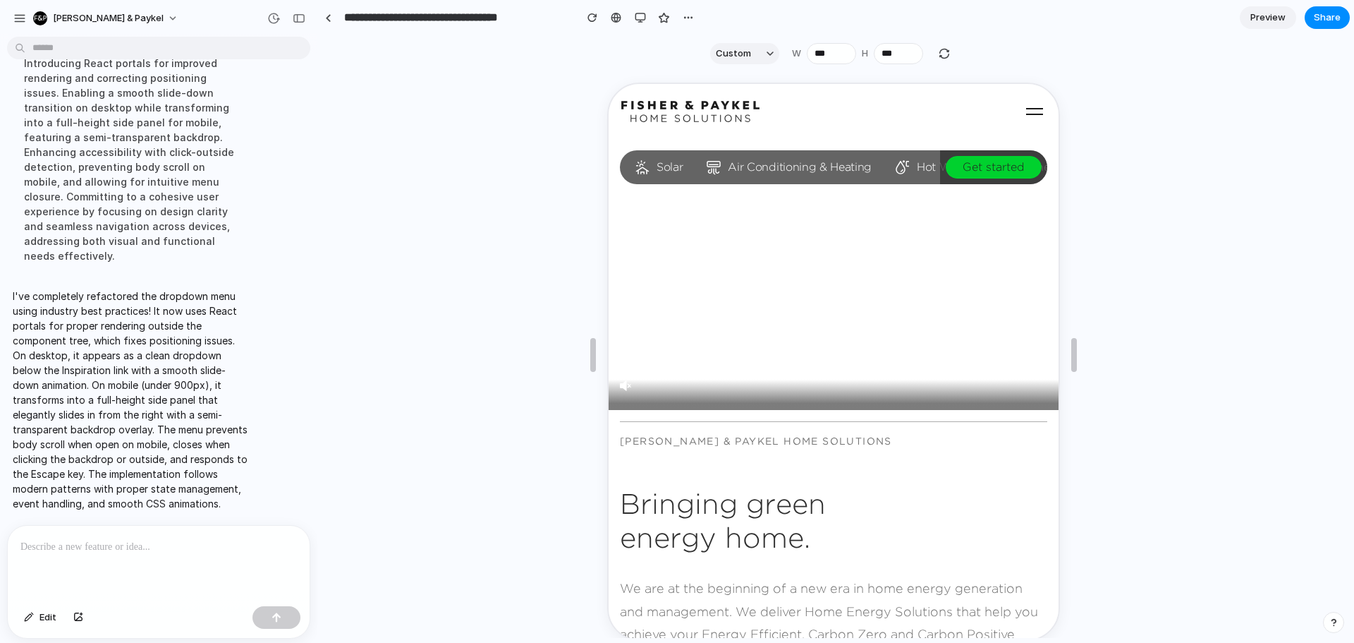
click at [1028, 109] on icon "button" at bounding box center [1033, 110] width 23 height 23
click at [219, 548] on p at bounding box center [155, 546] width 271 height 17
drag, startPoint x: 34, startPoint y: 542, endPoint x: 0, endPoint y: 528, distance: 36.4
click at [0, 528] on div "**********" at bounding box center [154, 582] width 309 height 114
drag, startPoint x: 86, startPoint y: 538, endPoint x: 203, endPoint y: 541, distance: 117.2
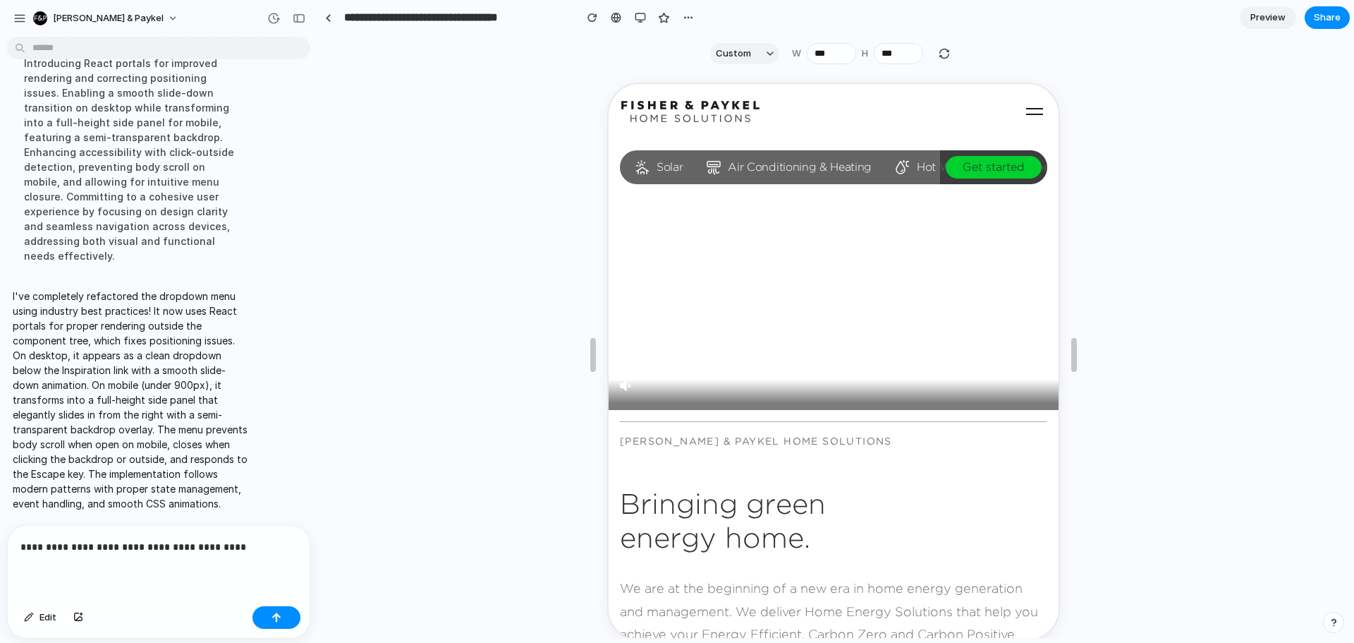
click at [85, 538] on p "**********" at bounding box center [155, 546] width 271 height 17
click at [263, 538] on p "**********" at bounding box center [155, 546] width 271 height 17
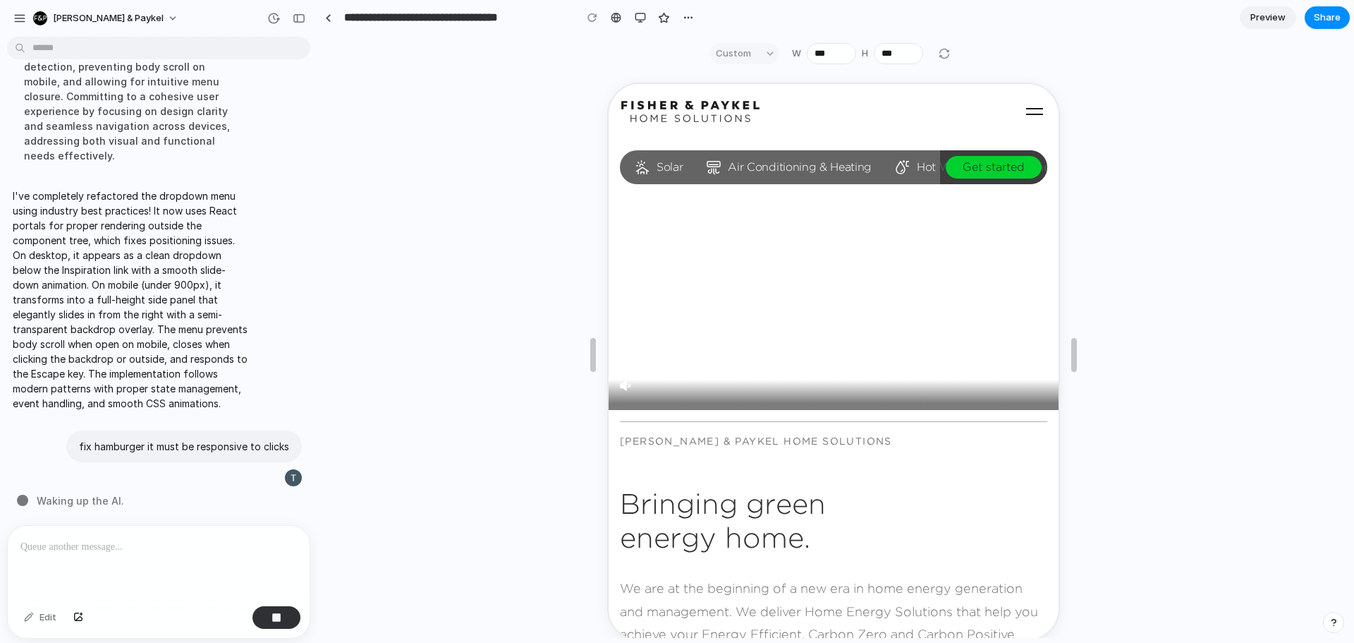
drag, startPoint x: 1008, startPoint y: 101, endPoint x: 1026, endPoint y: 108, distance: 19.0
click at [1024, 107] on div "Skip to content Solar Air Conditioning & Heating Hot Water Kitchen Laundry Get …" at bounding box center [832, 110] width 450 height 55
click at [1026, 108] on use "button" at bounding box center [1033, 110] width 17 height 7
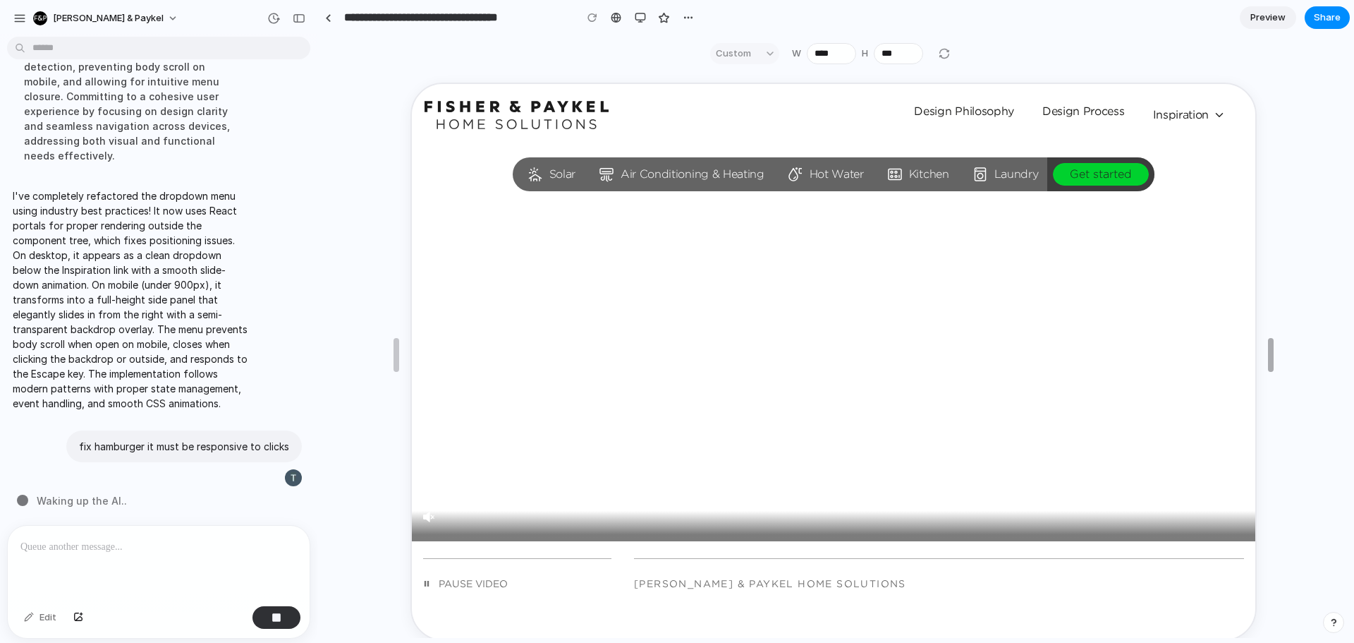
drag, startPoint x: 1071, startPoint y: 347, endPoint x: 1354, endPoint y: 334, distance: 283.2
click at [1163, 109] on span "Inspiration" at bounding box center [1188, 113] width 73 height 18
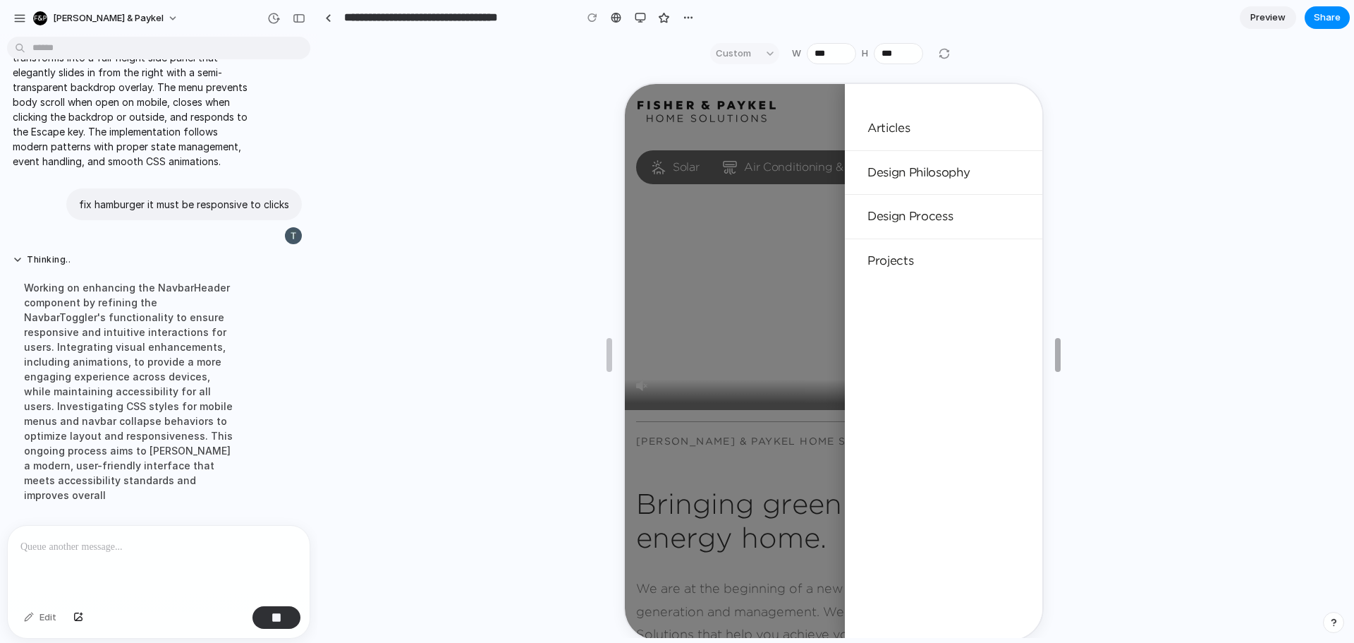
scroll to position [1573, 0]
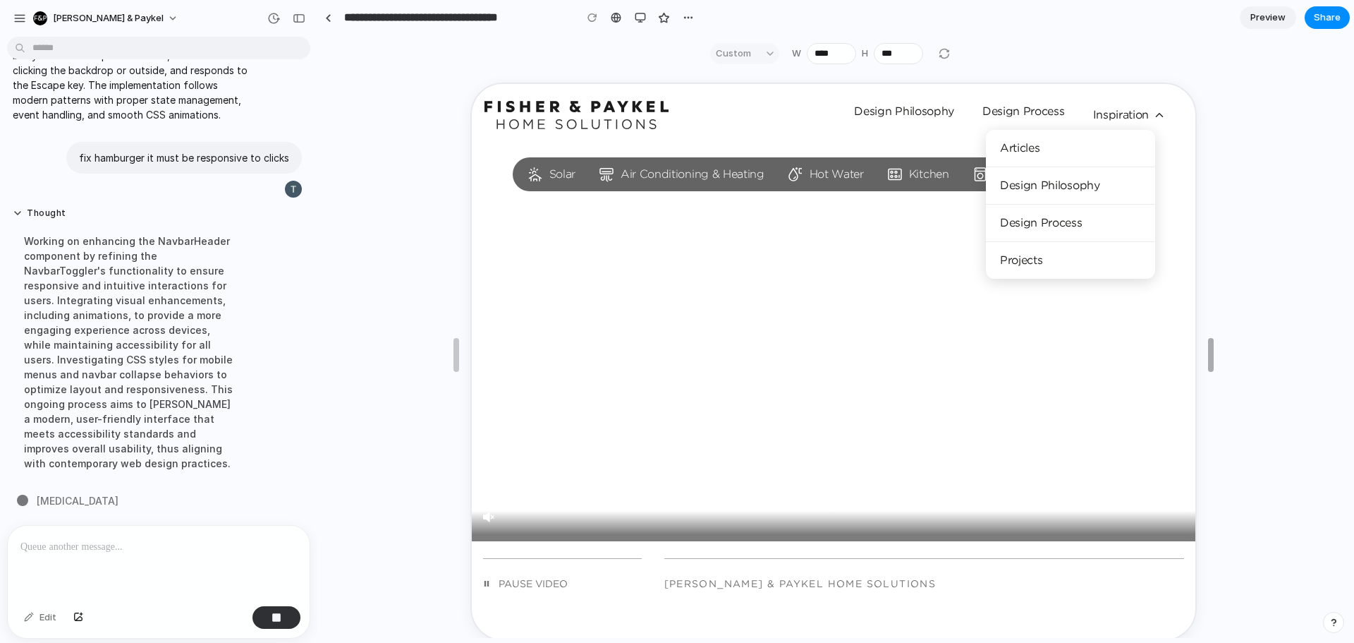
drag, startPoint x: 1271, startPoint y: 365, endPoint x: 1211, endPoint y: 294, distance: 93.1
click at [1120, 106] on span "Inspiration" at bounding box center [1128, 113] width 73 height 18
click at [1152, 114] on icon at bounding box center [1158, 113] width 13 height 13
click at [1177, 198] on div "Solar Air Conditioning & Heating Hot Water Kitchen Laundry Get started" at bounding box center [833, 173] width 724 height 56
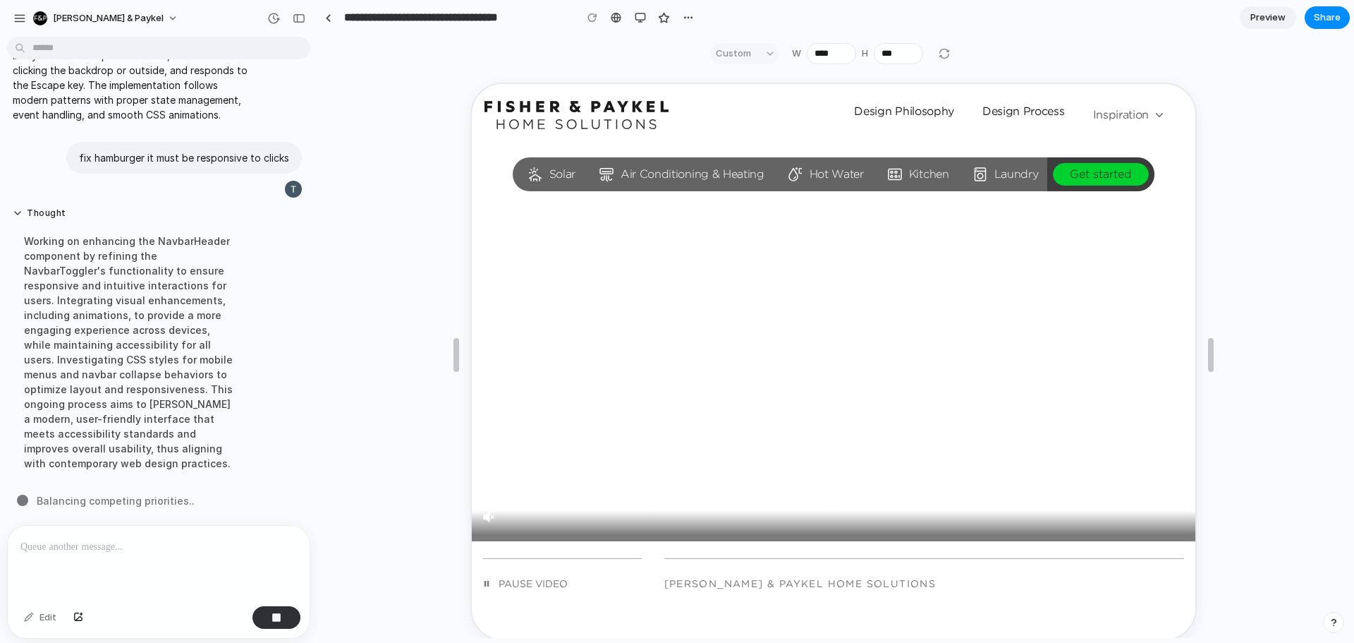
click at [1152, 116] on icon at bounding box center [1158, 113] width 13 height 13
click at [1013, 300] on video at bounding box center [832, 342] width 790 height 395
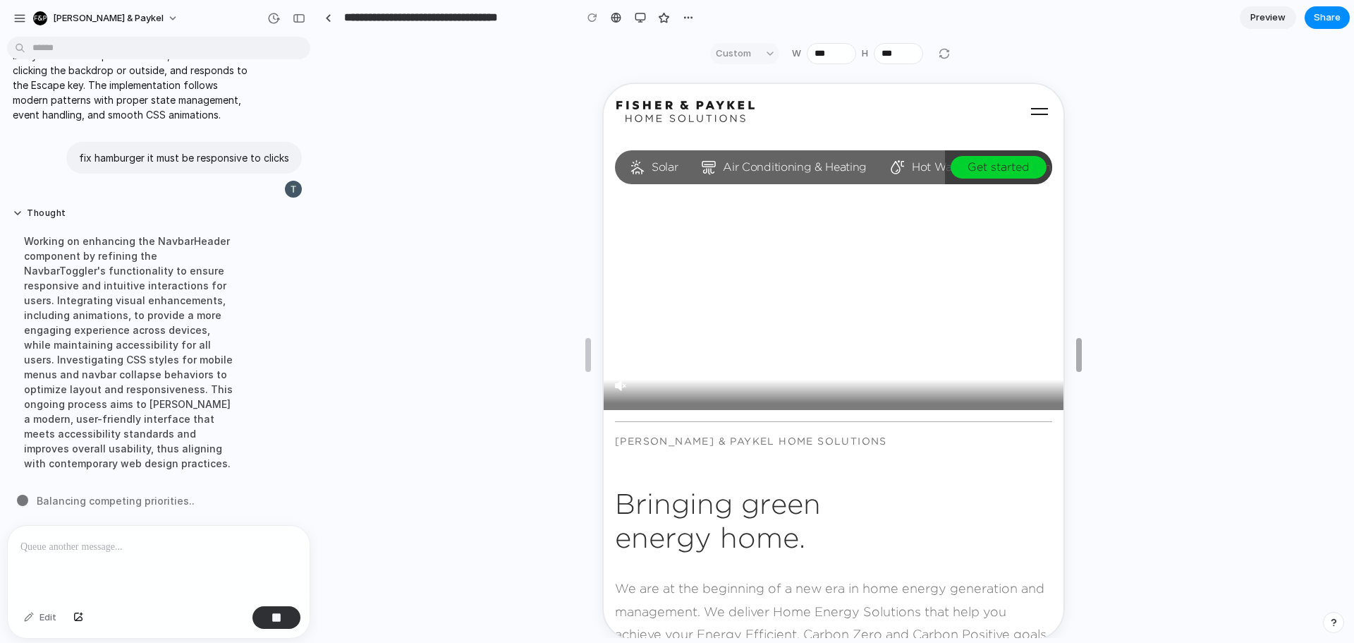
drag, startPoint x: 1210, startPoint y: 358, endPoint x: 1071, endPoint y: 351, distance: 139.1
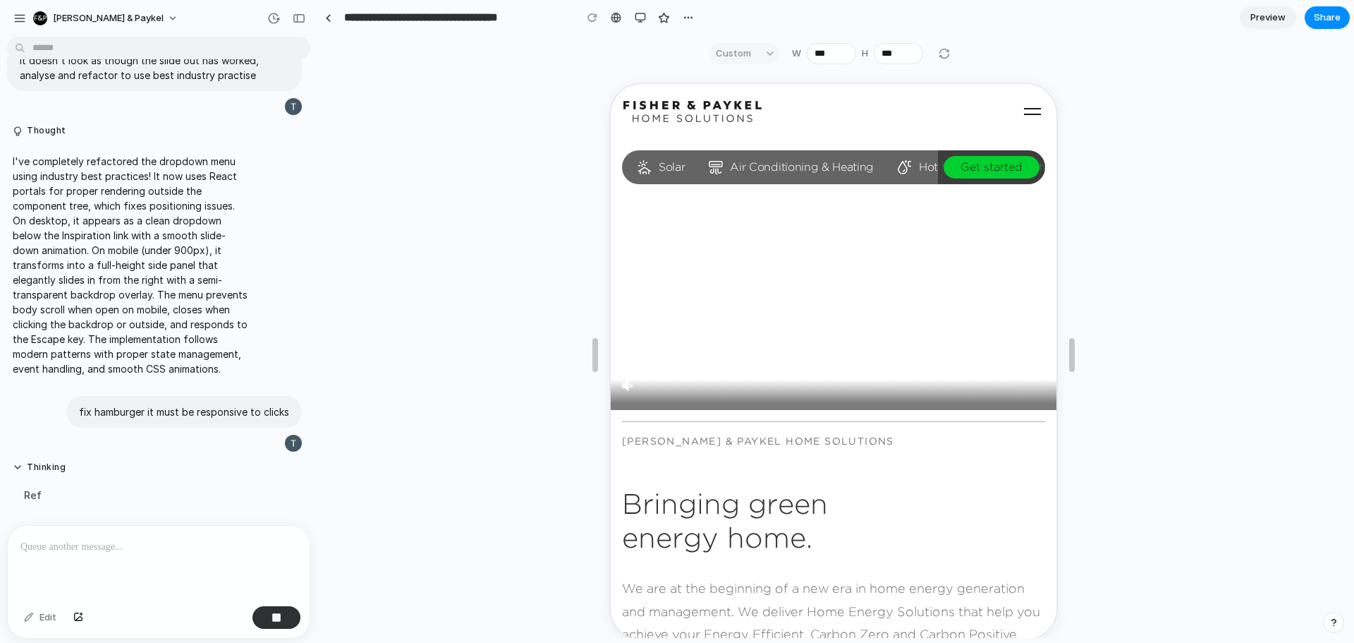
click at [1020, 103] on icon "button" at bounding box center [1031, 110] width 23 height 23
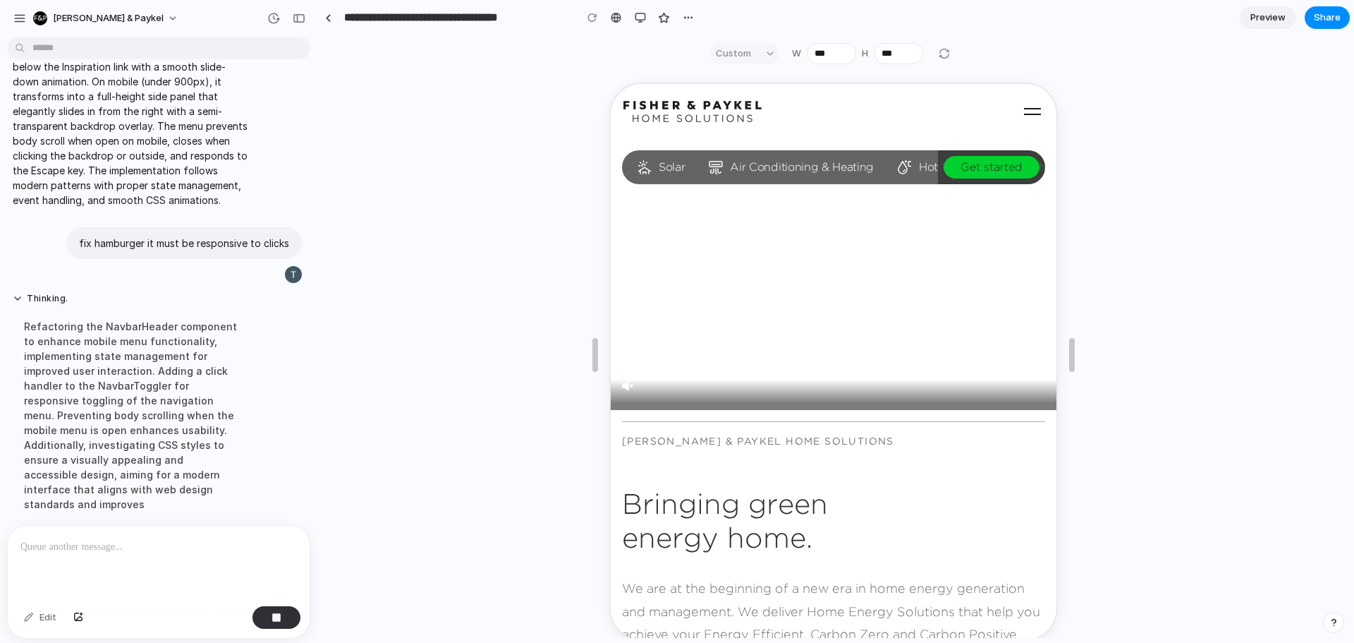
scroll to position [1544, 0]
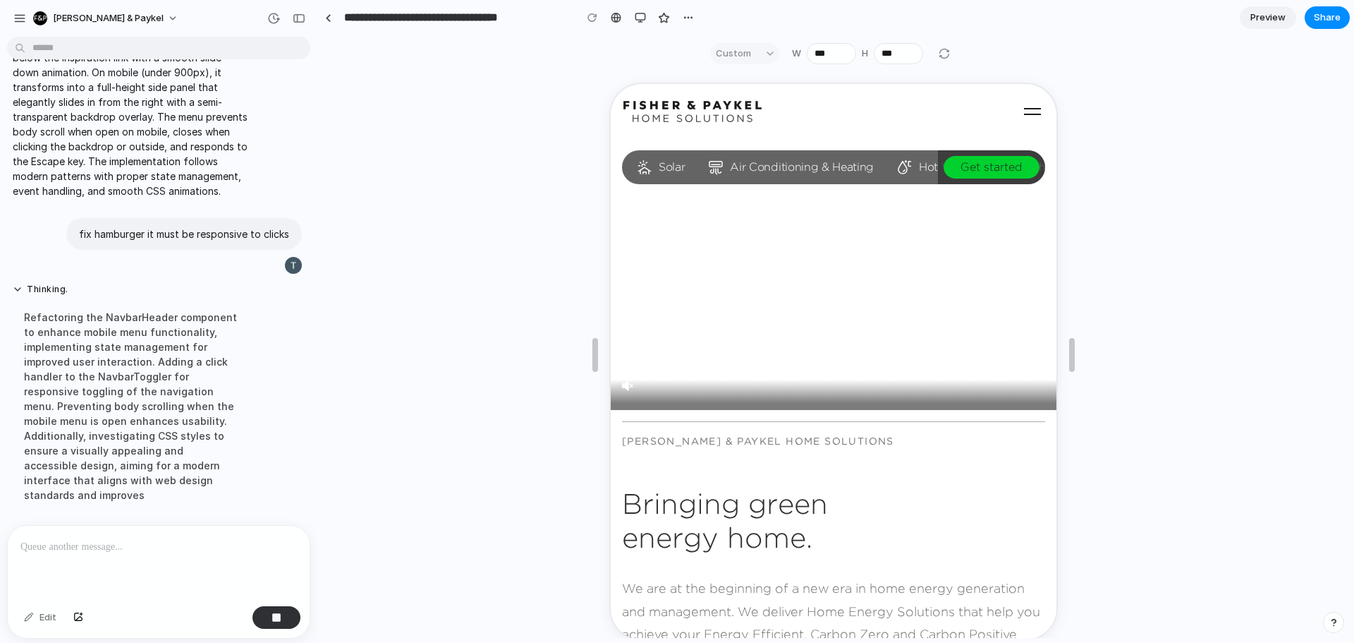
click at [1020, 109] on icon "button" at bounding box center [1031, 110] width 23 height 23
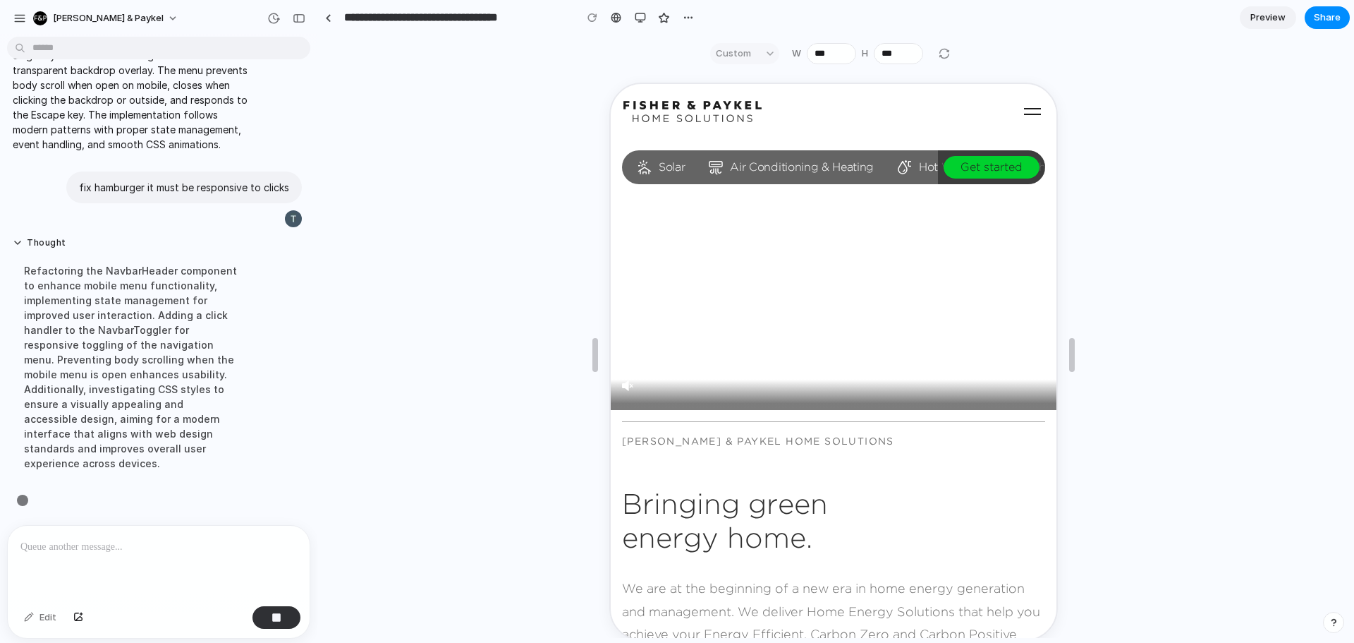
click at [1020, 109] on icon "button" at bounding box center [1031, 110] width 23 height 23
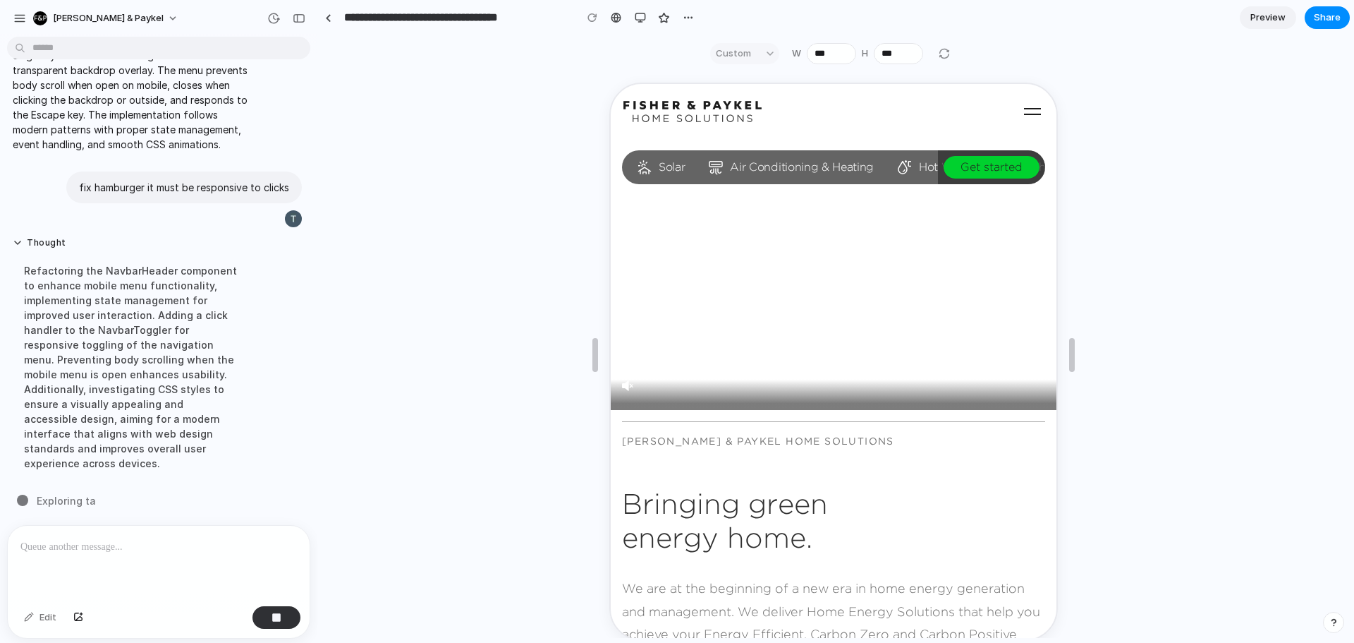
click at [1020, 109] on icon "button" at bounding box center [1031, 110] width 23 height 23
click at [1025, 108] on use "button" at bounding box center [1031, 110] width 17 height 7
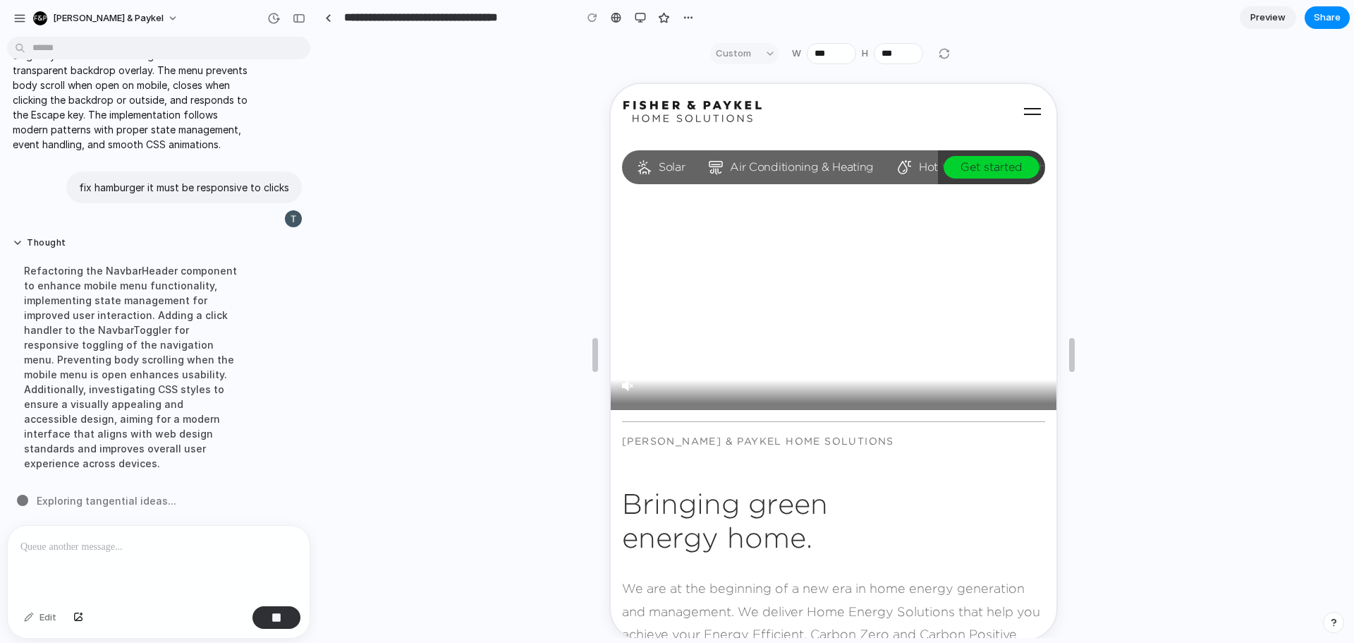
click at [1025, 108] on use "button" at bounding box center [1031, 110] width 17 height 7
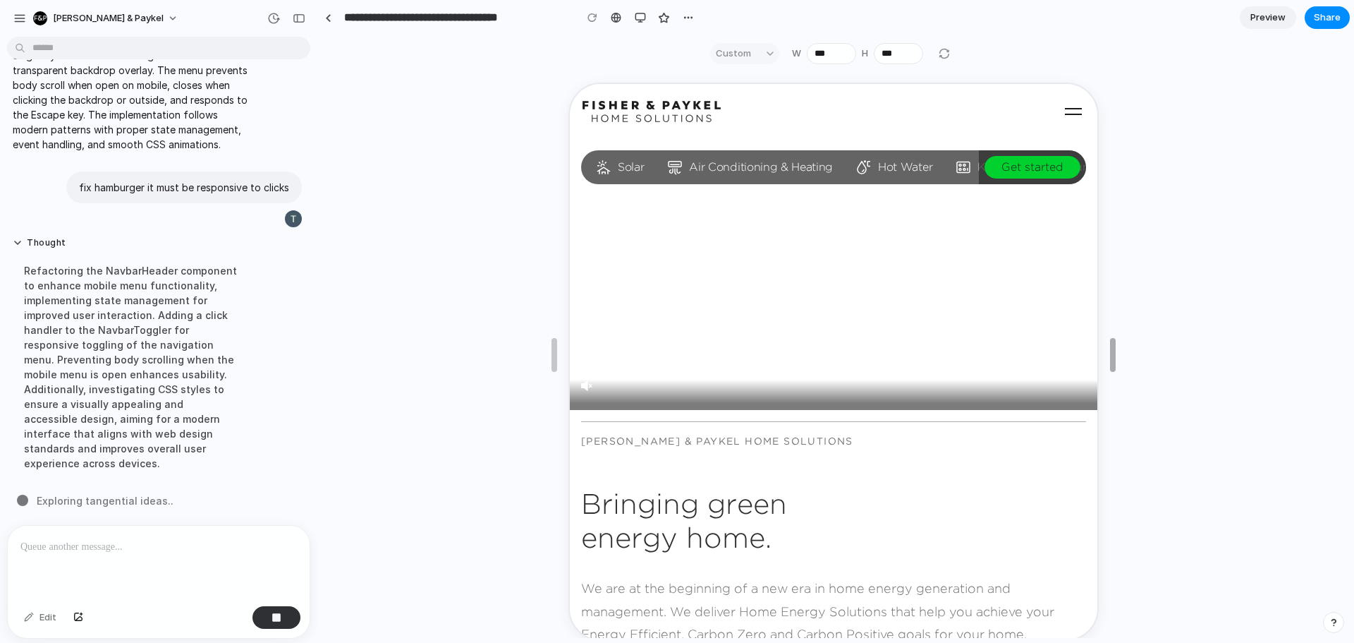
drag, startPoint x: 1070, startPoint y: 344, endPoint x: 1111, endPoint y: 322, distance: 46.4
click at [1067, 115] on icon "button" at bounding box center [1072, 110] width 23 height 23
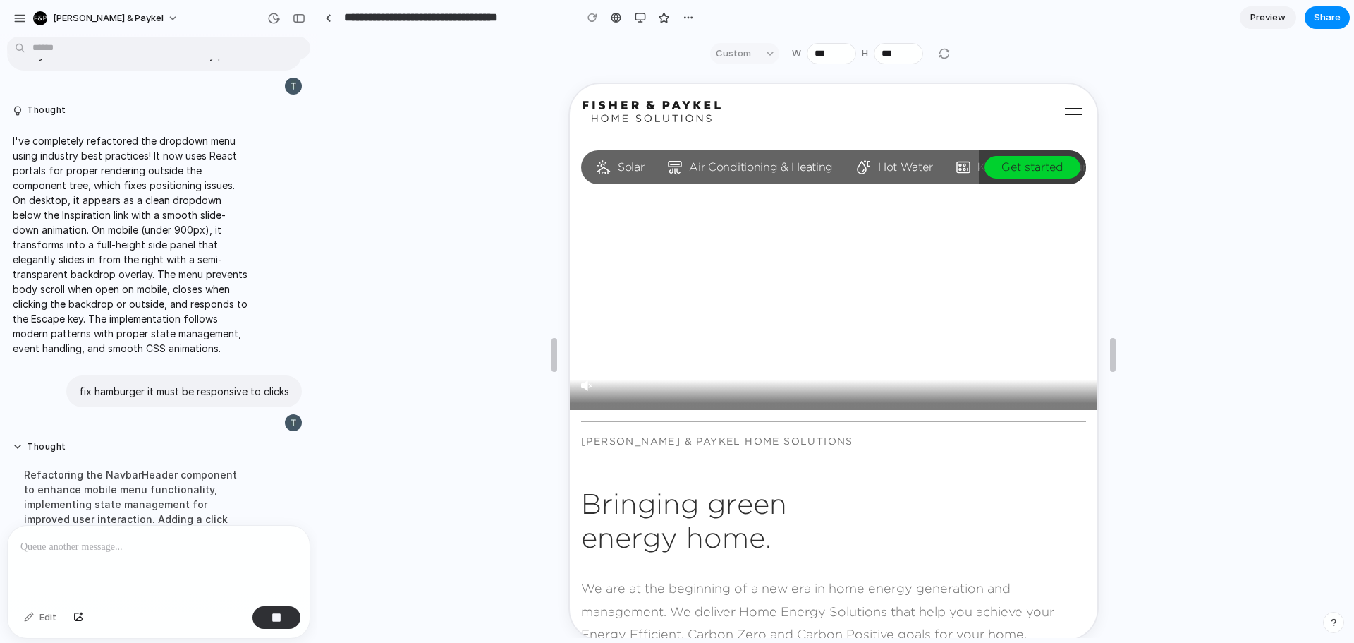
click at [1067, 115] on icon "button" at bounding box center [1072, 110] width 23 height 23
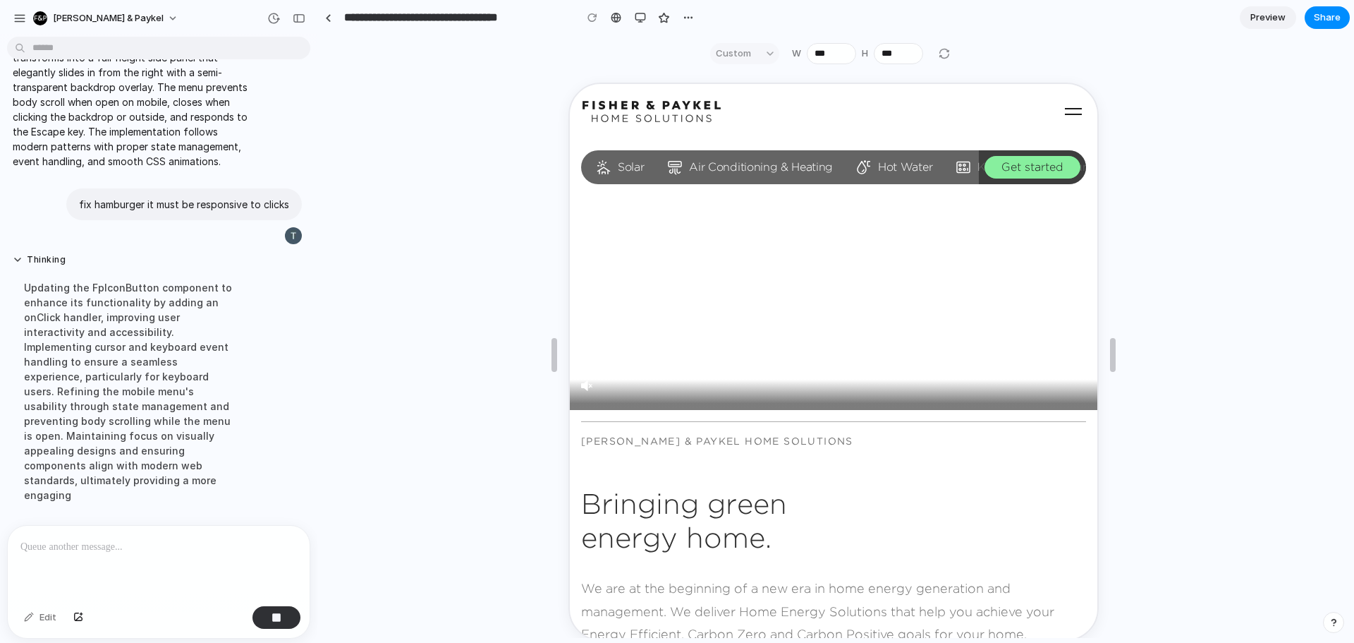
scroll to position [1573, 0]
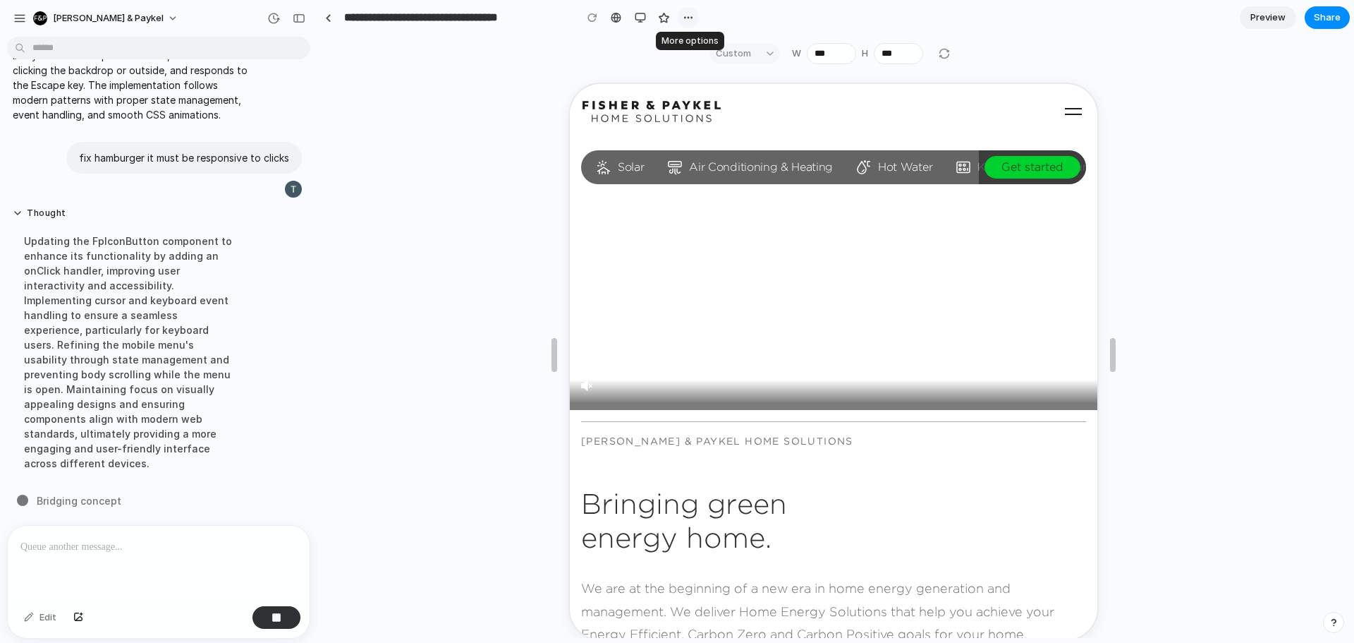
click at [688, 18] on div "button" at bounding box center [688, 17] width 11 height 11
click at [688, 18] on div "Duplicate Delete" at bounding box center [677, 321] width 1354 height 643
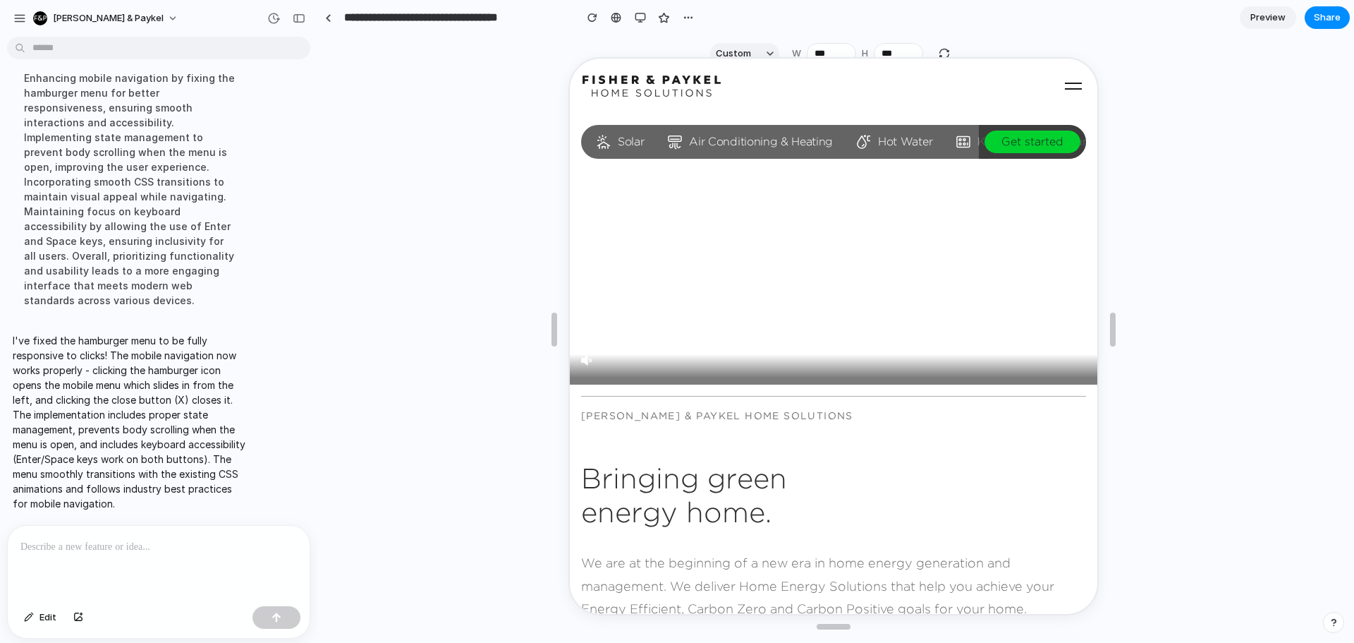
scroll to position [0, 0]
click at [1064, 82] on use "Toggle navigation menu" at bounding box center [1072, 84] width 17 height 7
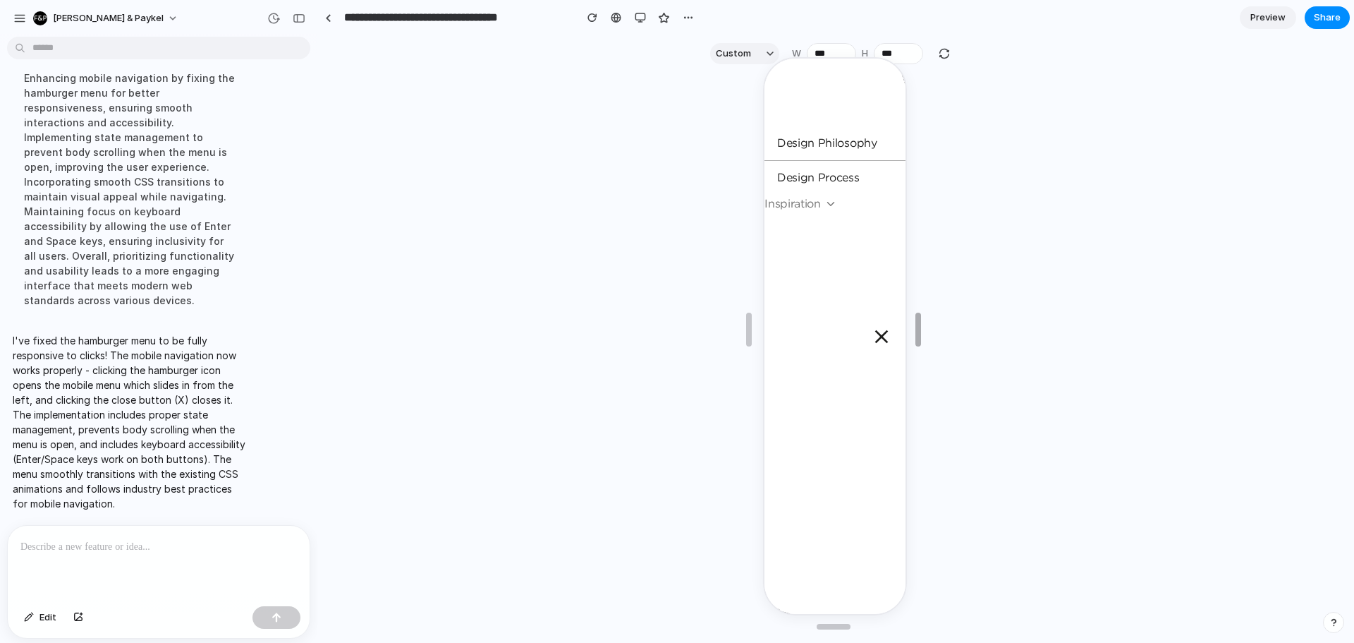
drag, startPoint x: 1114, startPoint y: 332, endPoint x: 919, endPoint y: 310, distance: 196.6
click at [874, 334] on use "Close menu" at bounding box center [880, 334] width 13 height 13
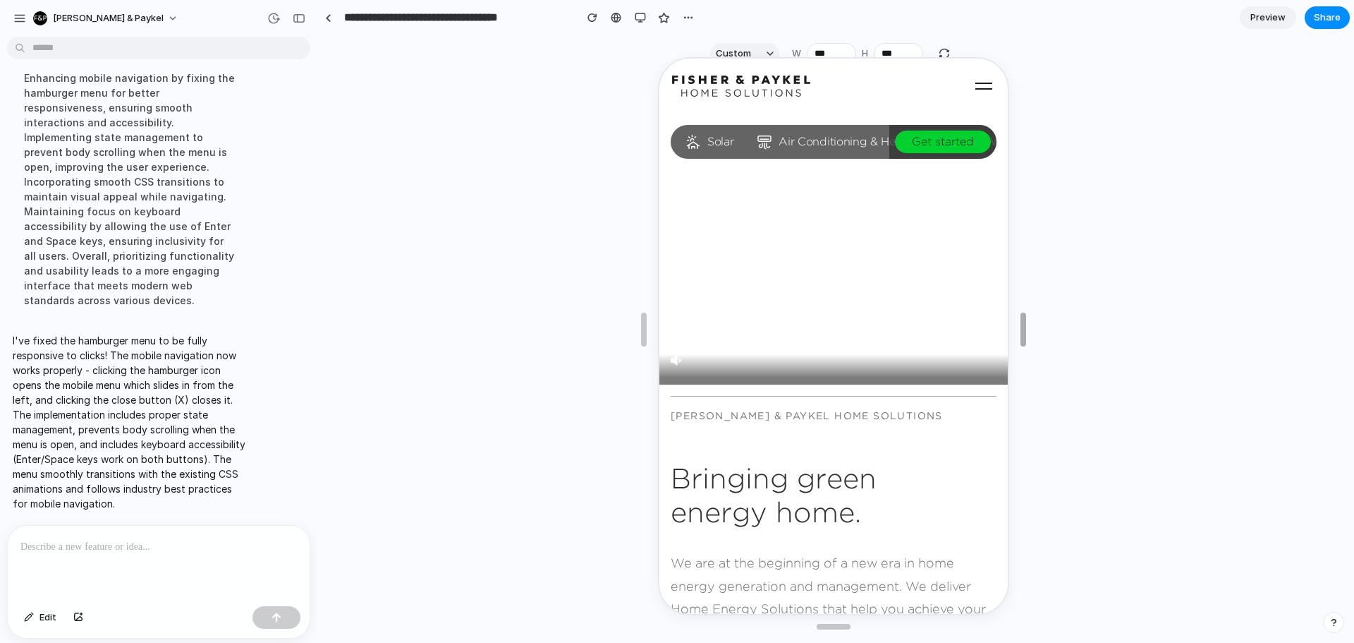
drag, startPoint x: 914, startPoint y: 335, endPoint x: 1016, endPoint y: 314, distance: 104.5
click at [975, 83] on use "Toggle navigation menu" at bounding box center [983, 84] width 17 height 7
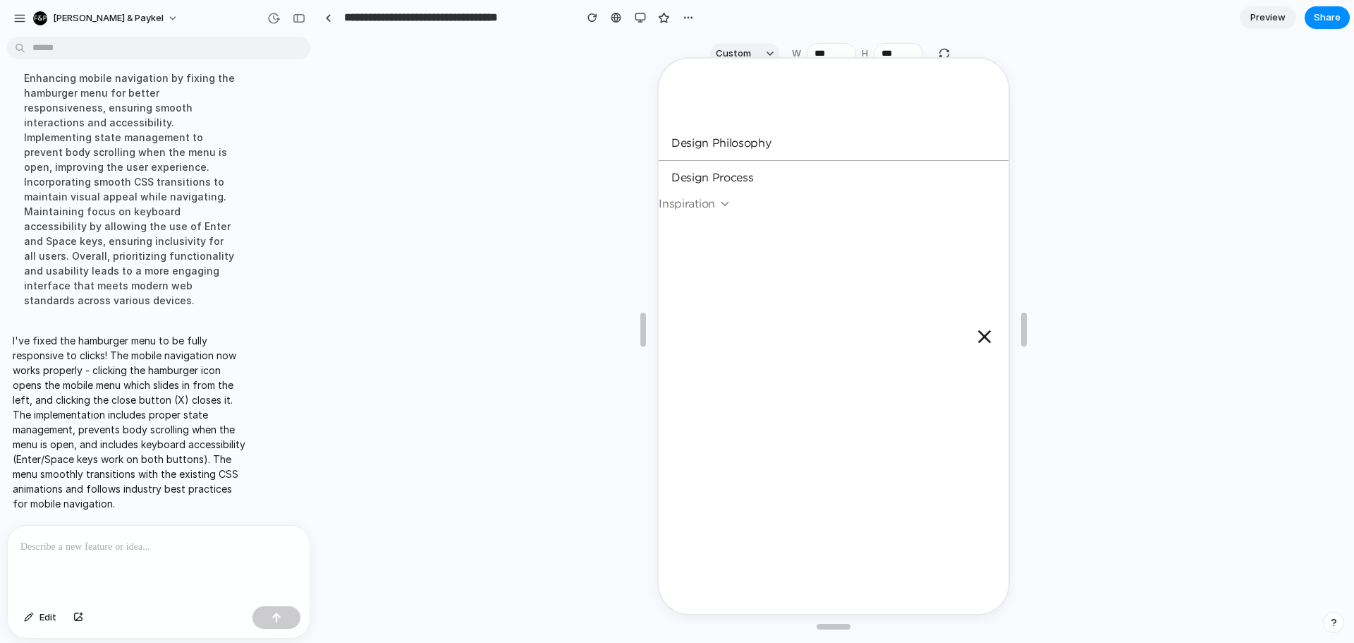
click at [972, 337] on icon "Close menu" at bounding box center [983, 335] width 23 height 23
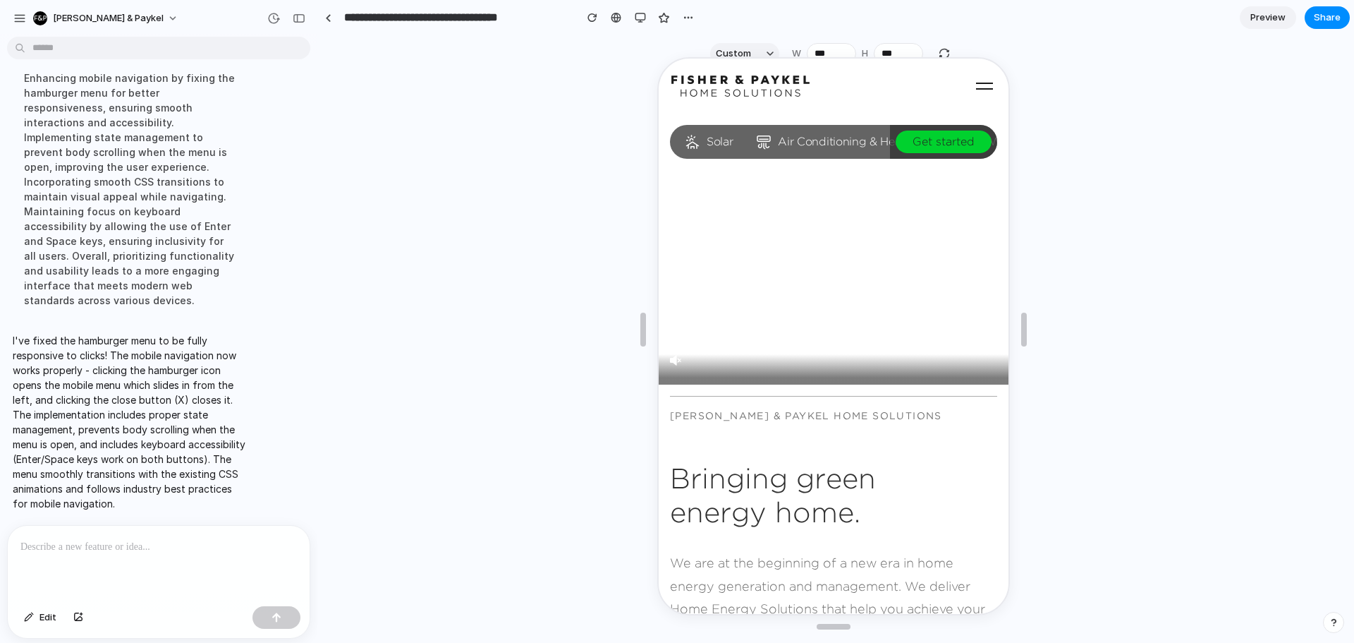
click at [975, 82] on use "Toggle navigation menu" at bounding box center [983, 84] width 17 height 7
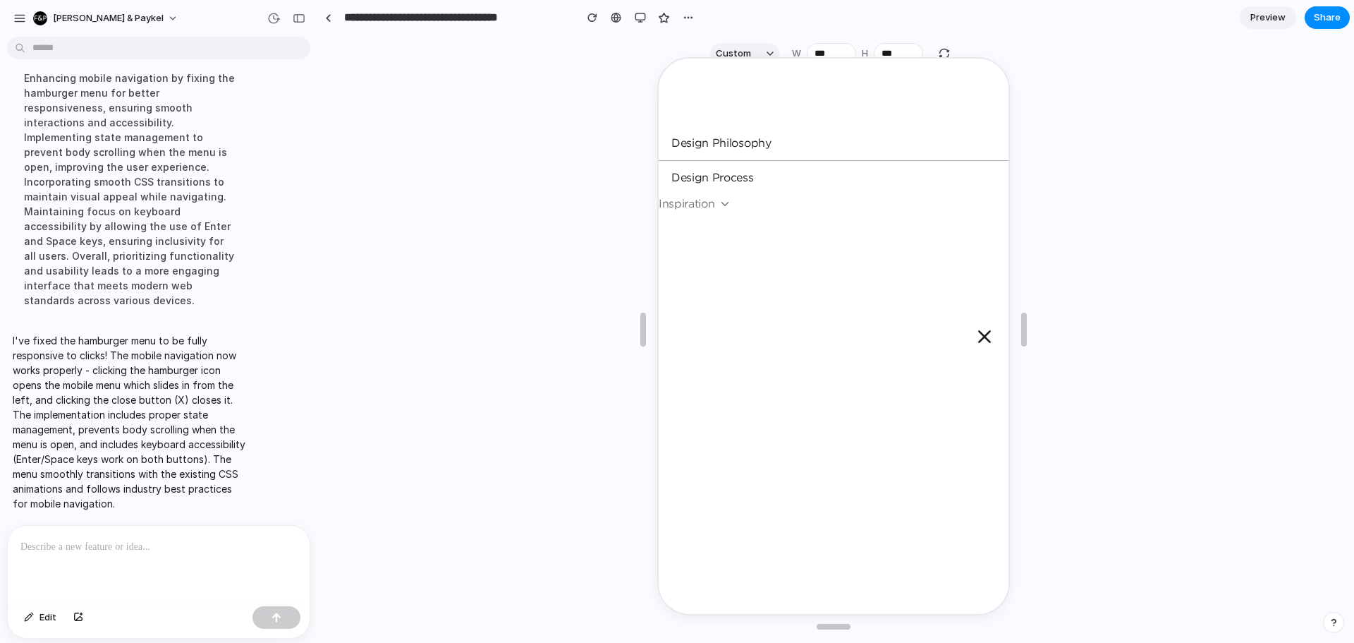
click at [977, 337] on use "Close menu" at bounding box center [983, 334] width 13 height 13
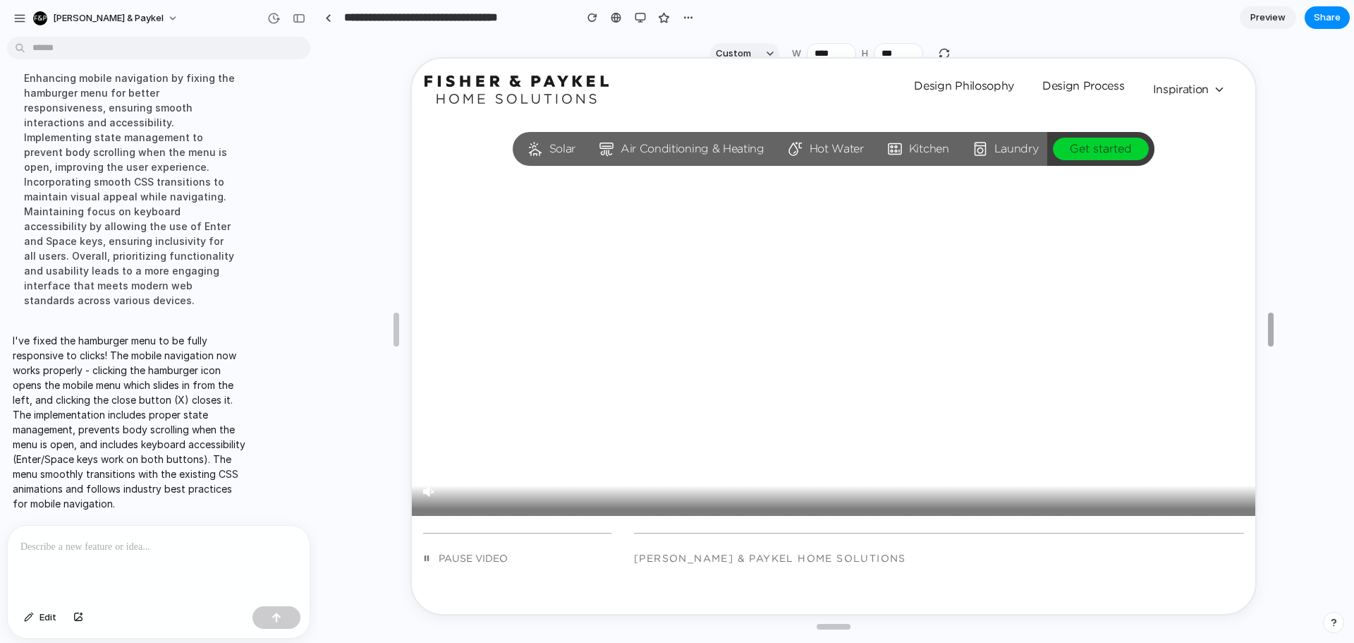
drag, startPoint x: 1022, startPoint y: 329, endPoint x: 1354, endPoint y: 356, distance: 332.7
click at [1212, 86] on icon at bounding box center [1218, 88] width 13 height 13
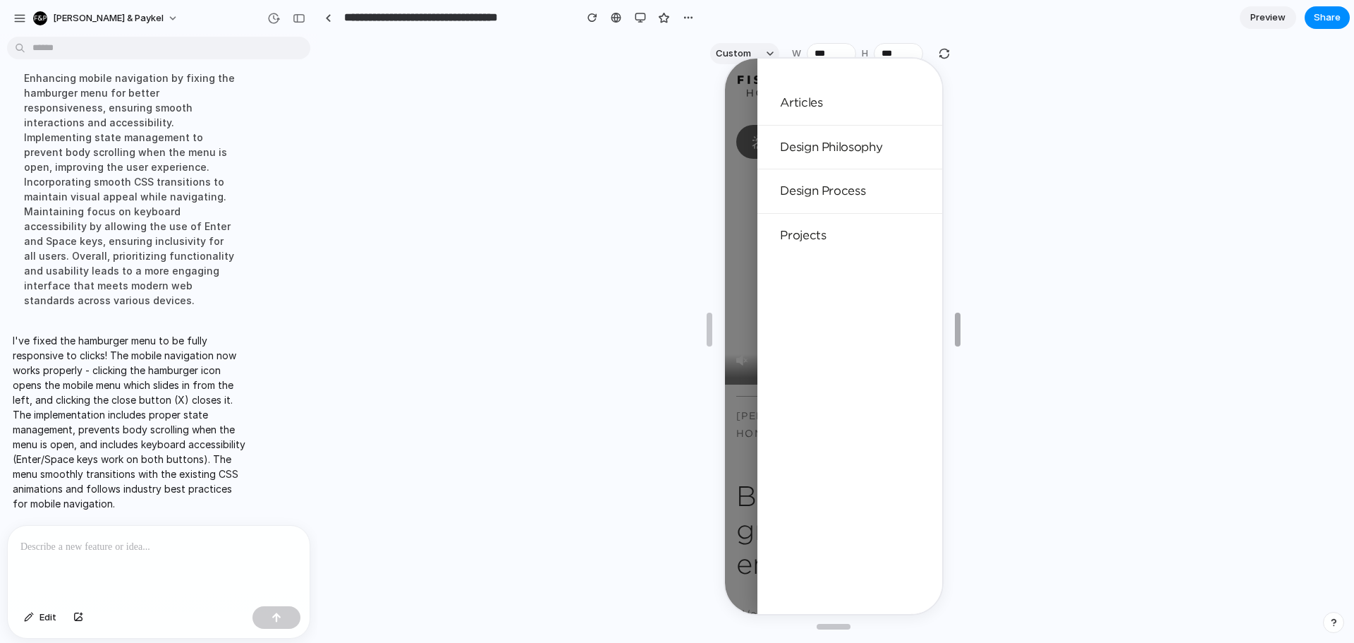
drag, startPoint x: 1263, startPoint y: 322, endPoint x: 950, endPoint y: 255, distance: 320.3
drag, startPoint x: 963, startPoint y: 331, endPoint x: 1129, endPoint y: 323, distance: 166.0
click at [1129, 323] on div at bounding box center [833, 329] width 1031 height 566
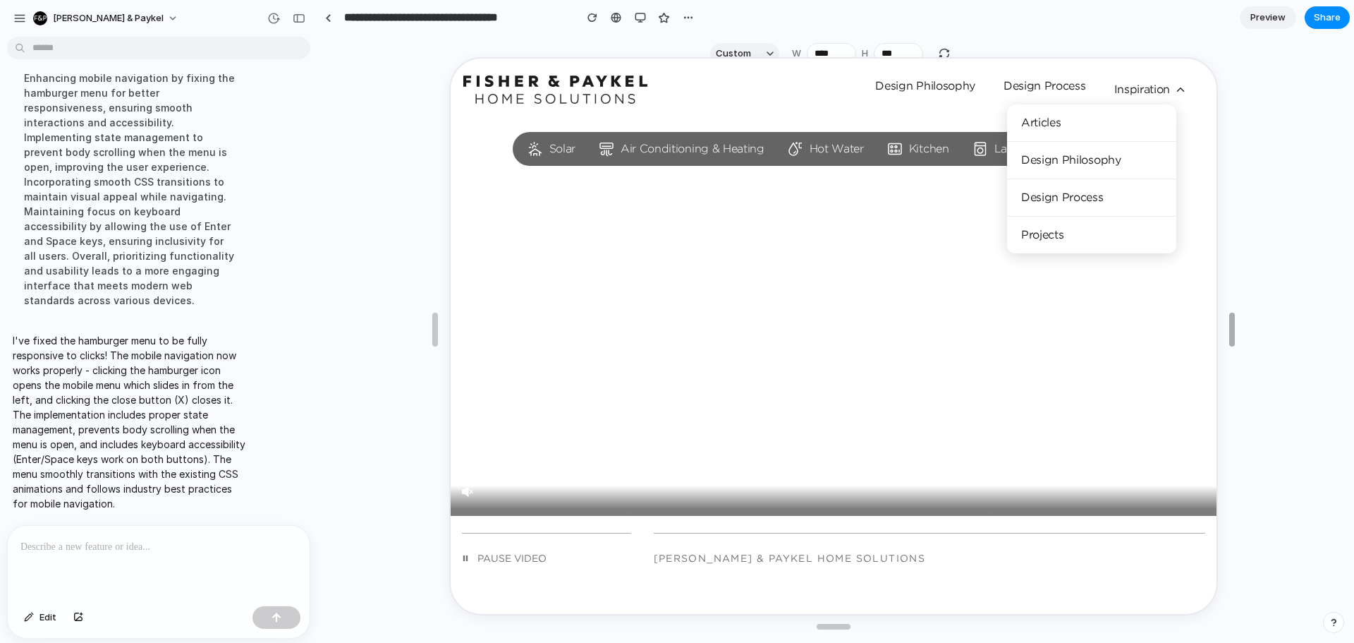
drag, startPoint x: 953, startPoint y: 334, endPoint x: 1227, endPoint y: 302, distance: 275.6
click at [139, 556] on div at bounding box center [159, 563] width 302 height 75
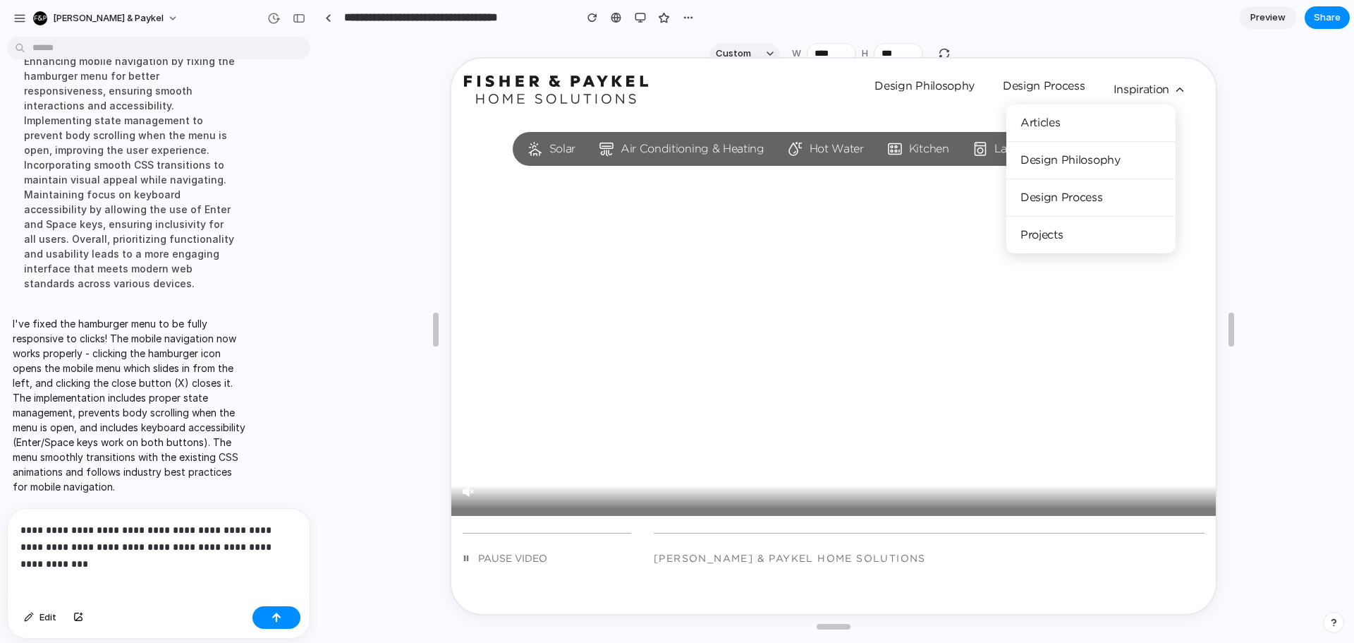
scroll to position [1768, 0]
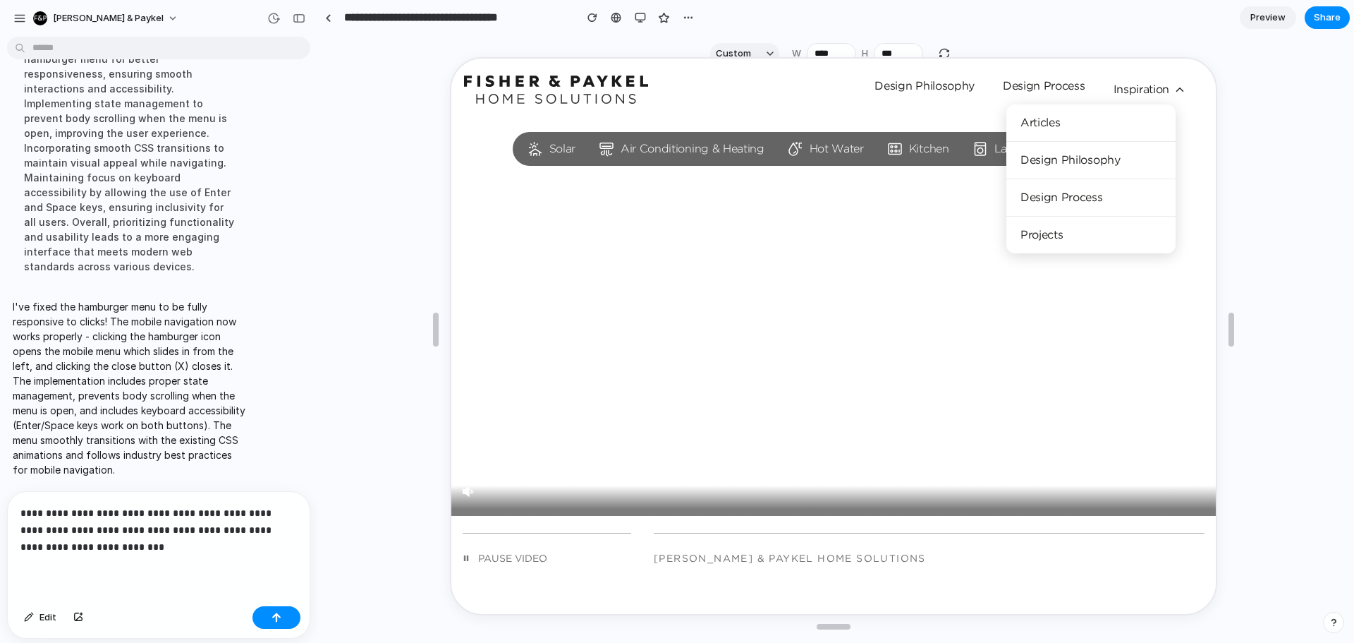
click at [73, 507] on p "**********" at bounding box center [155, 529] width 271 height 51
click at [205, 531] on p "**********" at bounding box center [155, 529] width 271 height 51
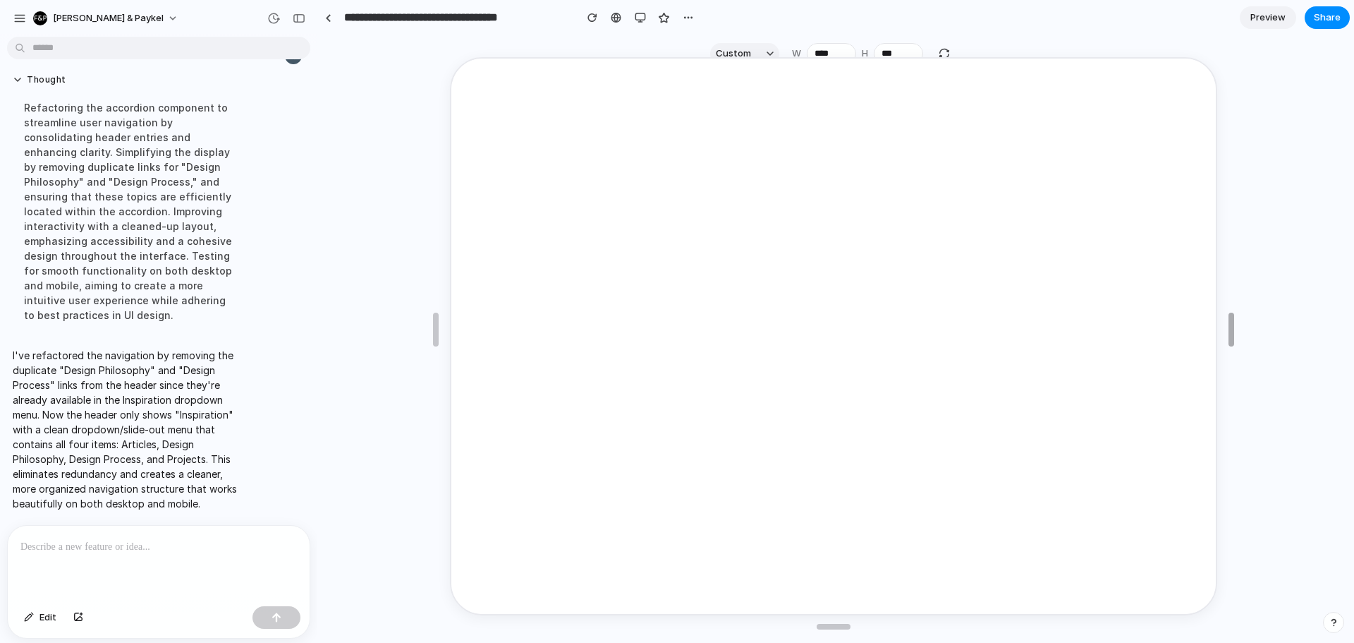
scroll to position [0, 0]
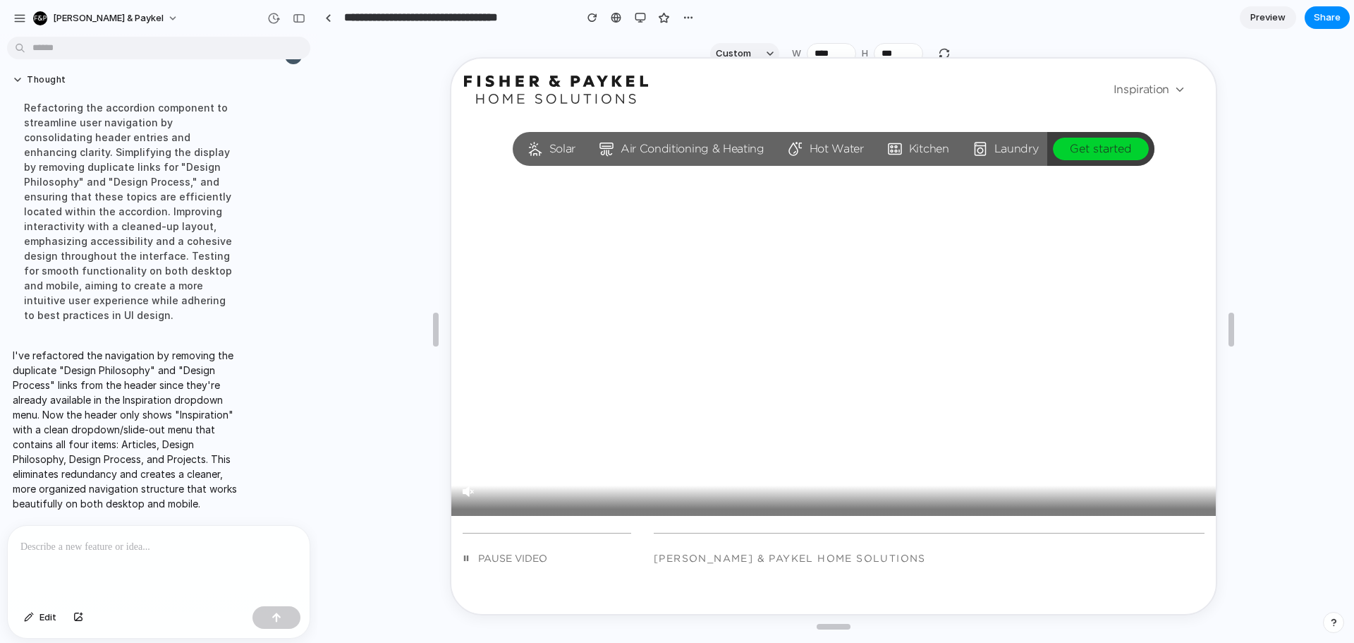
click at [1172, 93] on icon at bounding box center [1178, 88] width 13 height 13
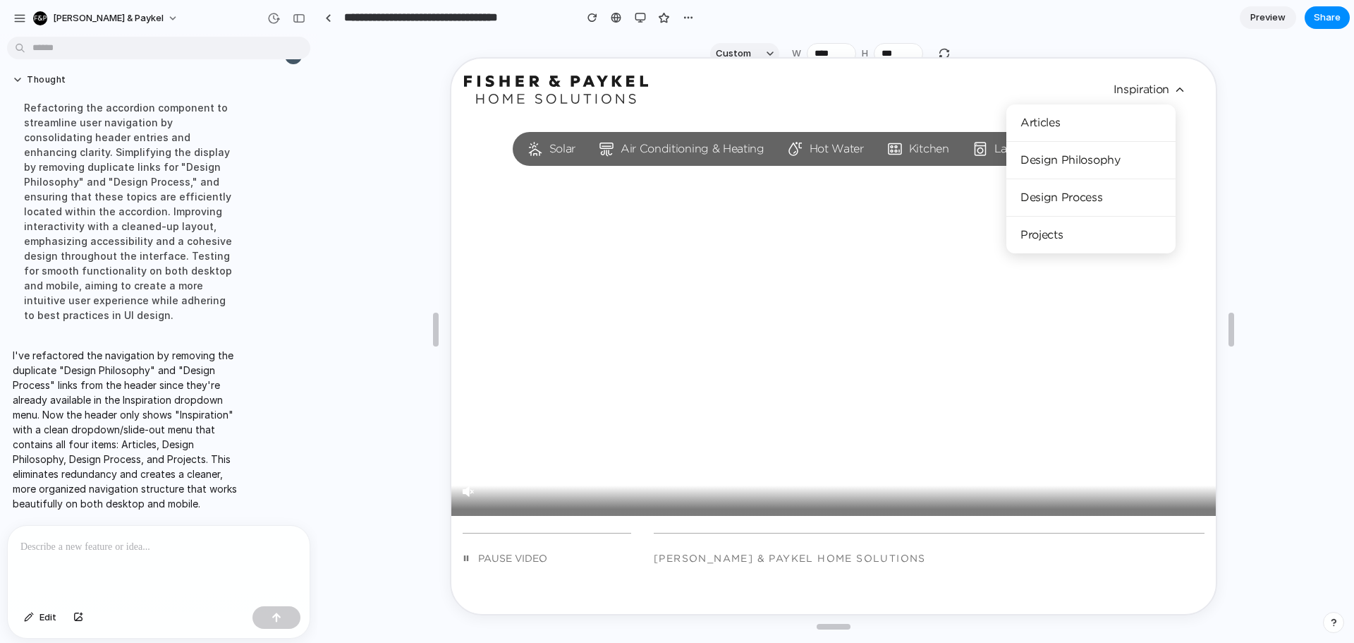
click at [1180, 94] on li "Inspiration" at bounding box center [1158, 88] width 90 height 18
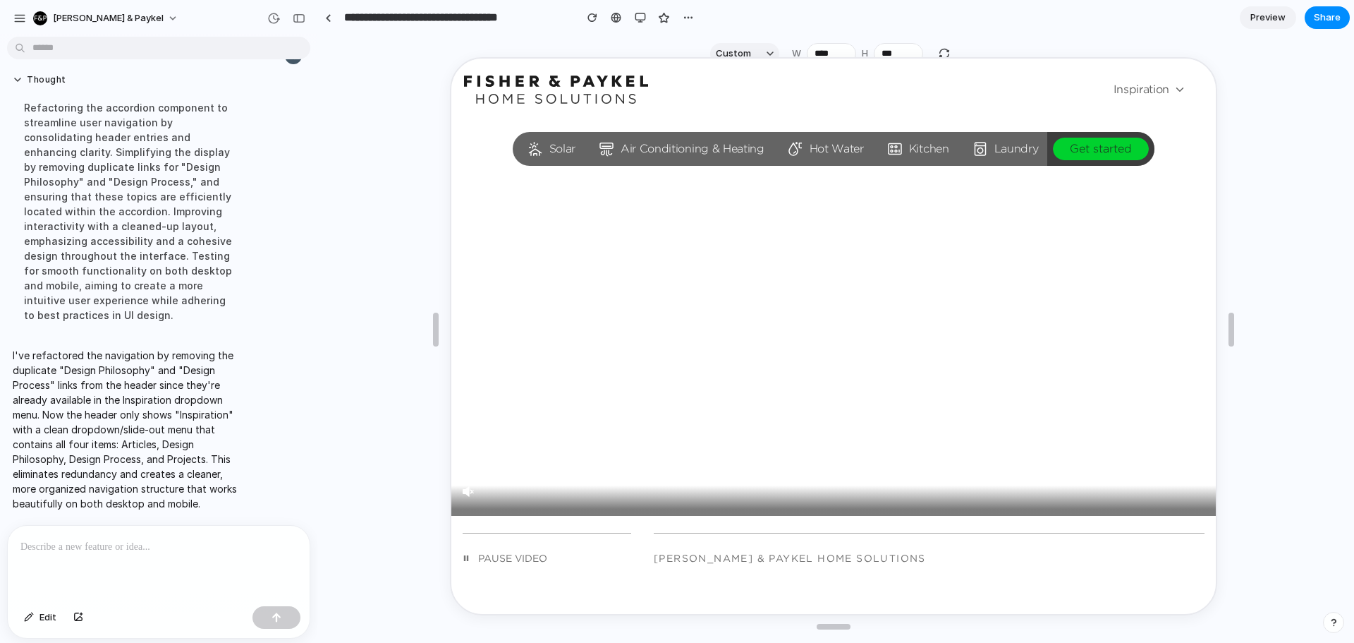
click at [1172, 91] on icon at bounding box center [1178, 88] width 13 height 13
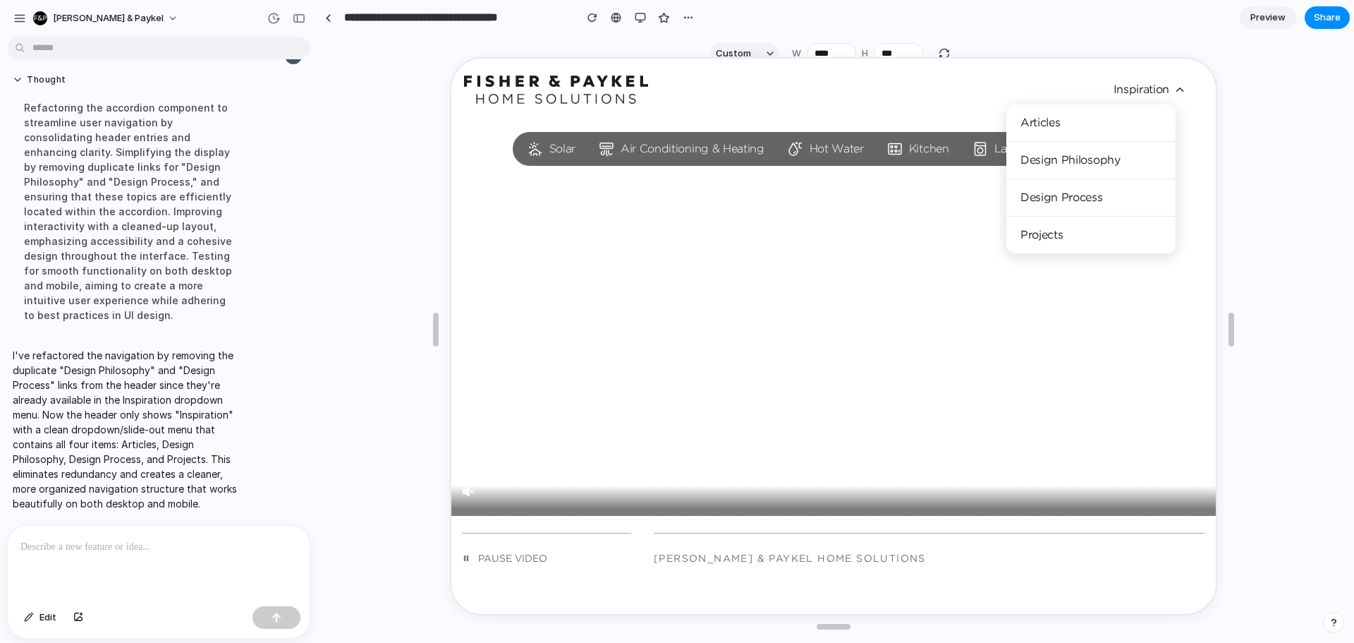
click at [1194, 123] on div "Solar Air Conditioning & Heating Hot Water Kitchen Laundry Get started" at bounding box center [832, 147] width 765 height 56
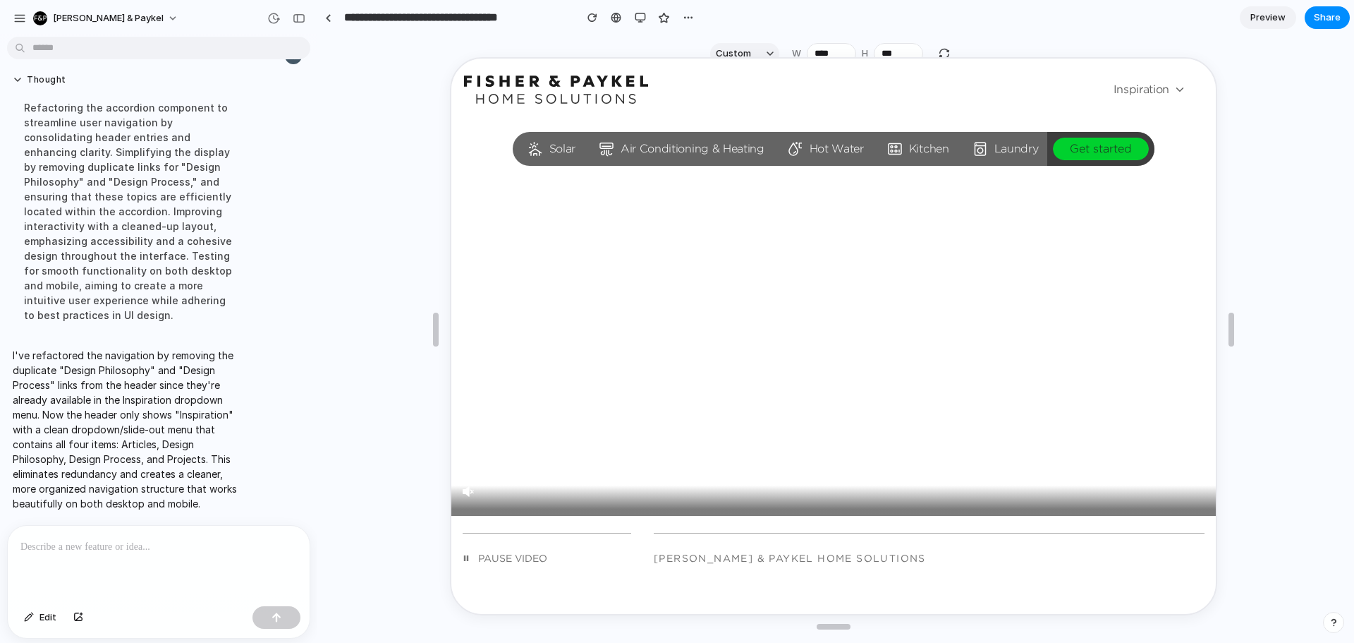
click at [1152, 95] on span "Inspiration" at bounding box center [1149, 88] width 73 height 18
click at [985, 107] on div "Skip to content Solar Air Conditioning & Heating Hot Water Kitchen Laundry Get …" at bounding box center [832, 88] width 765 height 62
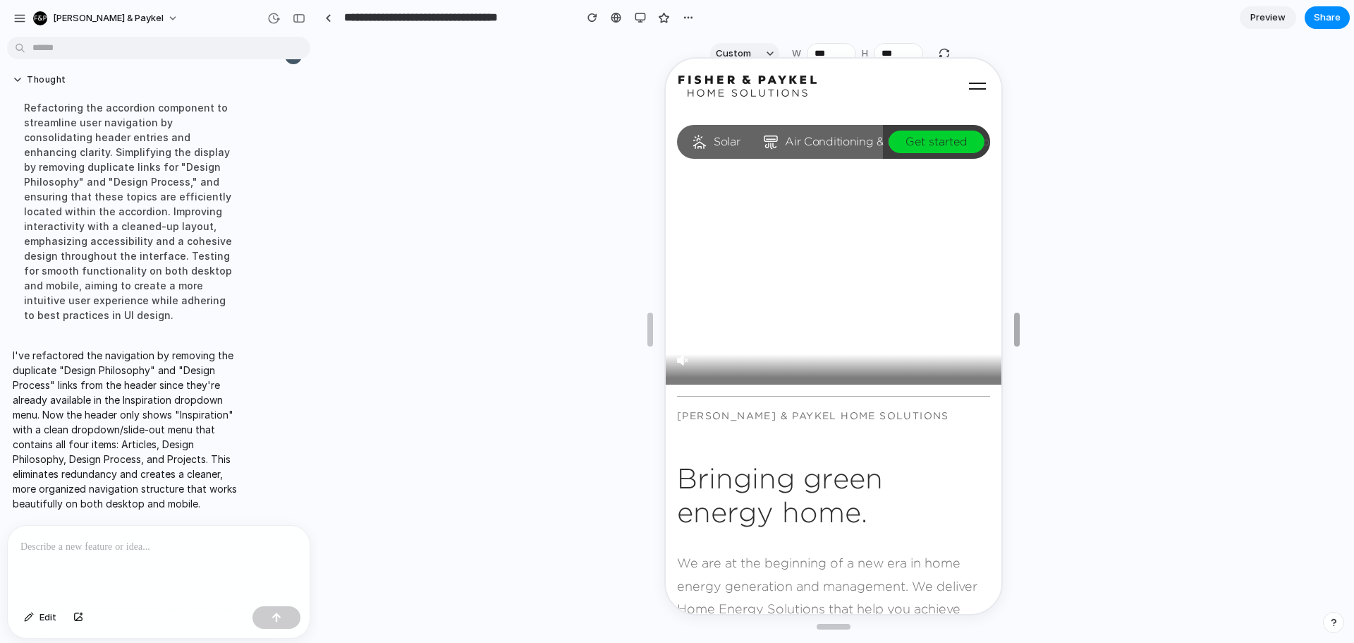
drag, startPoint x: 1227, startPoint y: 327, endPoint x: 998, endPoint y: 257, distance: 239.0
click at [972, 82] on use "Toggle navigation menu" at bounding box center [974, 84] width 17 height 7
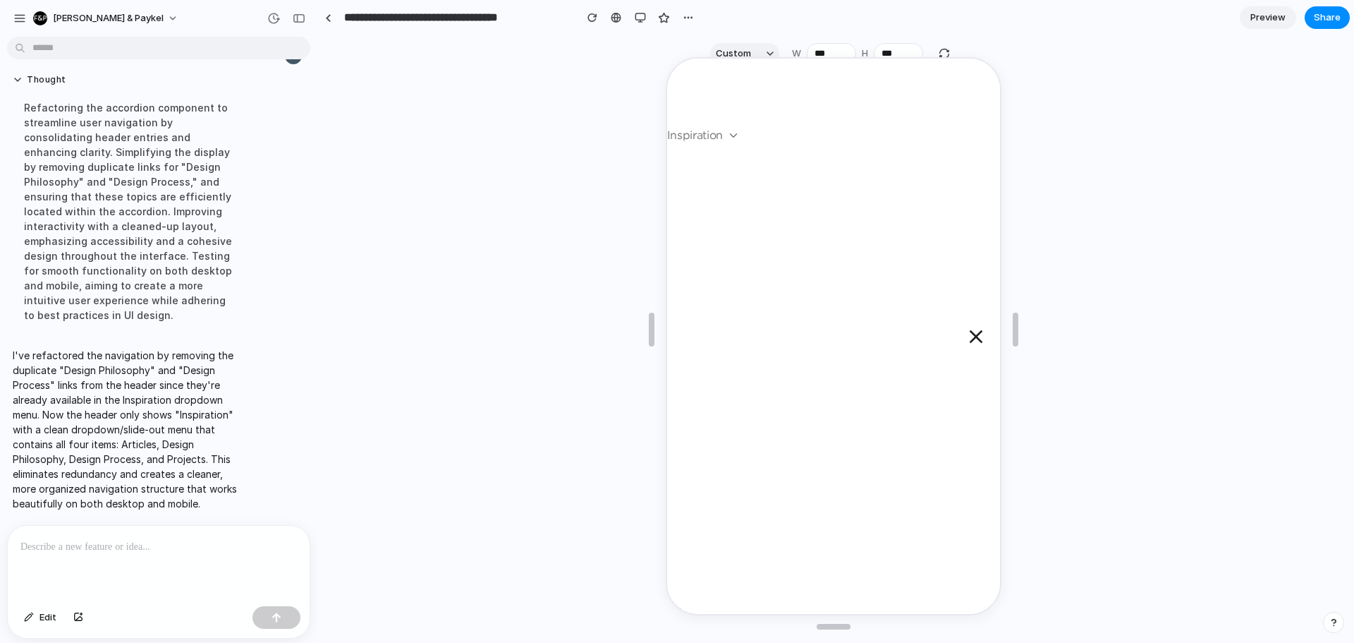
click at [717, 131] on span "Inspiration" at bounding box center [702, 134] width 73 height 18
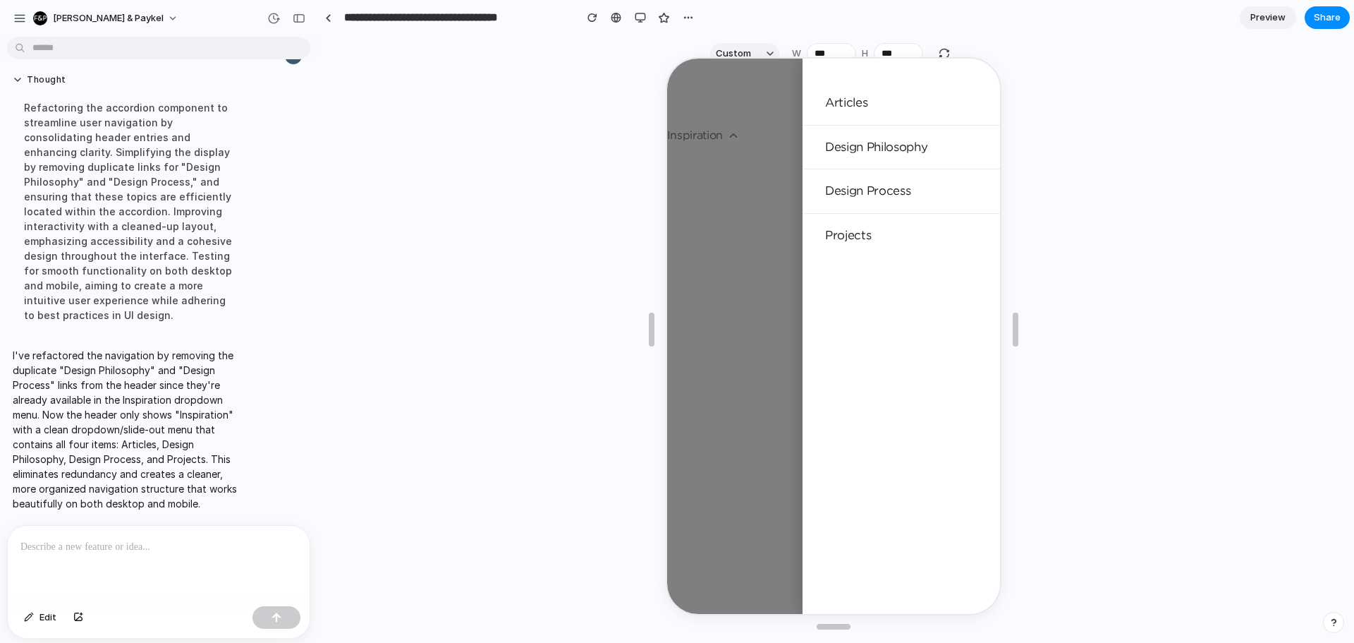
click at [724, 133] on div at bounding box center [832, 334] width 333 height 555
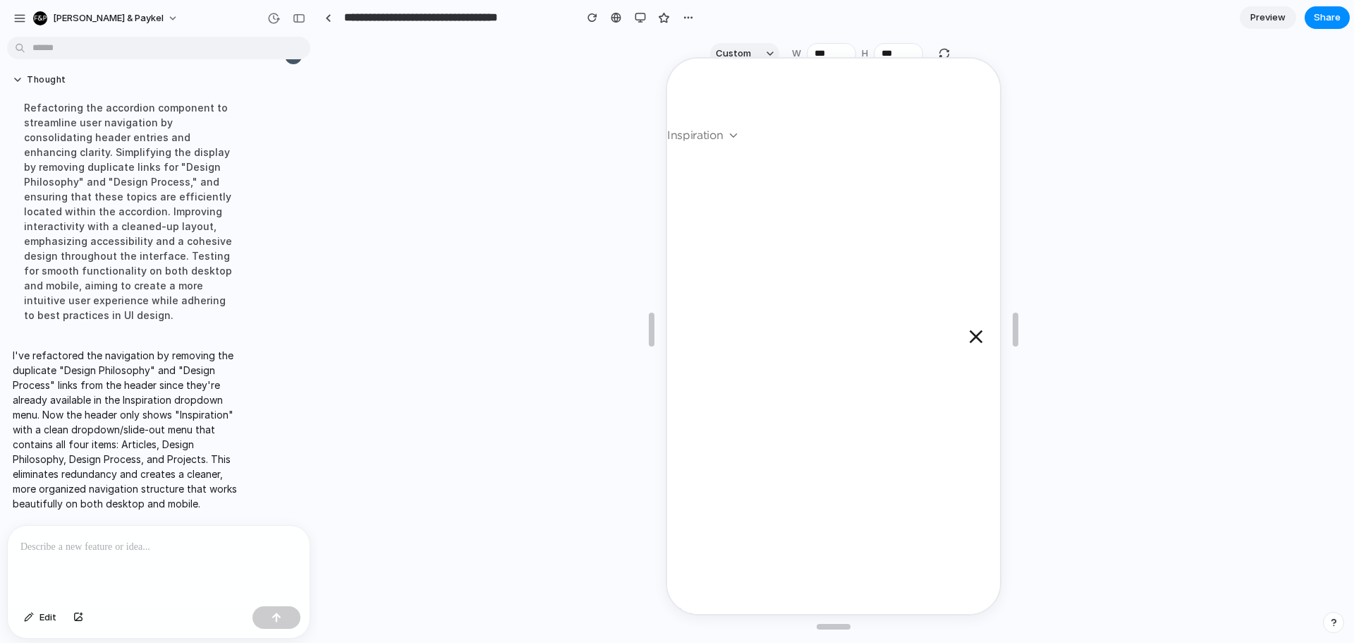
click at [969, 329] on use "Close menu" at bounding box center [975, 334] width 13 height 13
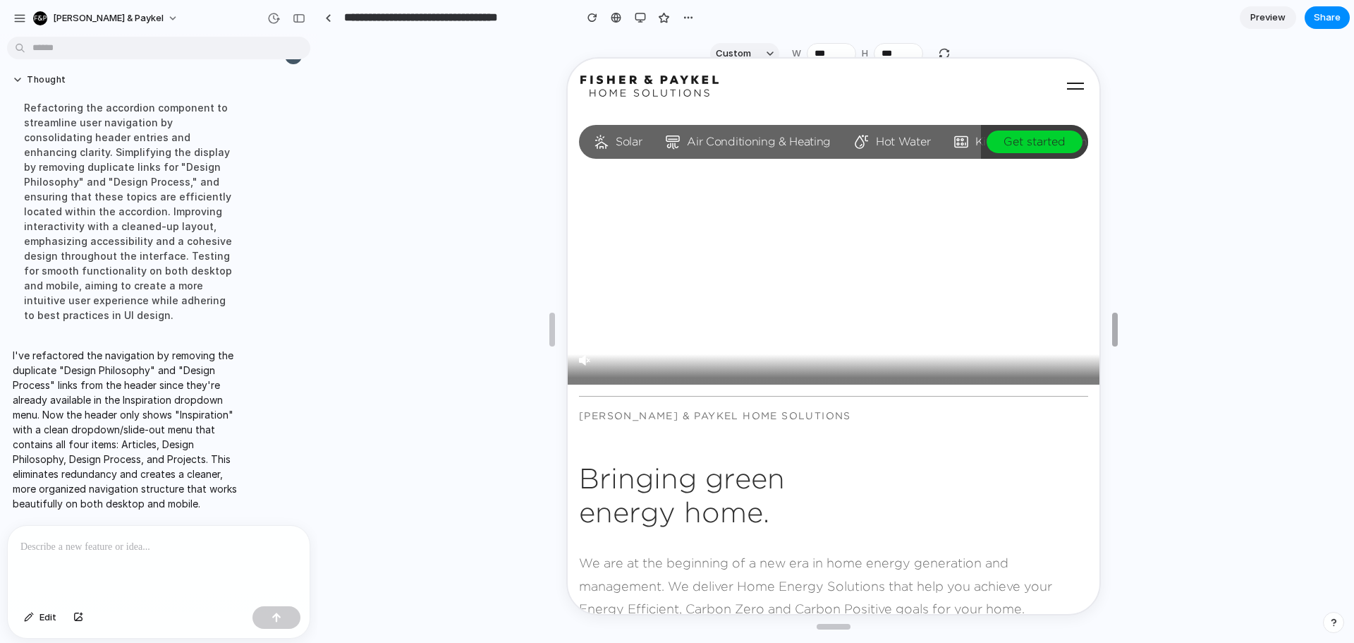
drag, startPoint x: 1009, startPoint y: 330, endPoint x: 1108, endPoint y: 237, distance: 136.3
click at [1063, 79] on icon "Toggle navigation menu" at bounding box center [1074, 84] width 23 height 23
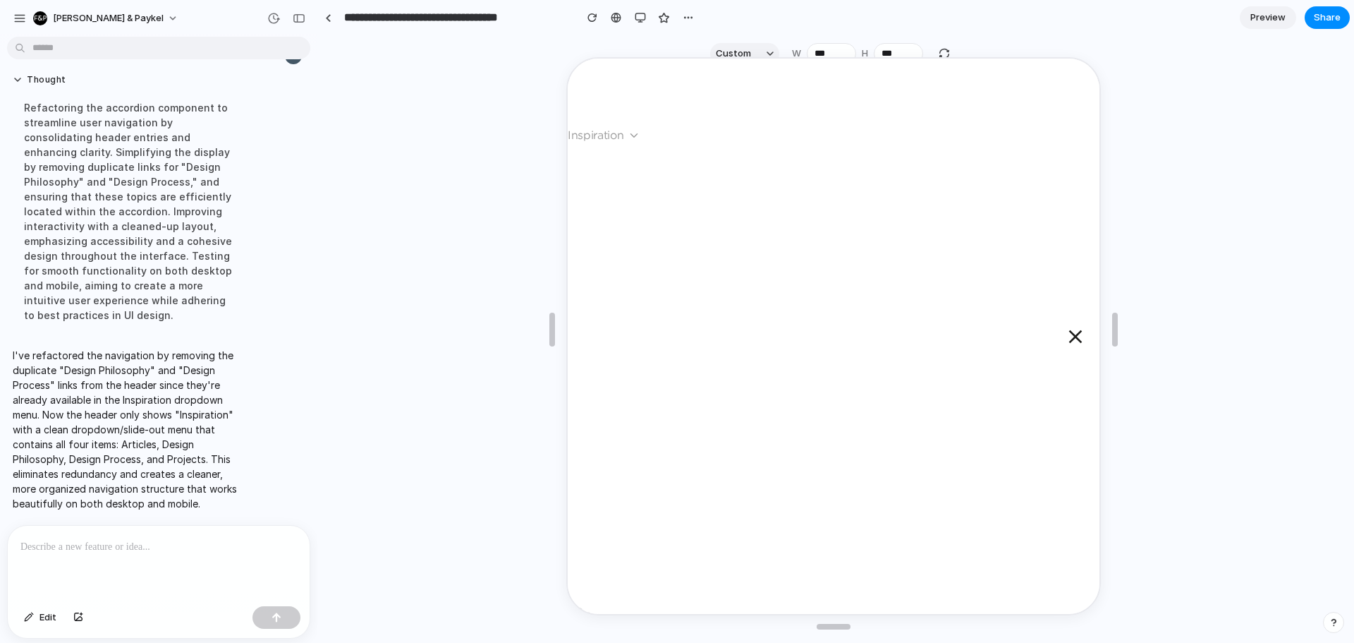
click at [629, 141] on span "Inspiration" at bounding box center [602, 134] width 73 height 18
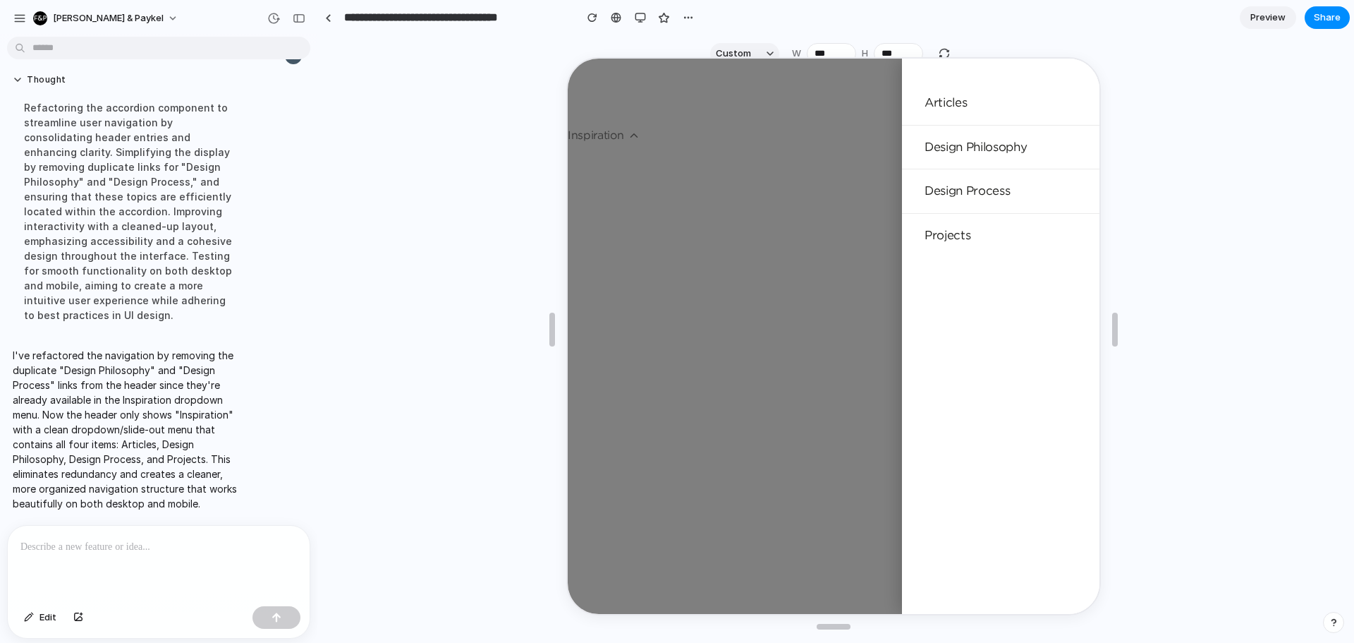
click at [841, 200] on div at bounding box center [832, 334] width 532 height 555
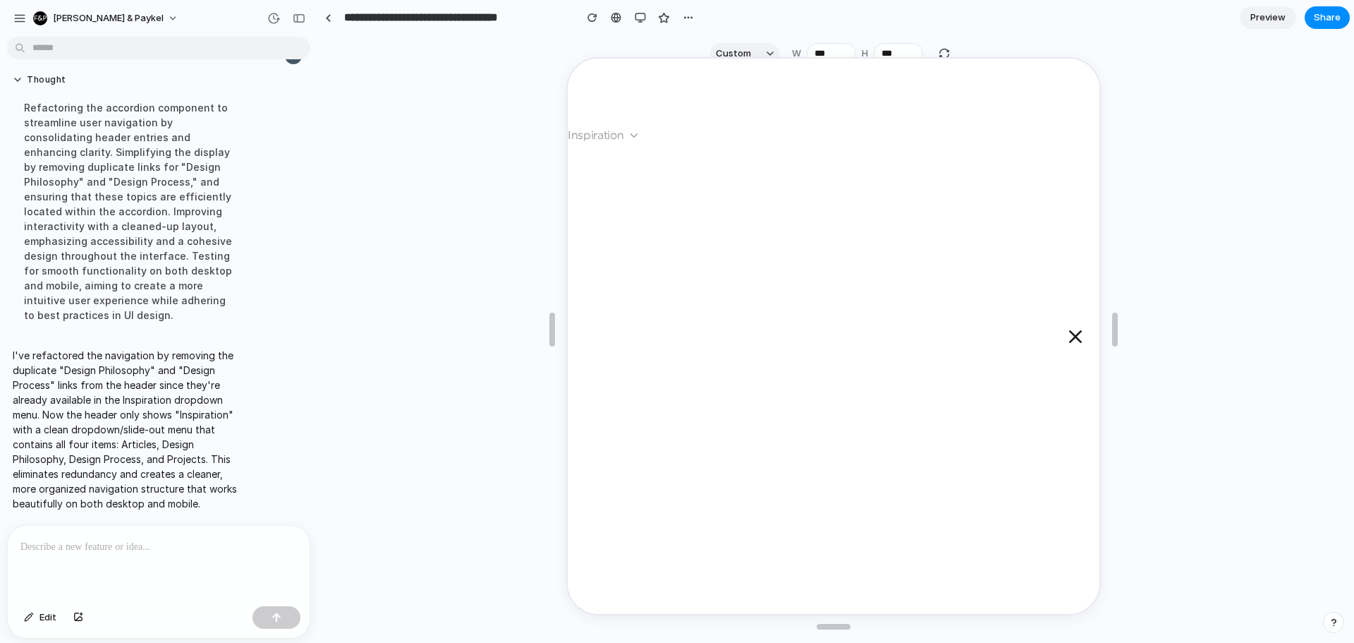
click at [626, 138] on span "Inspiration" at bounding box center [602, 134] width 73 height 18
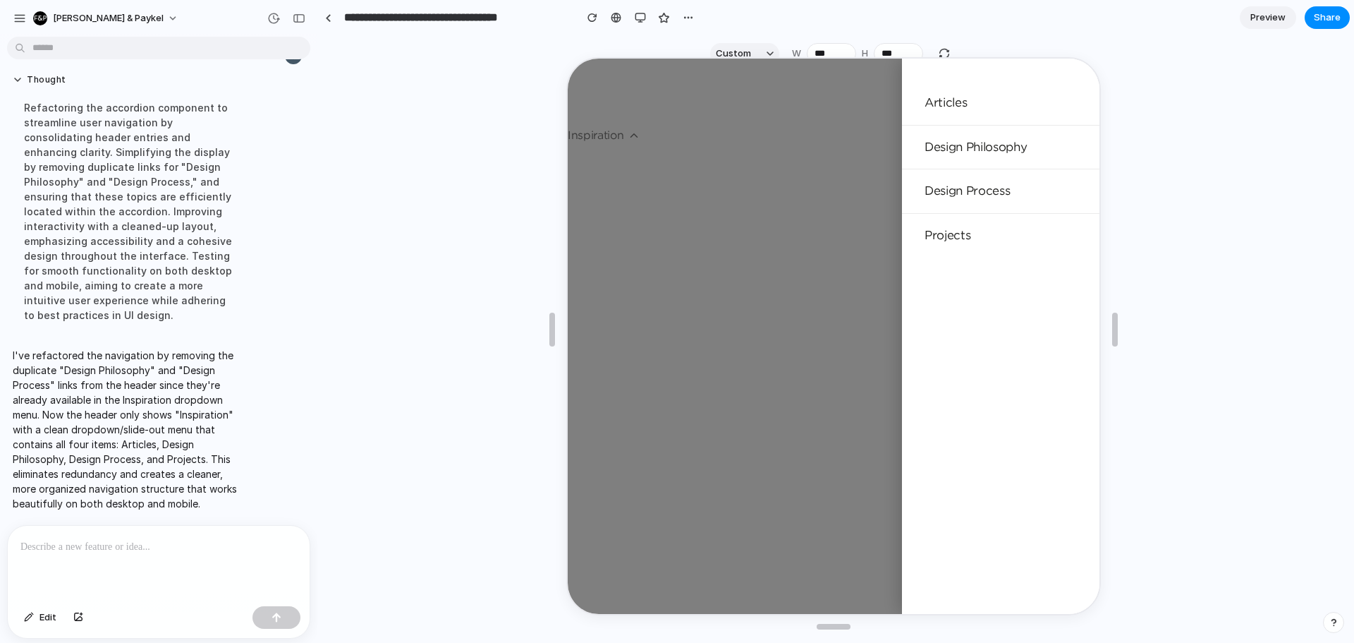
click at [626, 138] on div at bounding box center [832, 334] width 532 height 555
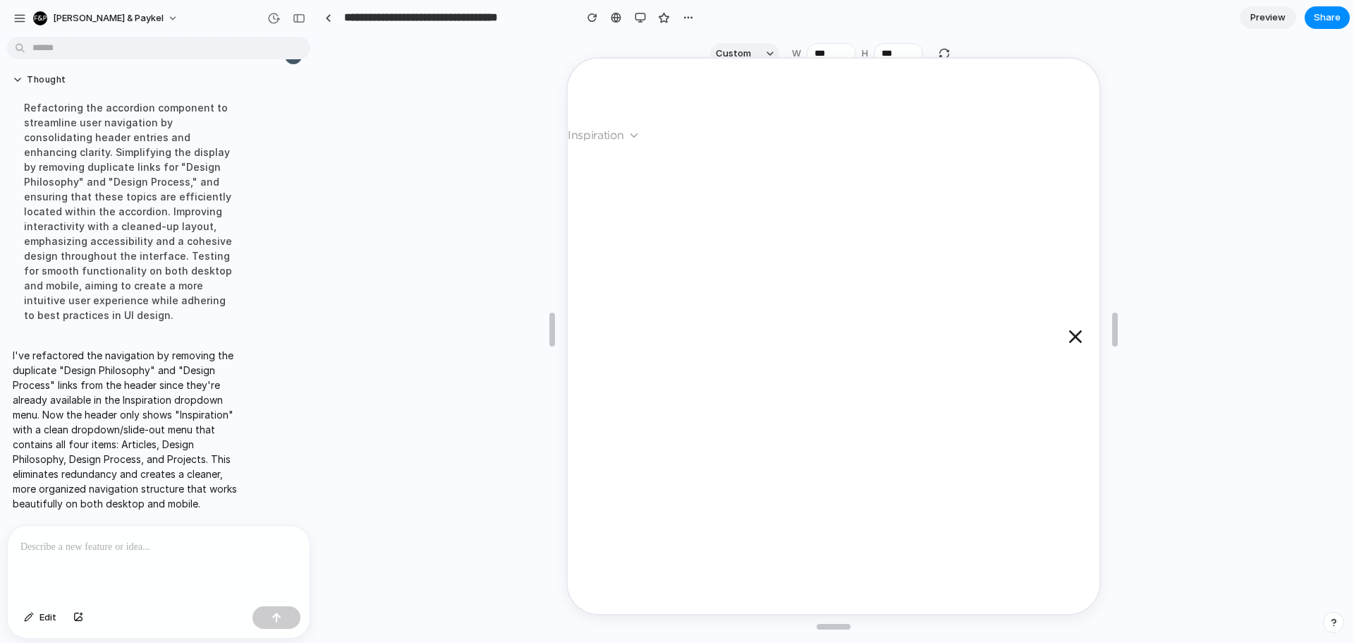
click at [629, 130] on icon at bounding box center [632, 134] width 13 height 13
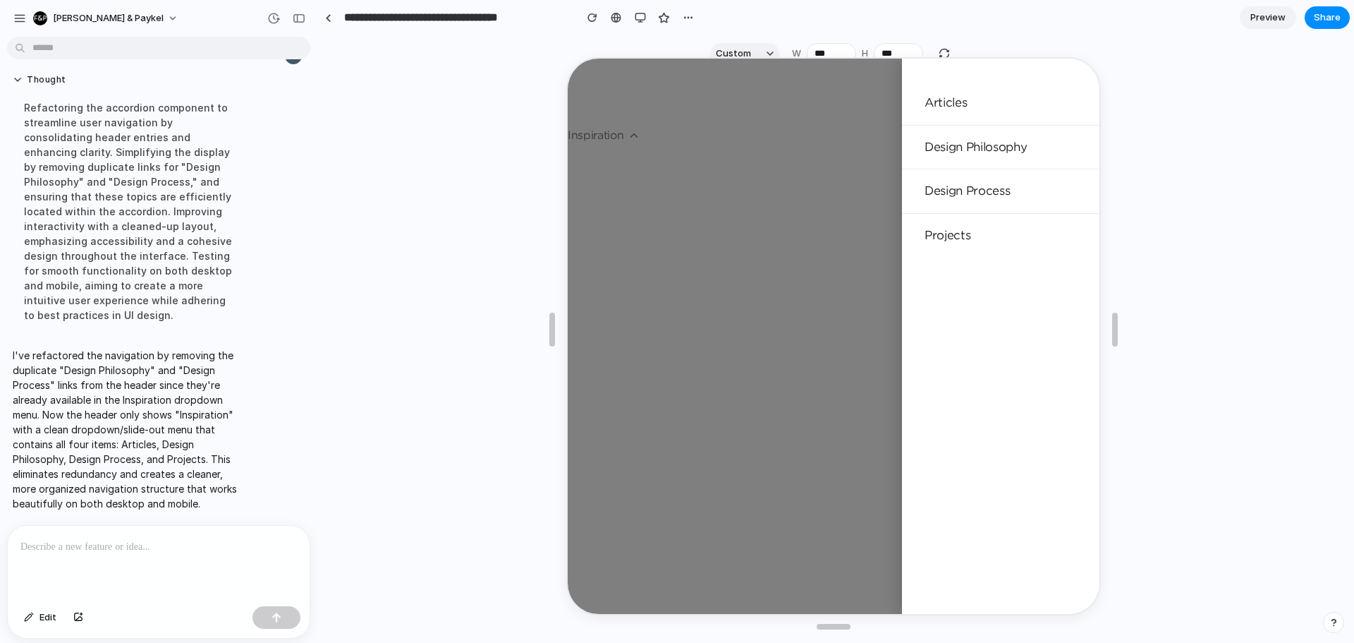
click at [629, 130] on div at bounding box center [832, 334] width 532 height 555
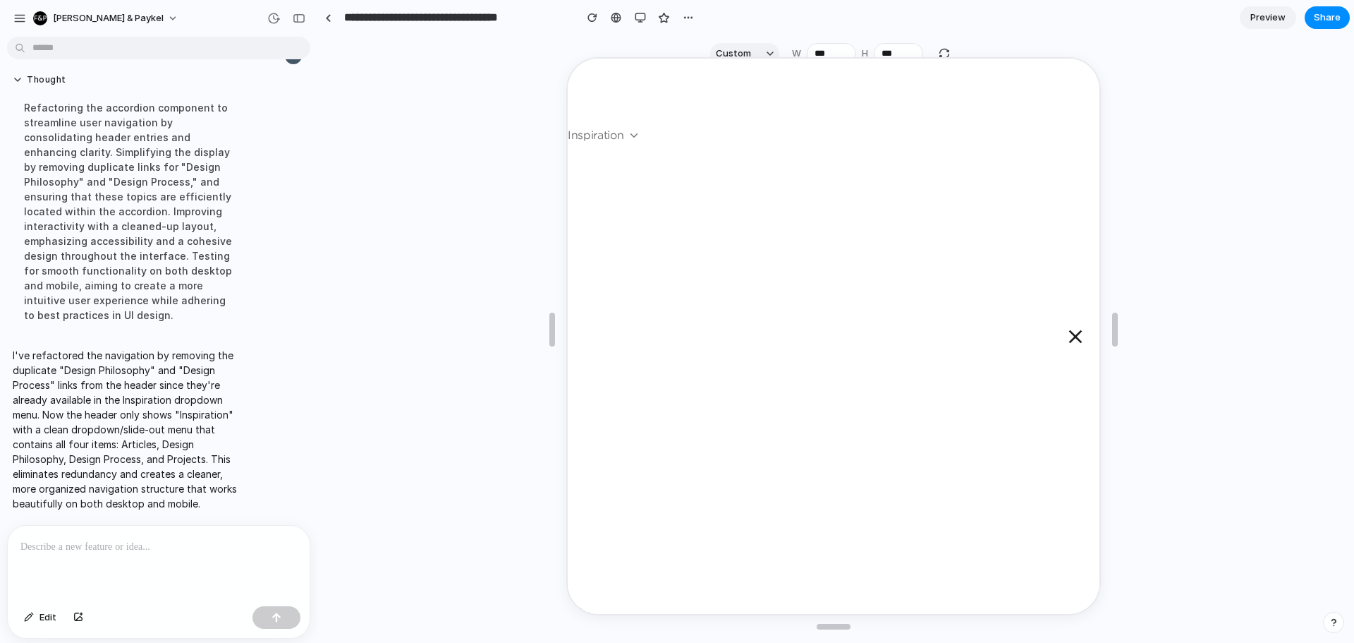
click at [1070, 345] on icon "Close menu" at bounding box center [1074, 335] width 23 height 23
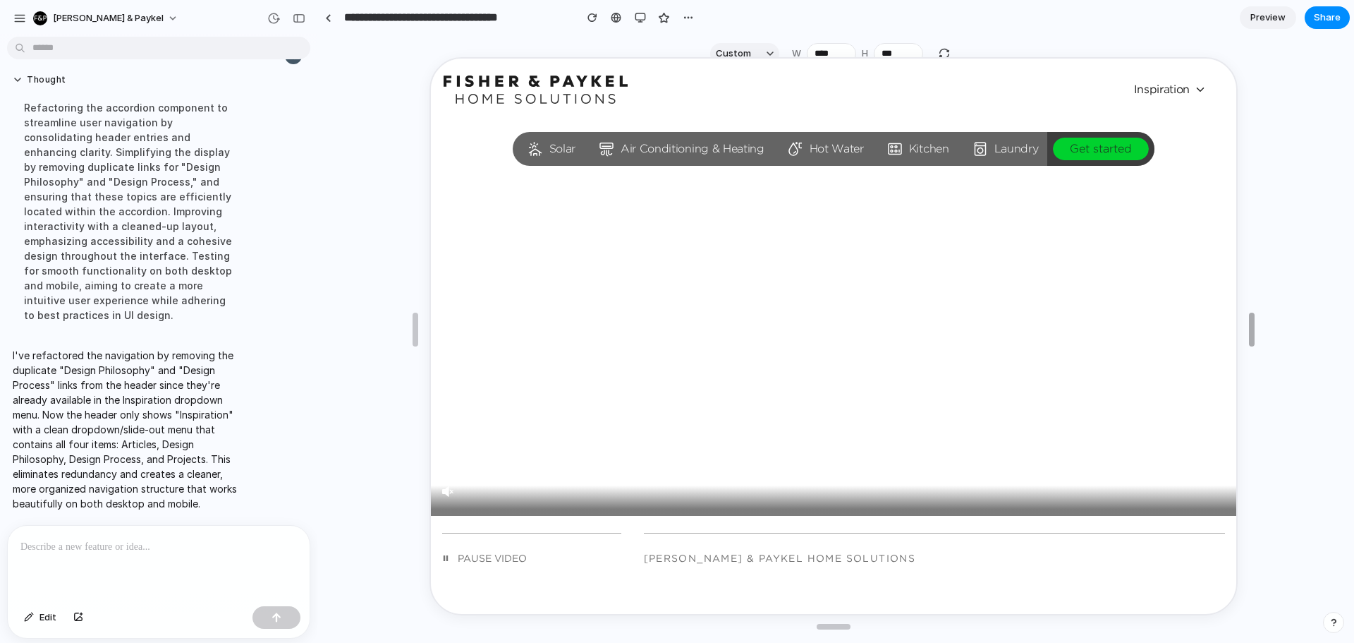
type input "****"
drag, startPoint x: 1110, startPoint y: 320, endPoint x: 1332, endPoint y: 272, distance: 227.3
click at [1192, 95] on span "Inspiration" at bounding box center [1188, 88] width 73 height 18
click at [964, 231] on video at bounding box center [833, 317] width 844 height 422
click at [1180, 97] on li "Inspiration" at bounding box center [1197, 88] width 90 height 18
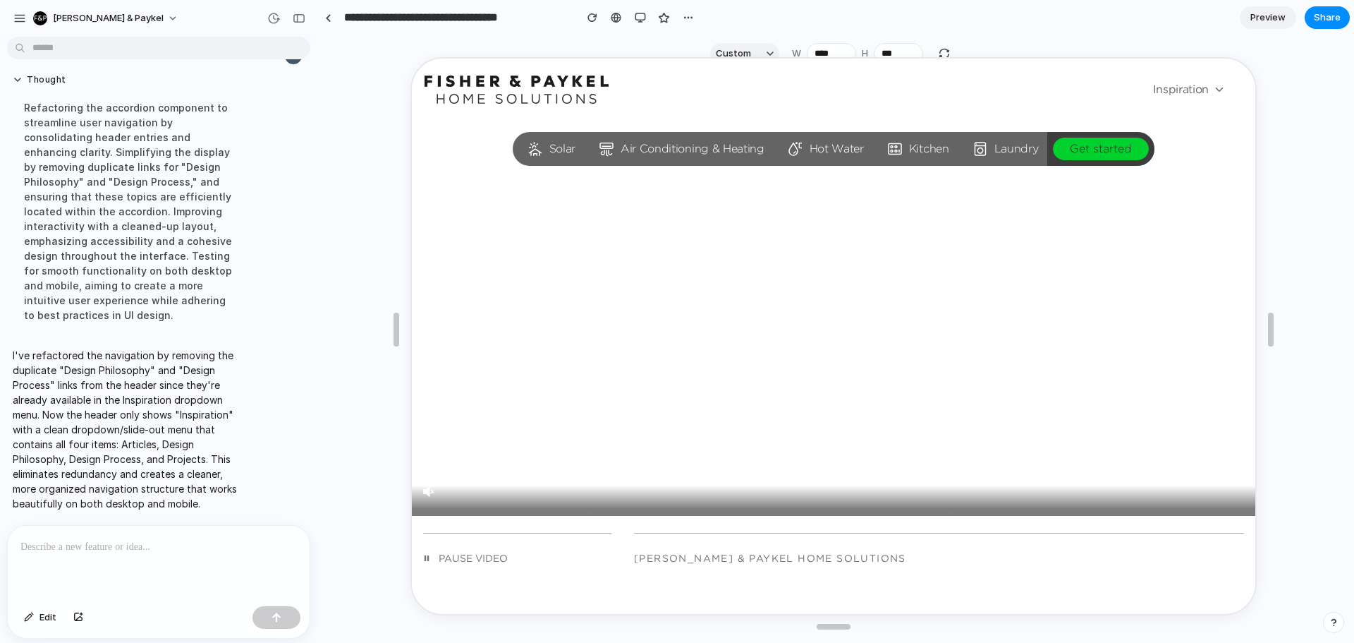
click at [1174, 92] on span "Inspiration" at bounding box center [1188, 88] width 73 height 18
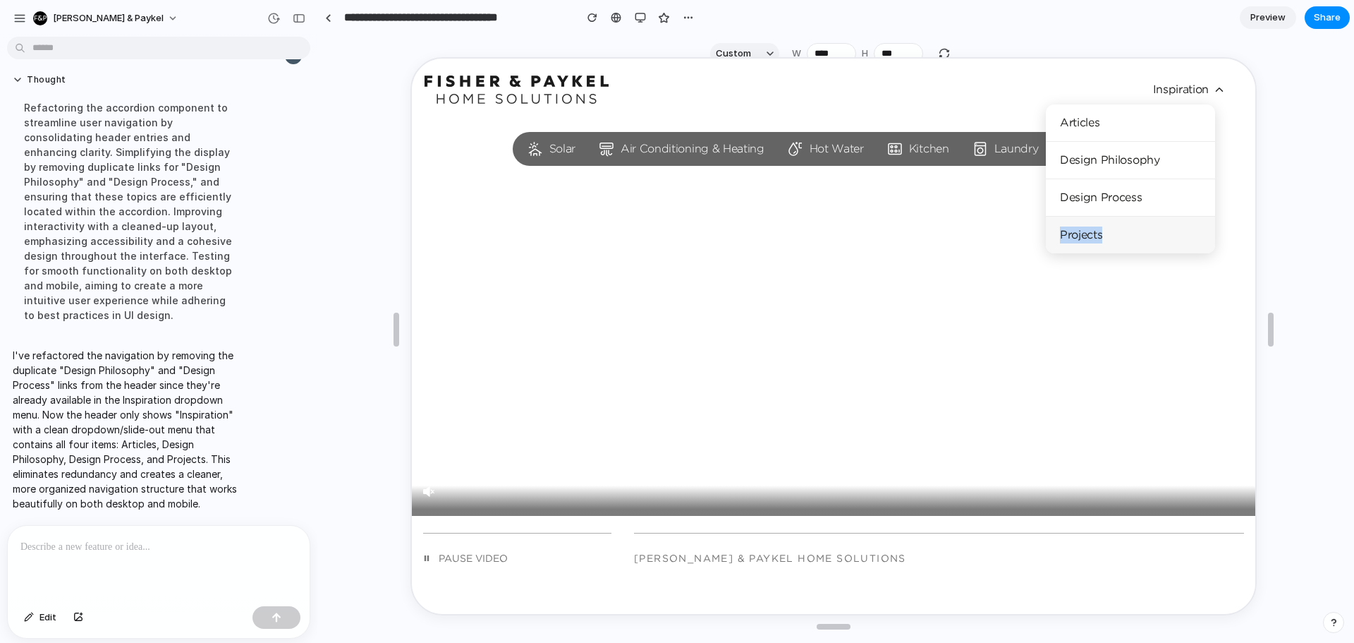
click at [1081, 232] on link "Projects" at bounding box center [1129, 233] width 169 height 37
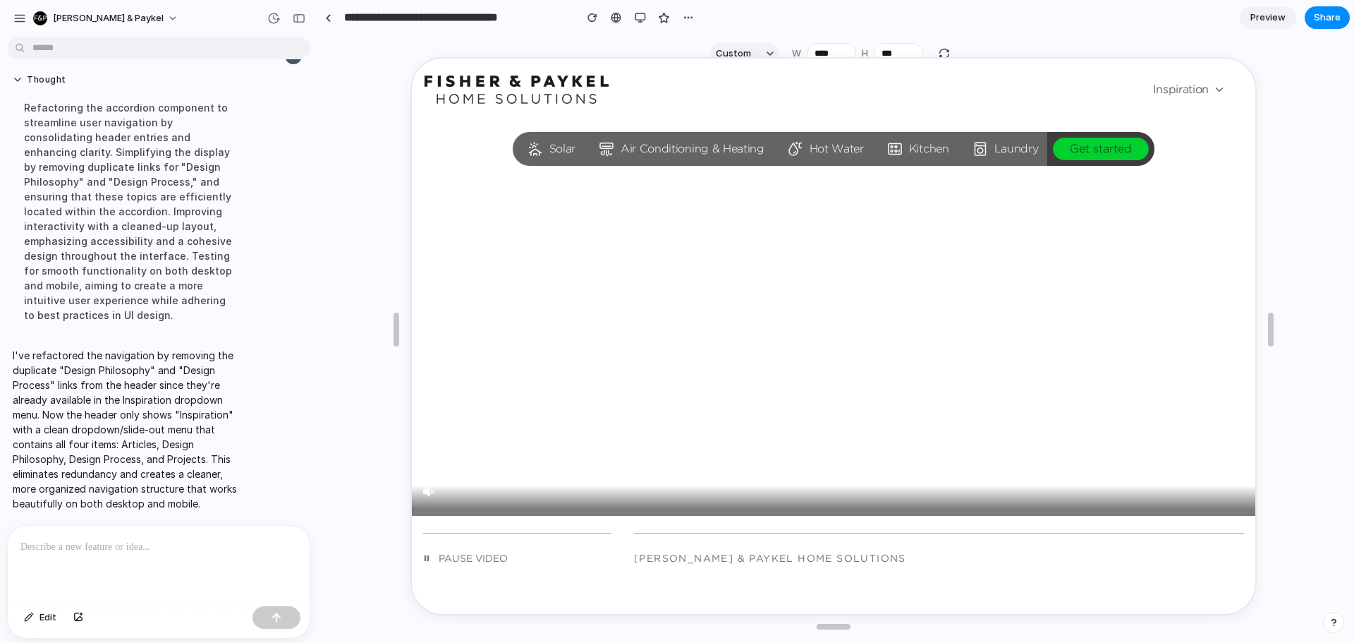
click at [1183, 81] on span "Inspiration" at bounding box center [1188, 88] width 73 height 18
click at [1101, 169] on link "Design Philosophy" at bounding box center [1129, 158] width 169 height 37
click at [1101, 169] on div "Solar Air Conditioning & Heating Hot Water Kitchen Laundry Get started" at bounding box center [833, 147] width 844 height 56
click at [1175, 99] on div "Inspiration" at bounding box center [1188, 88] width 107 height 28
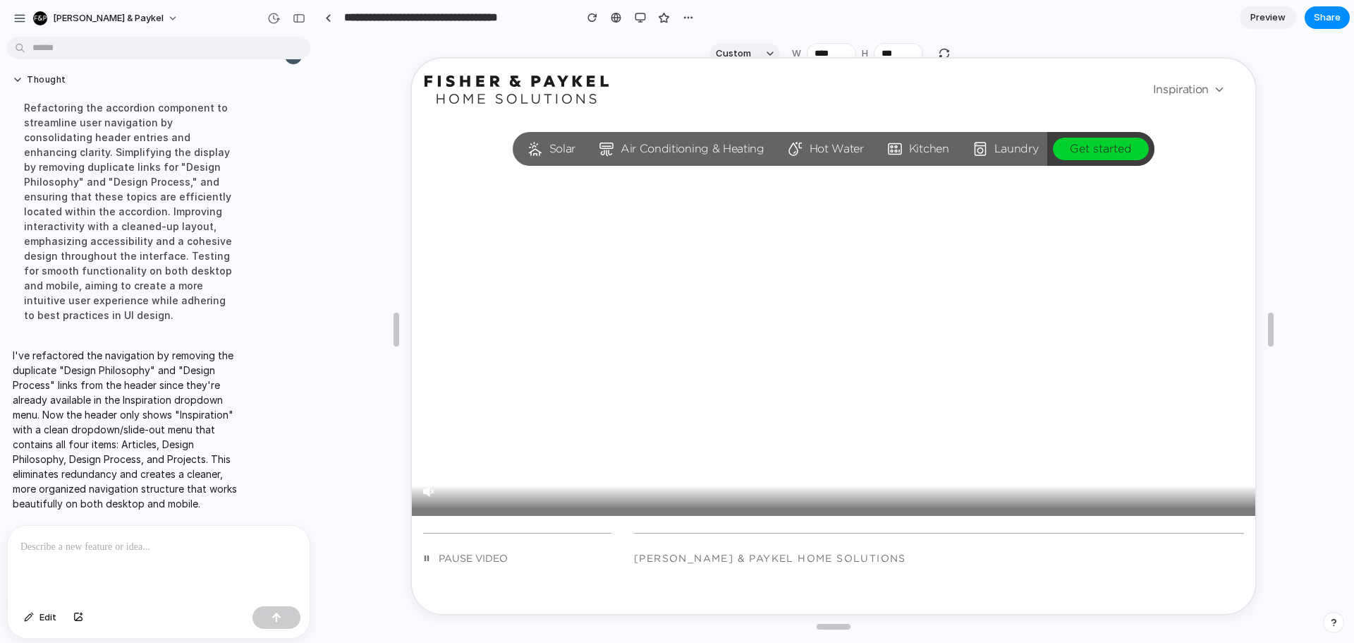
click at [1177, 92] on span "Inspiration" at bounding box center [1188, 88] width 73 height 18
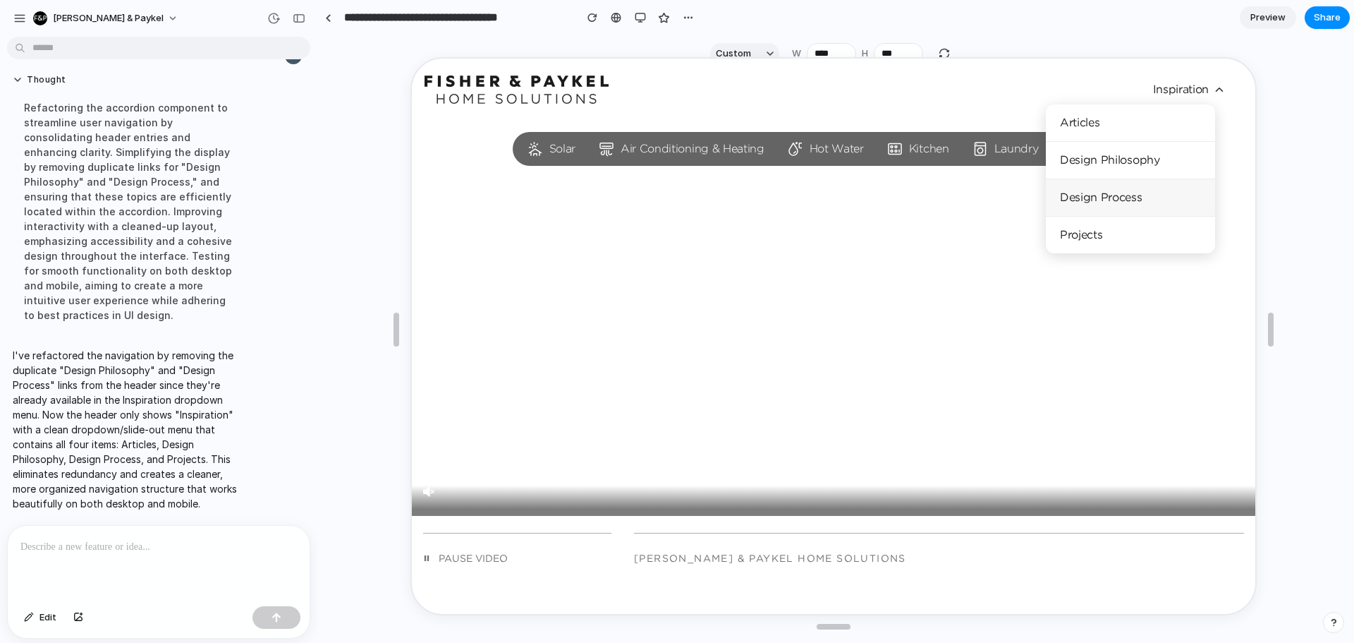
click at [1062, 193] on link "Design Process" at bounding box center [1129, 196] width 169 height 37
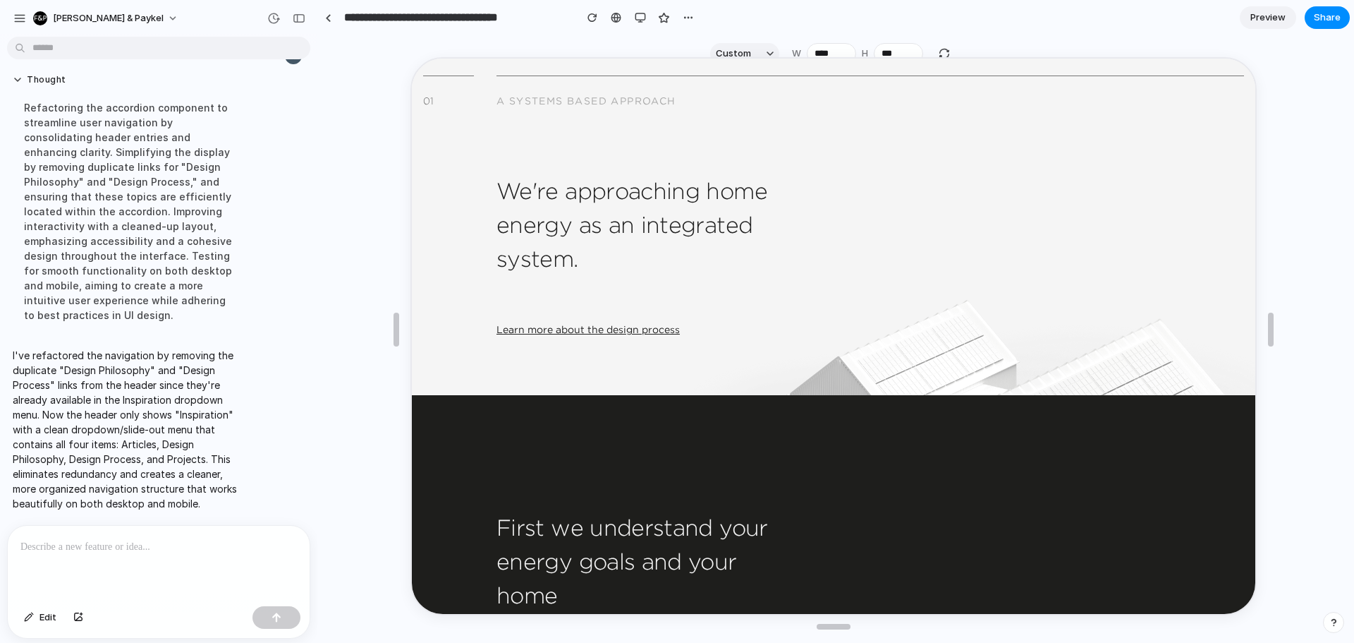
scroll to position [2187, 0]
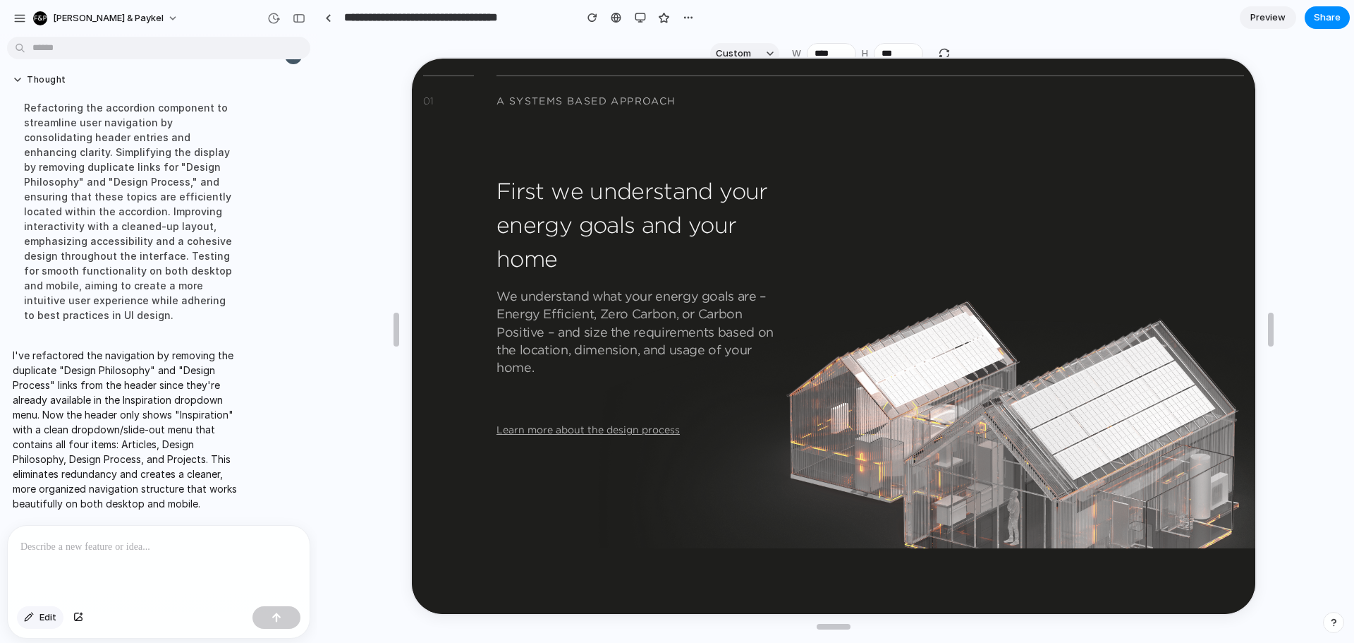
click at [47, 617] on span "Edit" at bounding box center [48, 617] width 17 height 14
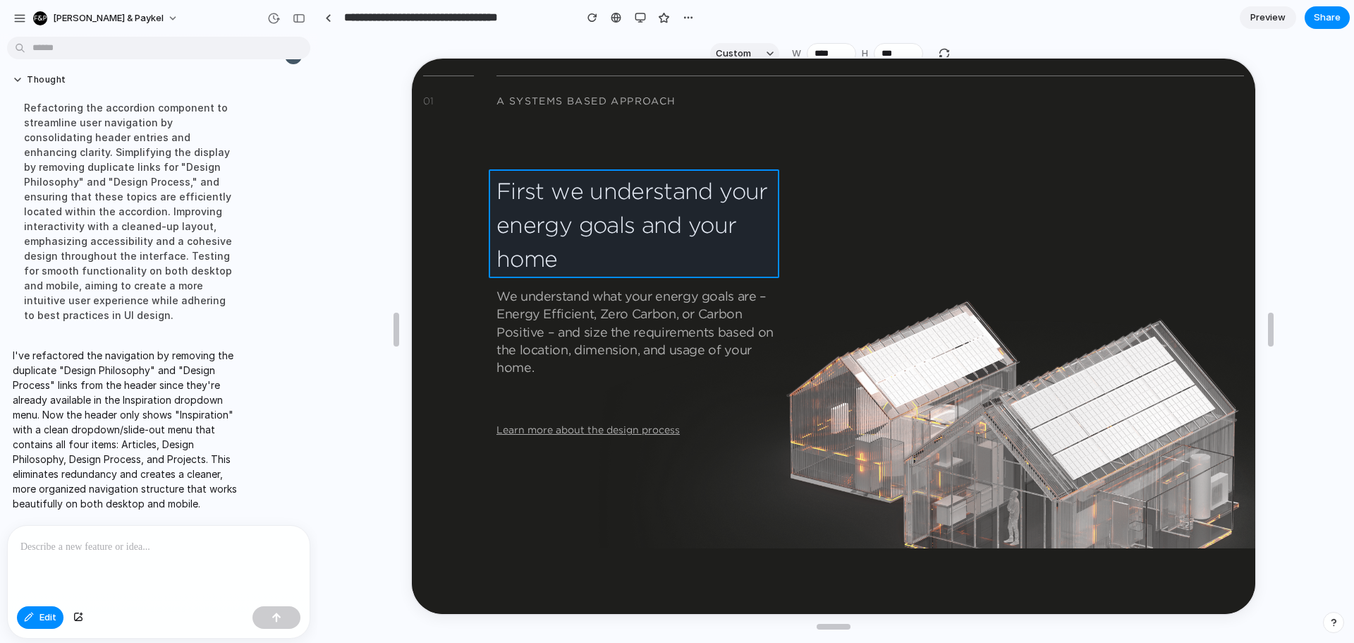
click at [678, 186] on div at bounding box center [831, 336] width 847 height 558
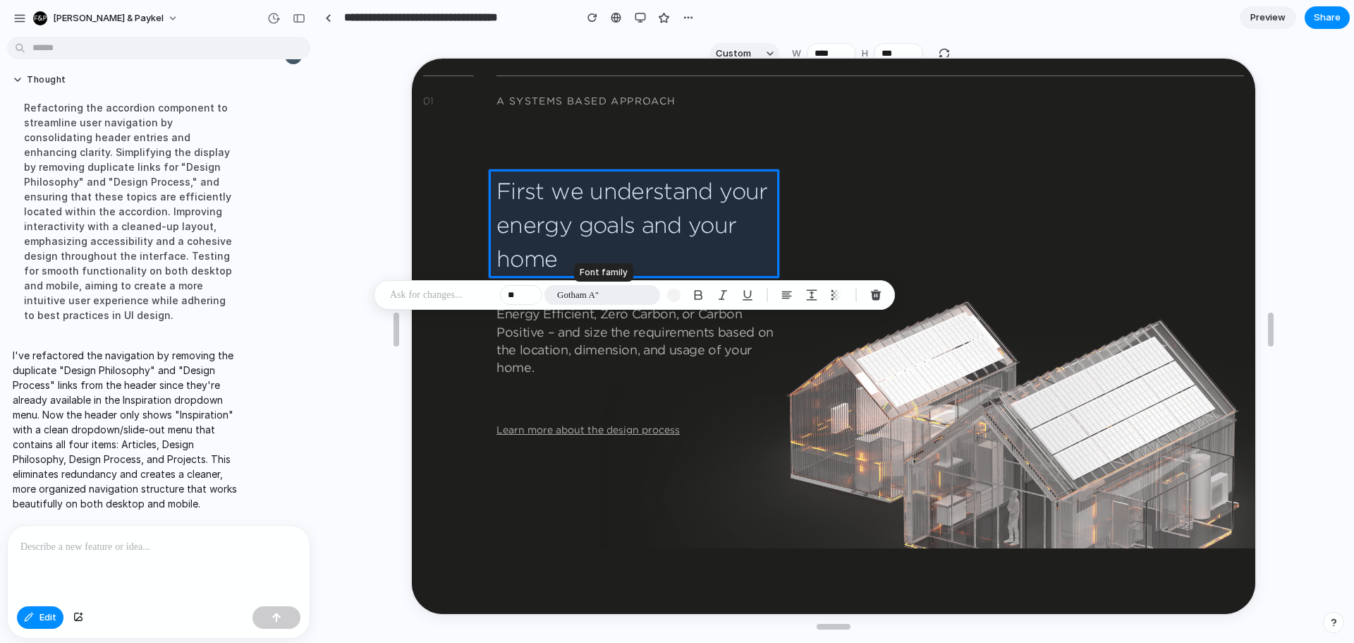
click at [567, 293] on span "Gotham A"" at bounding box center [578, 295] width 42 height 14
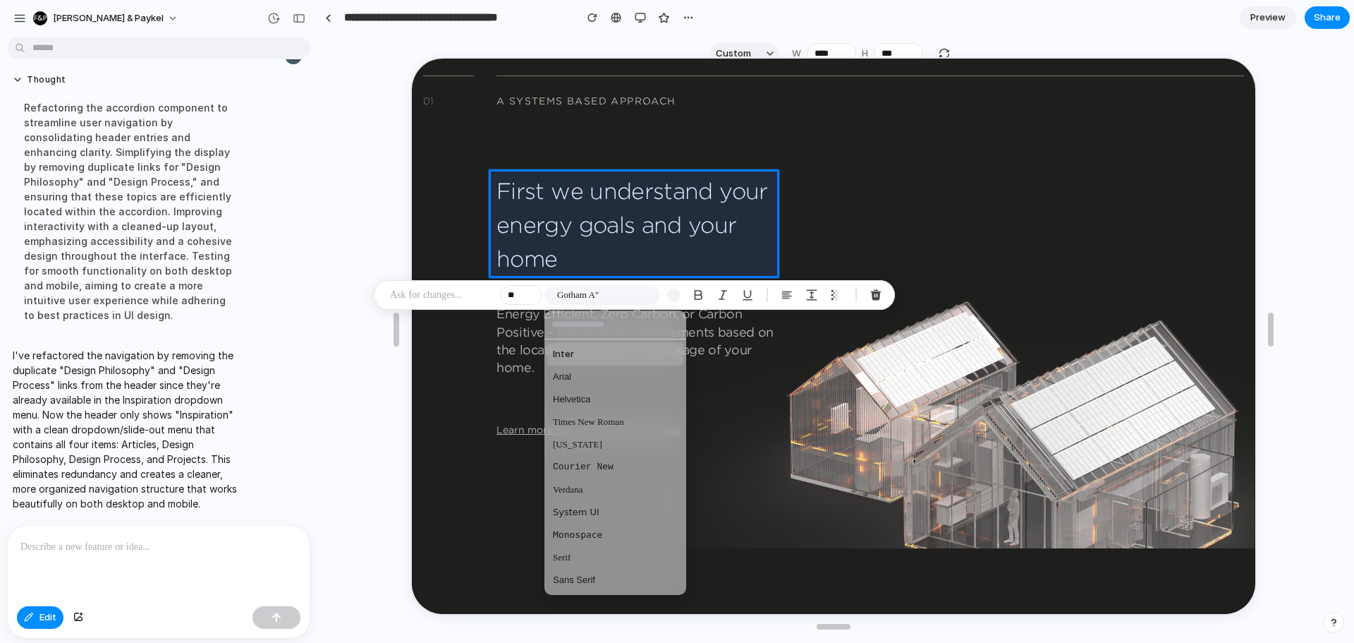
click at [528, 351] on div "Inter Arial Helvetica Times New Roman Georgia Courier New Verdana System UI Mon…" at bounding box center [677, 321] width 1354 height 643
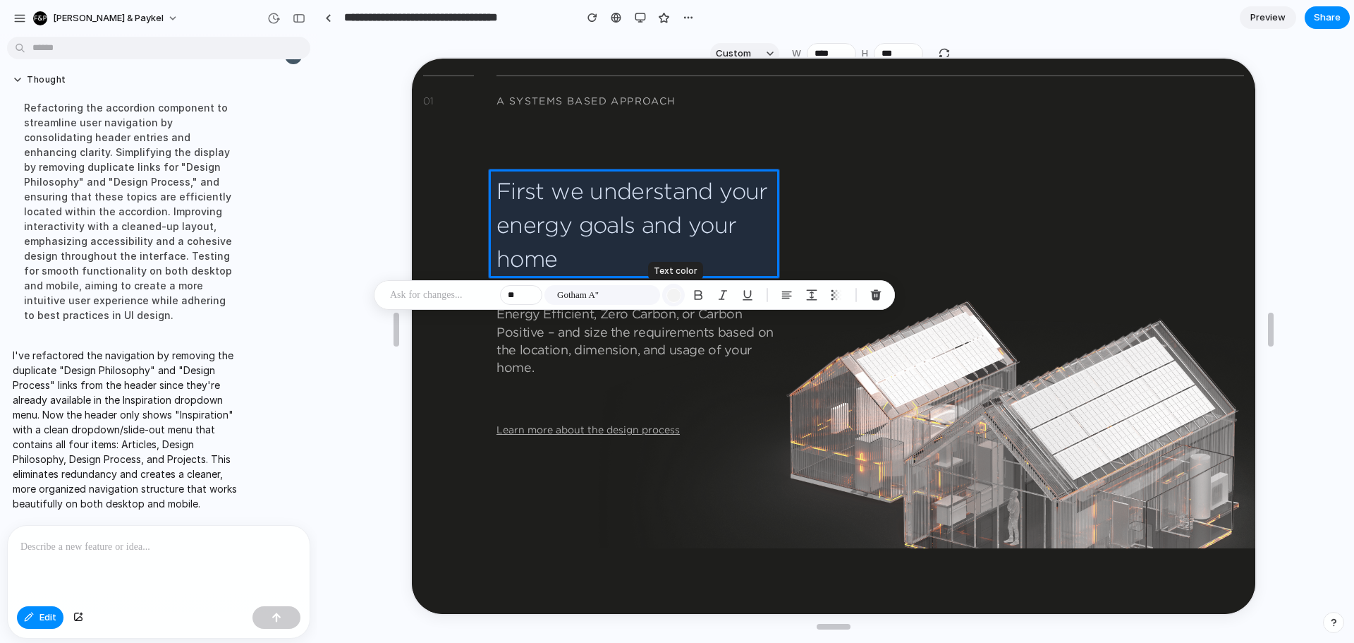
click at [678, 291] on div "button" at bounding box center [674, 295] width 15 height 15
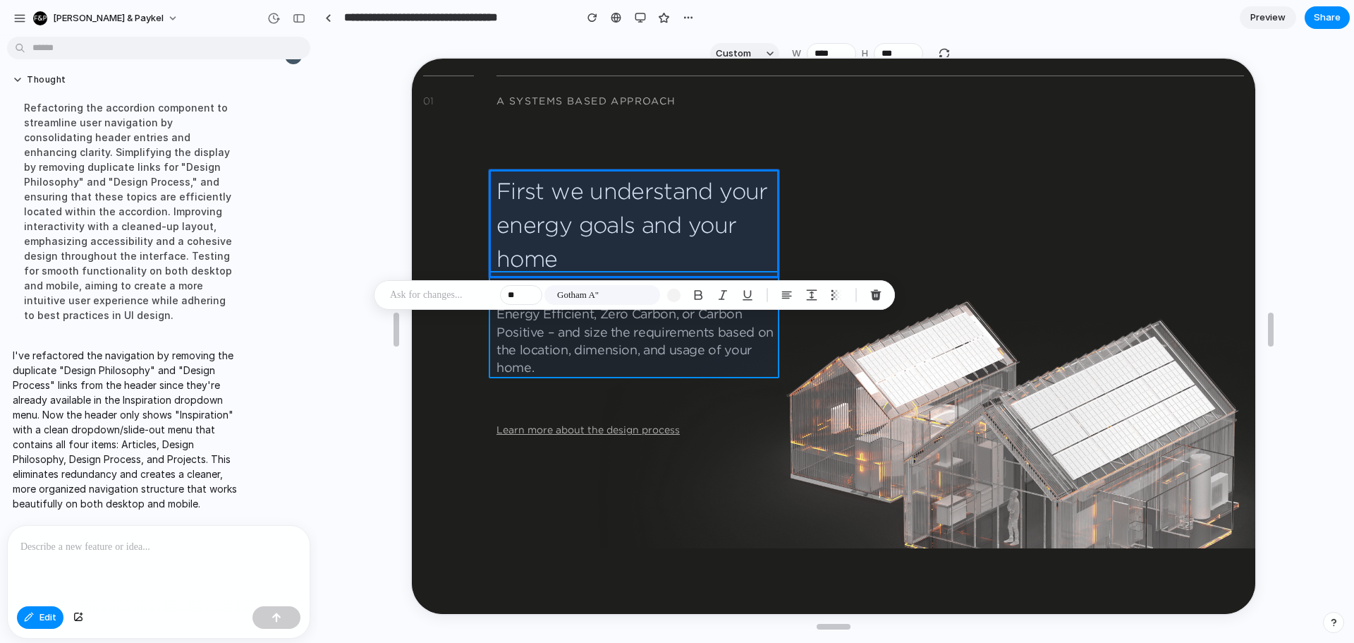
click at [600, 374] on div at bounding box center [831, 336] width 847 height 558
type input "**"
type input "**********"
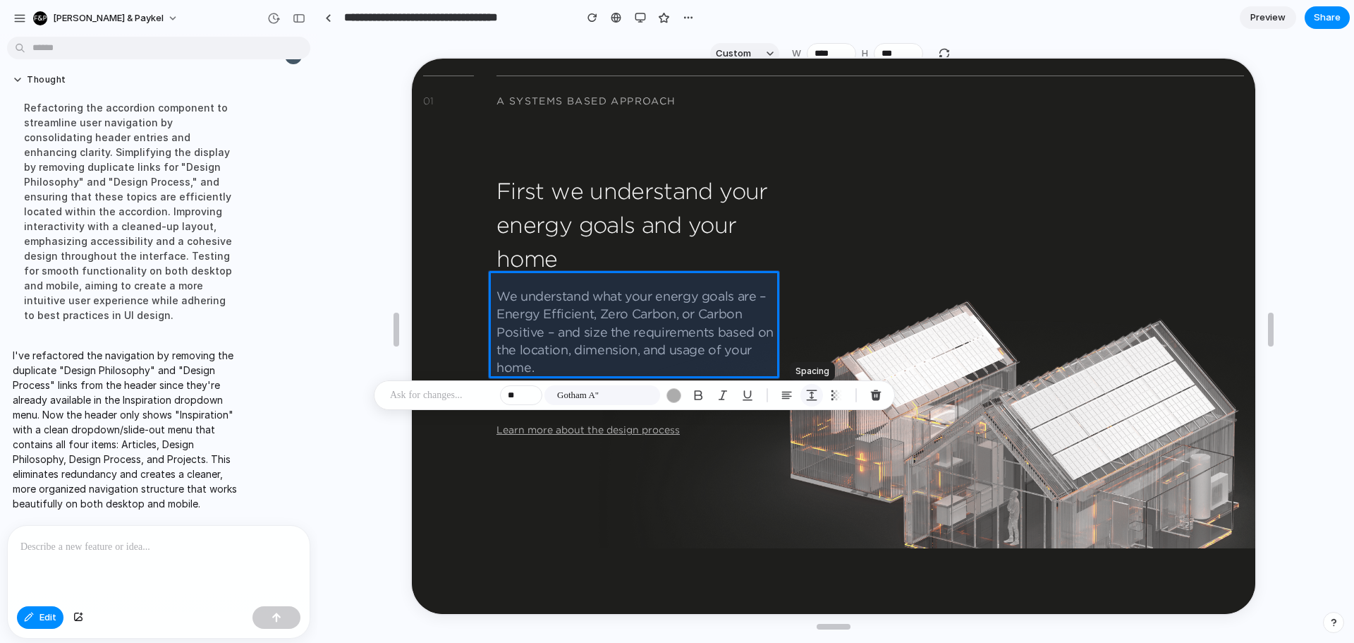
click at [811, 396] on div "button" at bounding box center [812, 395] width 13 height 13
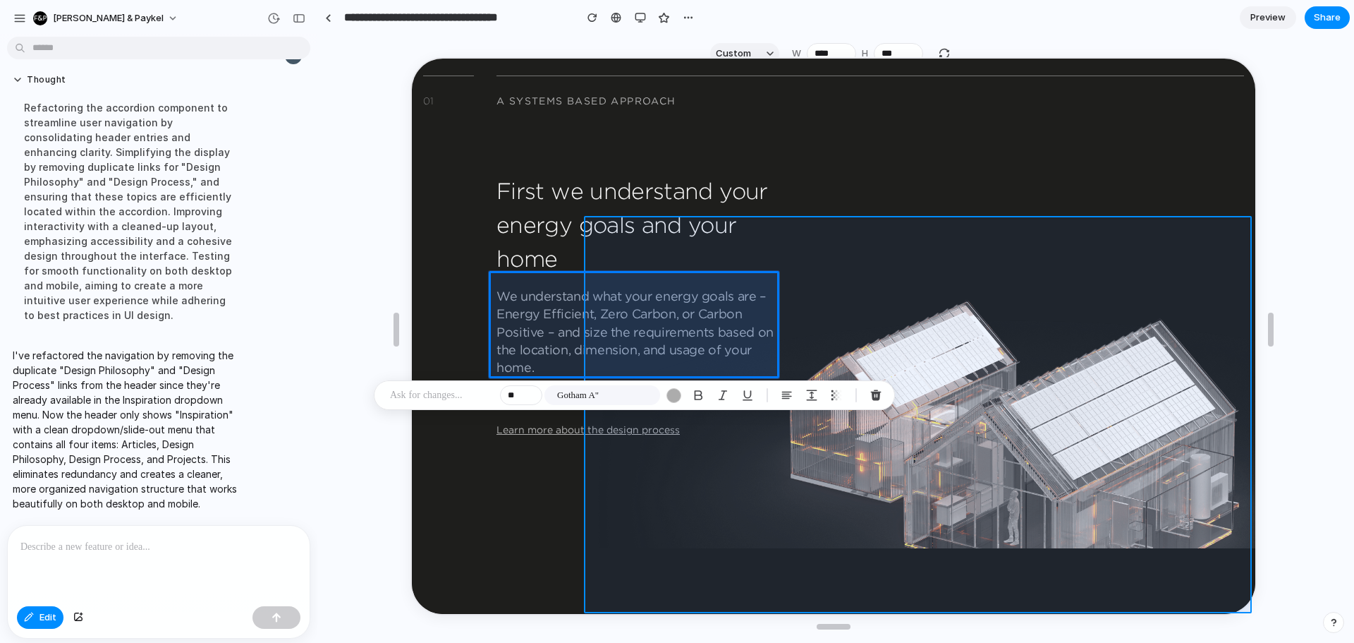
click at [873, 349] on div at bounding box center [831, 336] width 847 height 558
type input "*"
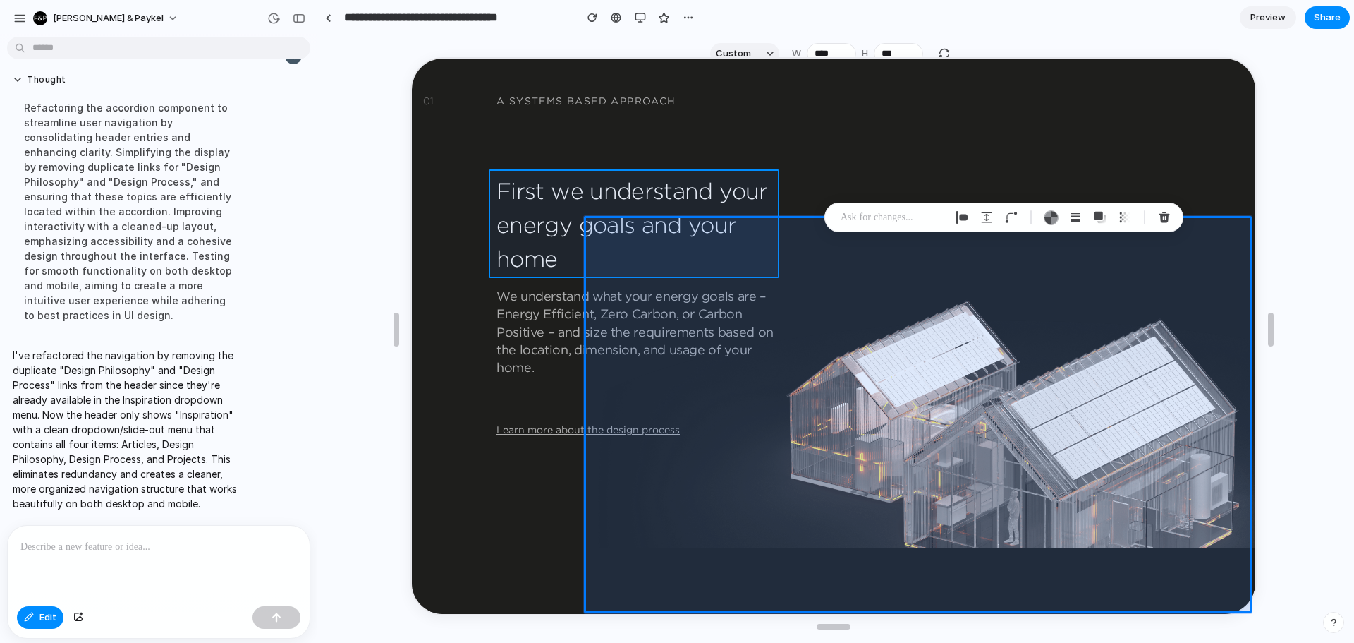
drag, startPoint x: 557, startPoint y: 340, endPoint x: 579, endPoint y: 246, distance: 97.2
click at [579, 246] on div at bounding box center [831, 336] width 847 height 558
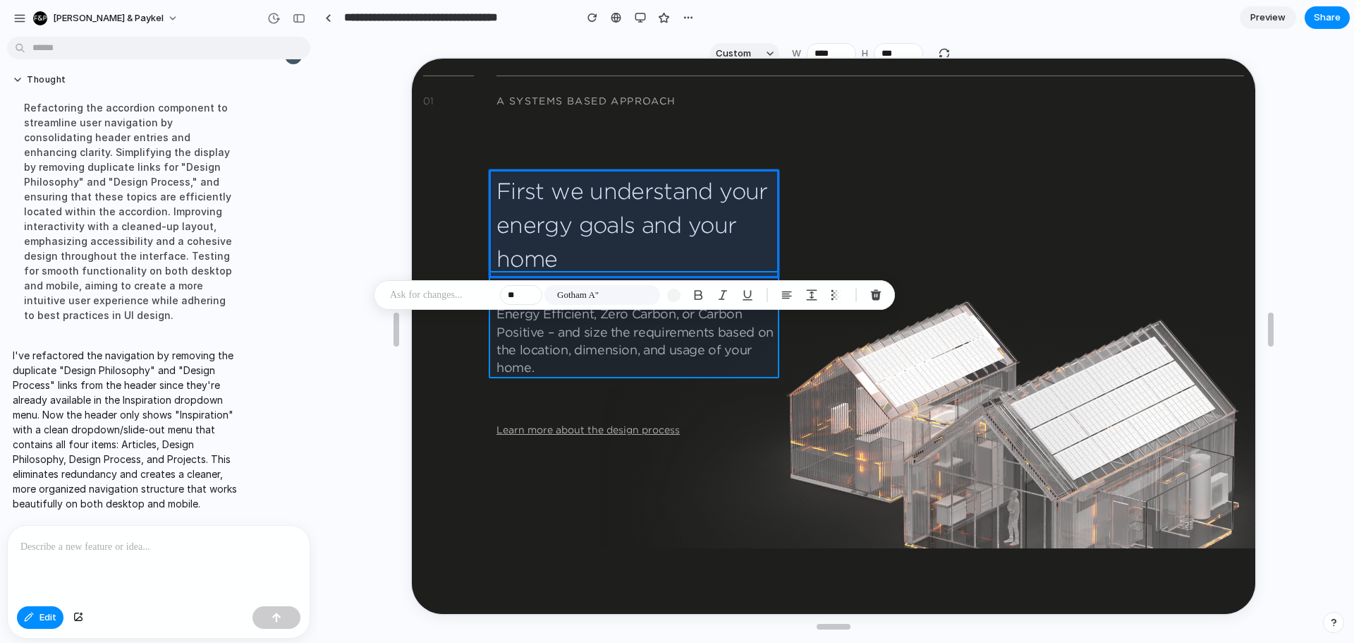
click at [568, 346] on div at bounding box center [831, 336] width 847 height 558
type input "**"
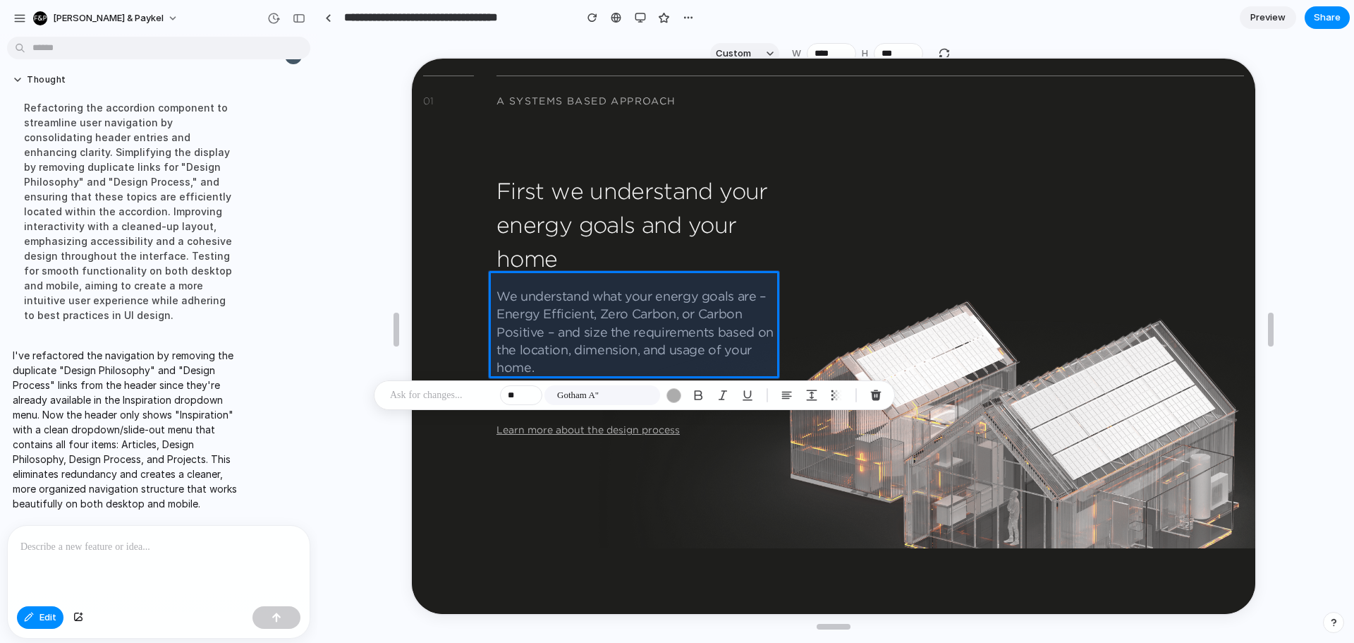
click at [449, 388] on p at bounding box center [442, 395] width 104 height 17
click at [808, 396] on div "button" at bounding box center [812, 395] width 13 height 13
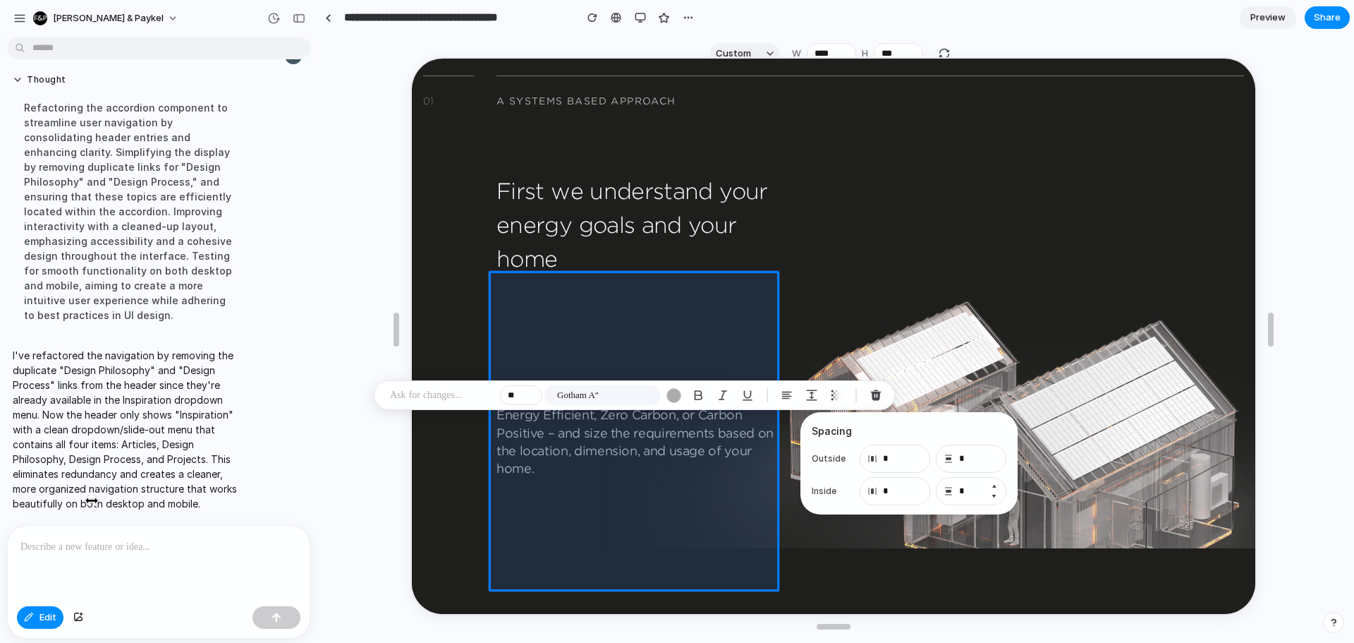
type input "*"
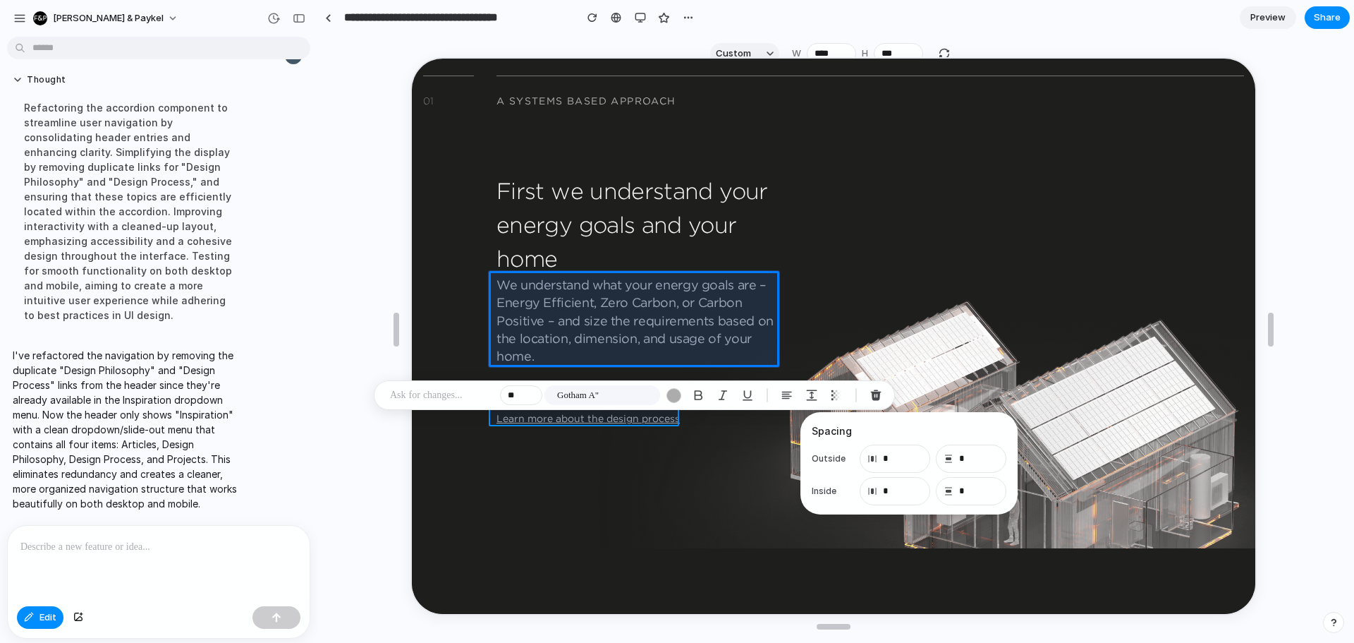
click at [569, 420] on div at bounding box center [831, 336] width 847 height 558
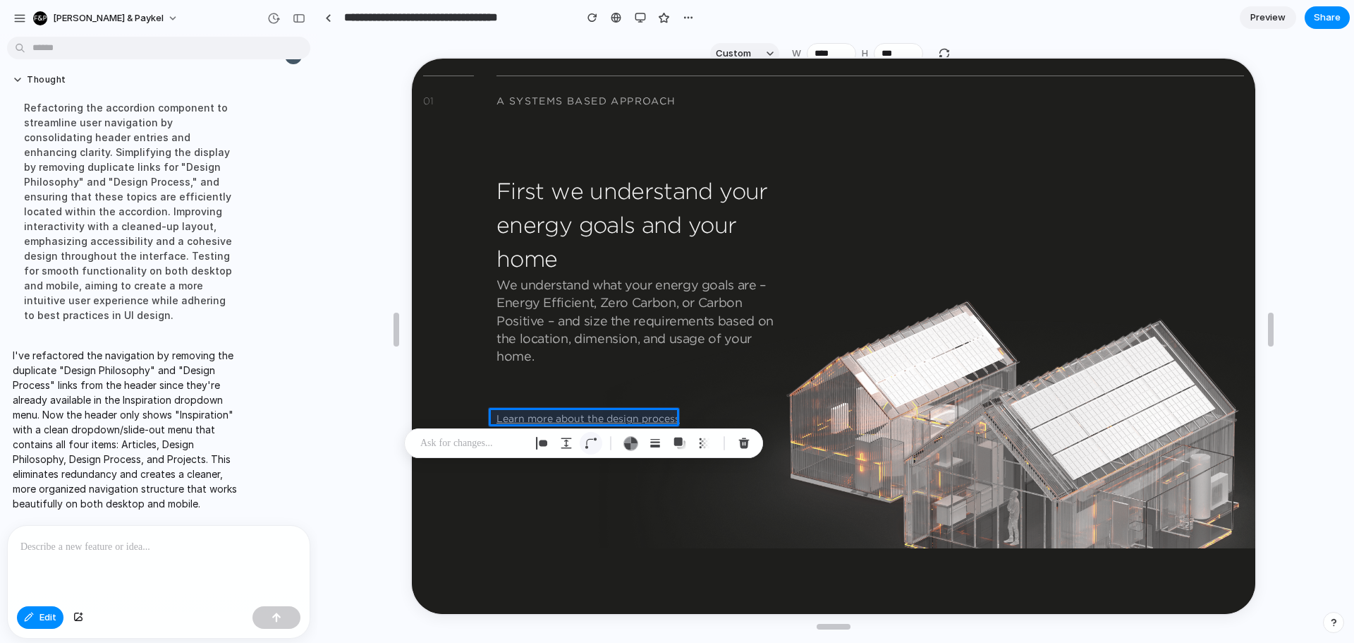
click at [593, 443] on div "button" at bounding box center [591, 443] width 13 height 13
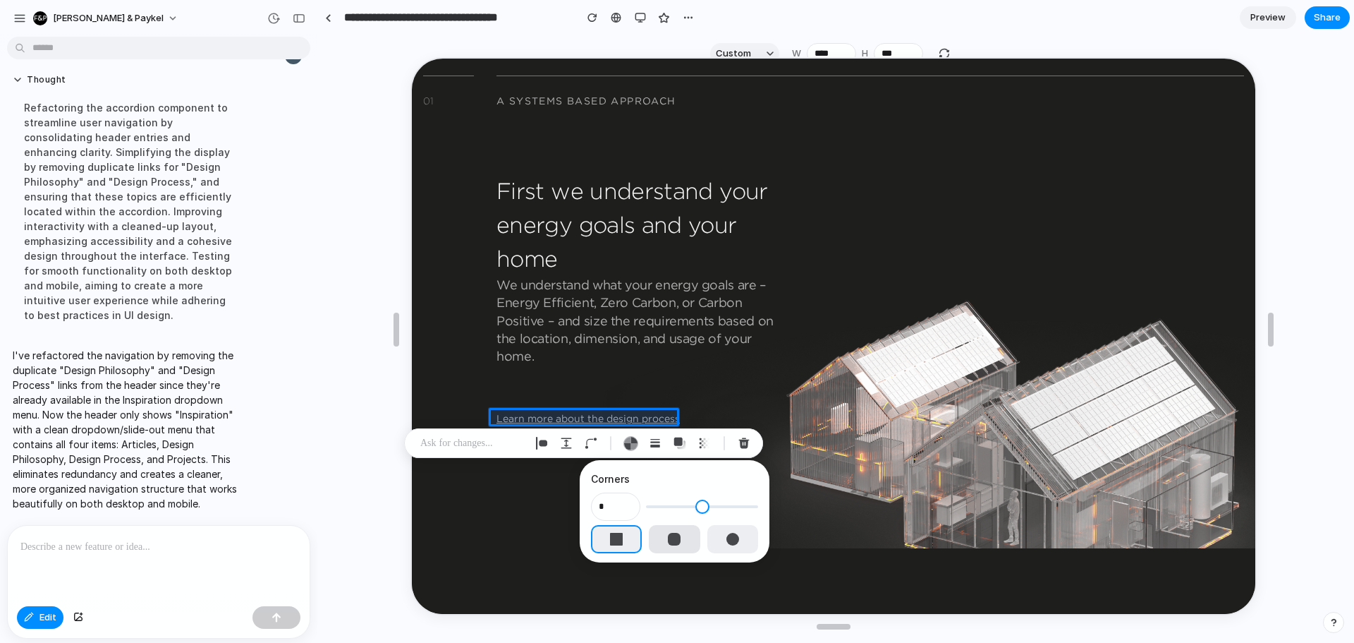
click at [667, 549] on button "button" at bounding box center [674, 539] width 51 height 28
type input "*"
click at [708, 540] on button "button" at bounding box center [733, 539] width 51 height 28
type input "**"
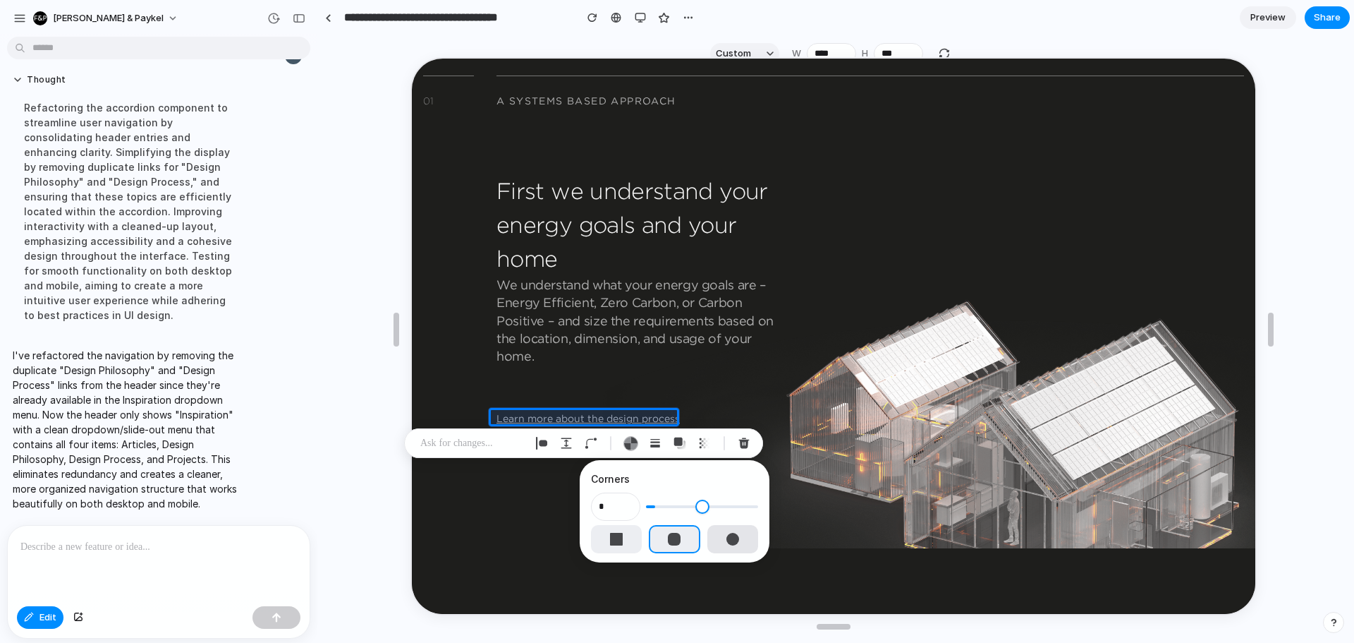
type input "**"
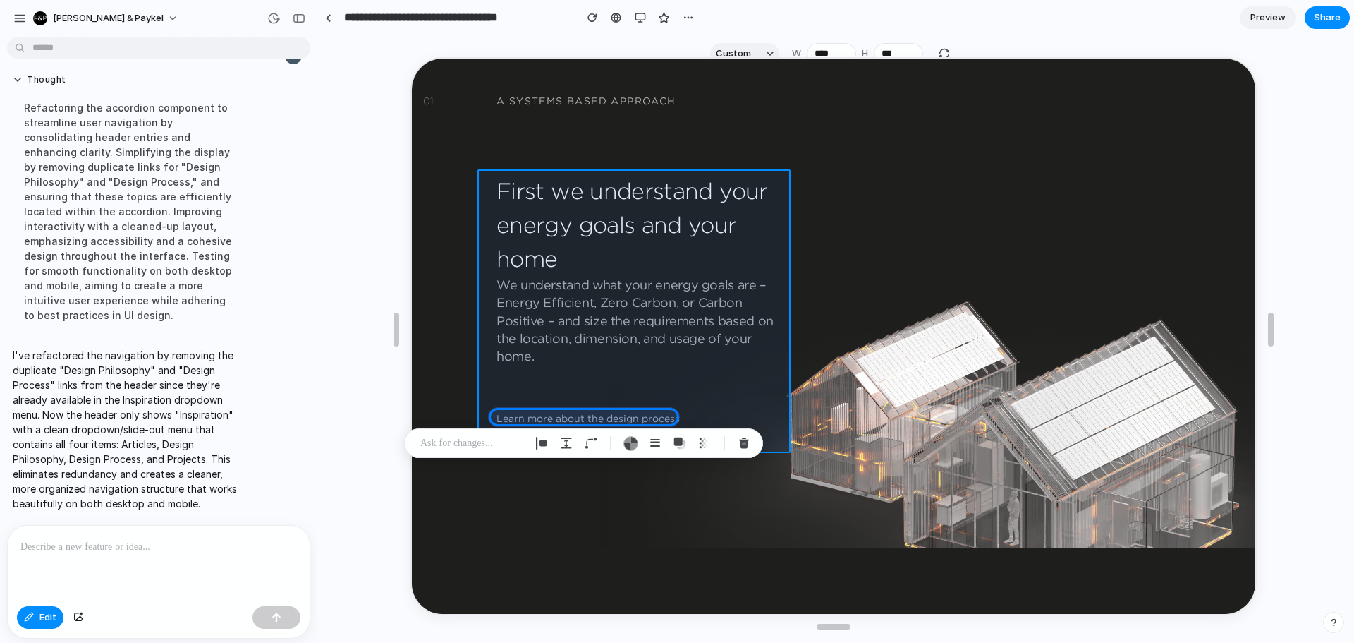
click at [677, 397] on div at bounding box center [831, 336] width 847 height 558
type input "*"
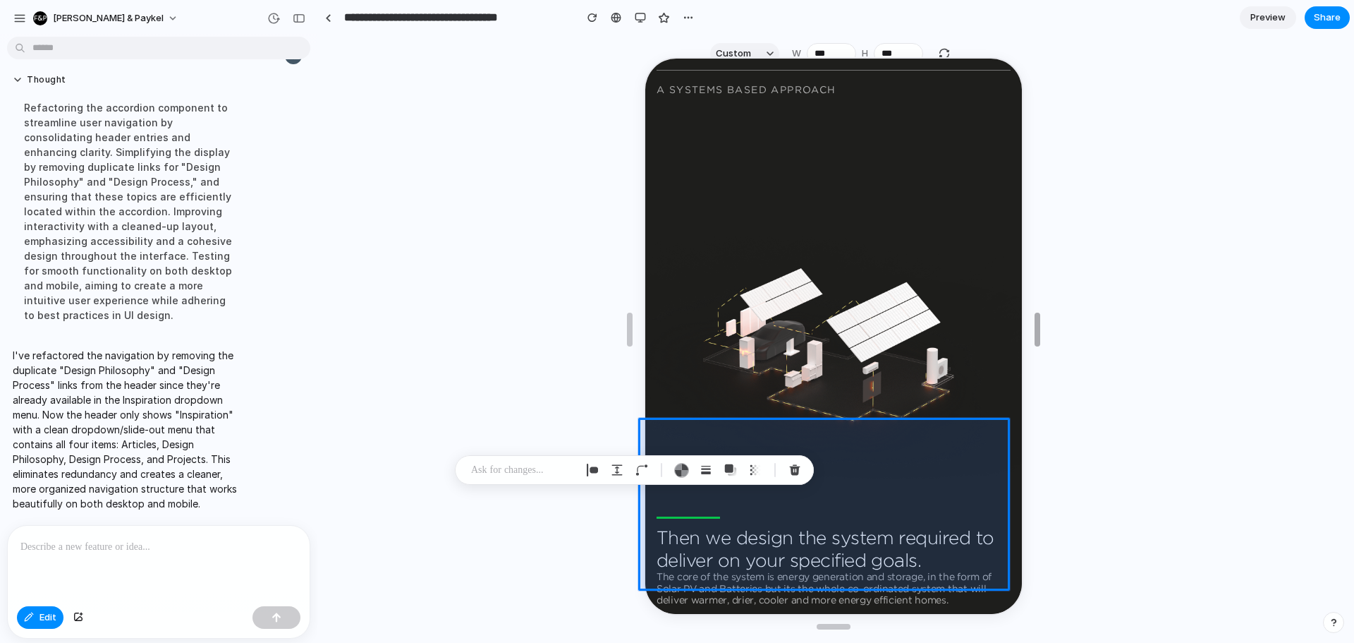
scroll to position [1954, 0]
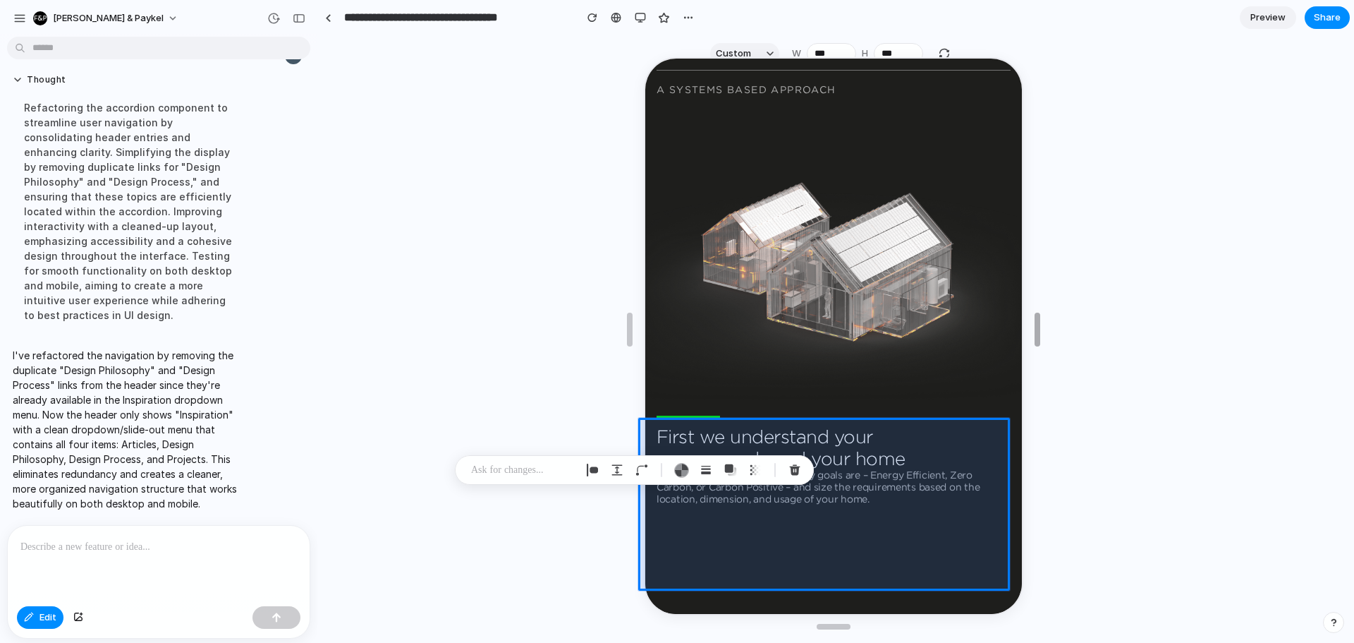
drag, startPoint x: 1266, startPoint y: 331, endPoint x: 1032, endPoint y: 301, distance: 235.5
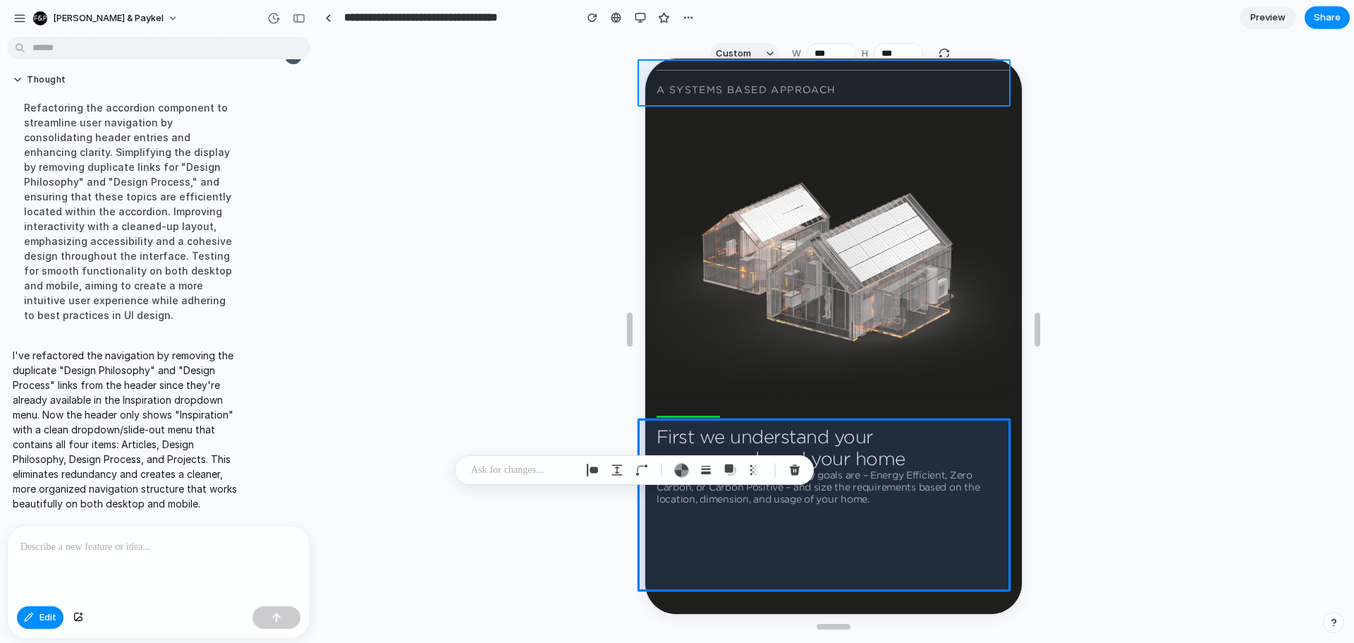
click at [739, 59] on div at bounding box center [831, 336] width 847 height 558
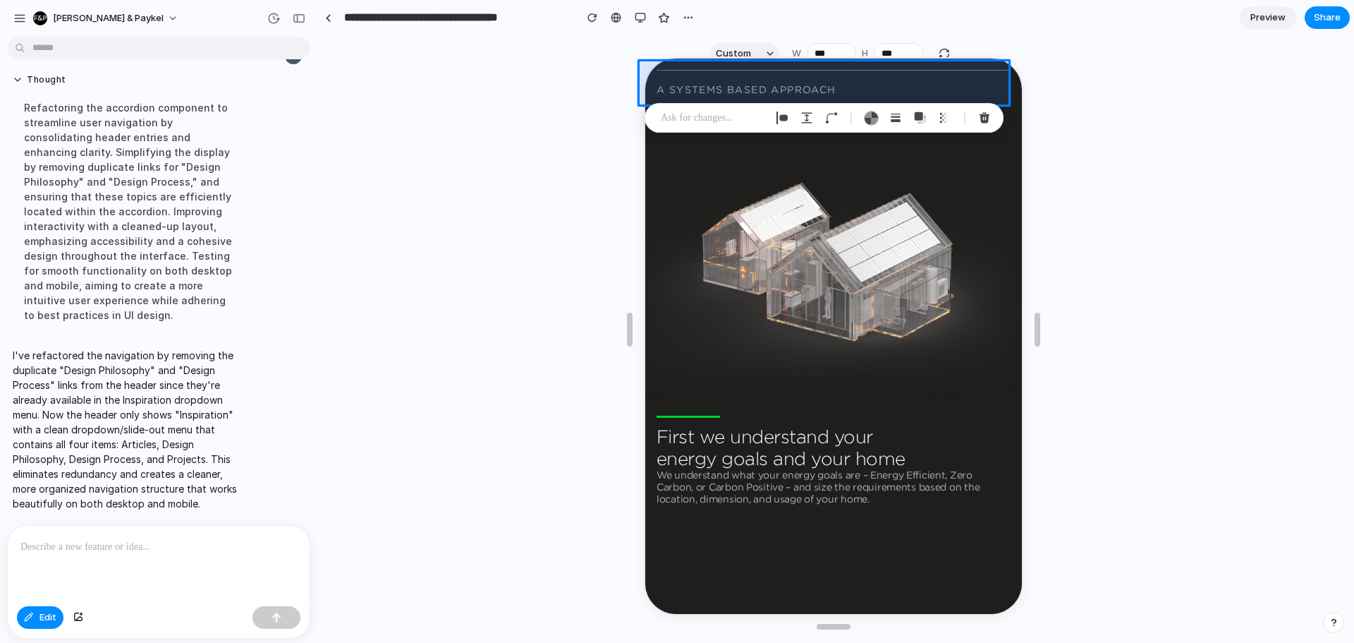
click at [771, 49] on div at bounding box center [834, 329] width 380 height 566
click at [760, 49] on div at bounding box center [834, 329] width 380 height 566
click at [751, 49] on div at bounding box center [834, 329] width 380 height 566
click at [771, 30] on section "**********" at bounding box center [833, 17] width 1033 height 35
drag, startPoint x: 1306, startPoint y: 313, endPoint x: 1182, endPoint y: 267, distance: 132.4
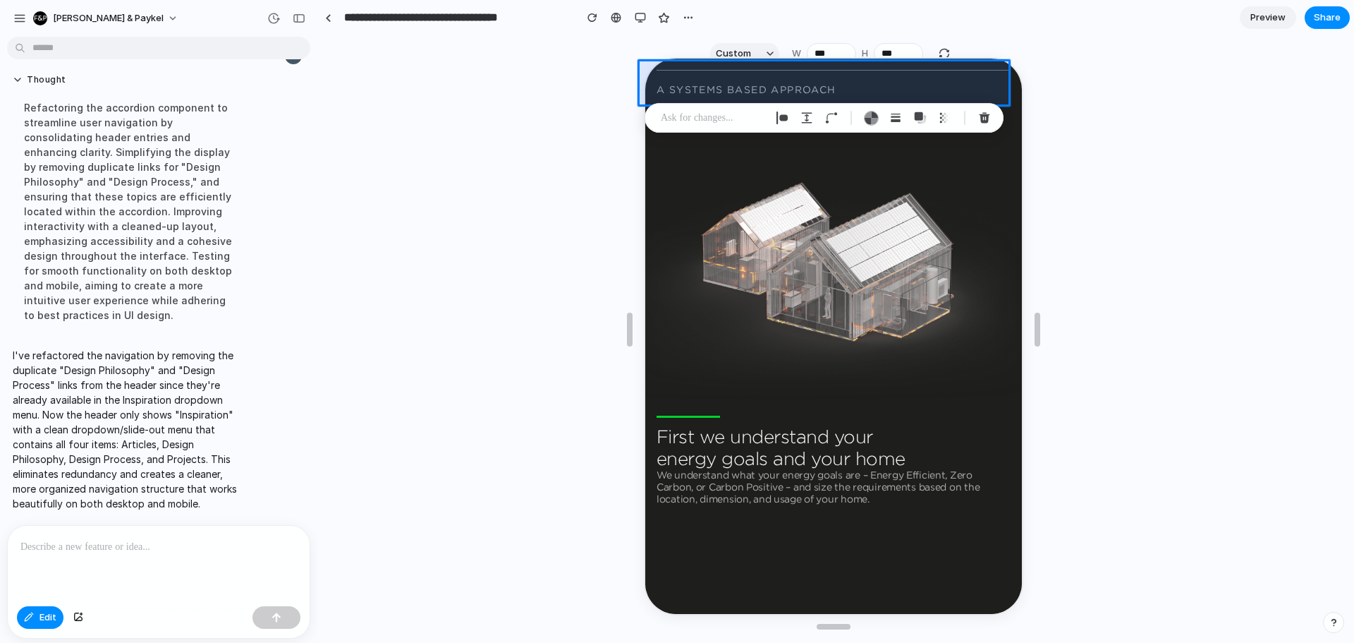
click at [1306, 313] on div at bounding box center [833, 329] width 1031 height 566
click at [863, 188] on div at bounding box center [831, 336] width 847 height 558
click at [44, 629] on div "Edit" at bounding box center [159, 618] width 302 height 37
drag, startPoint x: 37, startPoint y: 614, endPoint x: 2, endPoint y: 202, distance: 413.5
click at [37, 614] on button "Edit" at bounding box center [40, 617] width 47 height 23
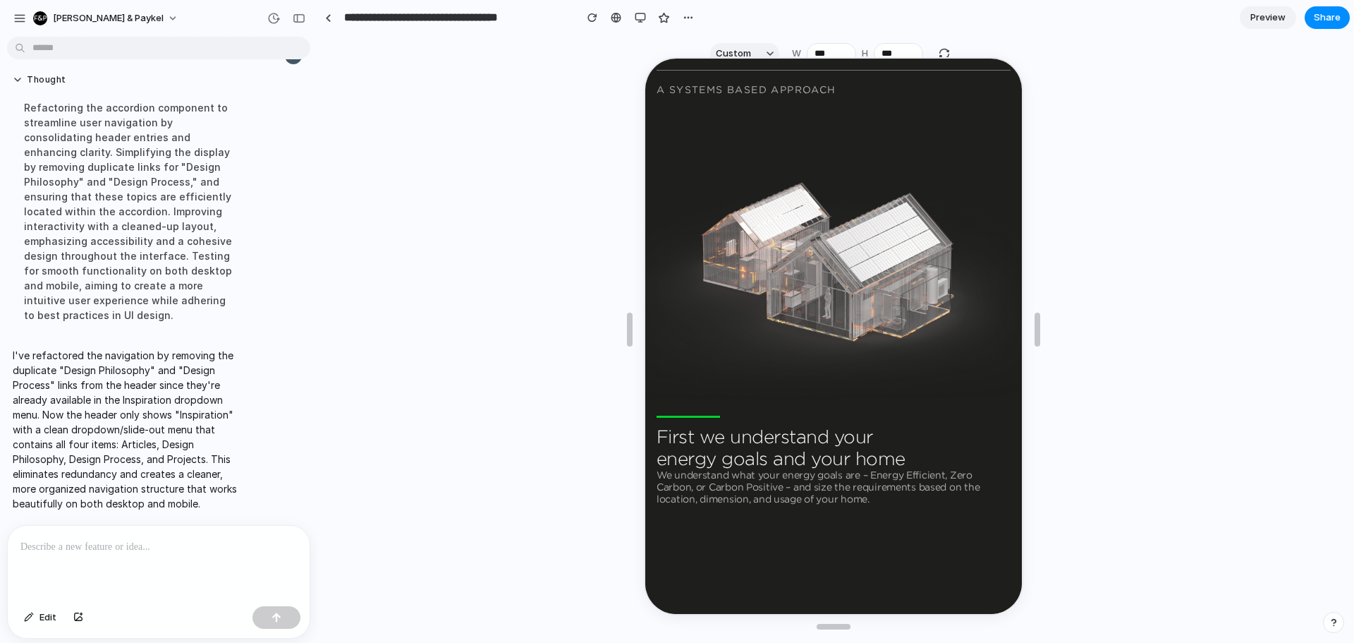
click at [739, 55] on div at bounding box center [834, 329] width 380 height 566
drag, startPoint x: 743, startPoint y: 51, endPoint x: 264, endPoint y: 55, distance: 479.0
click at [743, 51] on div at bounding box center [834, 329] width 380 height 566
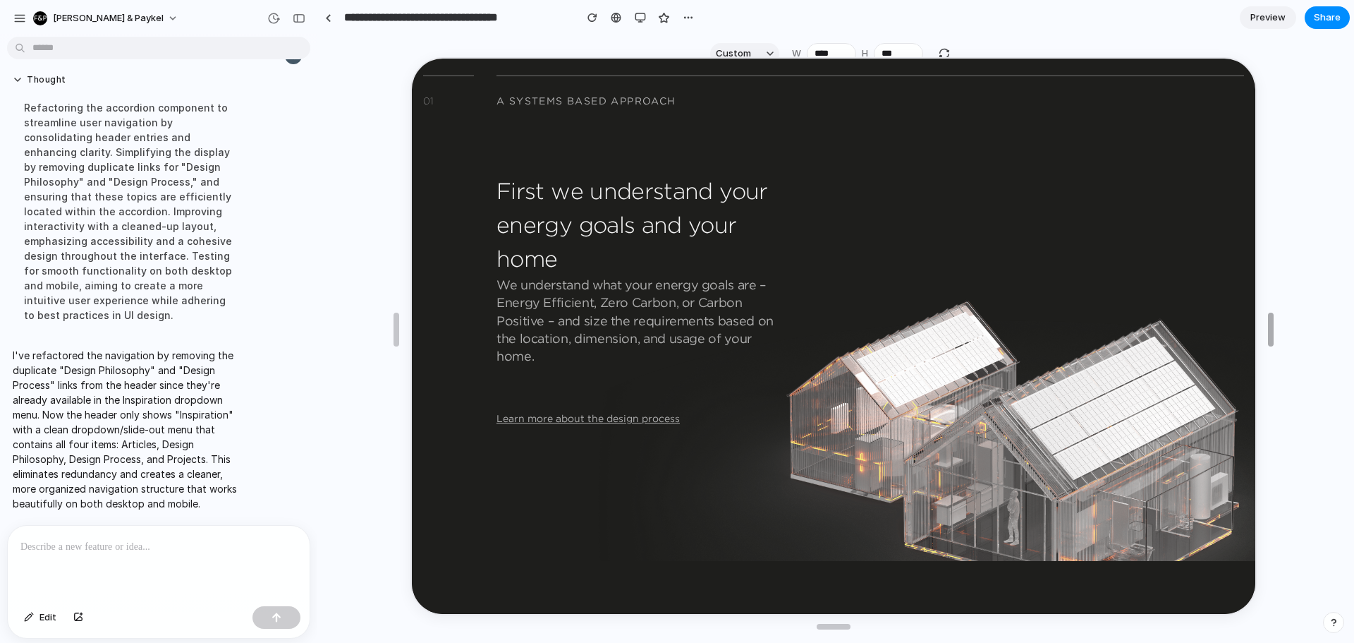
type input "***"
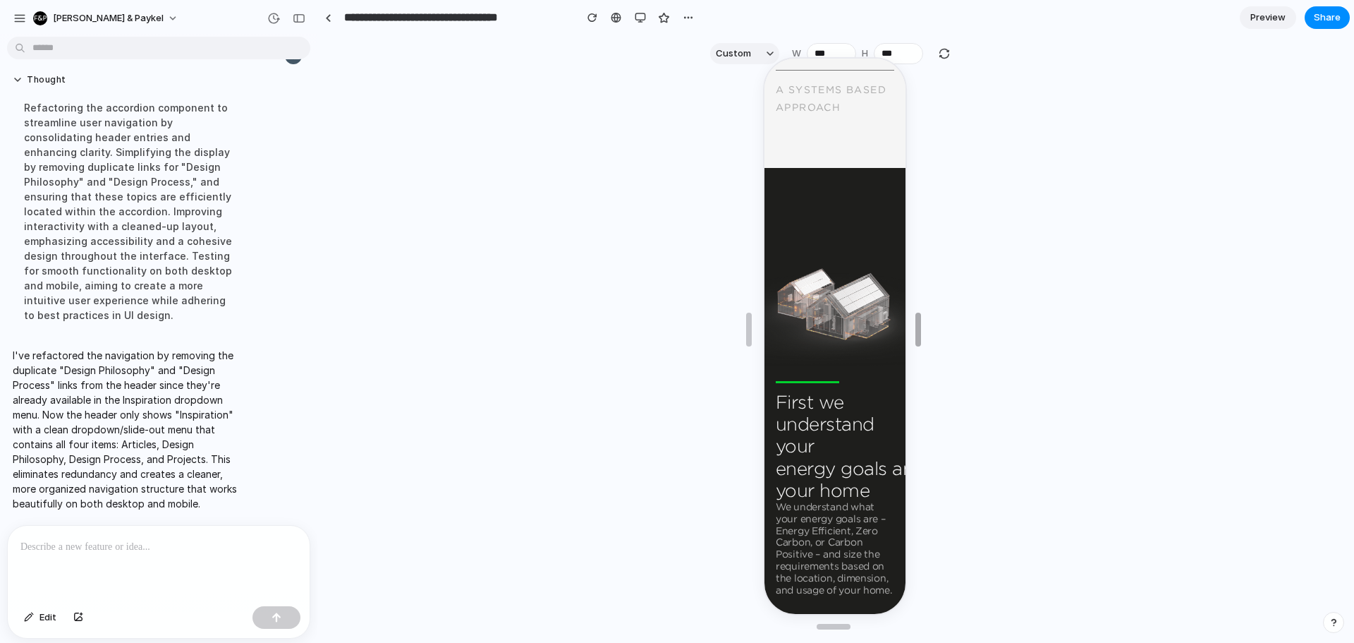
scroll to position [2293, 0]
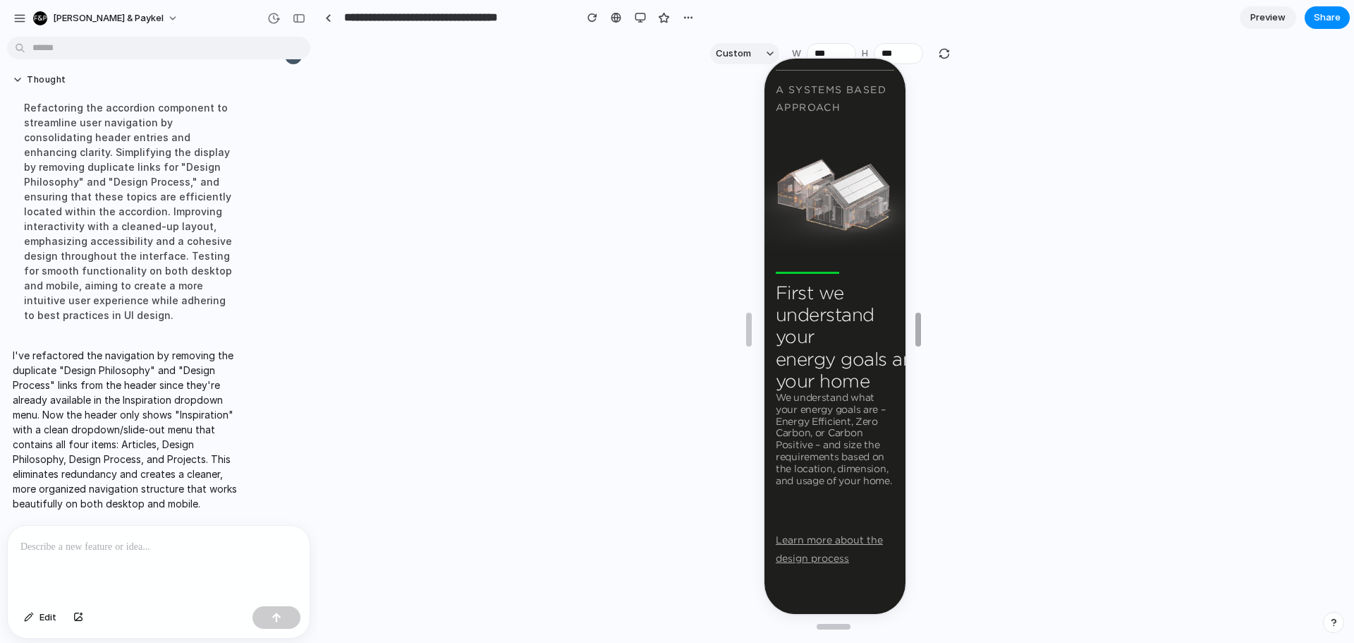
drag, startPoint x: 1036, startPoint y: 331, endPoint x: 503, endPoint y: 234, distance: 541.3
click at [727, 60] on div at bounding box center [833, 329] width 1031 height 566
click at [738, 54] on div at bounding box center [833, 329] width 1031 height 566
click at [322, 20] on link at bounding box center [327, 17] width 21 height 21
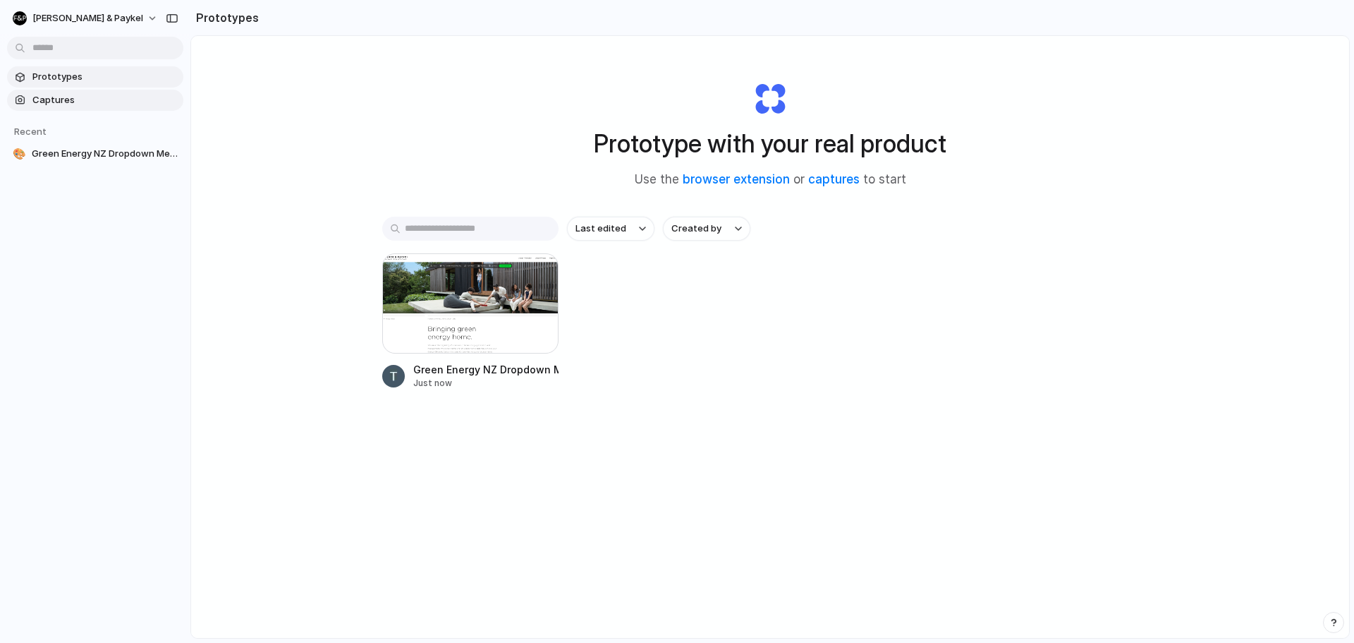
click at [78, 98] on span "Captures" at bounding box center [104, 100] width 145 height 14
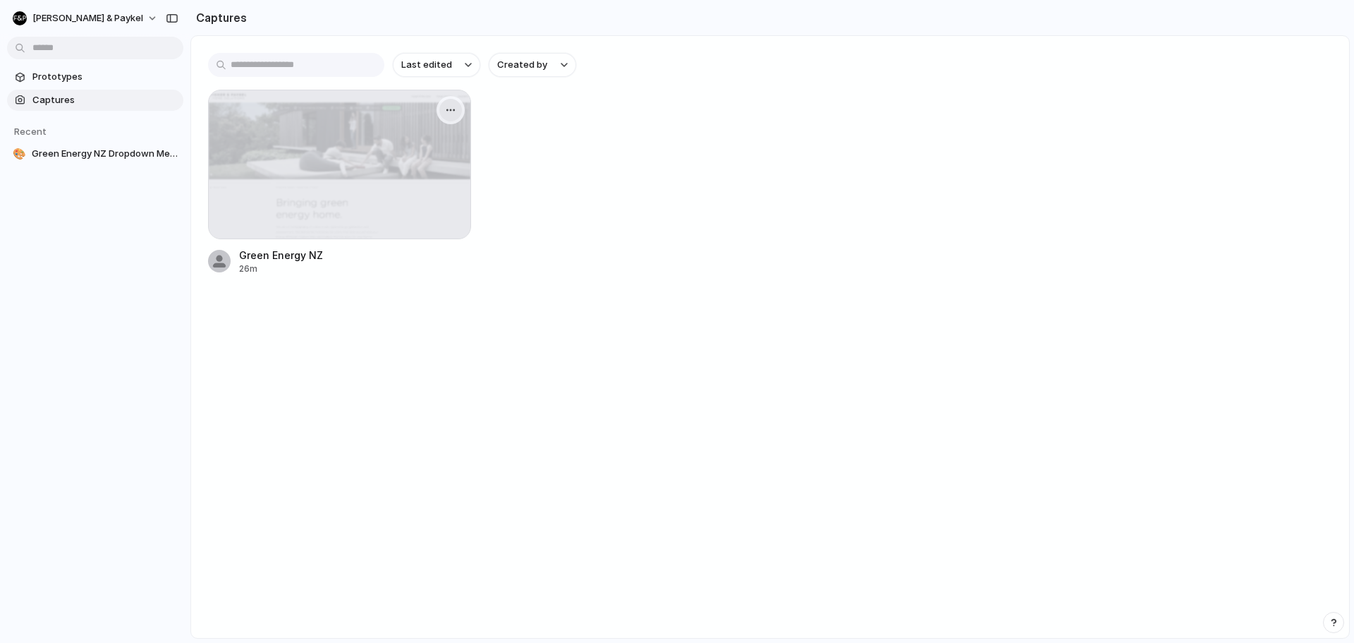
click at [453, 106] on div "button" at bounding box center [450, 109] width 11 height 11
click at [429, 141] on span "Create prototype" at bounding box center [409, 142] width 79 height 14
click at [445, 109] on div "button" at bounding box center [450, 109] width 11 height 11
click at [407, 147] on span "Create prototype" at bounding box center [409, 142] width 79 height 14
click at [629, 200] on div "Green Energy NZ 26m" at bounding box center [770, 183] width 1125 height 186
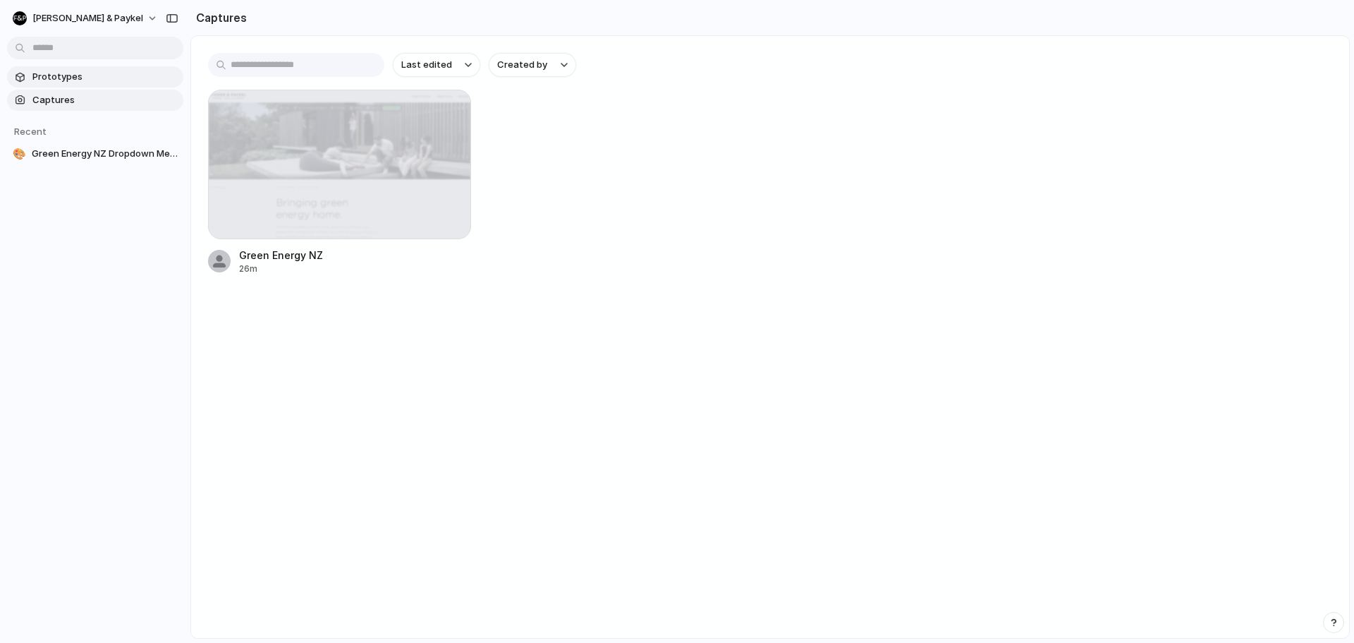
click at [63, 85] on link "Prototypes" at bounding box center [95, 76] width 176 height 21
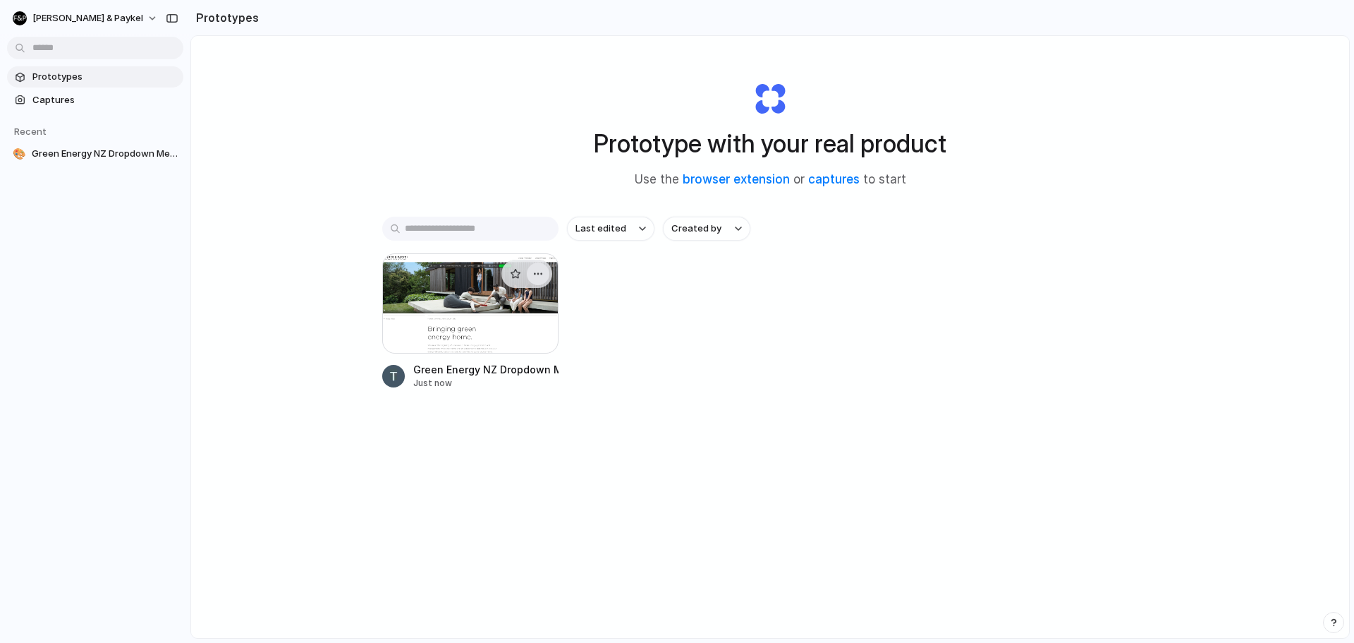
click at [536, 269] on div "button" at bounding box center [538, 273] width 11 height 11
click at [684, 322] on div "Open in new tab Rename Copy link Delete" at bounding box center [677, 321] width 1354 height 643
click at [607, 226] on span "Last edited" at bounding box center [601, 229] width 51 height 14
click at [870, 325] on div "Last edited Last created Alphabetical" at bounding box center [677, 321] width 1354 height 643
click at [727, 231] on button "Created by" at bounding box center [706, 229] width 87 height 24
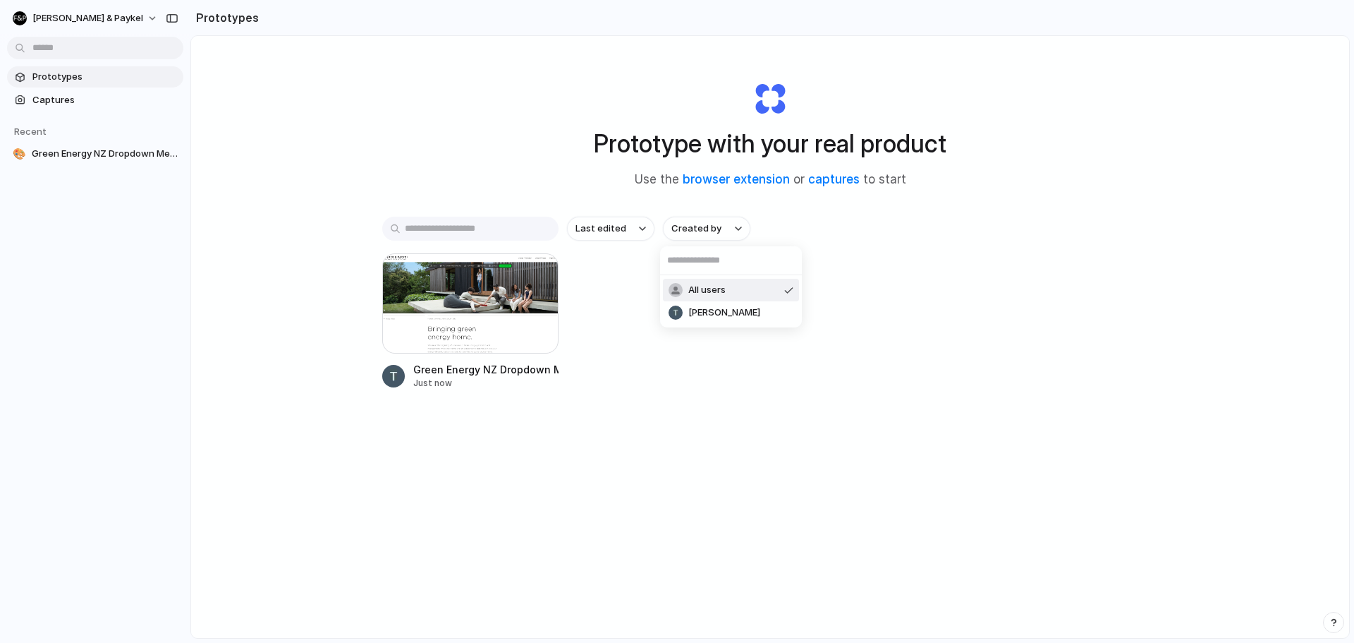
click at [921, 277] on div "All users Taine Buchan" at bounding box center [677, 321] width 1354 height 643
click at [542, 272] on button "button" at bounding box center [538, 273] width 23 height 23
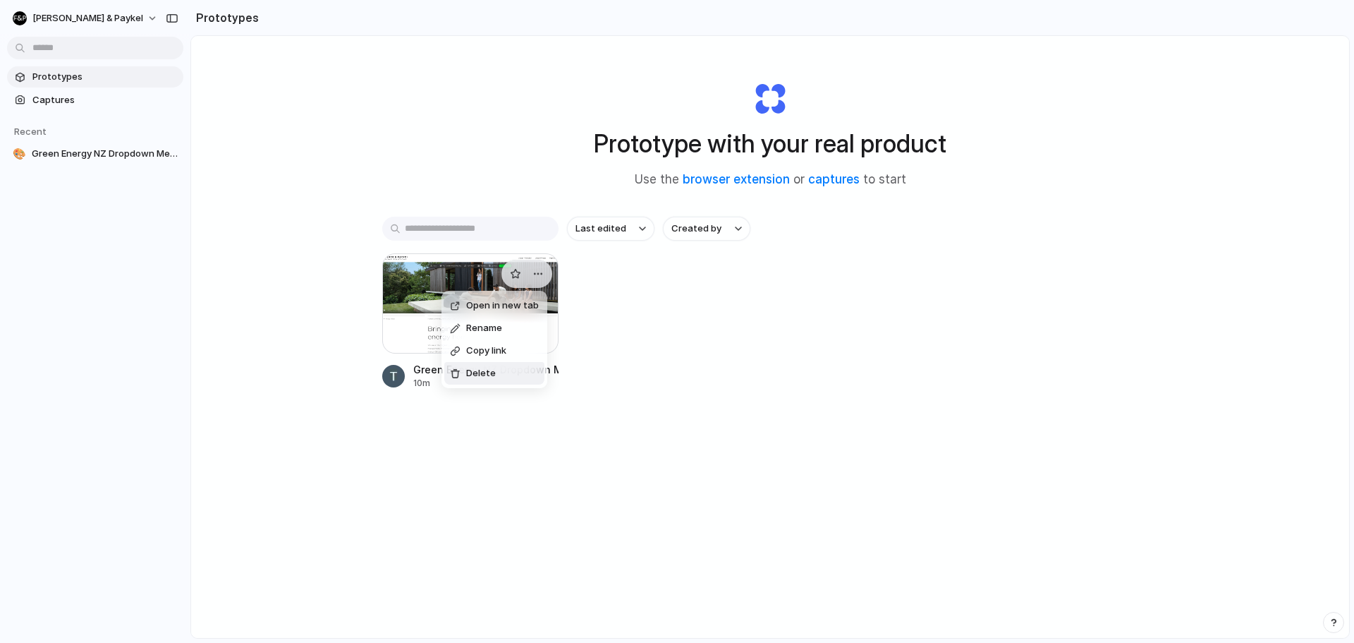
click at [489, 375] on span "Delete" at bounding box center [481, 373] width 30 height 14
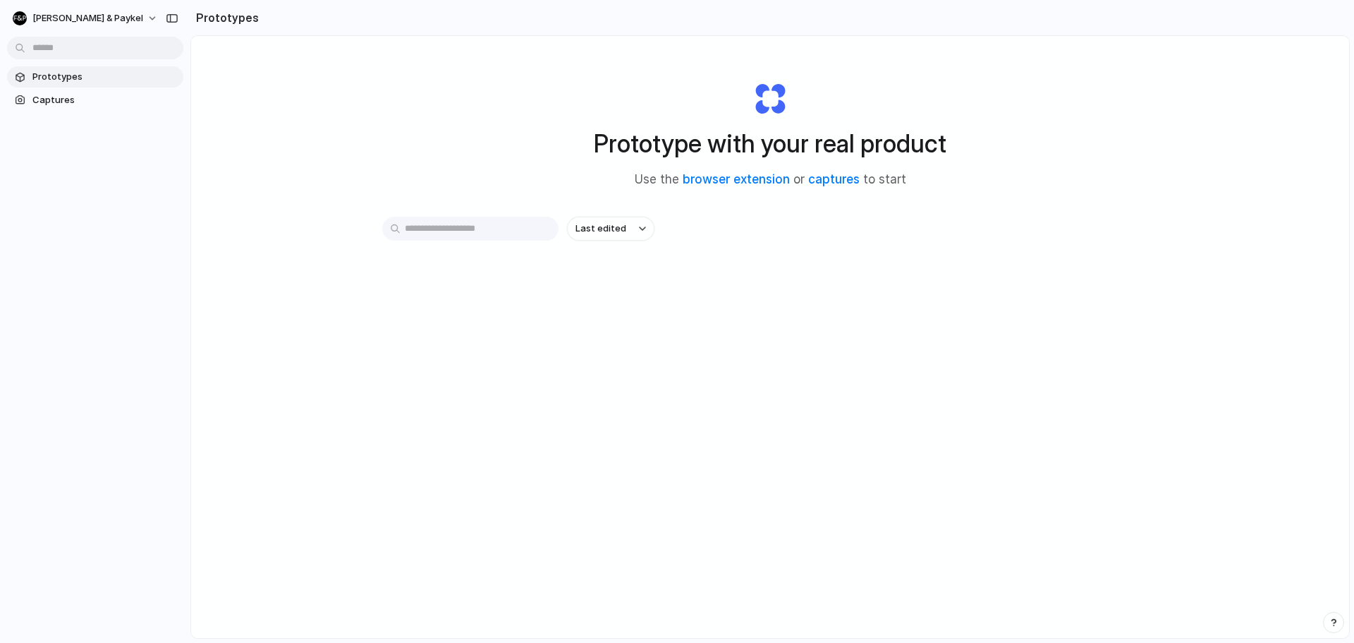
click at [528, 274] on div "Last edited" at bounding box center [770, 279] width 776 height 124
click at [250, 121] on div "Prototype with your real product Use the browser extension or captures to start…" at bounding box center [770, 374] width 1158 height 677
click at [102, 97] on span "Captures" at bounding box center [104, 100] width 145 height 14
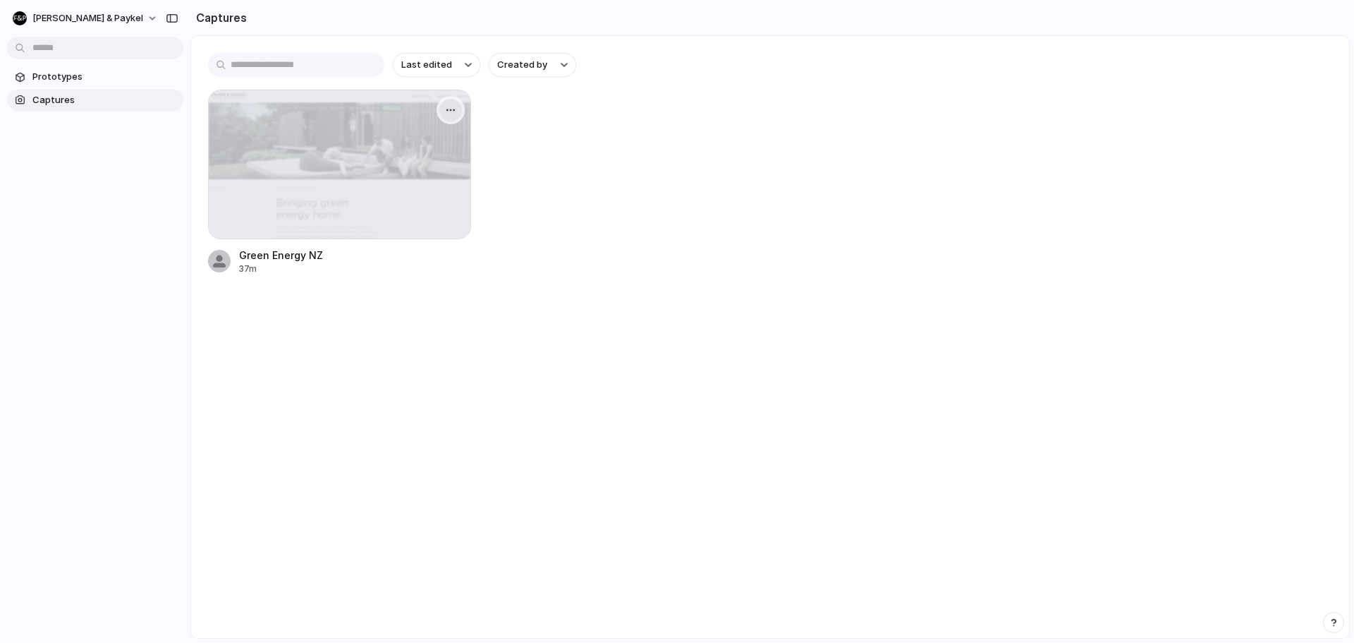
click at [441, 112] on button "button" at bounding box center [451, 110] width 23 height 23
click at [414, 233] on li "Delete" at bounding box center [404, 232] width 111 height 23
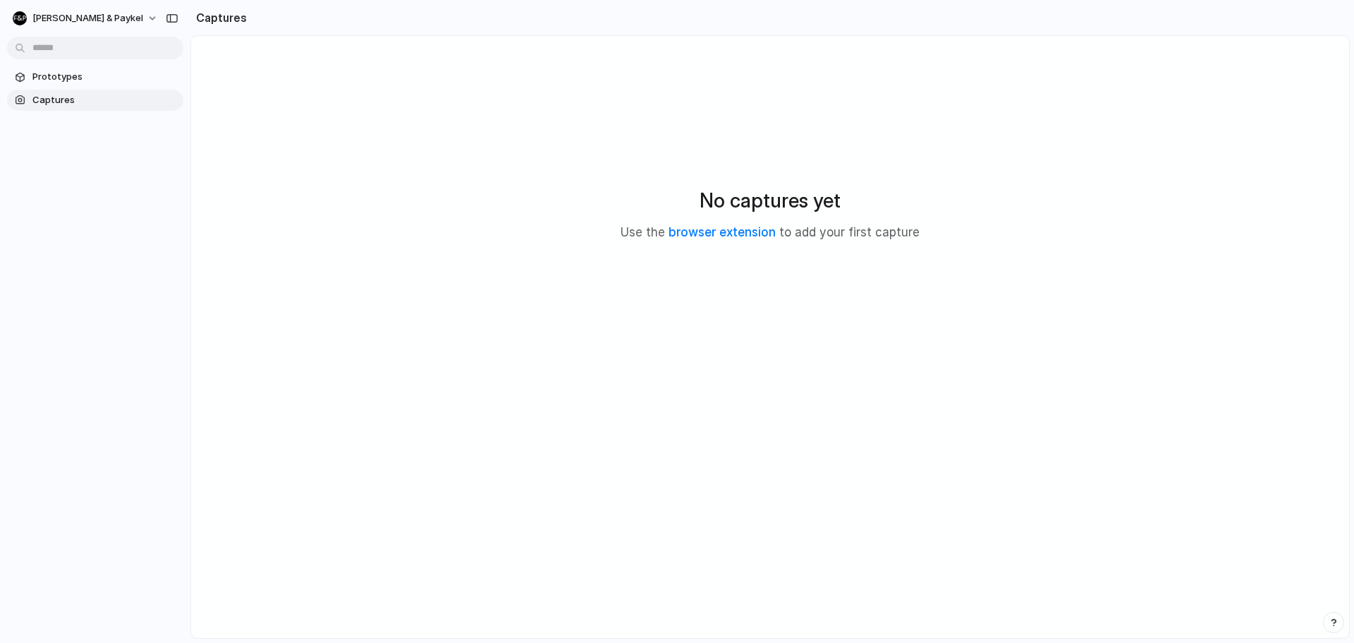
click at [499, 73] on div "No captures yet Use the browser extension to add your first capture" at bounding box center [770, 214] width 1125 height 322
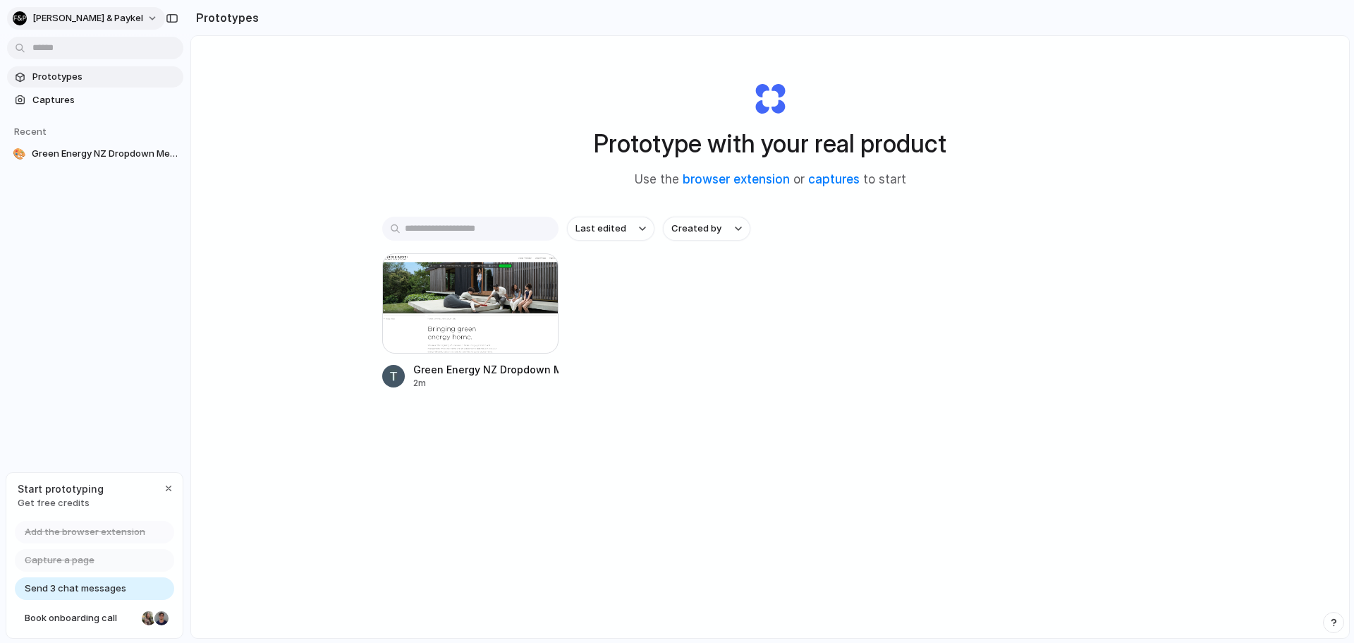
click at [96, 16] on span "[PERSON_NAME] & Paykel" at bounding box center [87, 18] width 111 height 14
click at [92, 22] on div "Settings Invite members Change theme Sign out" at bounding box center [677, 321] width 1354 height 643
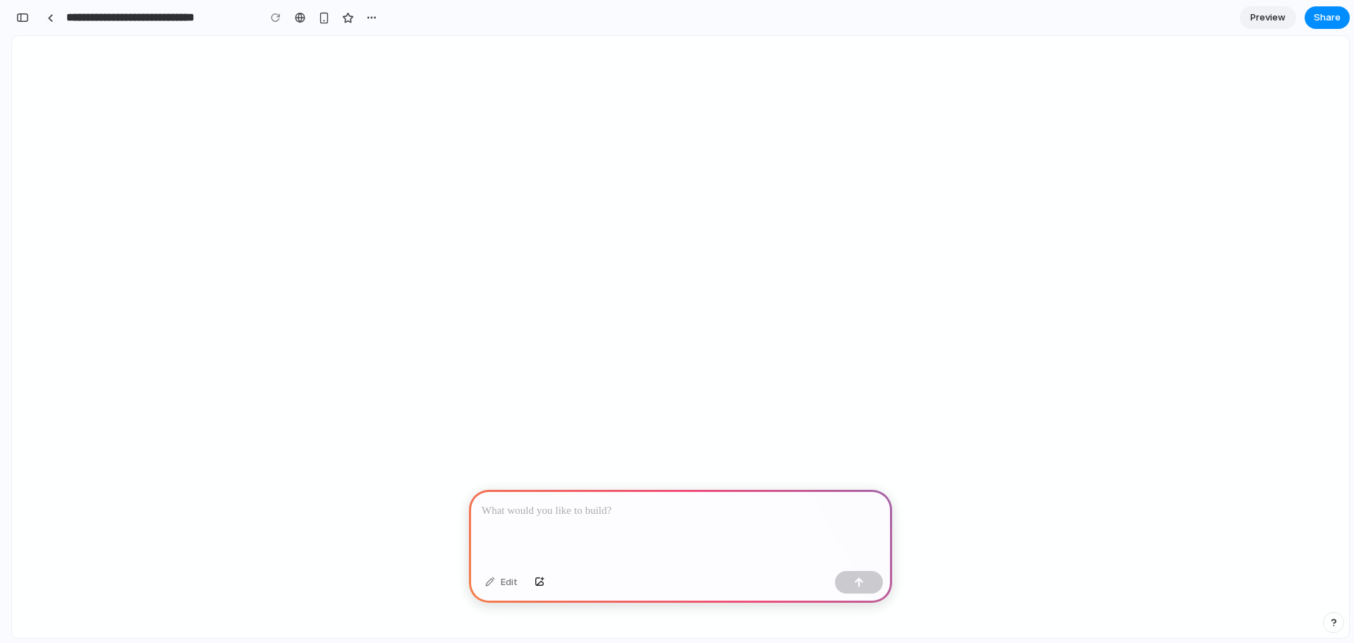
click at [632, 504] on p at bounding box center [681, 510] width 398 height 17
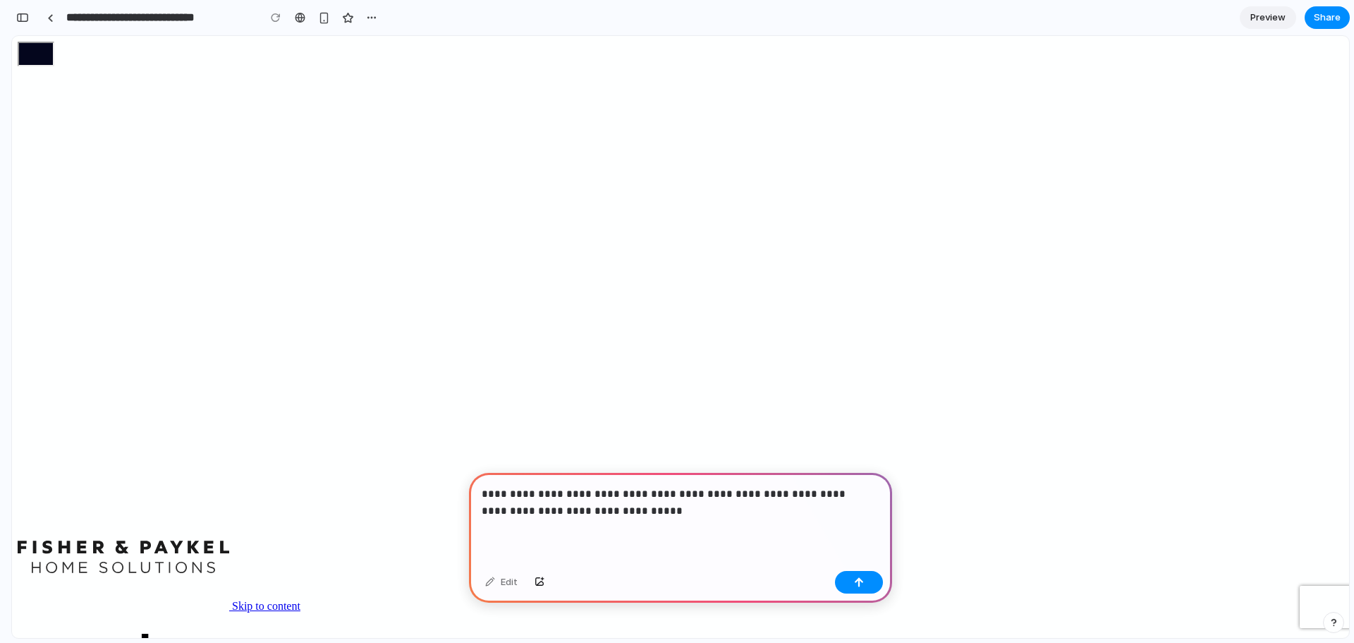
scroll to position [0, 13]
drag, startPoint x: 639, startPoint y: 514, endPoint x: 573, endPoint y: 507, distance: 66.7
click at [573, 507] on div "**********" at bounding box center [680, 519] width 423 height 92
click at [625, 500] on p "**********" at bounding box center [678, 502] width 392 height 34
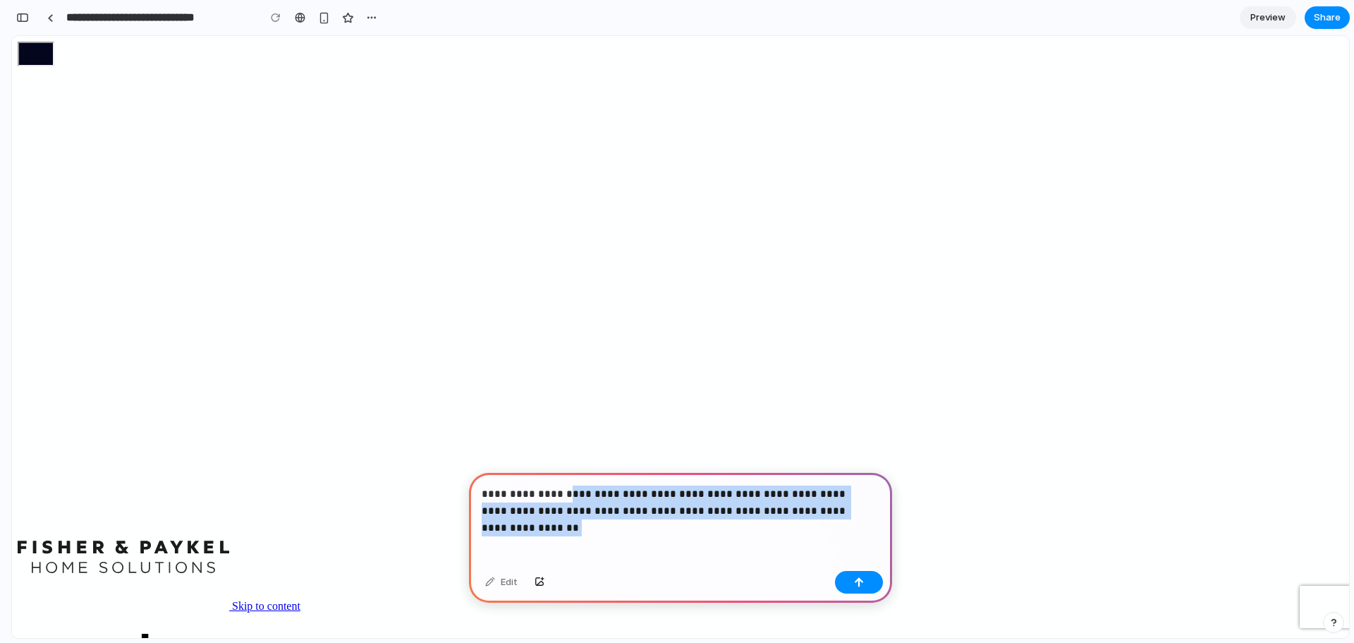
drag, startPoint x: 888, startPoint y: 540, endPoint x: 281, endPoint y: 430, distance: 616.7
click at [716, 516] on div "**********" at bounding box center [680, 519] width 423 height 92
drag, startPoint x: 866, startPoint y: 507, endPoint x: 784, endPoint y: 493, distance: 83.7
click at [784, 493] on p "**********" at bounding box center [678, 502] width 392 height 34
click at [868, 504] on p "**********" at bounding box center [678, 502] width 392 height 34
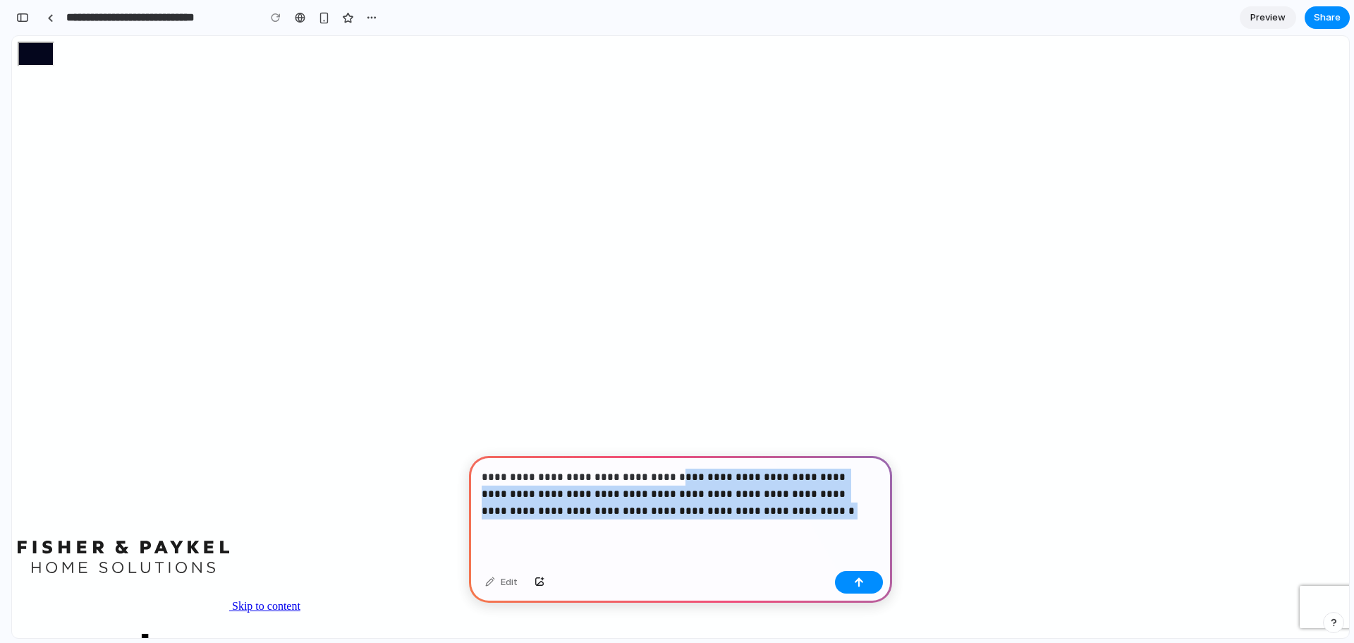
drag, startPoint x: 837, startPoint y: 547, endPoint x: 189, endPoint y: 369, distance: 671.6
click at [648, 519] on div "**********" at bounding box center [680, 510] width 423 height 109
drag, startPoint x: 729, startPoint y: 504, endPoint x: 478, endPoint y: 468, distance: 254.4
click at [478, 468] on div "**********" at bounding box center [680, 510] width 423 height 109
click at [787, 502] on p "**********" at bounding box center [678, 493] width 392 height 51
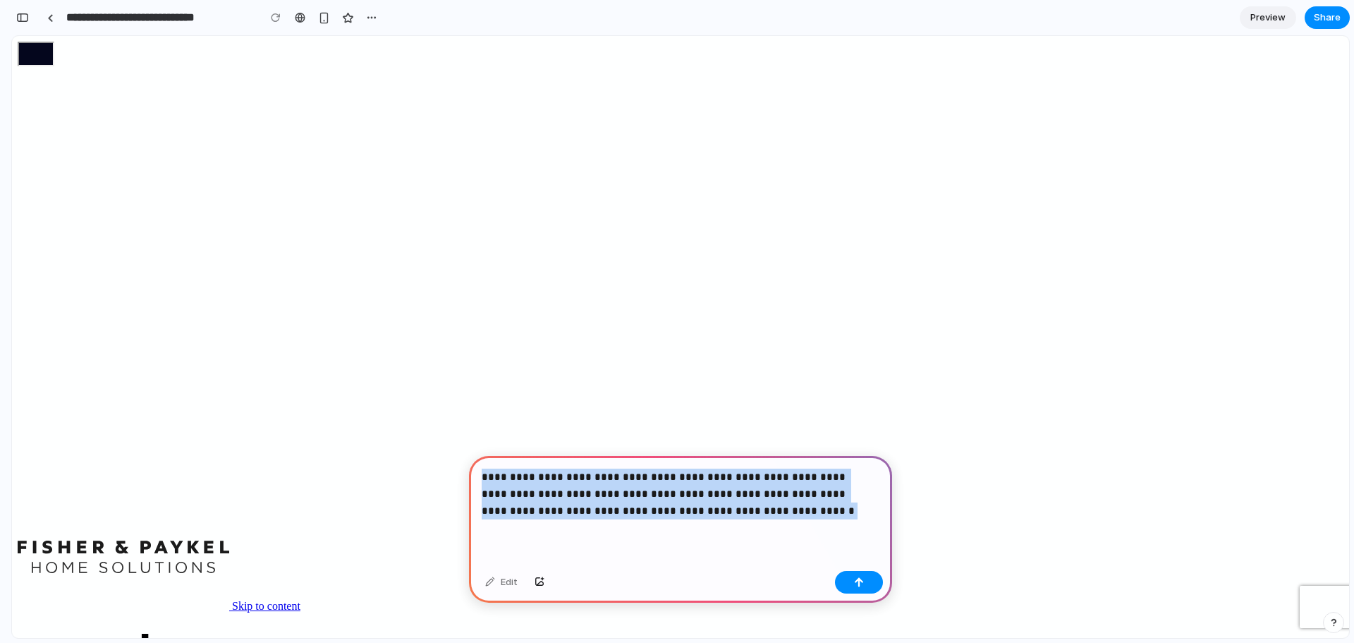
drag, startPoint x: 799, startPoint y: 538, endPoint x: 369, endPoint y: 425, distance: 444.9
click at [878, 583] on button "button" at bounding box center [859, 582] width 48 height 23
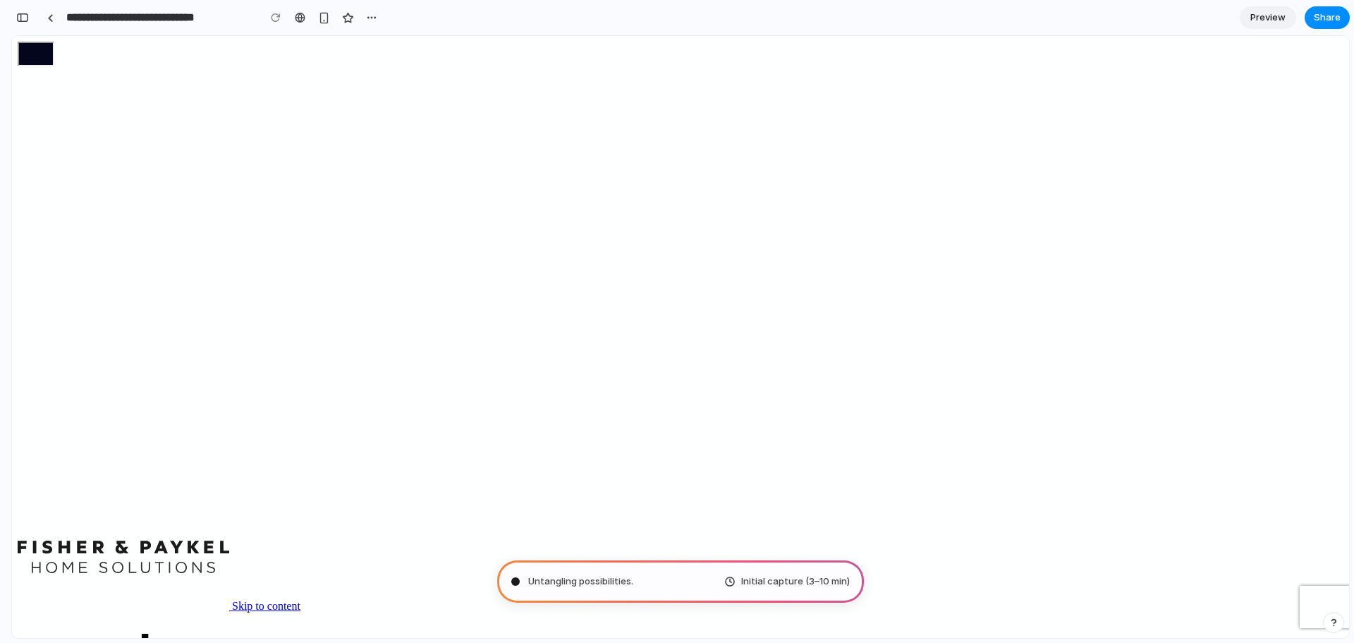
type input "**********"
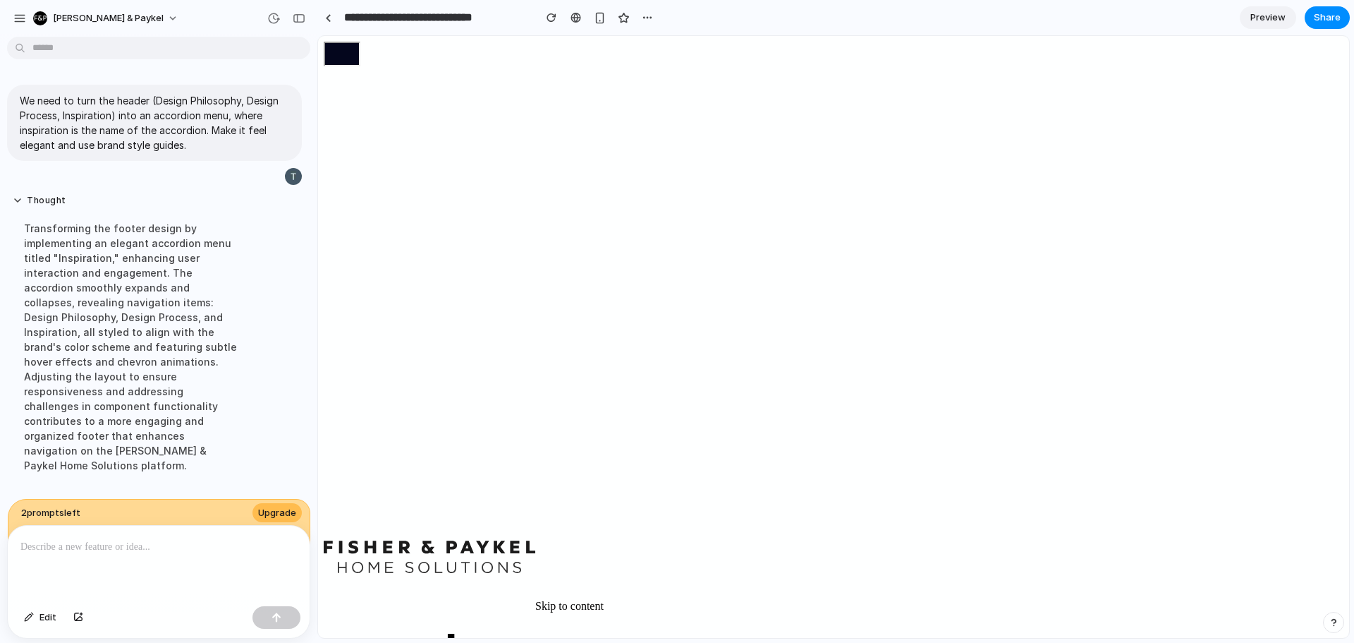
scroll to position [123, 0]
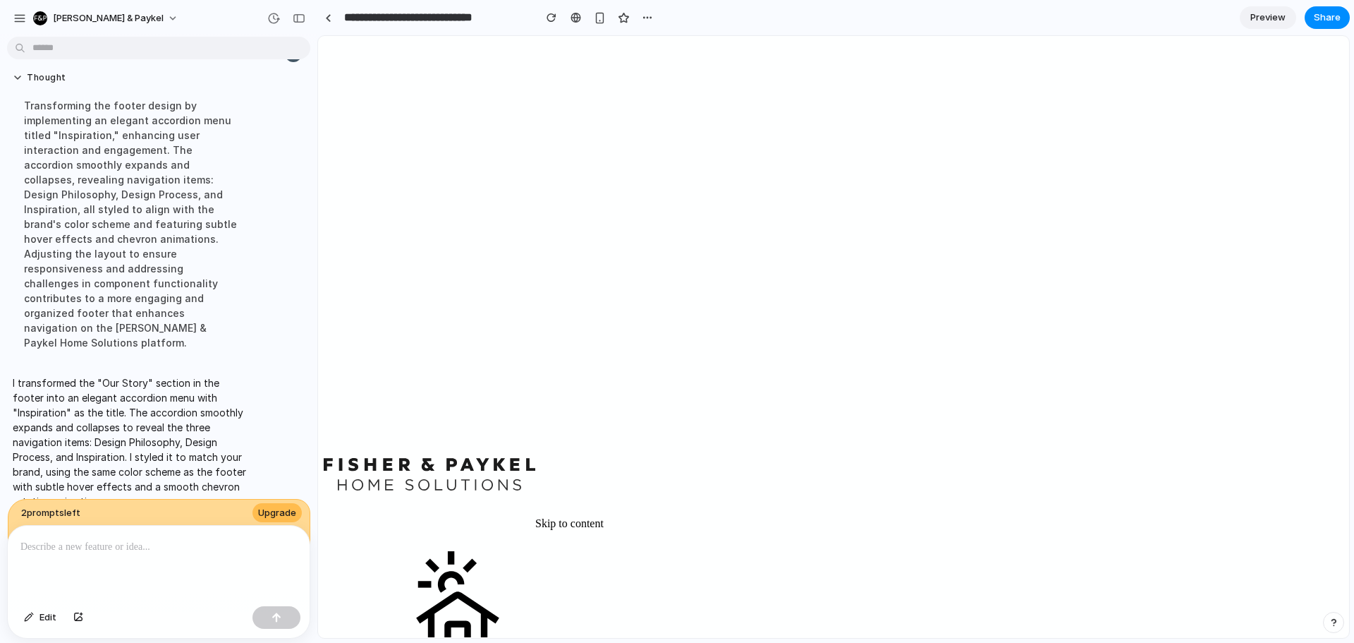
scroll to position [0, 0]
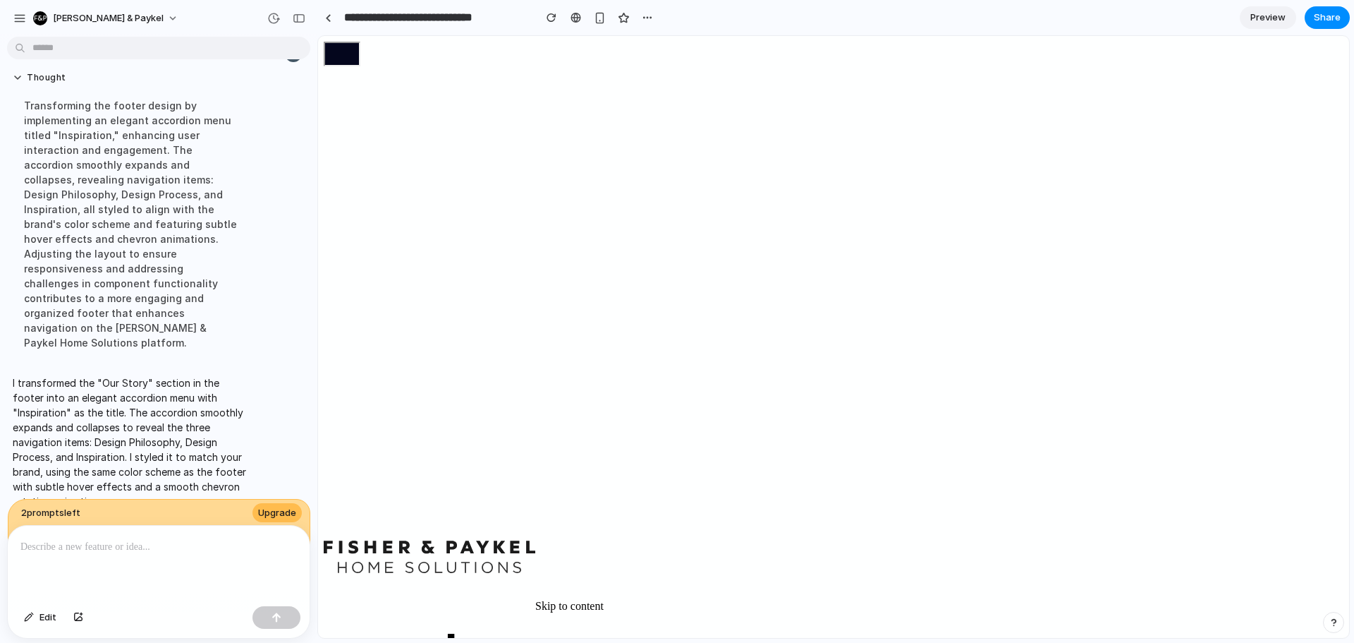
click at [166, 552] on div at bounding box center [159, 563] width 302 height 75
click at [598, 12] on div "button" at bounding box center [600, 18] width 12 height 12
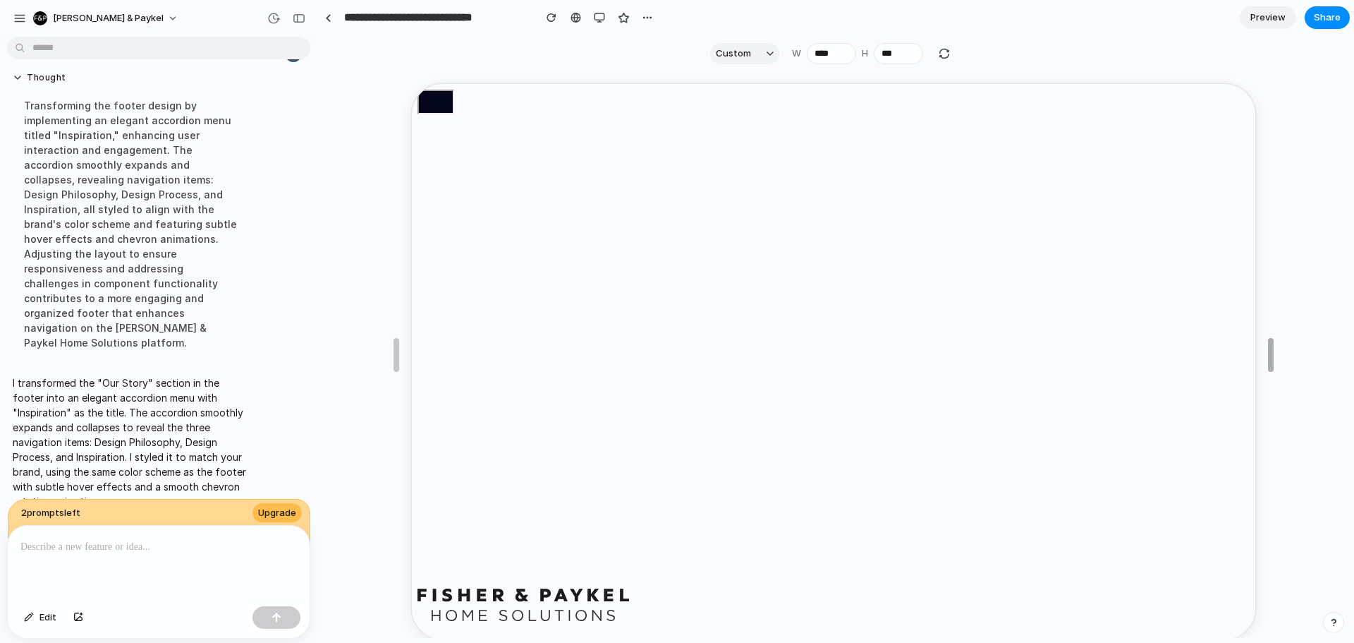
drag, startPoint x: 981, startPoint y: 353, endPoint x: 1276, endPoint y: 328, distance: 296.0
click at [758, 56] on button "Custom" at bounding box center [744, 53] width 69 height 21
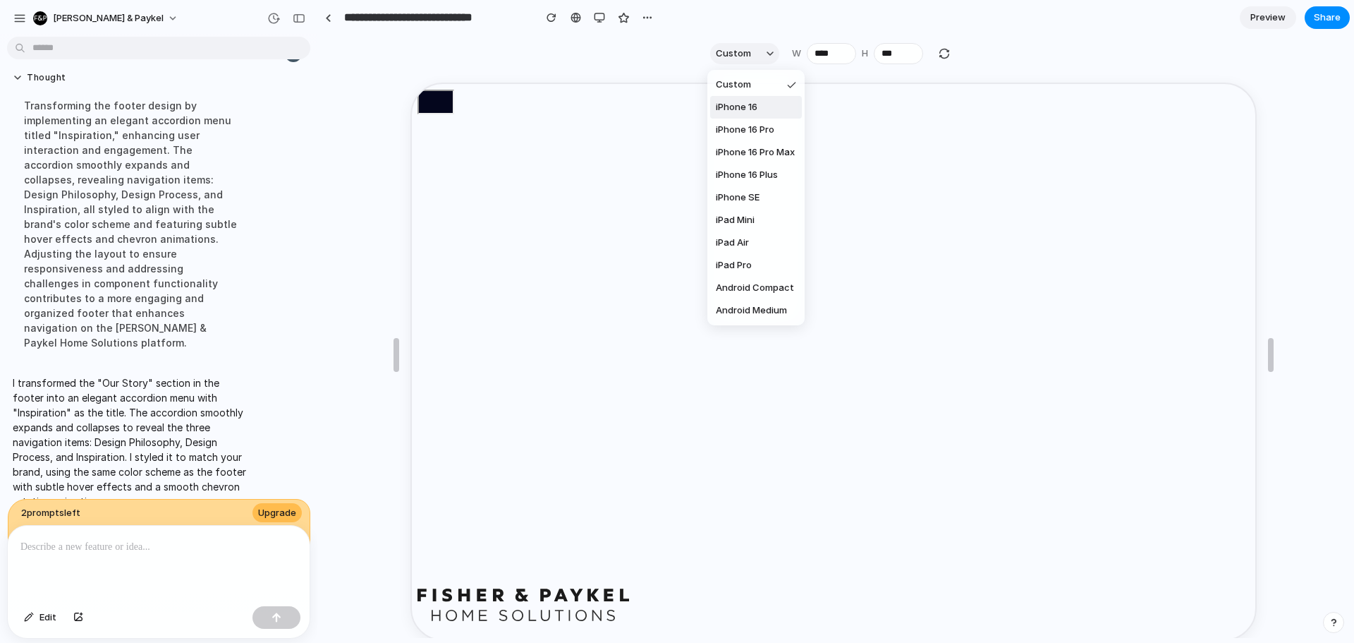
click at [760, 99] on li "iPhone 16" at bounding box center [756, 107] width 92 height 23
type input "***"
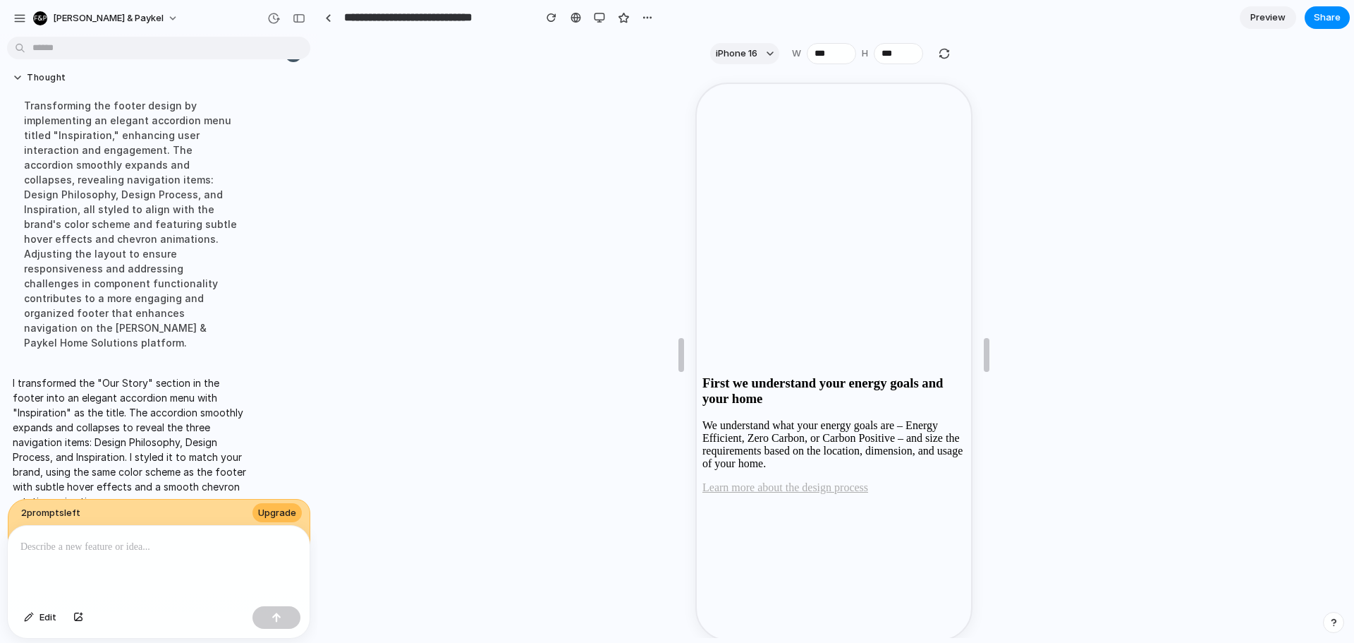
scroll to position [7277, 0]
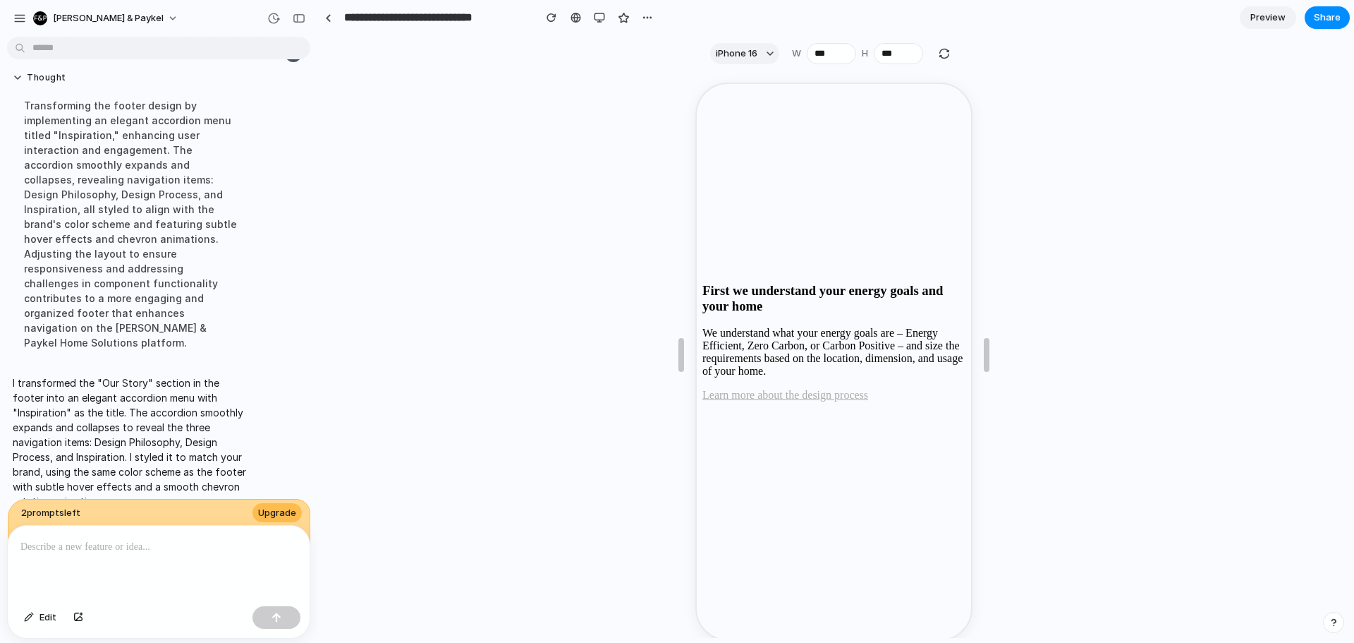
drag, startPoint x: 895, startPoint y: 367, endPoint x: 890, endPoint y: 360, distance: 8.6
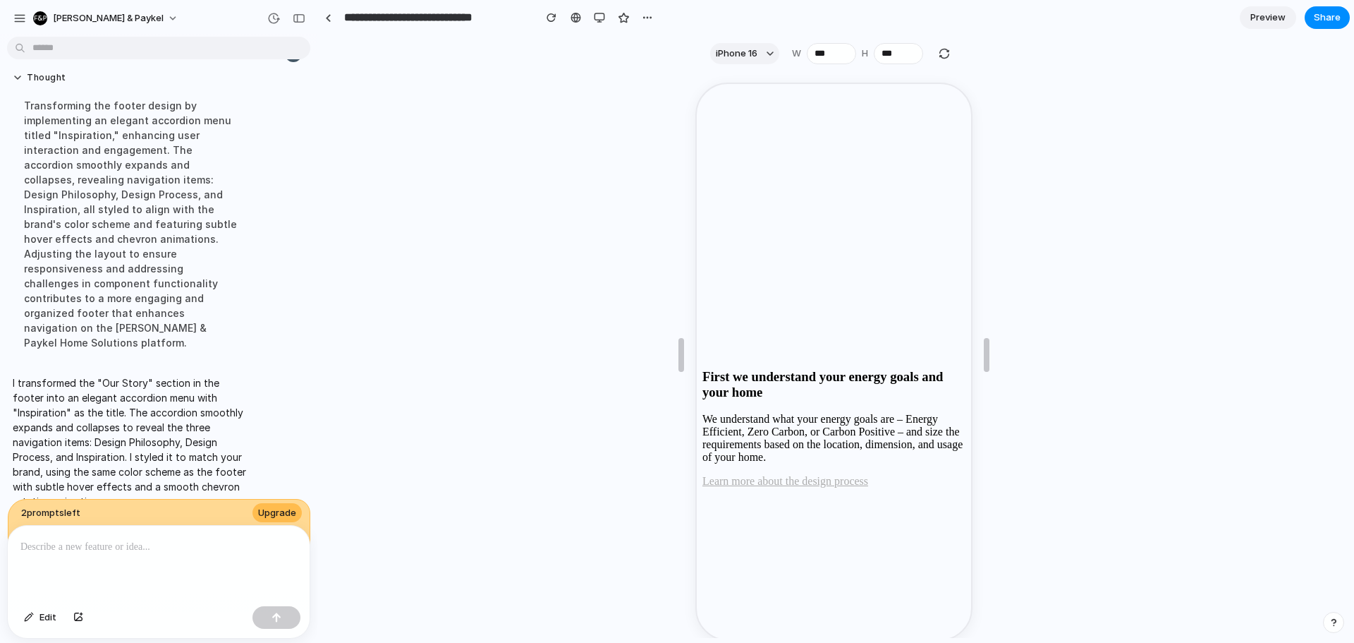
scroll to position [7277, 0]
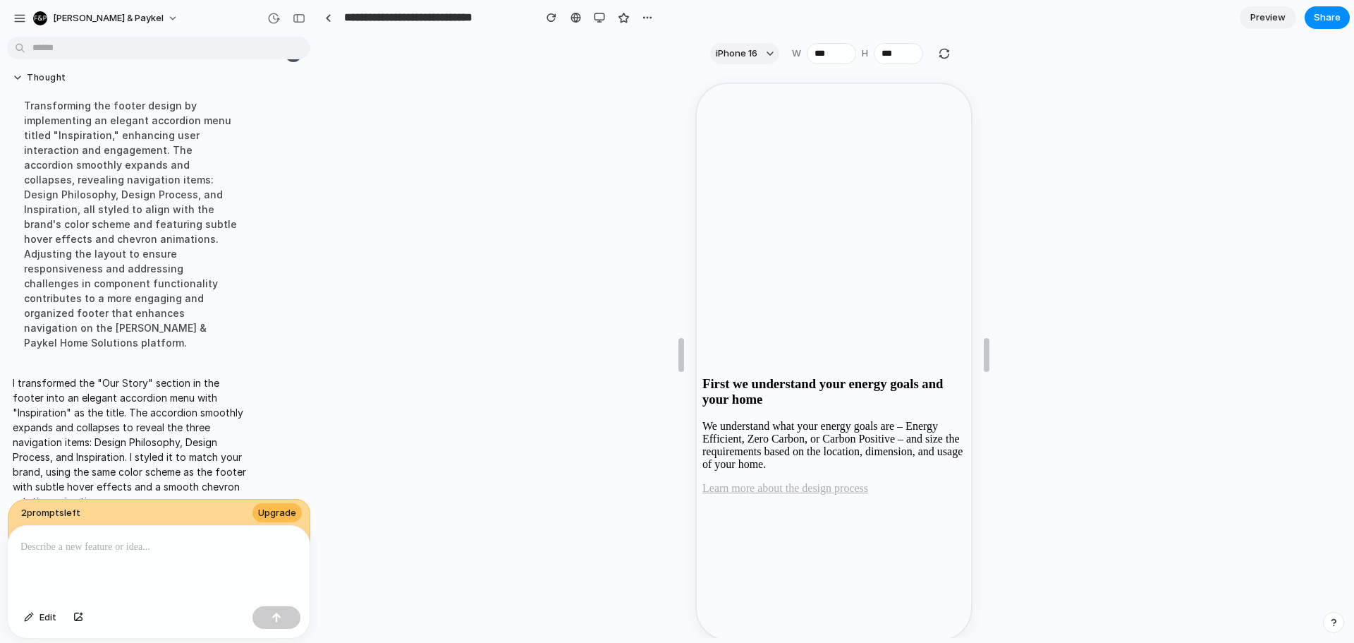
scroll to position [7272, 0]
click at [150, 526] on div at bounding box center [159, 563] width 302 height 75
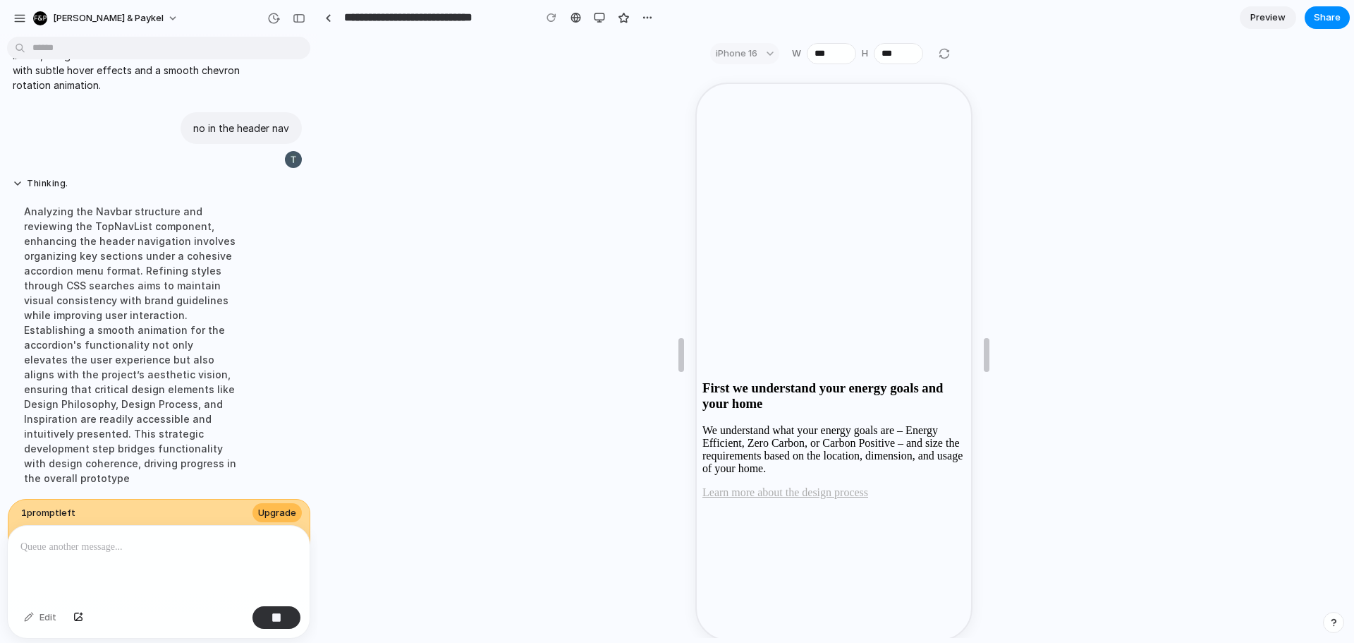
scroll to position [311, 0]
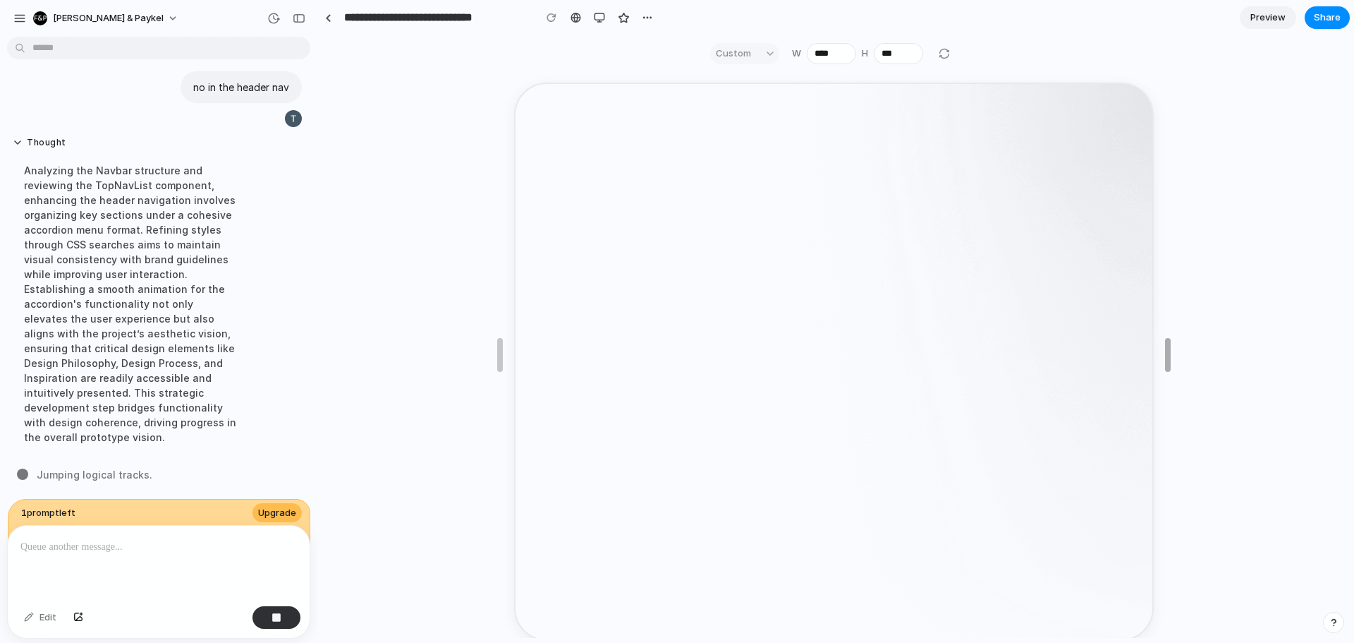
type input "****"
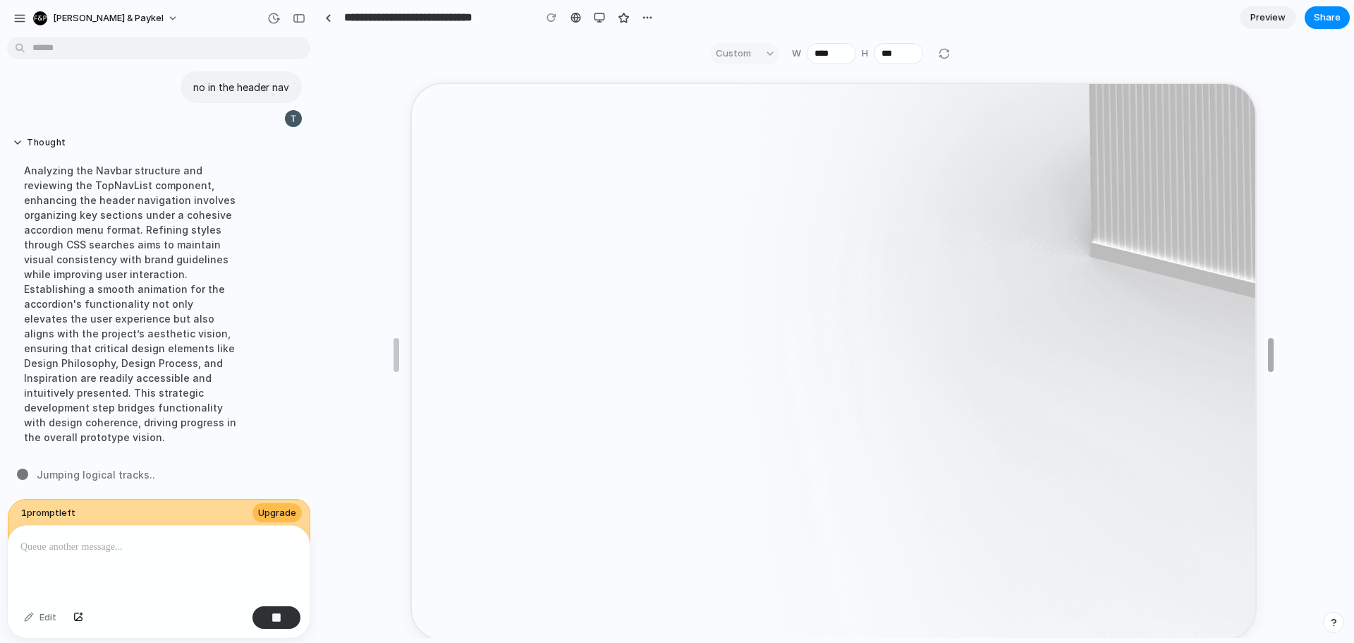
drag, startPoint x: 984, startPoint y: 355, endPoint x: 1295, endPoint y: 336, distance: 311.7
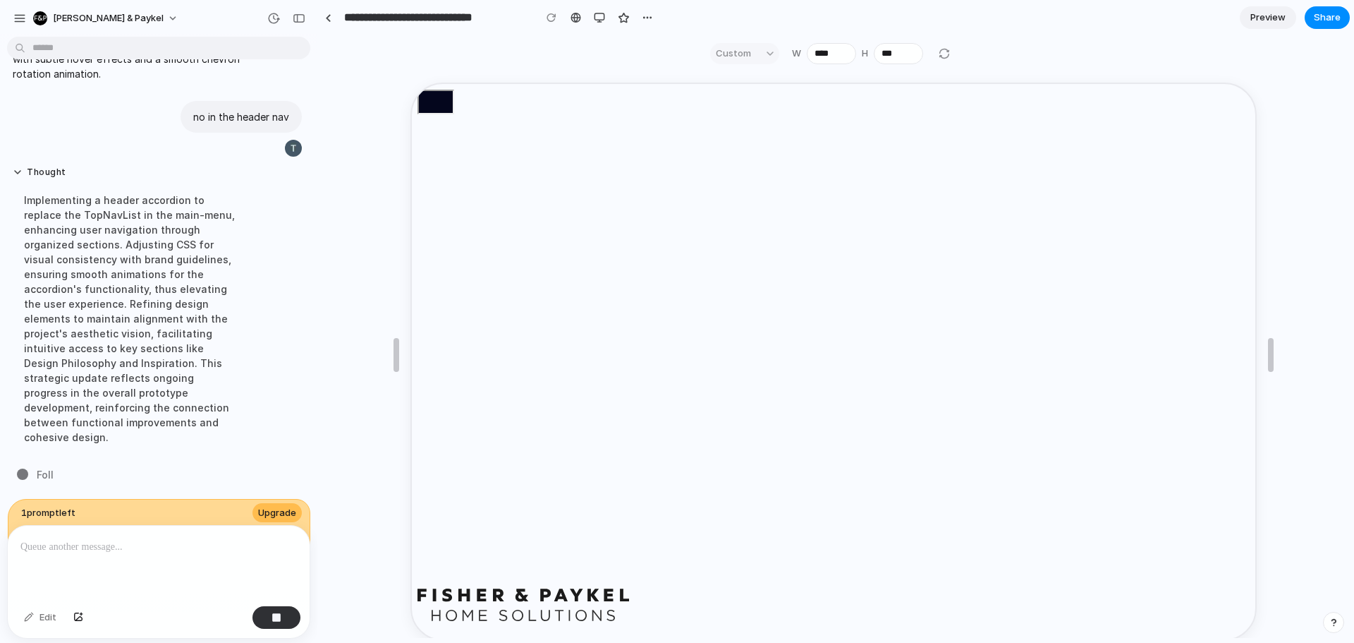
scroll to position [267, 0]
